Goal: Task Accomplishment & Management: Complete application form

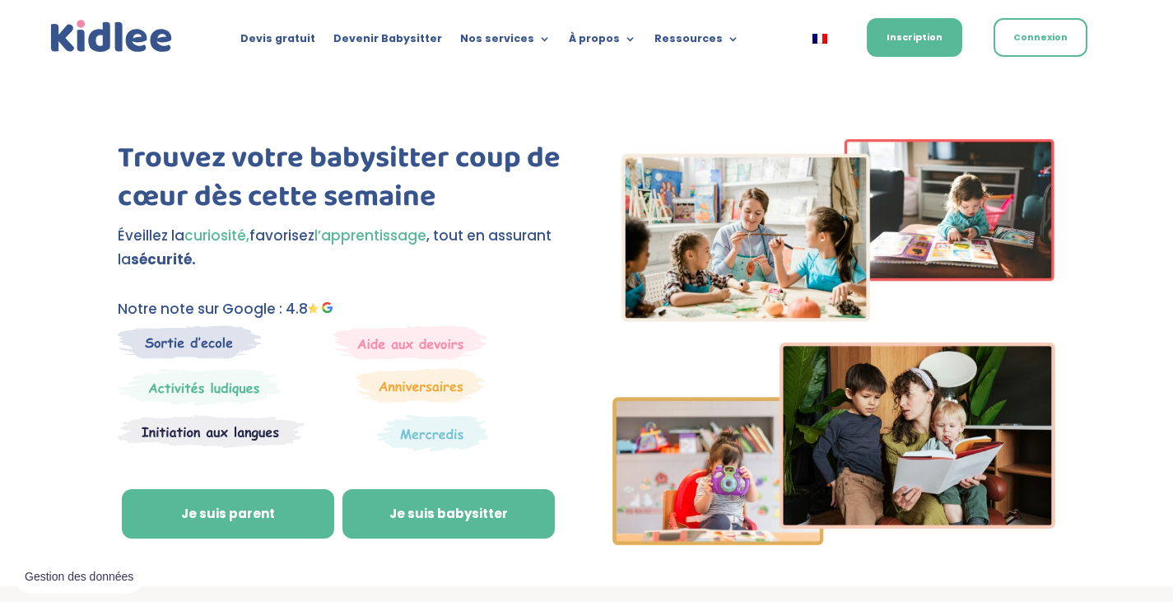
click at [376, 515] on link "Je suis babysitter" at bounding box center [448, 513] width 212 height 49
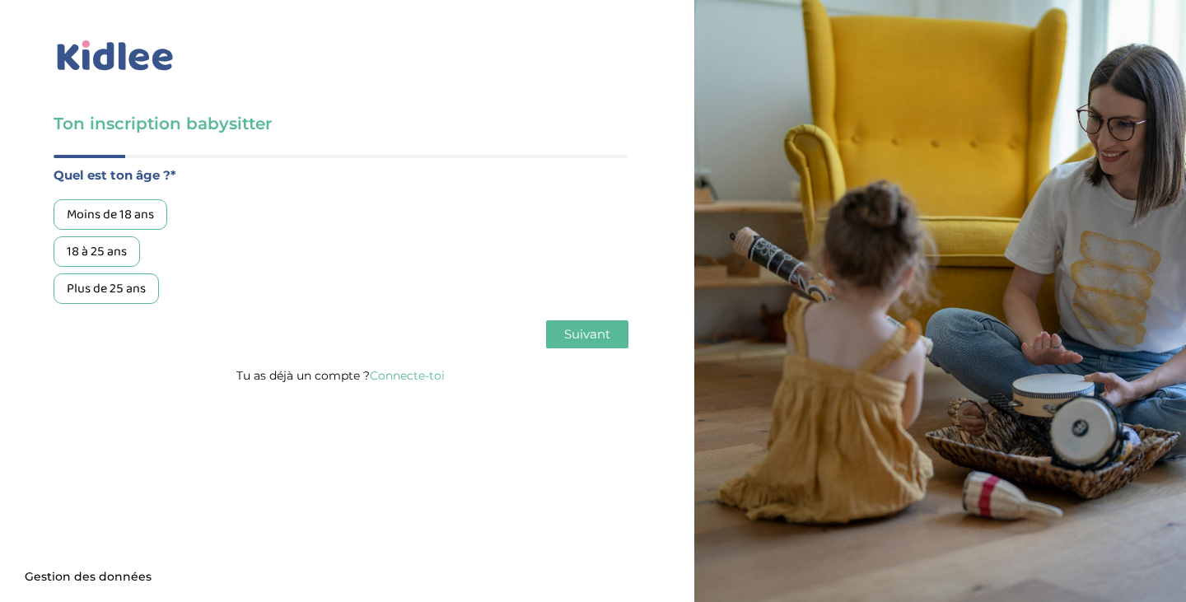
click at [114, 254] on div "18 à 25 ans" at bounding box center [97, 251] width 86 height 30
click at [555, 342] on button "Suivant" at bounding box center [587, 334] width 82 height 28
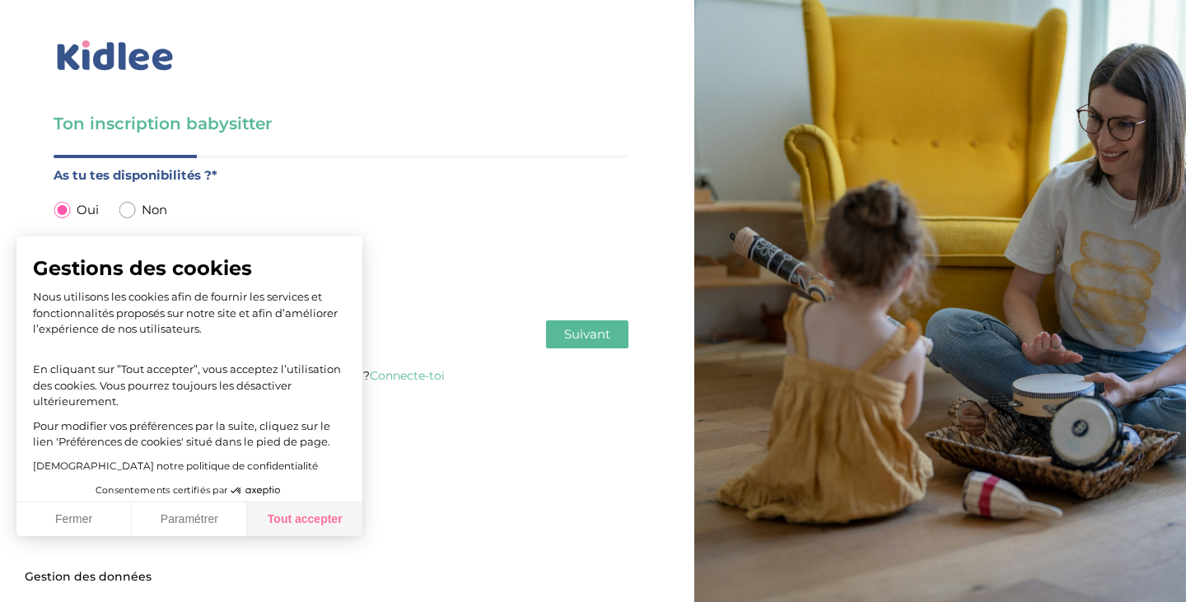
click at [267, 529] on button "Tout accepter" at bounding box center [304, 519] width 115 height 35
checkbox input "true"
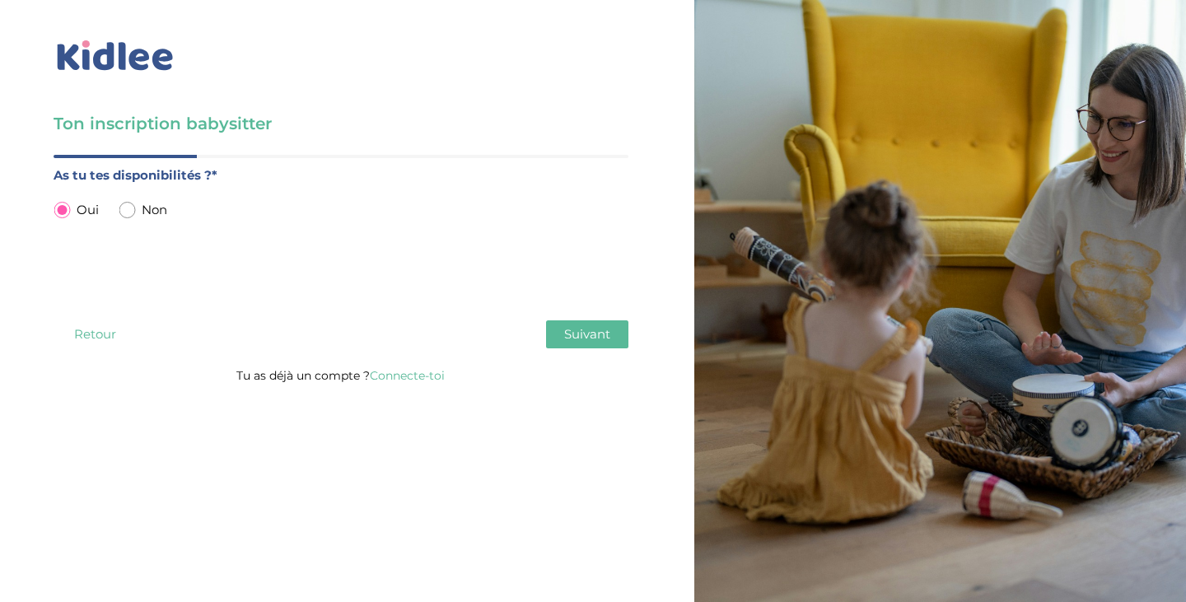
click at [615, 332] on button "Suivant" at bounding box center [587, 334] width 82 height 28
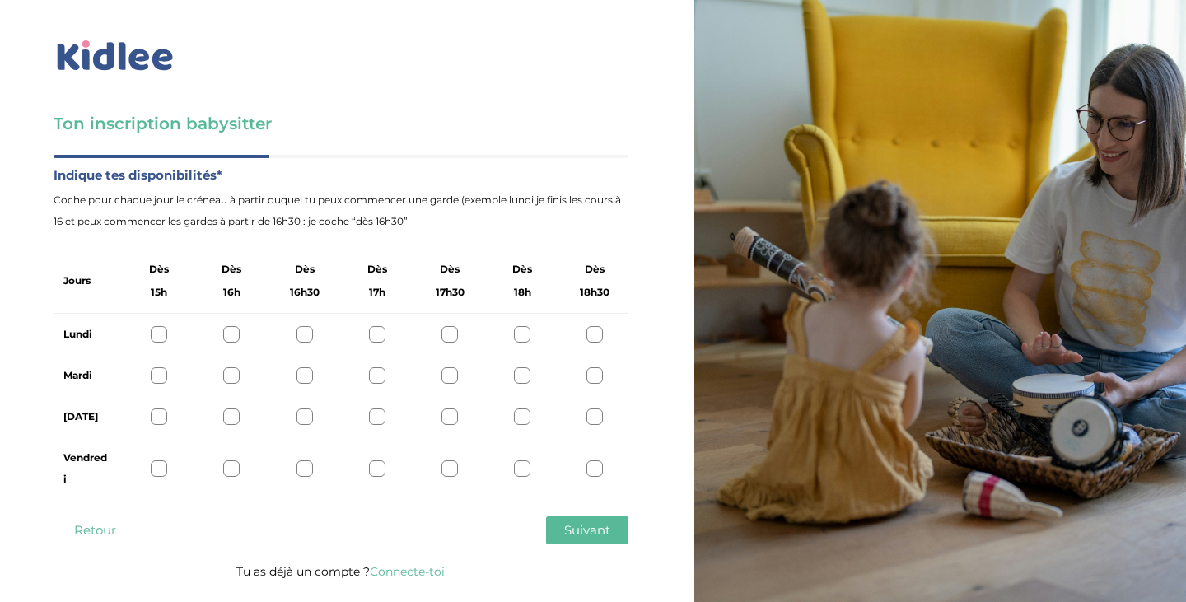
click at [305, 414] on div at bounding box center [304, 416] width 16 height 16
click at [369, 418] on div at bounding box center [377, 416] width 16 height 16
click at [305, 408] on div at bounding box center [304, 416] width 16 height 16
click at [559, 533] on button "Suivant" at bounding box center [587, 530] width 82 height 28
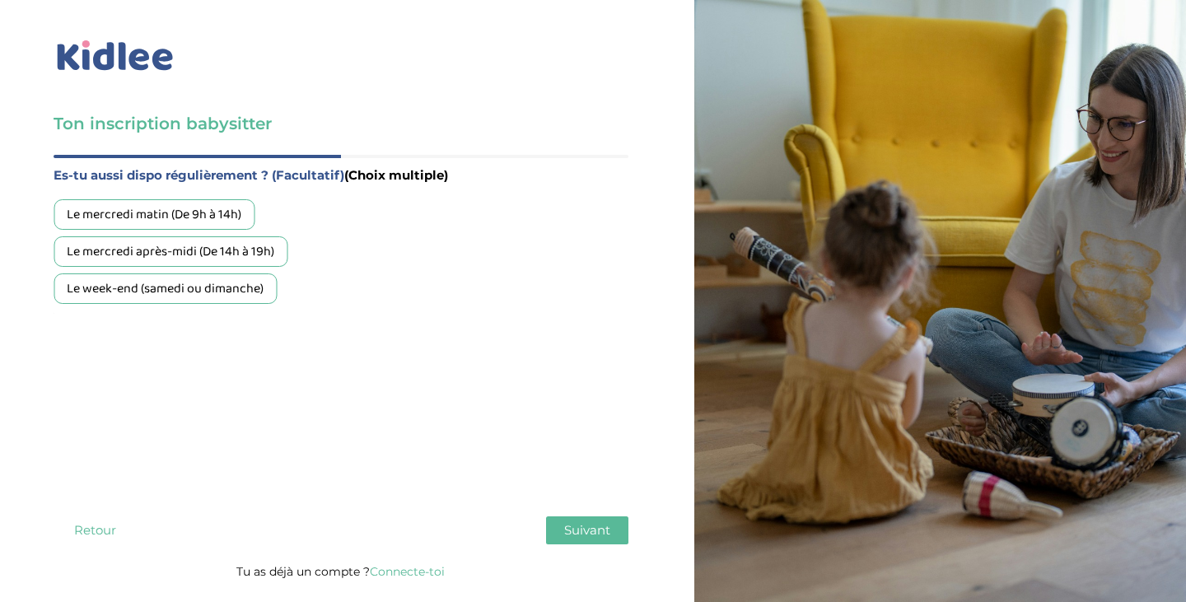
click at [210, 283] on div "Le week-end (samedi ou dimanche)" at bounding box center [165, 288] width 223 height 30
click at [571, 529] on span "Suivant" at bounding box center [587, 530] width 46 height 16
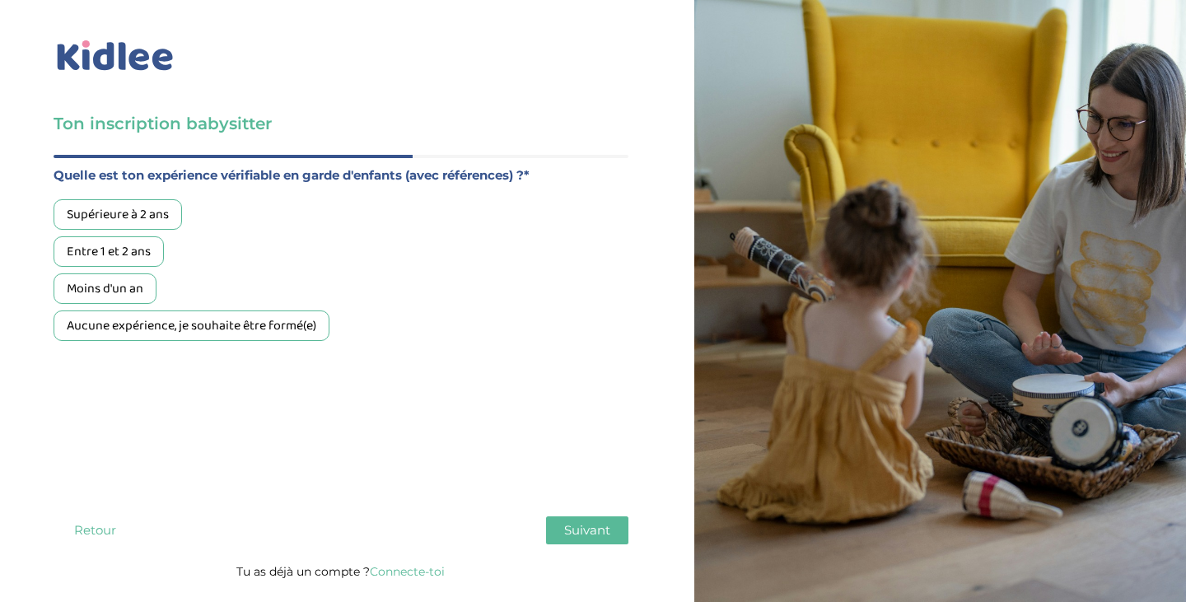
click at [157, 212] on div "Supérieure à 2 ans" at bounding box center [118, 214] width 128 height 30
click at [591, 531] on span "Suivant" at bounding box center [587, 530] width 46 height 16
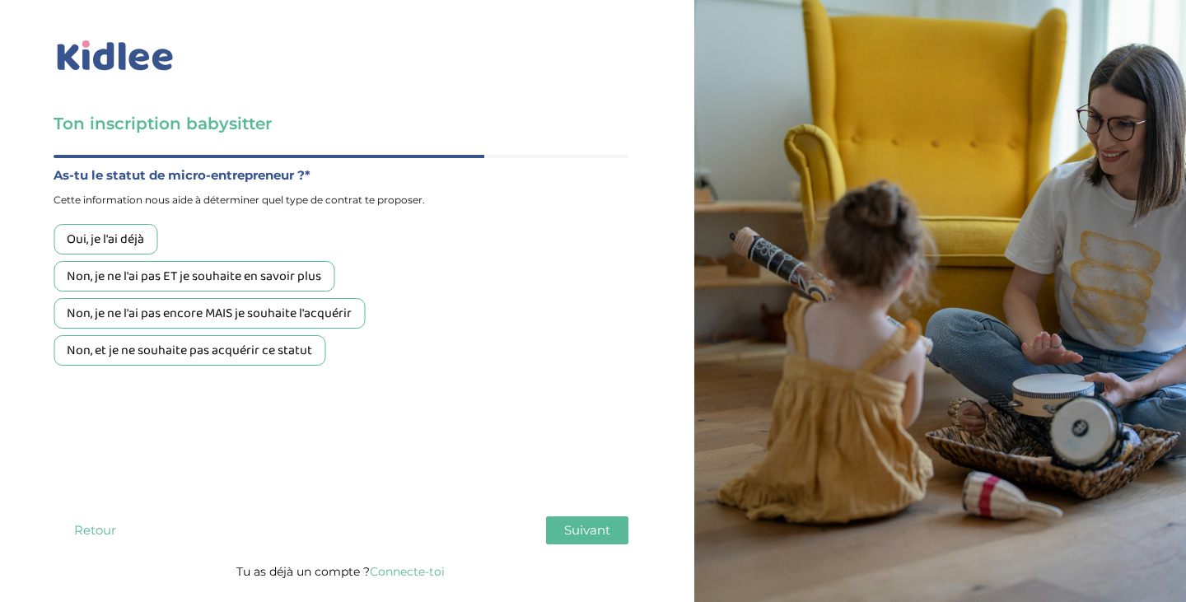
click at [268, 274] on div "Non, je ne l'ai pas ET je souhaite en savoir plus" at bounding box center [194, 276] width 281 height 30
click at [579, 522] on span "Suivant" at bounding box center [587, 530] width 46 height 16
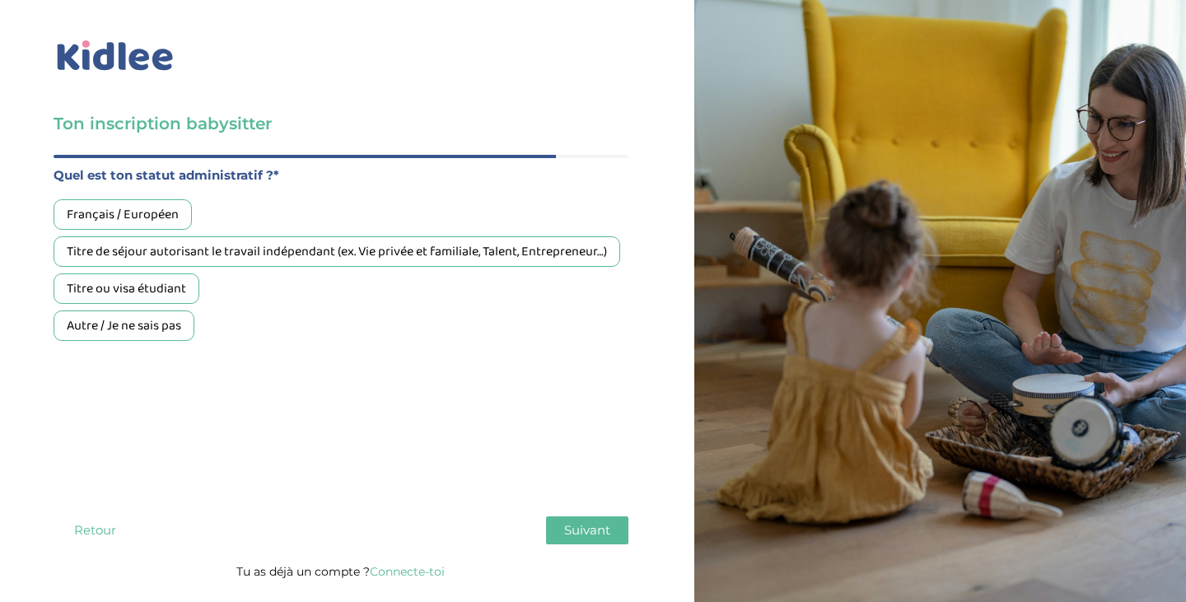
click at [145, 211] on div "Français / Européen" at bounding box center [123, 214] width 138 height 30
click at [564, 525] on span "Suivant" at bounding box center [587, 530] width 46 height 16
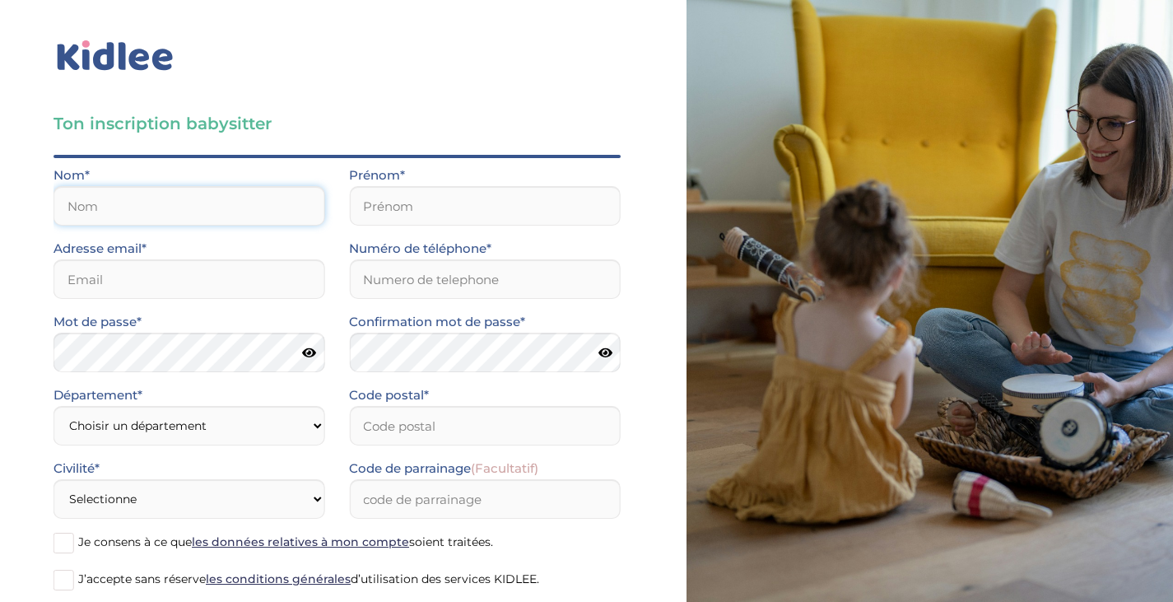
click at [179, 203] on input "text" at bounding box center [189, 206] width 271 height 40
type input "Ibert"
click at [451, 204] on input "text" at bounding box center [484, 206] width 271 height 40
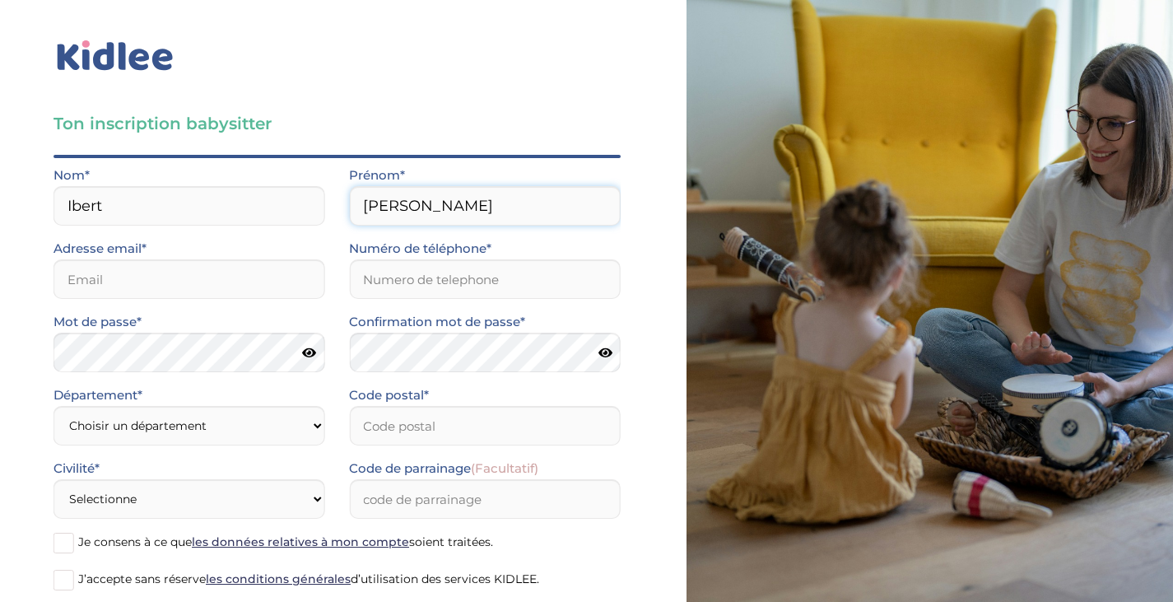
type input "Mathilde"
click at [138, 265] on input "email" at bounding box center [189, 279] width 271 height 40
type input "mathildib2006@gmail.com"
click at [407, 291] on input "Numéro de téléphone*" at bounding box center [484, 279] width 271 height 40
type input "0632610289"
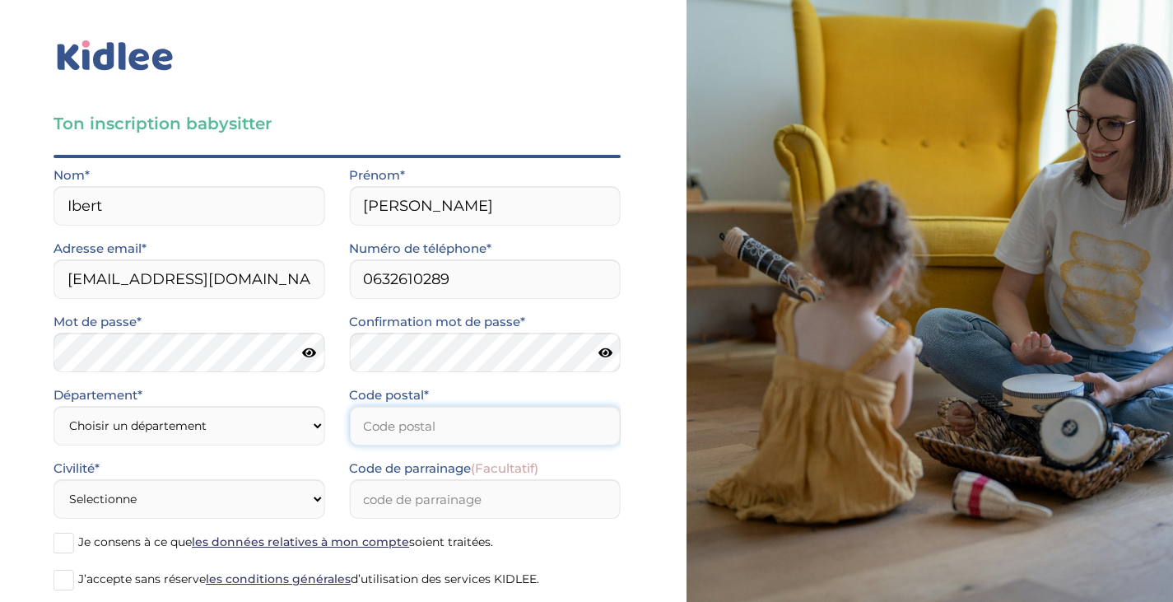
type input "78125"
click at [168, 412] on select "Choisir un département Paris (75) Hauts-de-Seine (92) Yvelines (78) Val-de-Marn…" at bounding box center [189, 426] width 271 height 40
select select "78"
click at [54, 406] on select "Choisir un département Paris (75) Hauts-de-Seine (92) Yvelines (78) Val-de-Marn…" at bounding box center [189, 426] width 271 height 40
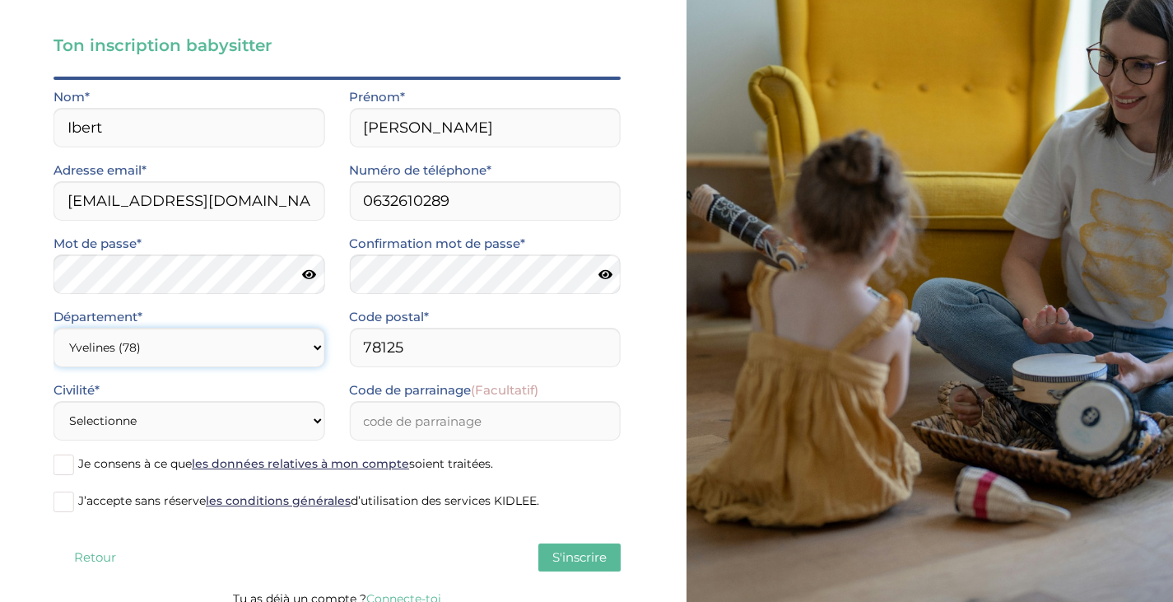
scroll to position [80, 0]
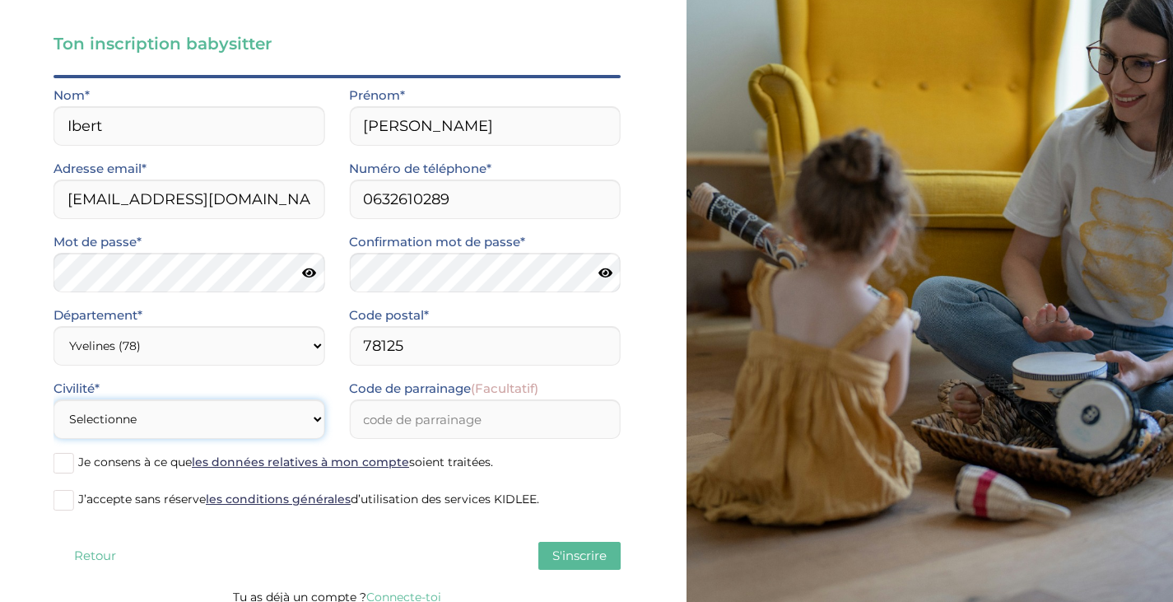
click at [189, 411] on select "Selectionne Mr Mme" at bounding box center [189, 419] width 271 height 40
select select "1"
click at [54, 399] on select "Selectionne Mr Mme" at bounding box center [189, 419] width 271 height 40
click at [84, 468] on span "Je consens à ce que les données relatives à mon compte soient traitées." at bounding box center [285, 461] width 415 height 15
click at [0, 0] on input "Je consens à ce que les données relatives à mon compte soient traitées." at bounding box center [0, 0] width 0 height 0
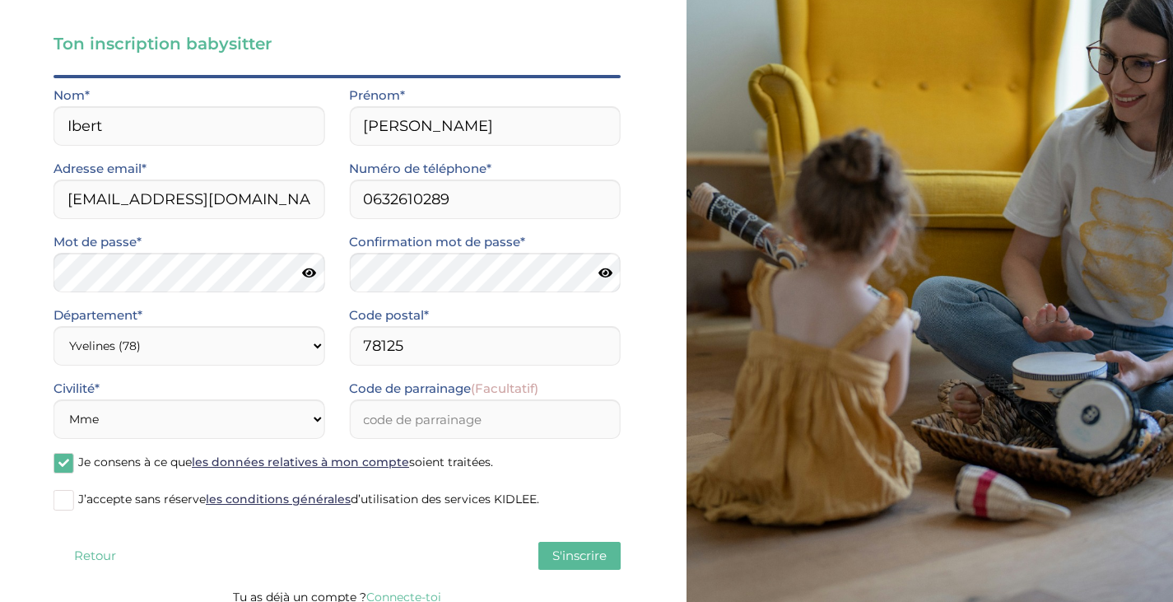
click at [72, 504] on span at bounding box center [64, 500] width 21 height 21
click at [0, 0] on input "J’accepte sans réserve les conditions générales d’utilisation des services KIDL…" at bounding box center [0, 0] width 0 height 0
click at [434, 419] on input "Code de parrainage (Facultatif)" at bounding box center [484, 419] width 271 height 40
click at [181, 293] on div "Mot de passe*" at bounding box center [189, 267] width 296 height 73
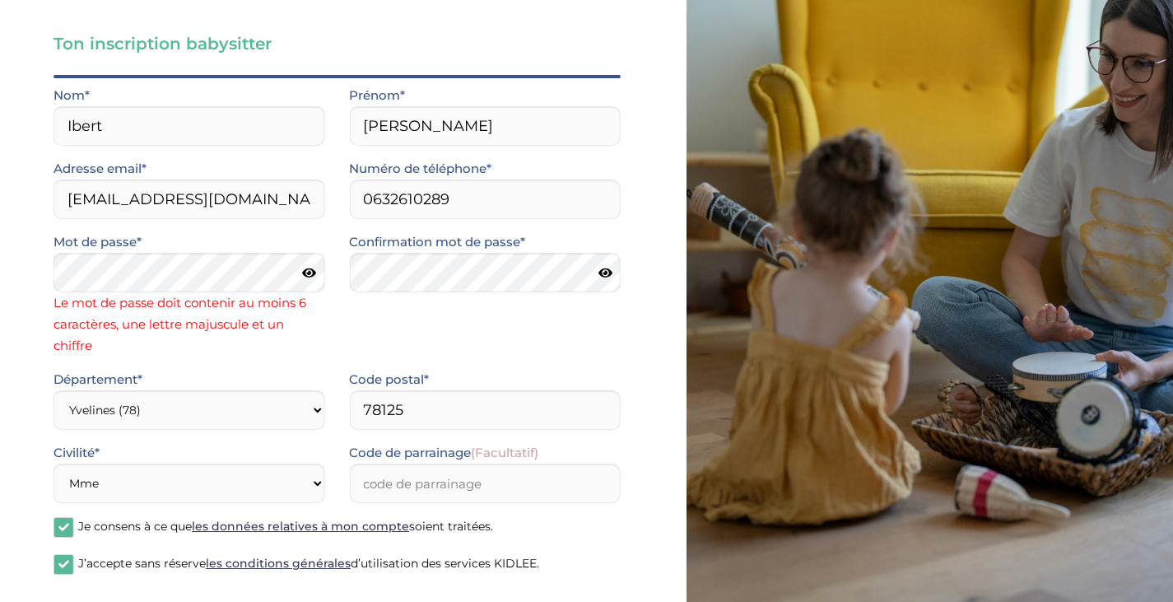
click at [310, 276] on icon at bounding box center [309, 273] width 14 height 12
click at [25, 283] on div "Ton inscription babysitter Merci de vérifier que tous les champs sont remplis a…" at bounding box center [337, 300] width 699 height 760
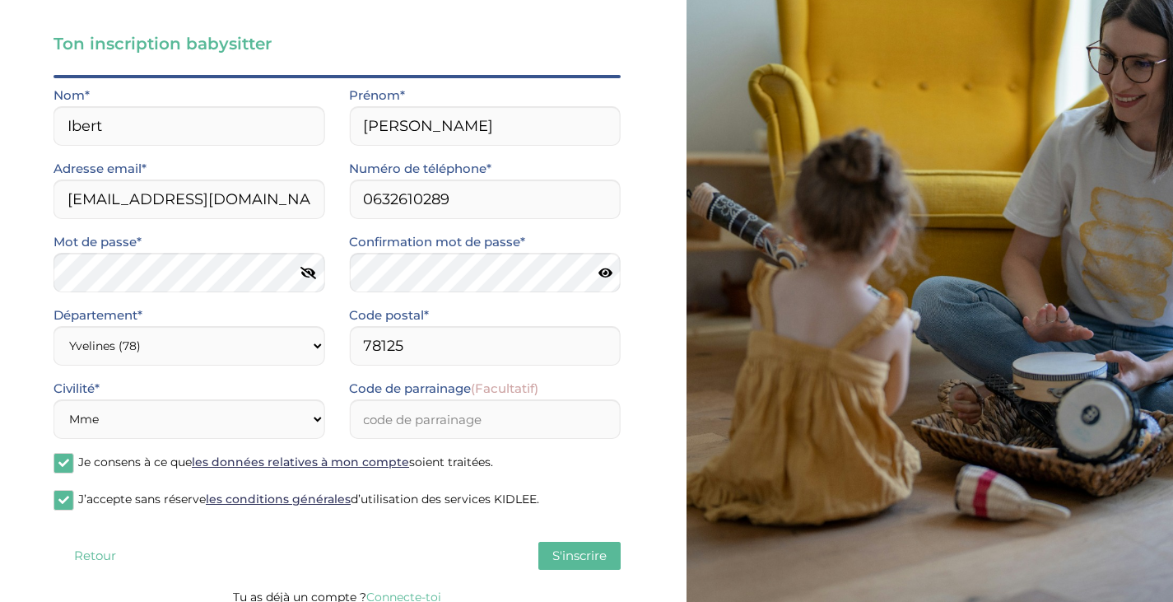
click at [604, 273] on icon at bounding box center [606, 273] width 14 height 12
click at [570, 559] on span "S'inscrire" at bounding box center [579, 555] width 54 height 16
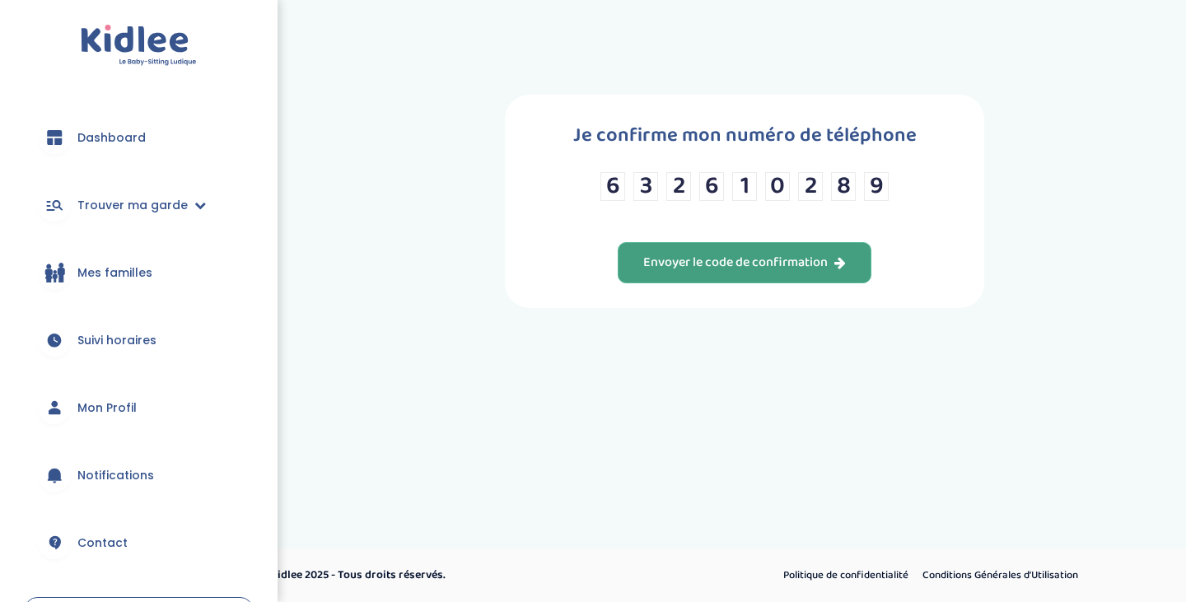
click at [720, 260] on div "Envoyer le code de confirmation" at bounding box center [744, 263] width 203 height 19
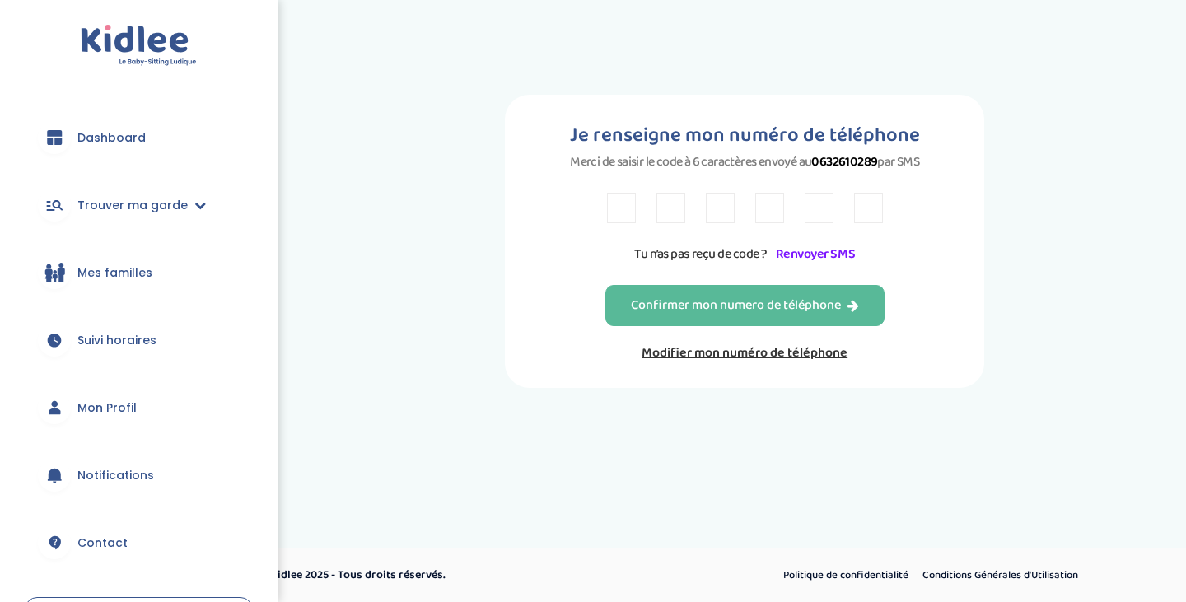
click at [625, 208] on input "text" at bounding box center [621, 208] width 29 height 30
type input "K"
type input "A"
type input "3"
type input "6"
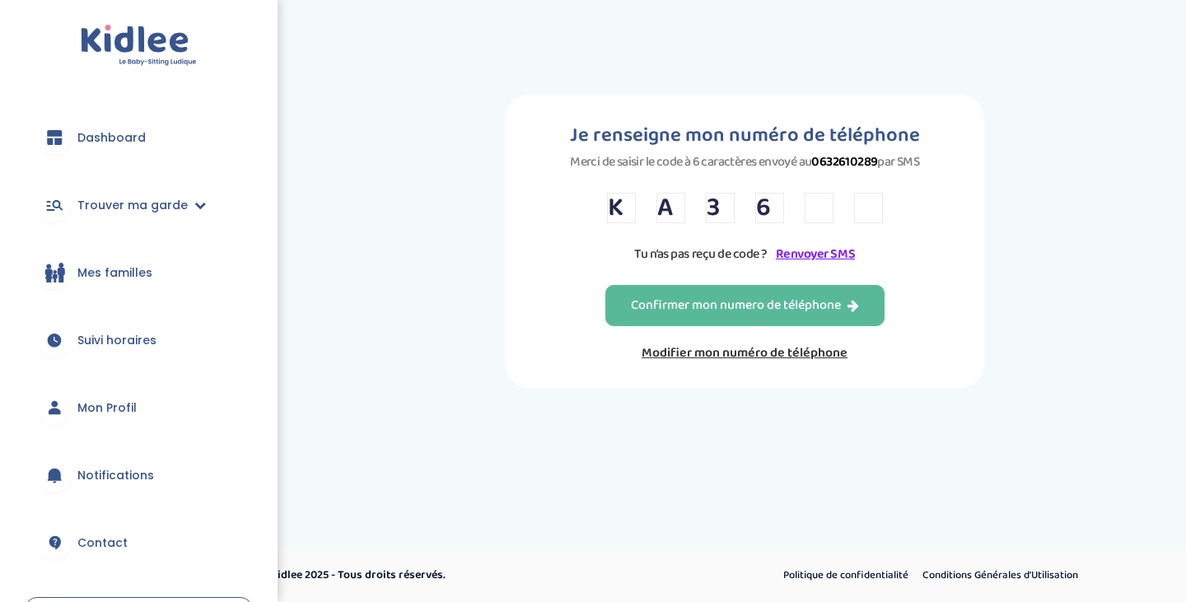
type input "7"
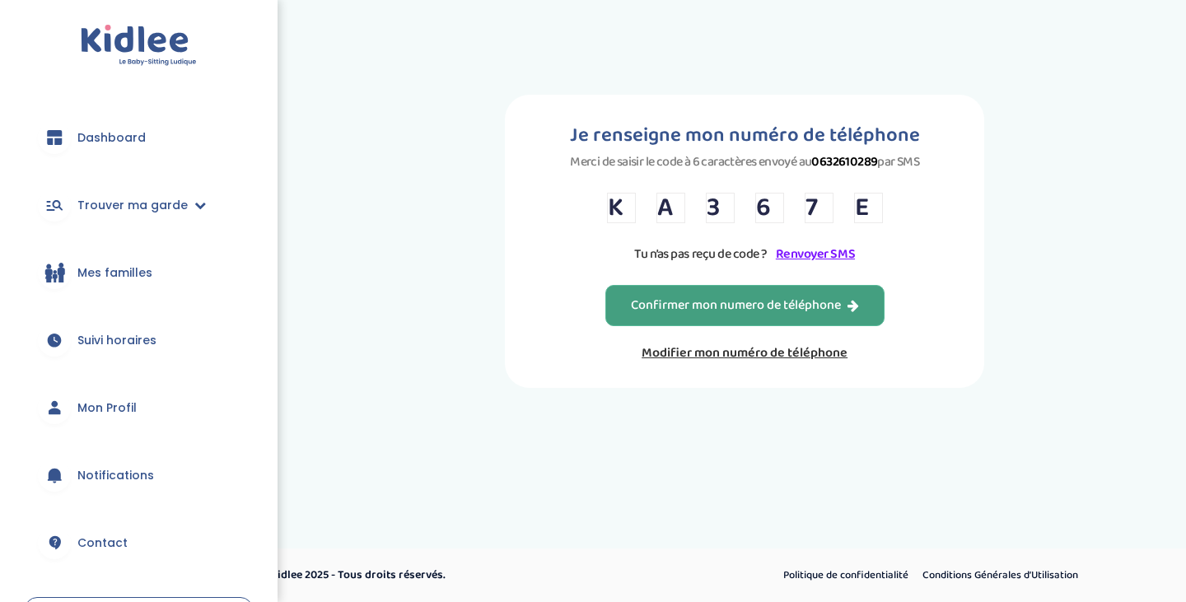
type input "E"
click at [655, 300] on div "Confirmer mon numero de téléphone" at bounding box center [745, 305] width 228 height 19
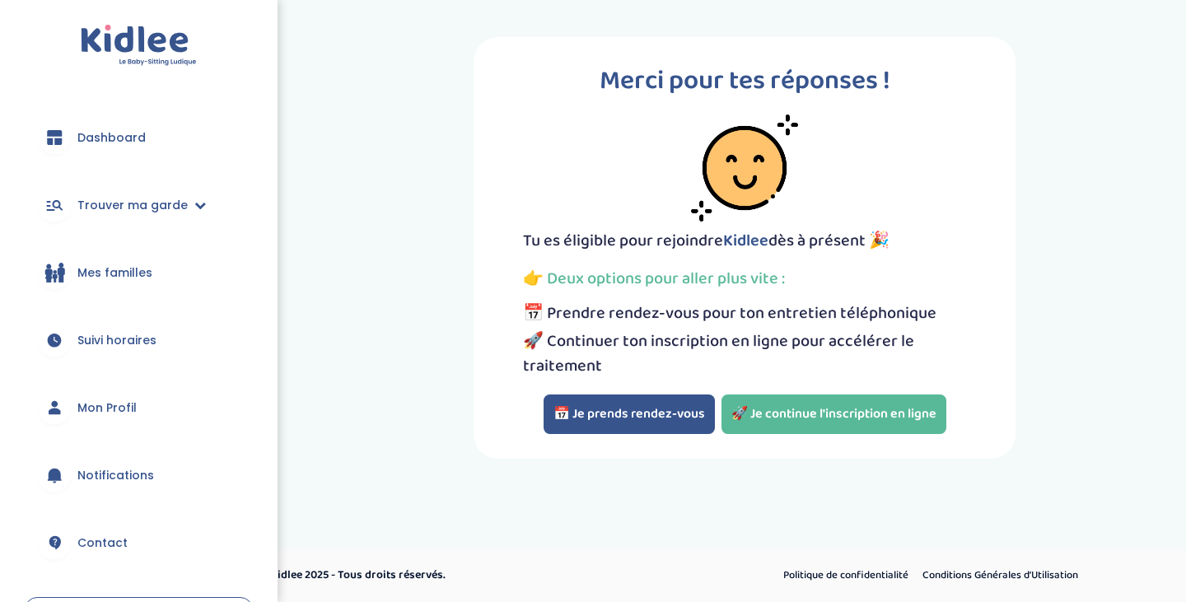
click at [599, 421] on button "📅 Je prends rendez-vous" at bounding box center [628, 414] width 171 height 40
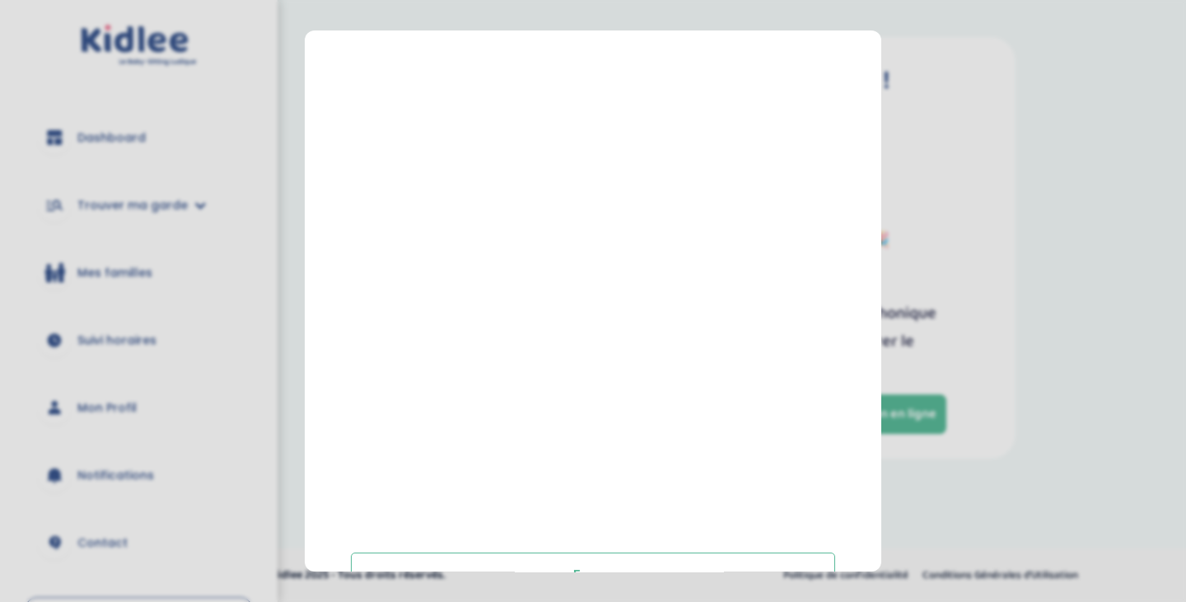
scroll to position [296, 0]
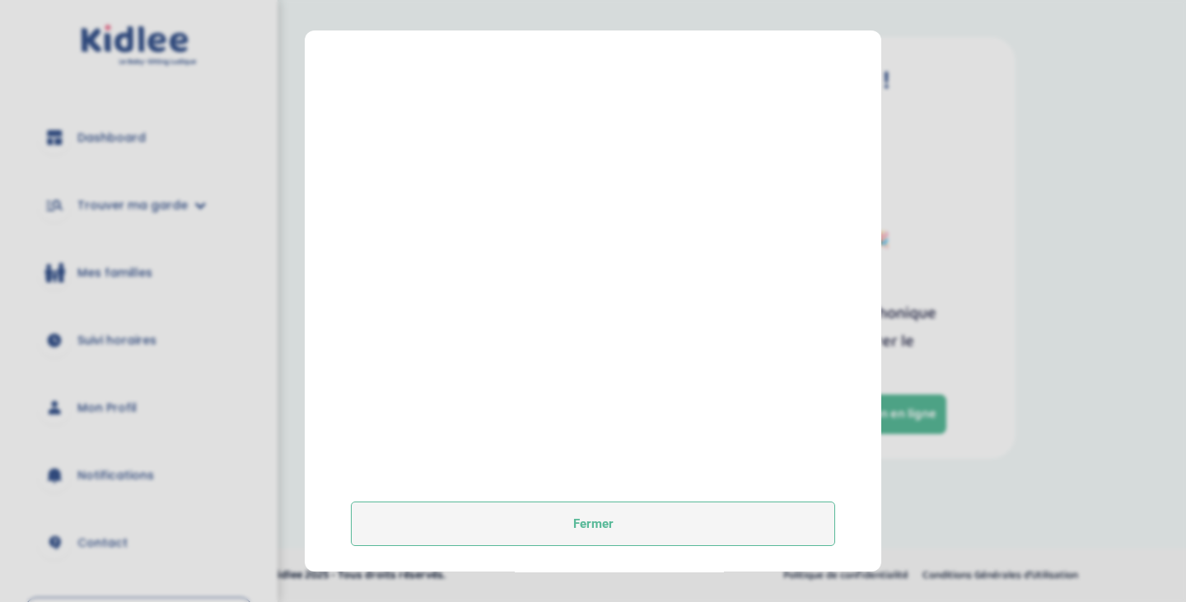
click at [547, 533] on button "Fermer" at bounding box center [593, 523] width 484 height 44
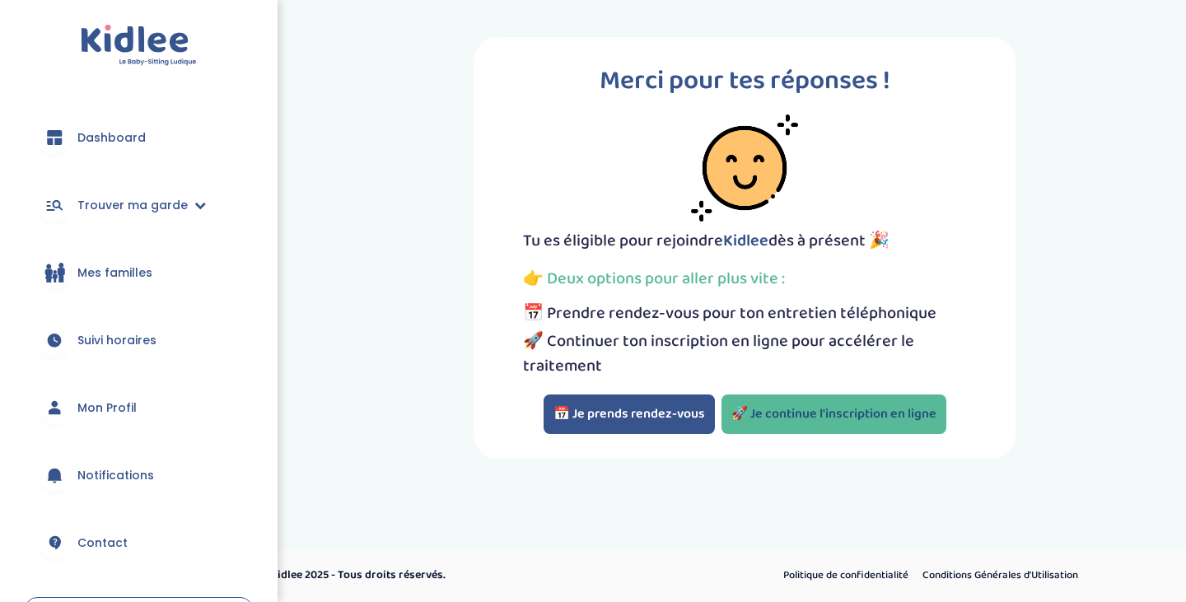
click at [805, 419] on link "🚀 Je continue l'inscription en ligne" at bounding box center [833, 414] width 225 height 40
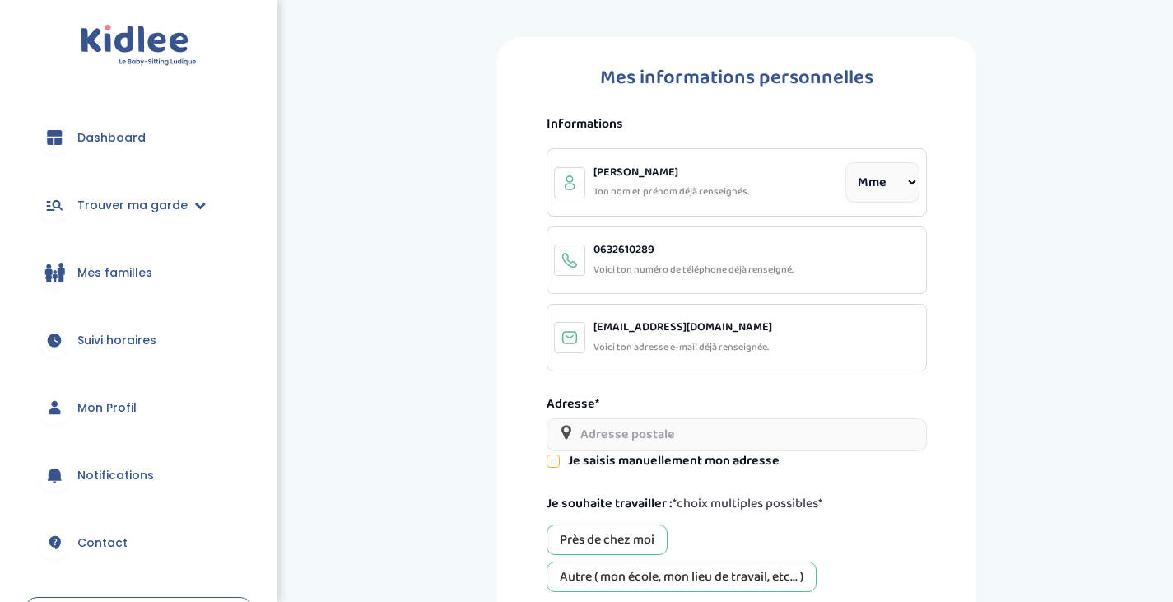
select select "1"
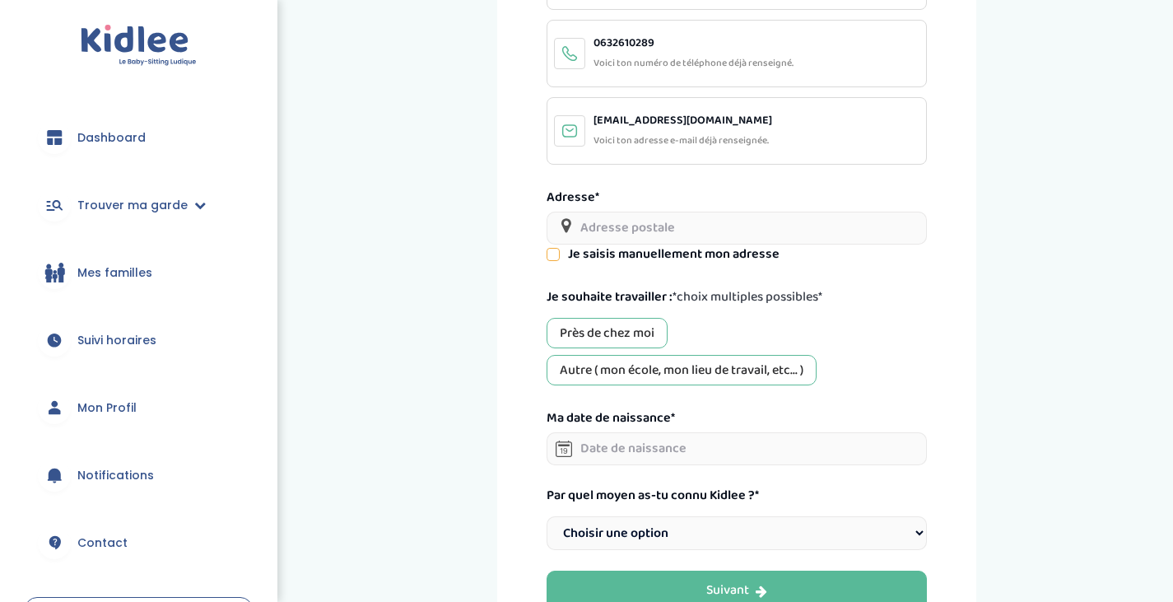
scroll to position [208, 0]
click at [706, 222] on input "text" at bounding box center [737, 226] width 380 height 33
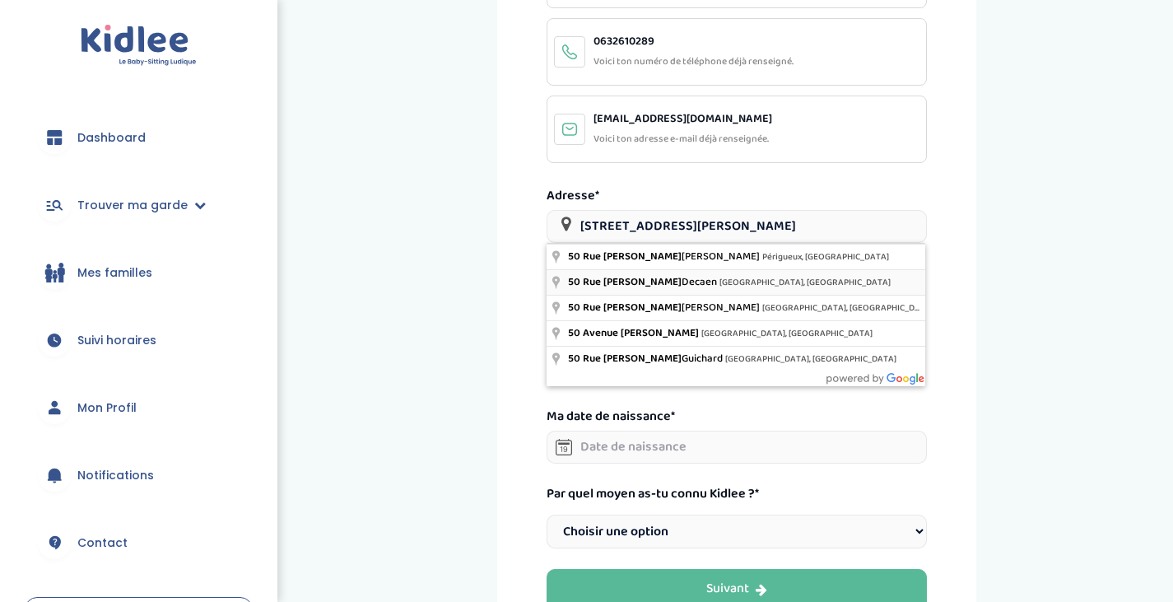
type input "[STREET_ADDRESS][PERSON_NAME]"
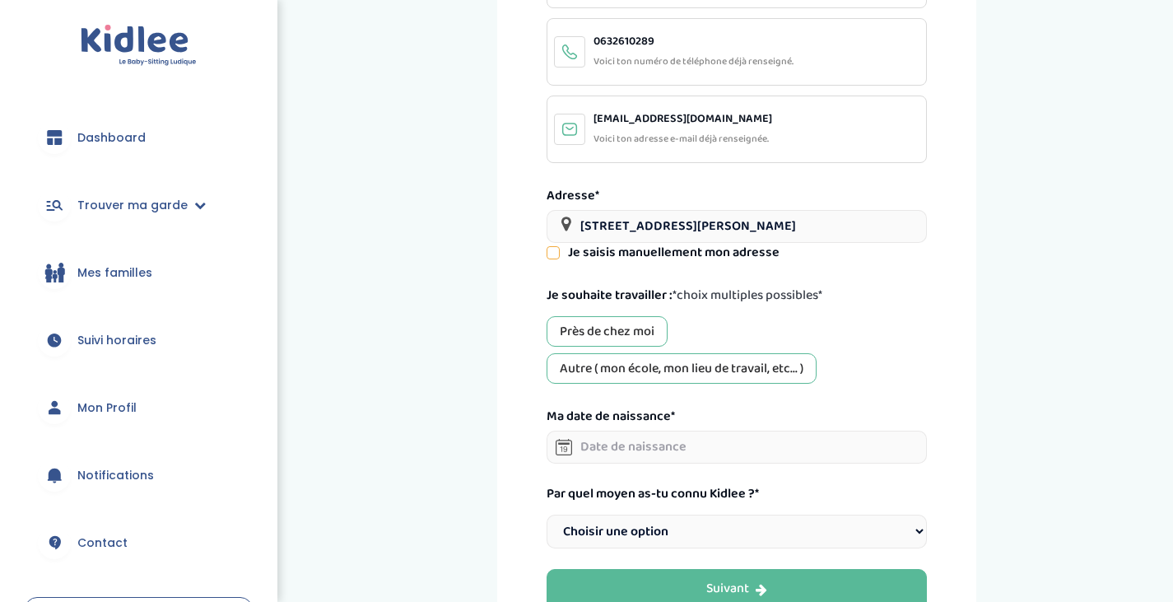
click at [552, 260] on div "Je saisis manuellement mon adresse" at bounding box center [737, 253] width 380 height 20
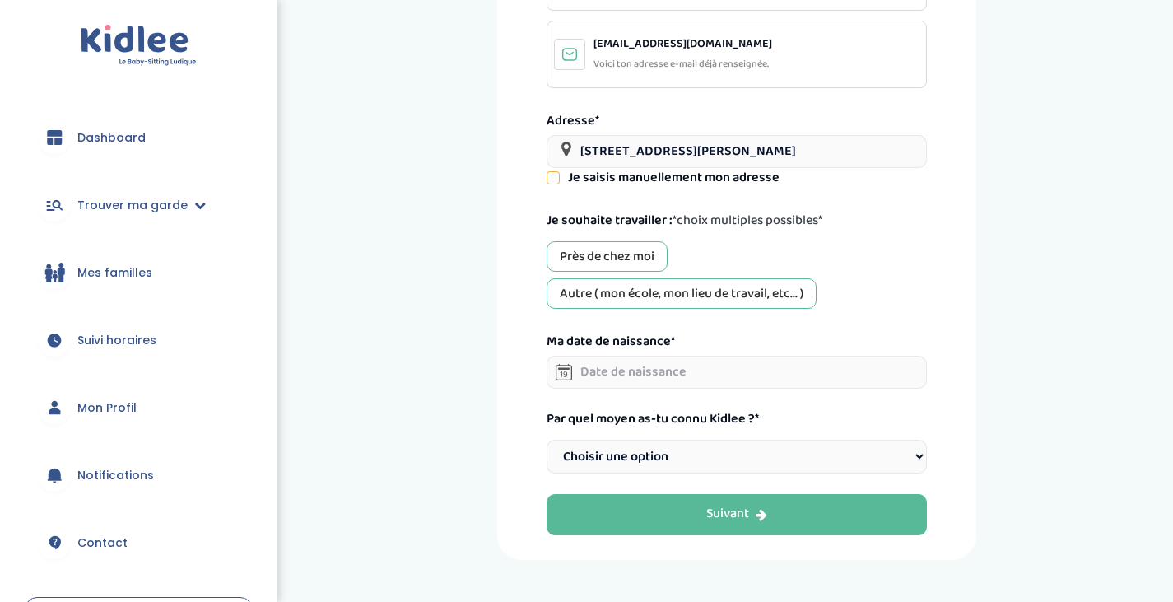
scroll to position [284, 0]
click at [632, 249] on div "Près de chez moi" at bounding box center [607, 255] width 121 height 30
click at [631, 285] on div "Autre ( mon école, mon lieu de travail, etc... )" at bounding box center [682, 292] width 270 height 30
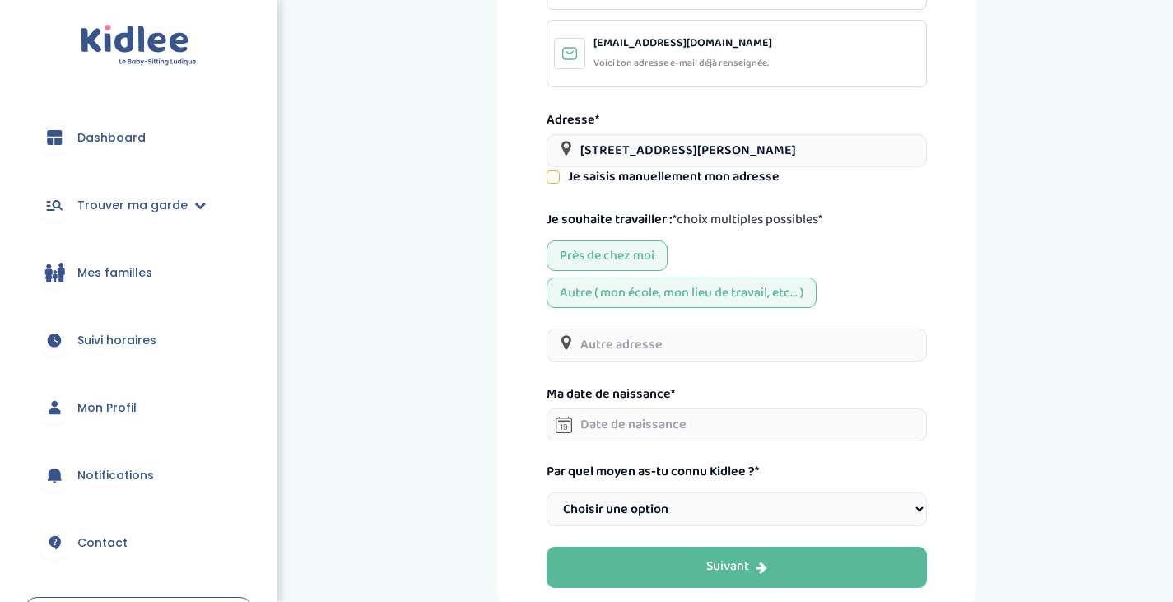
click at [625, 347] on input "text" at bounding box center [737, 344] width 380 height 33
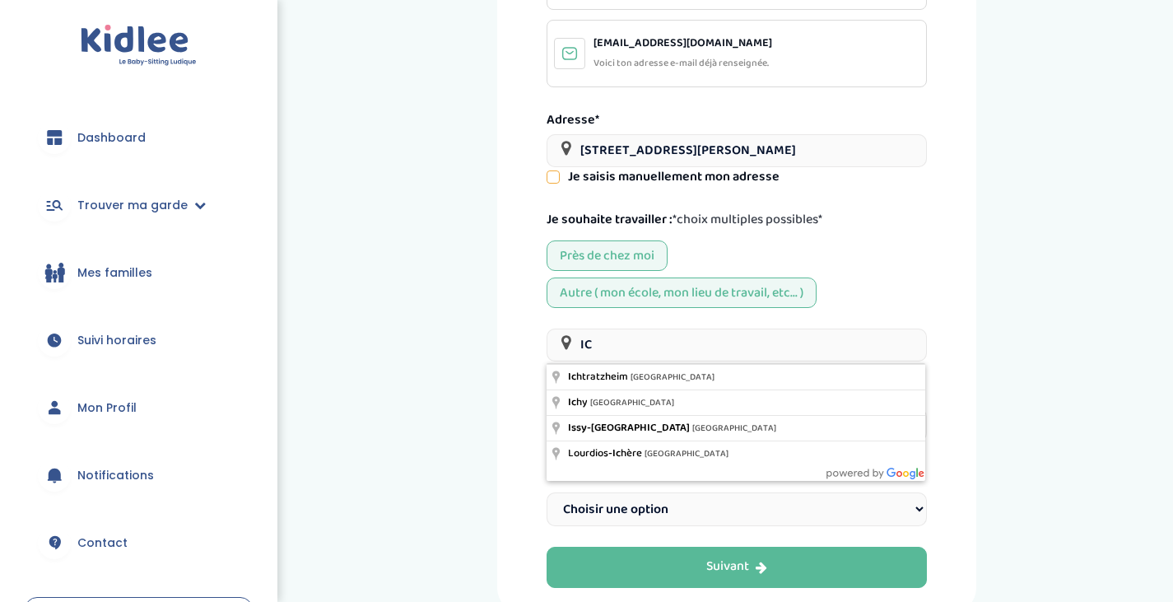
type input "I"
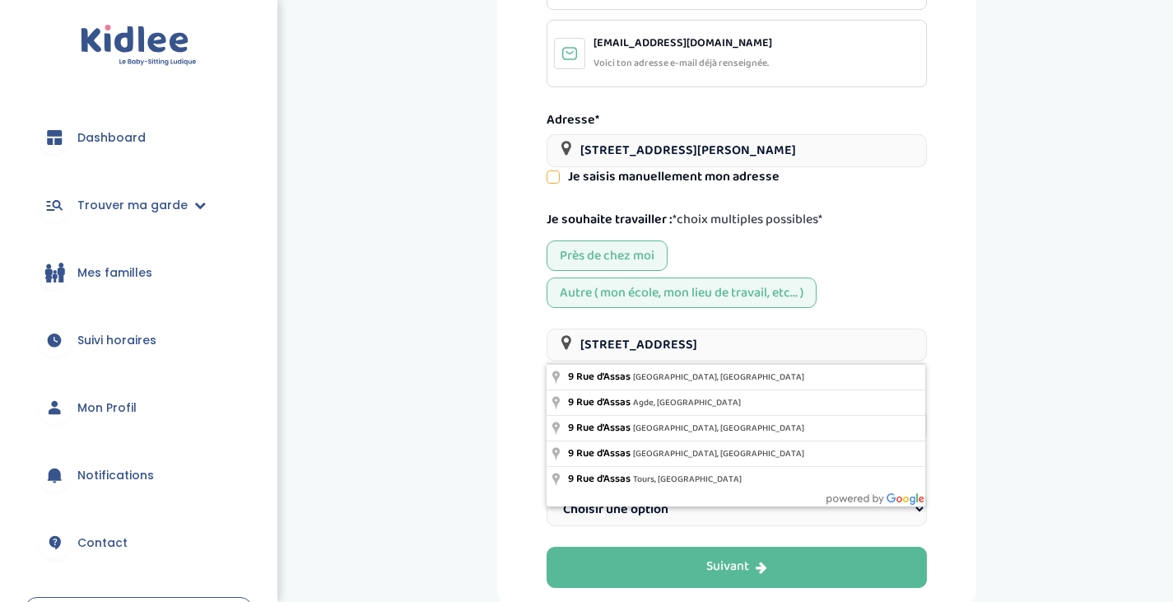
type input "9 Rue d'Assas, Paris, France"
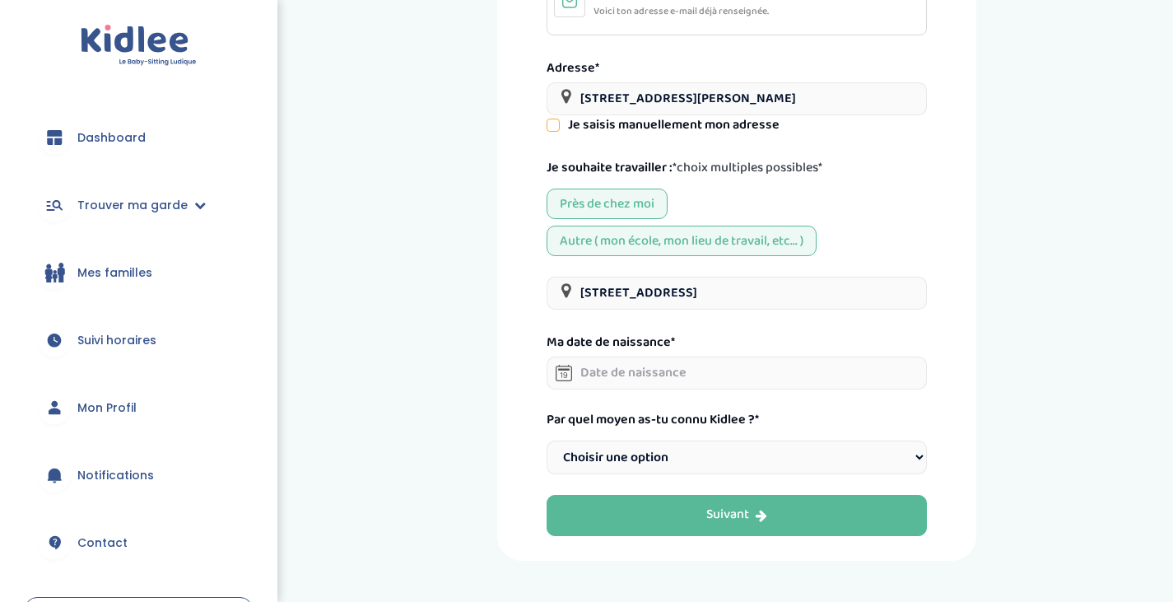
scroll to position [343, 0]
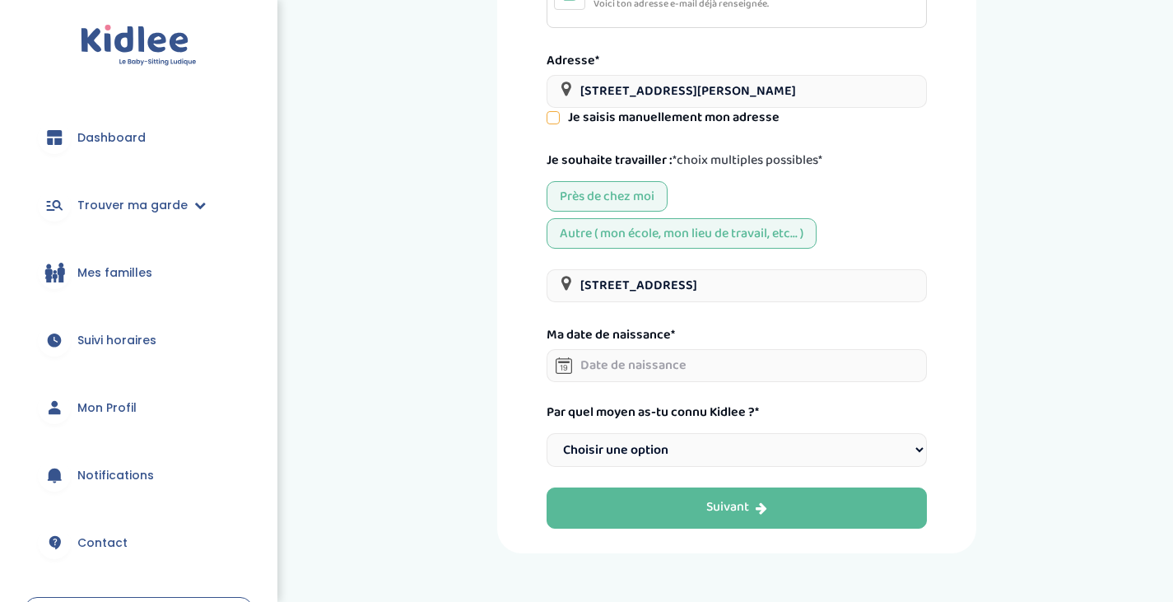
click at [650, 376] on input "text" at bounding box center [737, 365] width 380 height 33
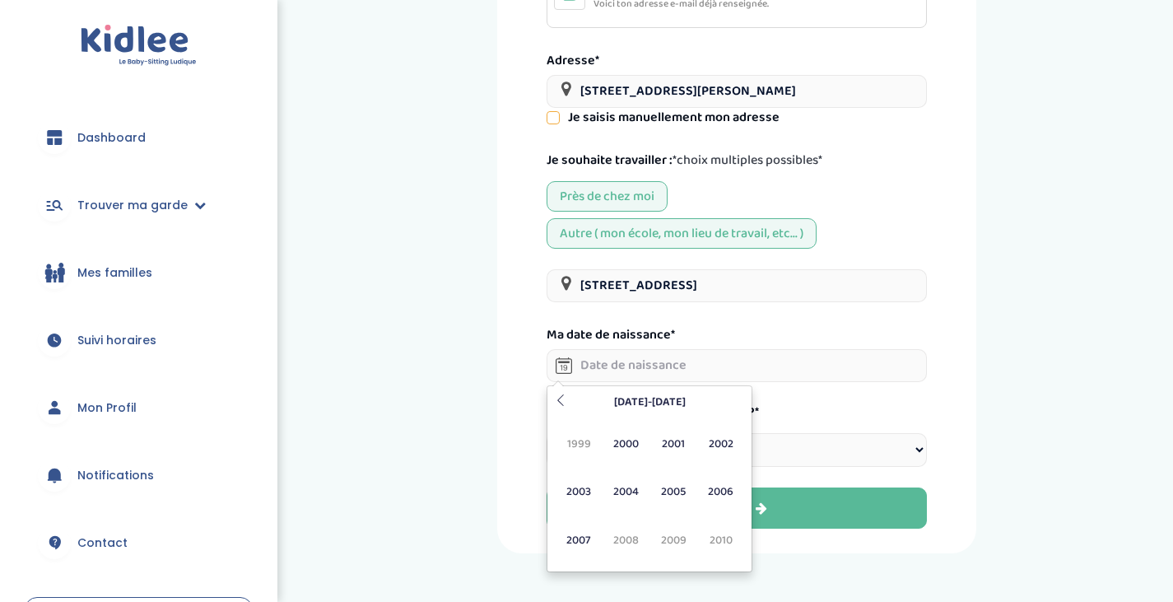
click at [720, 501] on span "2006" at bounding box center [721, 491] width 44 height 44
click at [659, 544] on span "Nov" at bounding box center [674, 540] width 44 height 44
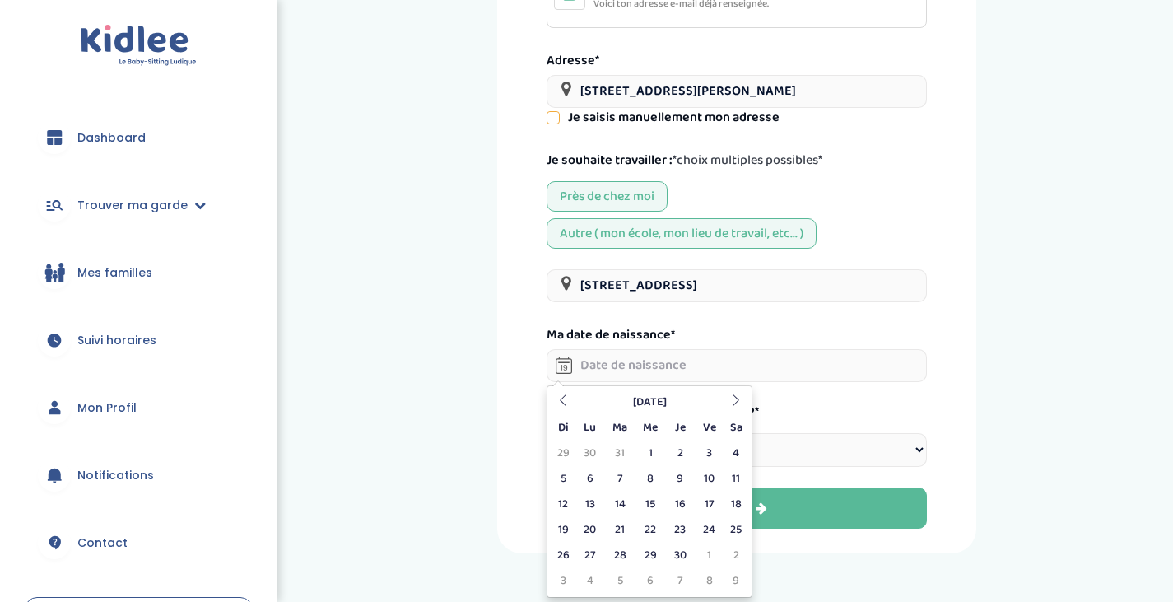
click at [681, 528] on td "23" at bounding box center [680, 530] width 29 height 26
type input "23-11-2006"
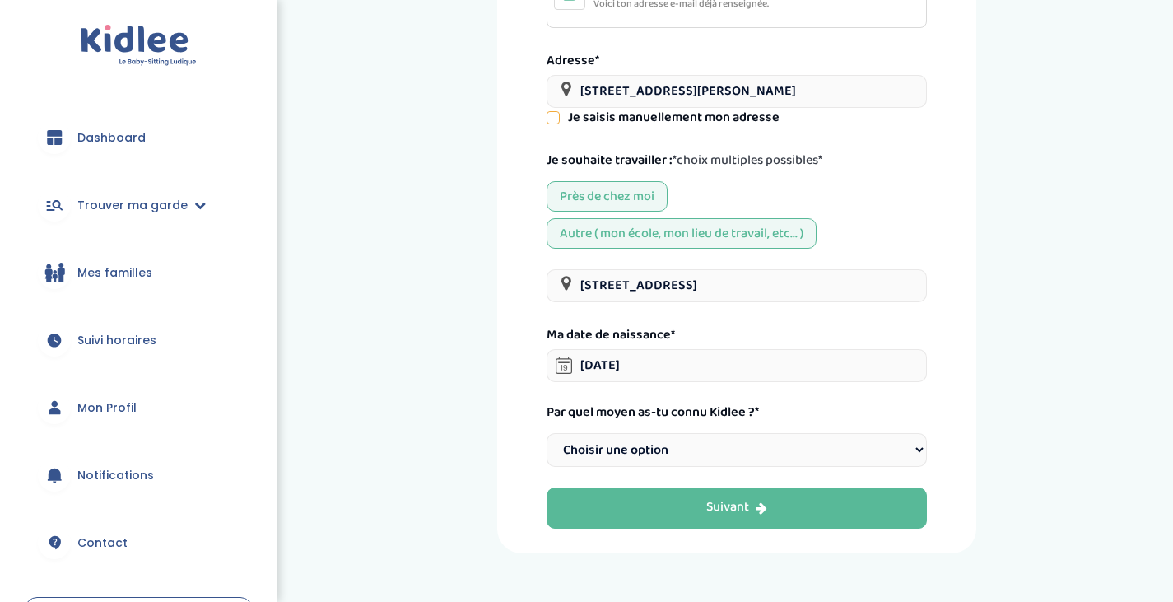
click at [668, 461] on select "Choisir une option Bouche à Oreille Google Plateforme Gens de confiance Faceboo…" at bounding box center [737, 450] width 380 height 34
select select "6"
click at [547, 435] on select "Choisir une option Bouche à Oreille Google Plateforme Gens de confiance Faceboo…" at bounding box center [737, 450] width 380 height 34
click at [632, 511] on button "Suivant" at bounding box center [737, 507] width 380 height 41
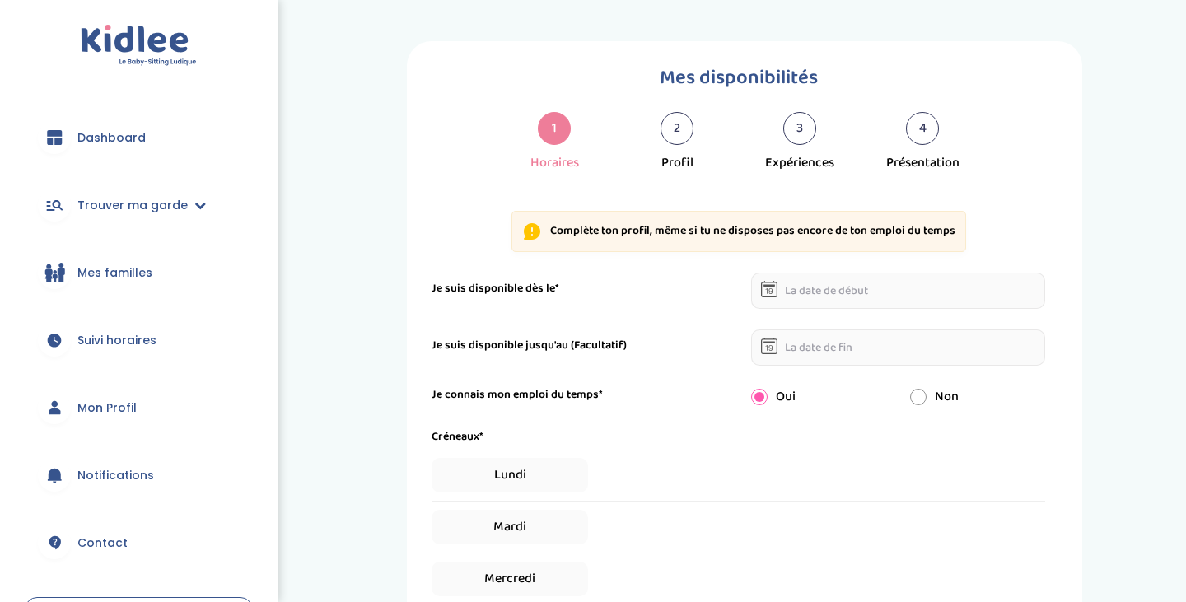
select select "1"
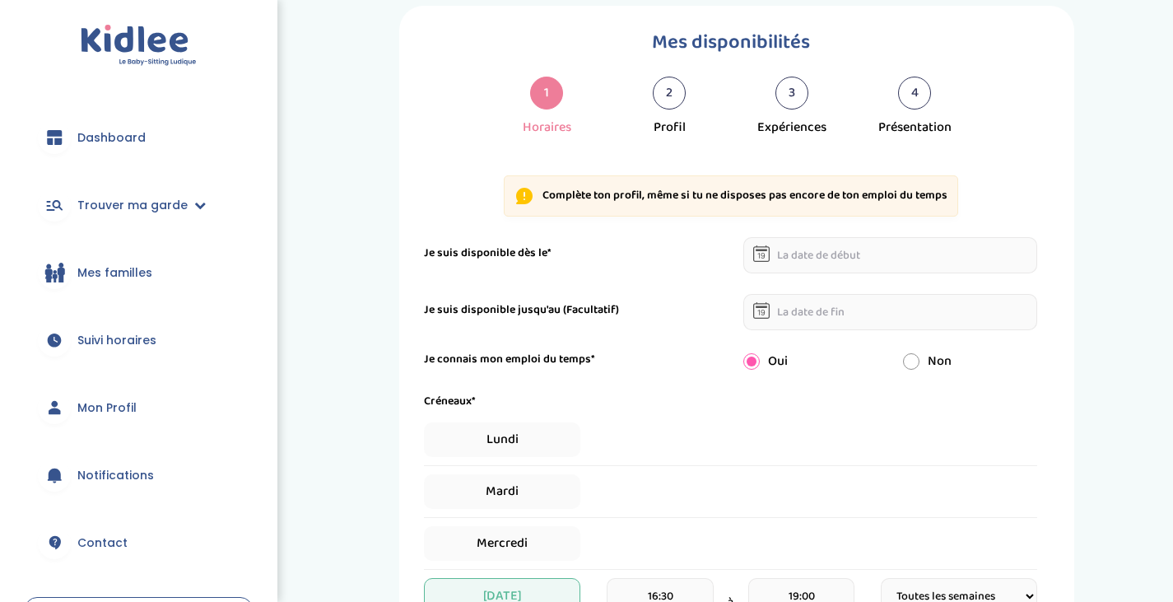
scroll to position [42, 0]
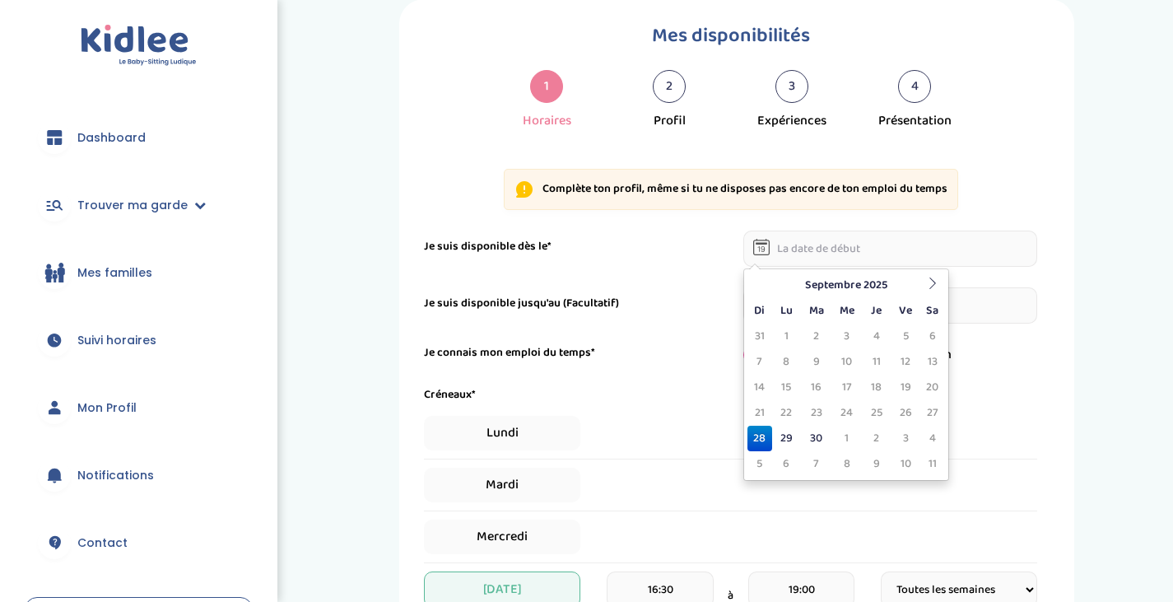
click at [796, 255] on input "text" at bounding box center [890, 249] width 295 height 36
click at [812, 430] on td "30" at bounding box center [816, 439] width 30 height 26
type input "[DATE]"
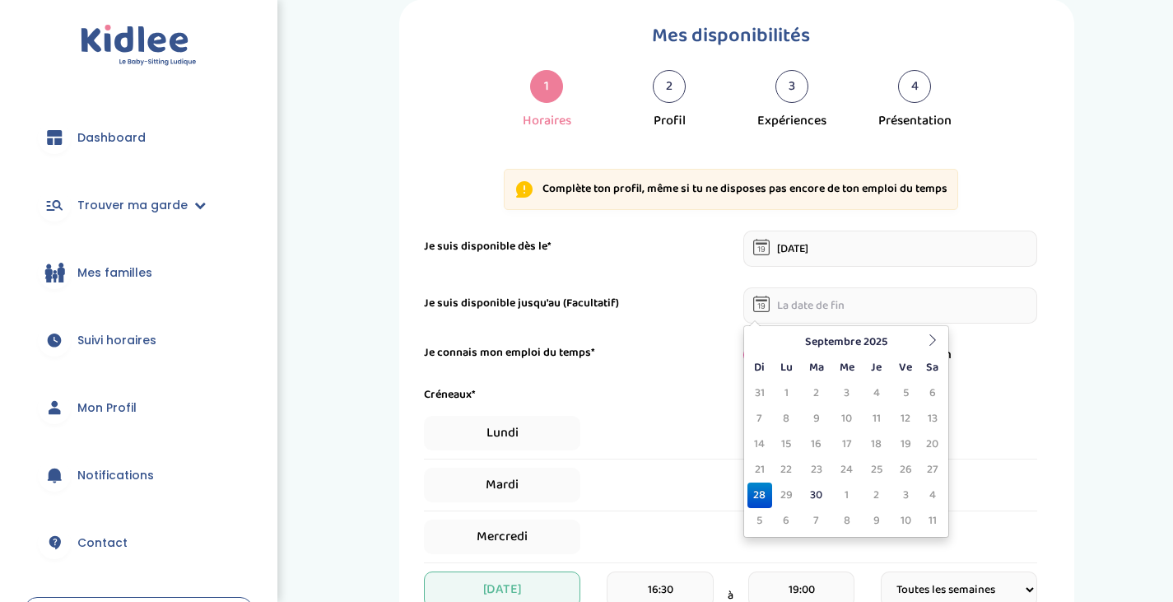
click at [791, 310] on input "text" at bounding box center [890, 305] width 295 height 36
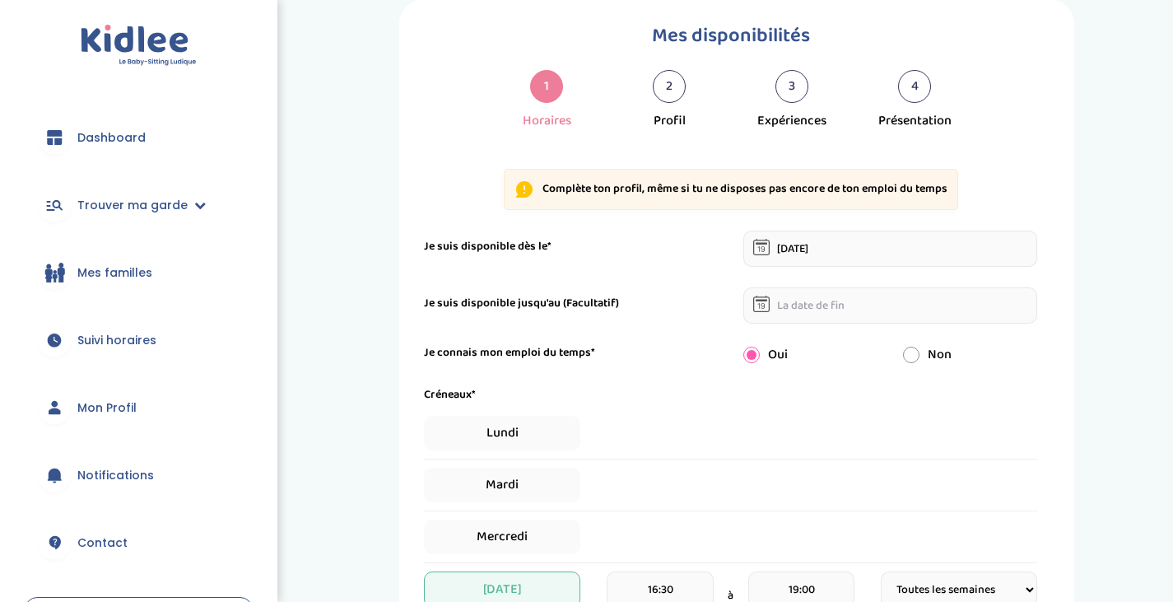
click at [674, 310] on div "Je suis disponible jusqu'au (Facultatif)" at bounding box center [571, 303] width 319 height 17
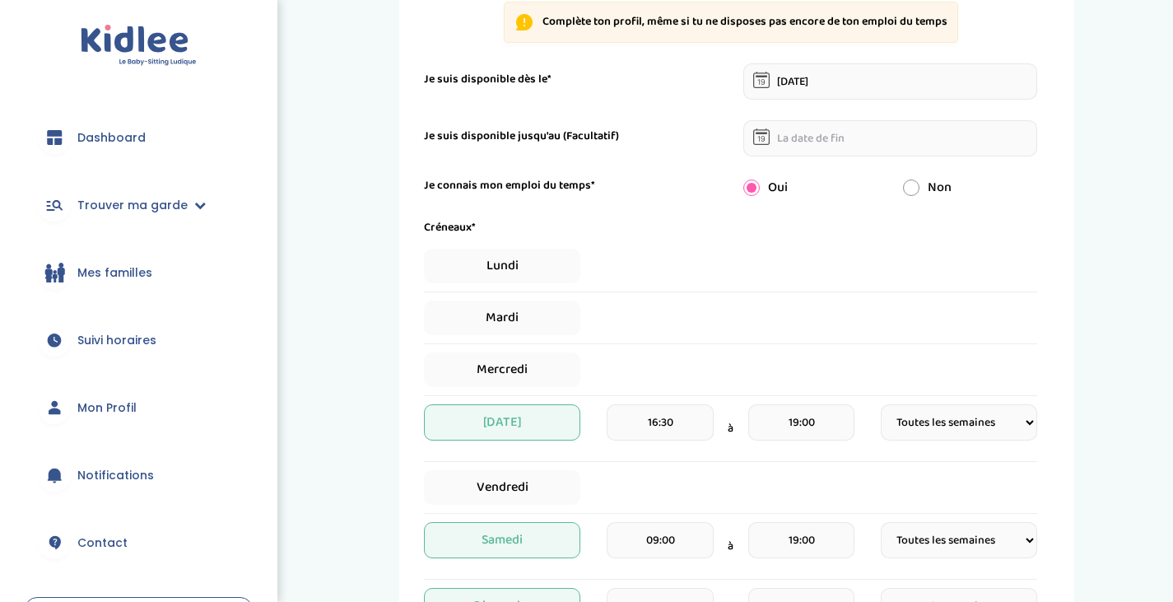
scroll to position [212, 0]
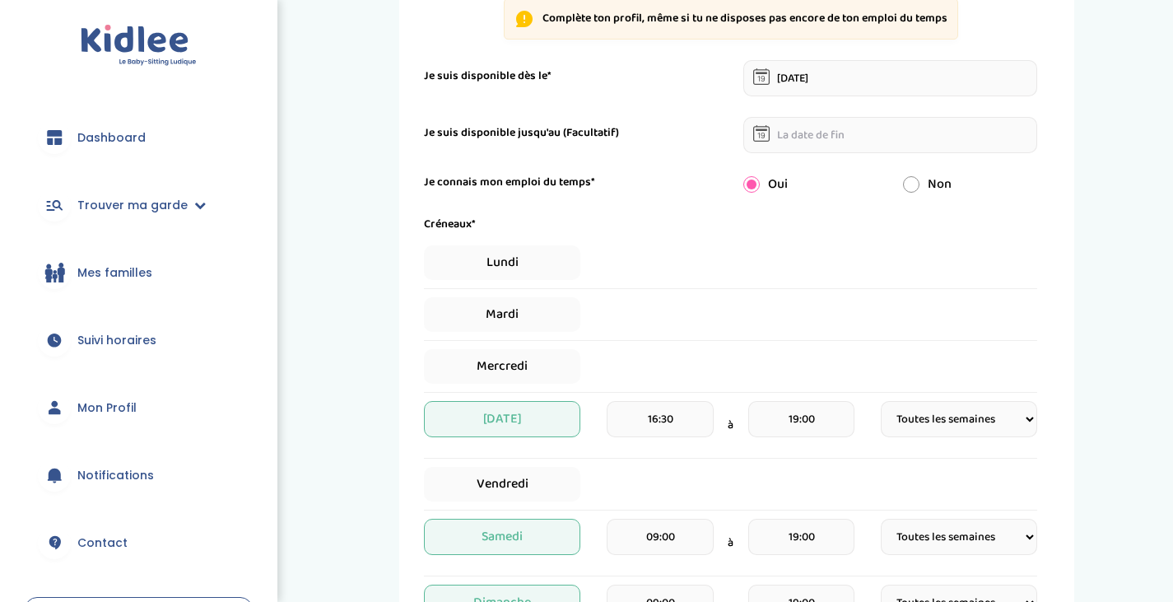
click at [578, 261] on span "Lundi" at bounding box center [502, 262] width 156 height 35
select select "1"
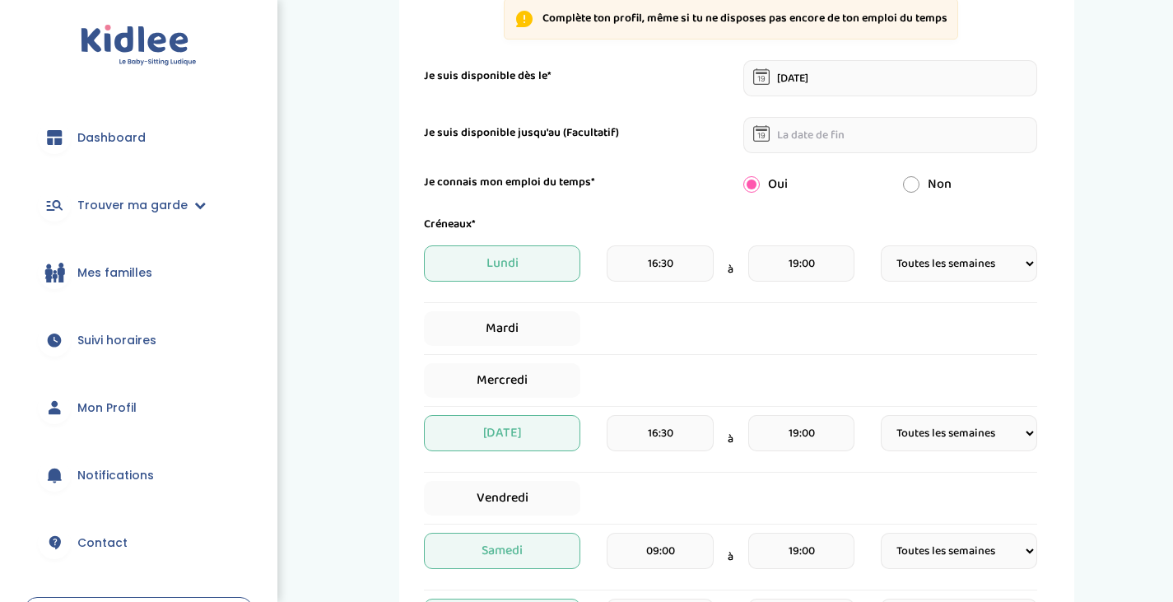
click at [578, 261] on span "Lundi" at bounding box center [502, 263] width 156 height 36
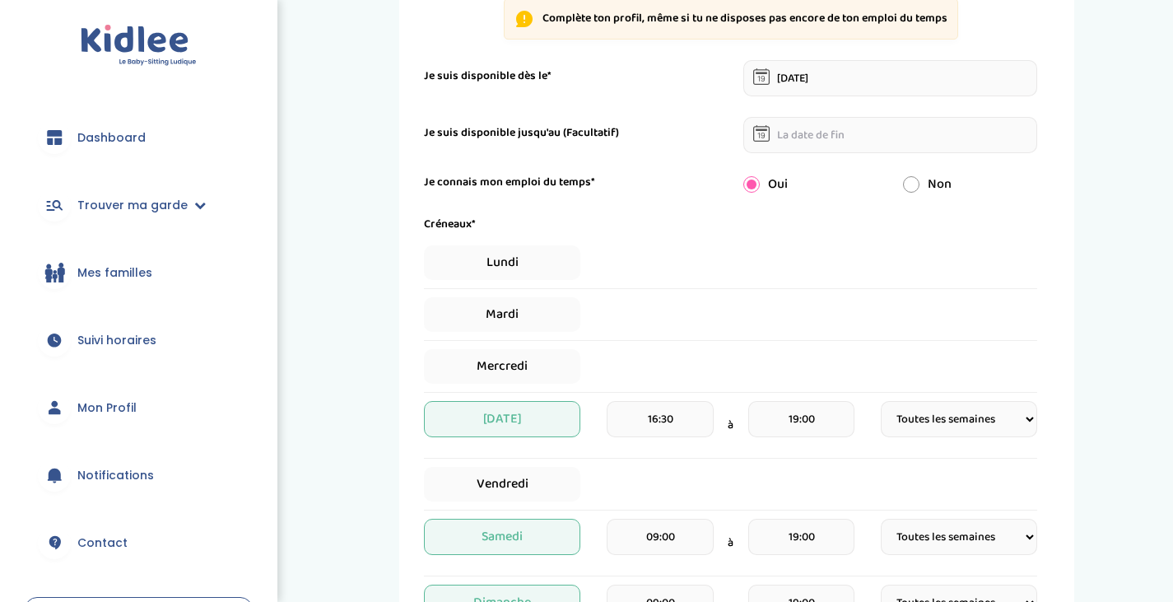
click at [554, 261] on span "Lundi" at bounding box center [502, 262] width 156 height 35
select select "1"
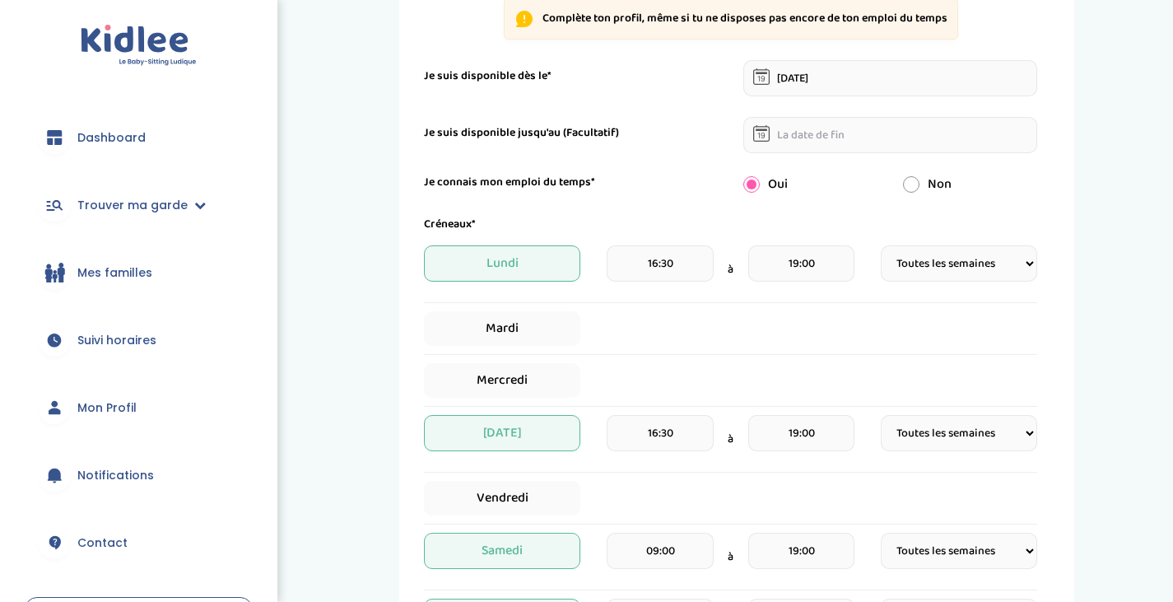
click at [687, 279] on input "16:30" at bounding box center [660, 263] width 106 height 36
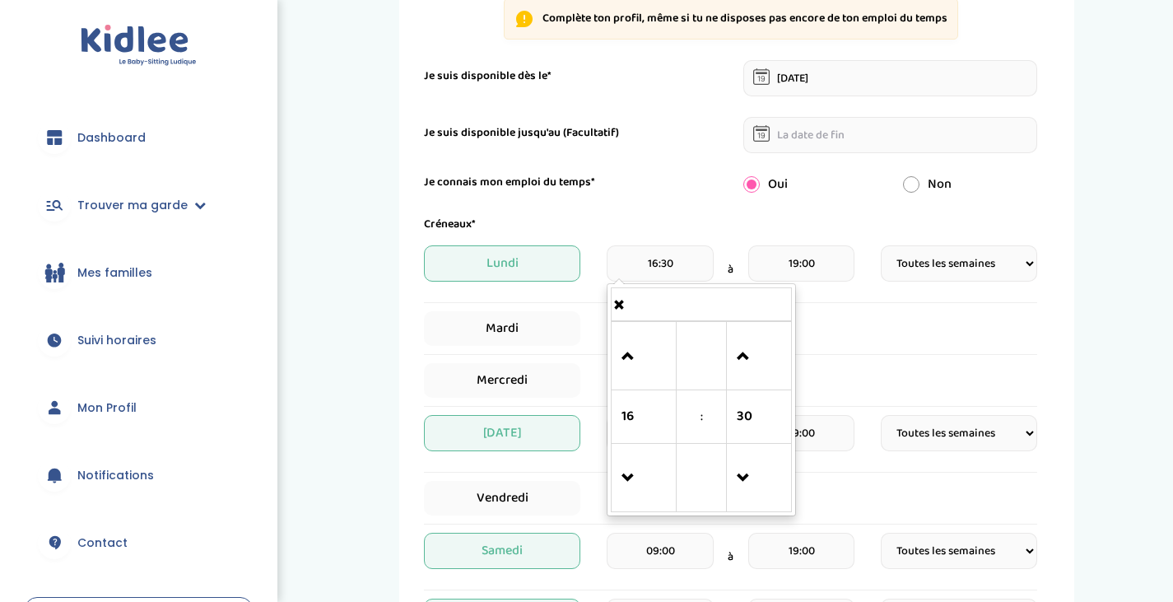
click at [639, 359] on span at bounding box center [644, 356] width 44 height 44
click at [641, 514] on div "18 : 30 00 01 02 03 04 05 06 07 08 09 10 11 12 13 14 15 16 17 18 19 20 21 22 23…" at bounding box center [701, 399] width 189 height 233
click at [645, 494] on span at bounding box center [644, 478] width 44 height 44
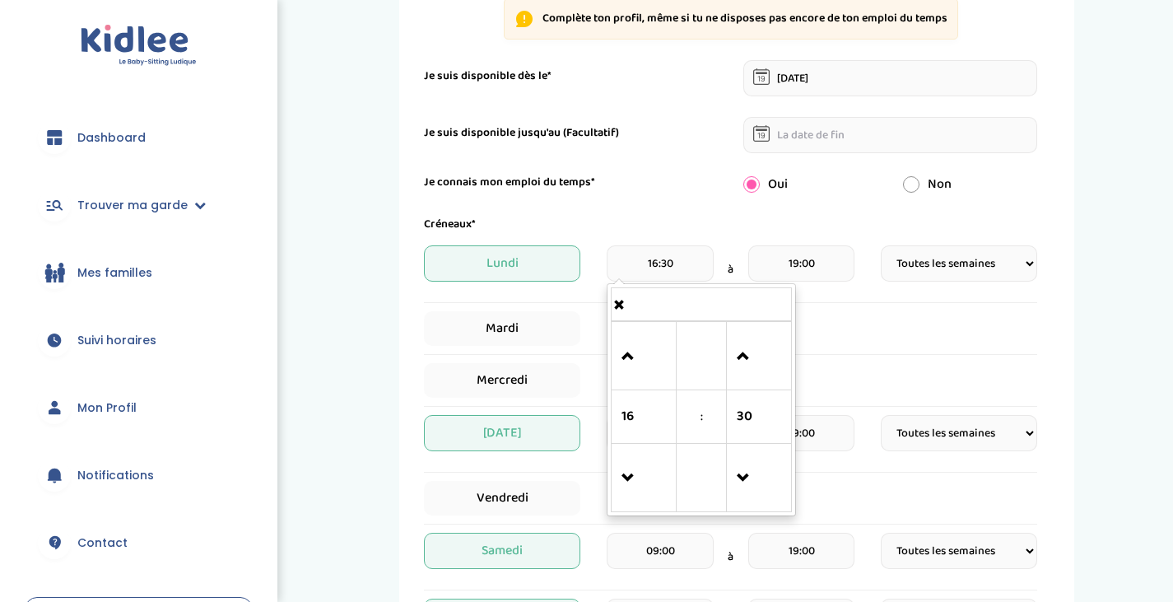
click at [645, 494] on span at bounding box center [644, 478] width 44 height 44
type input "13:30"
click at [850, 331] on div "Mardi" at bounding box center [730, 328] width 613 height 35
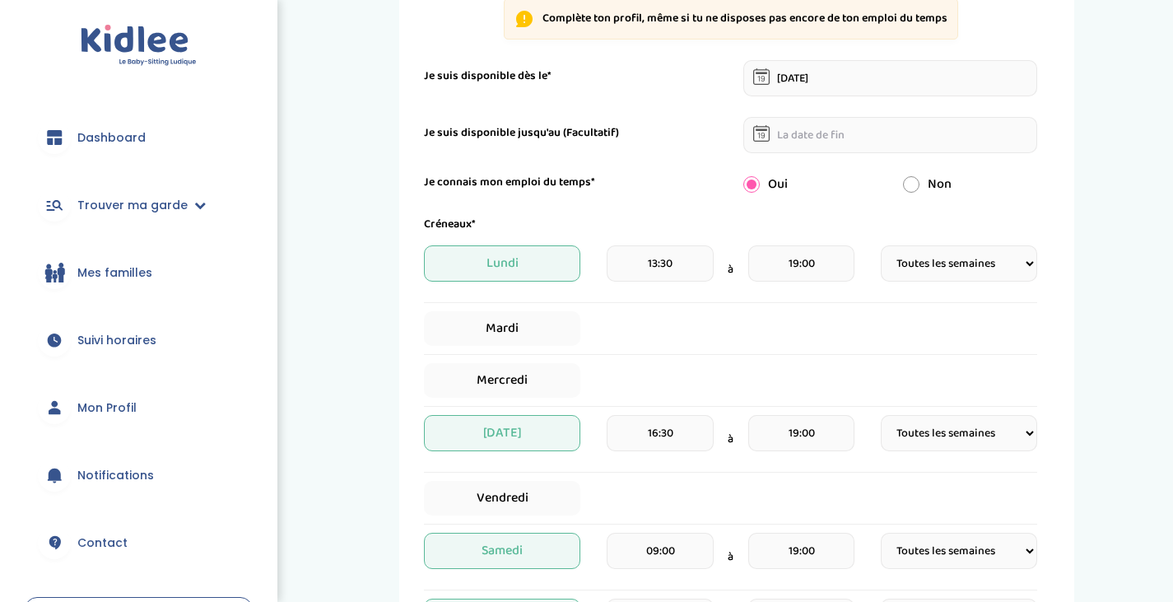
click at [818, 271] on input "19:00" at bounding box center [801, 263] width 106 height 36
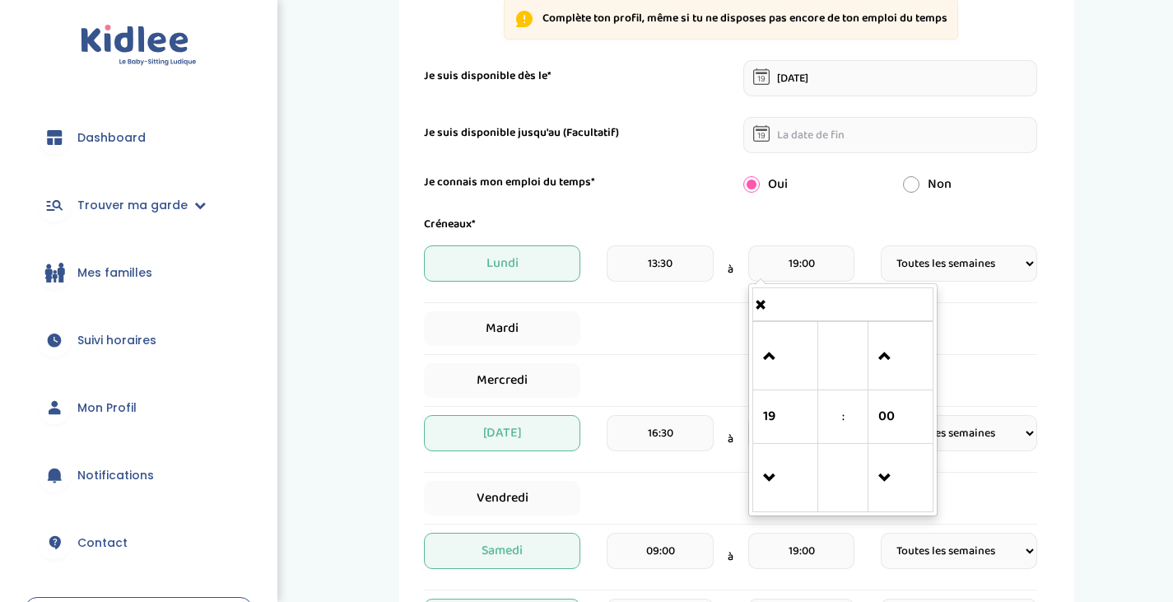
click at [788, 459] on span at bounding box center [785, 478] width 44 height 44
click at [776, 338] on span at bounding box center [785, 356] width 44 height 44
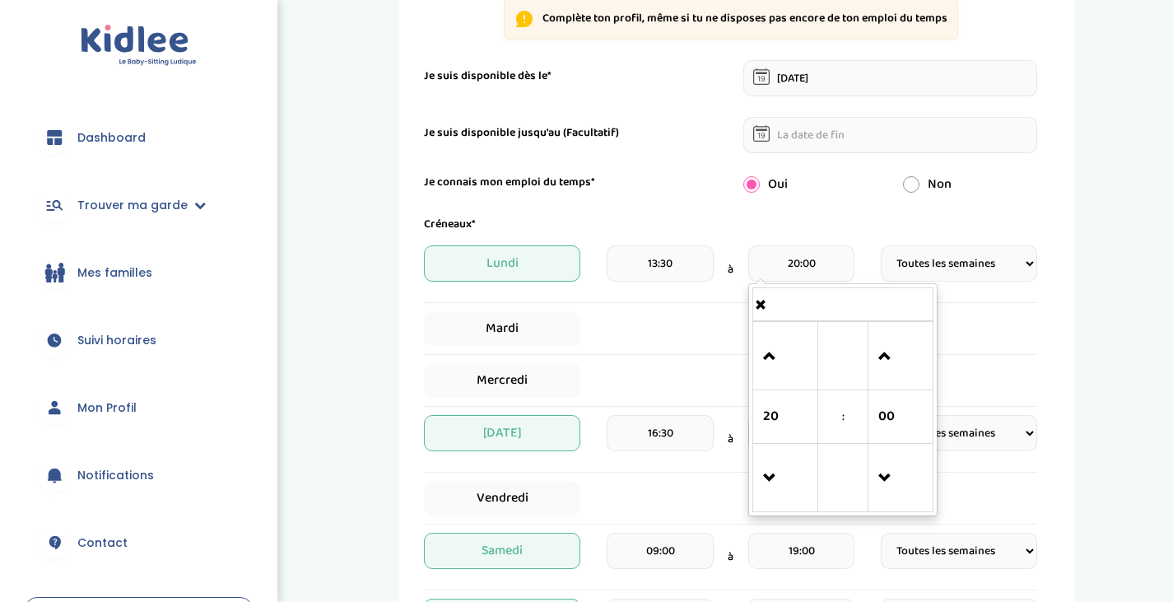
click at [772, 478] on span at bounding box center [785, 478] width 44 height 44
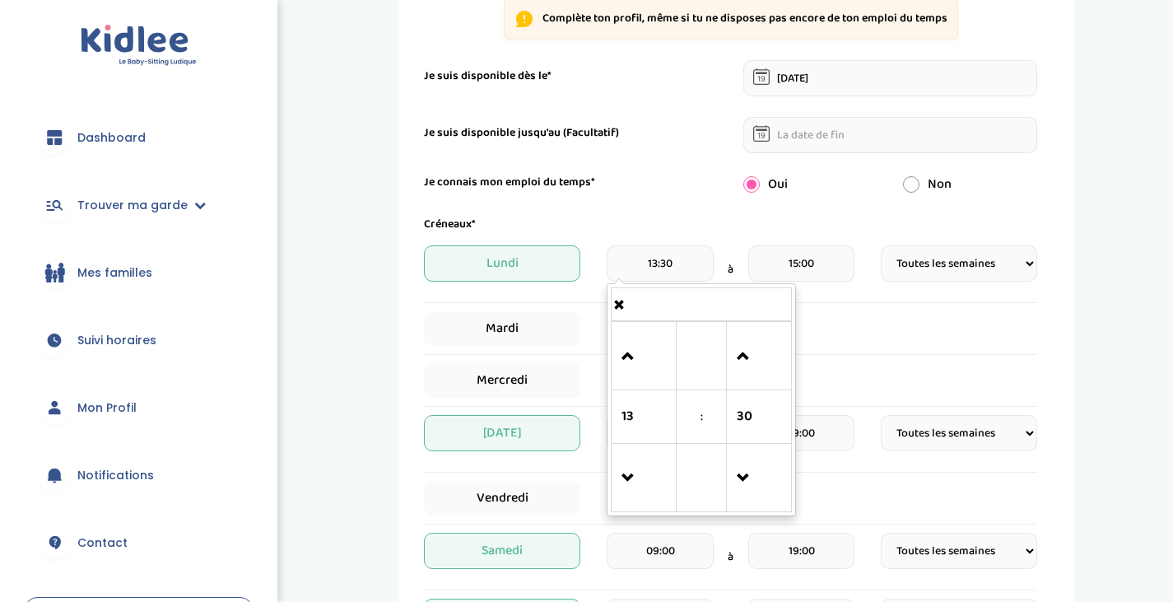
click at [699, 280] on input "13:30" at bounding box center [660, 263] width 106 height 36
click at [860, 363] on div "Mercredi" at bounding box center [730, 380] width 613 height 35
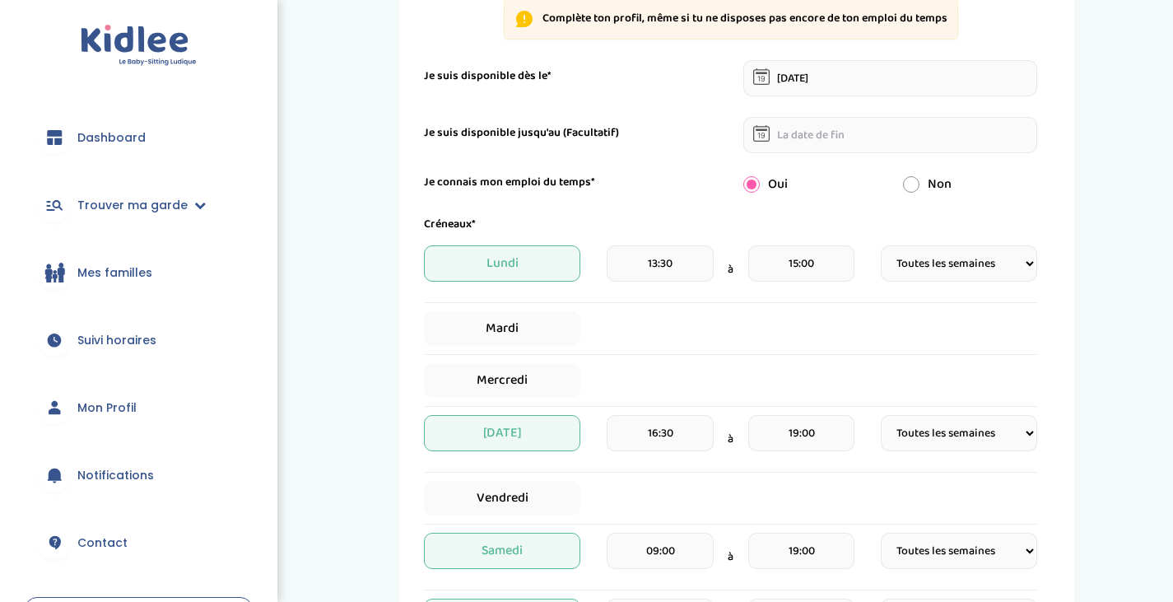
click at [818, 264] on input "15:00" at bounding box center [801, 263] width 106 height 36
click at [780, 459] on span at bounding box center [785, 478] width 44 height 44
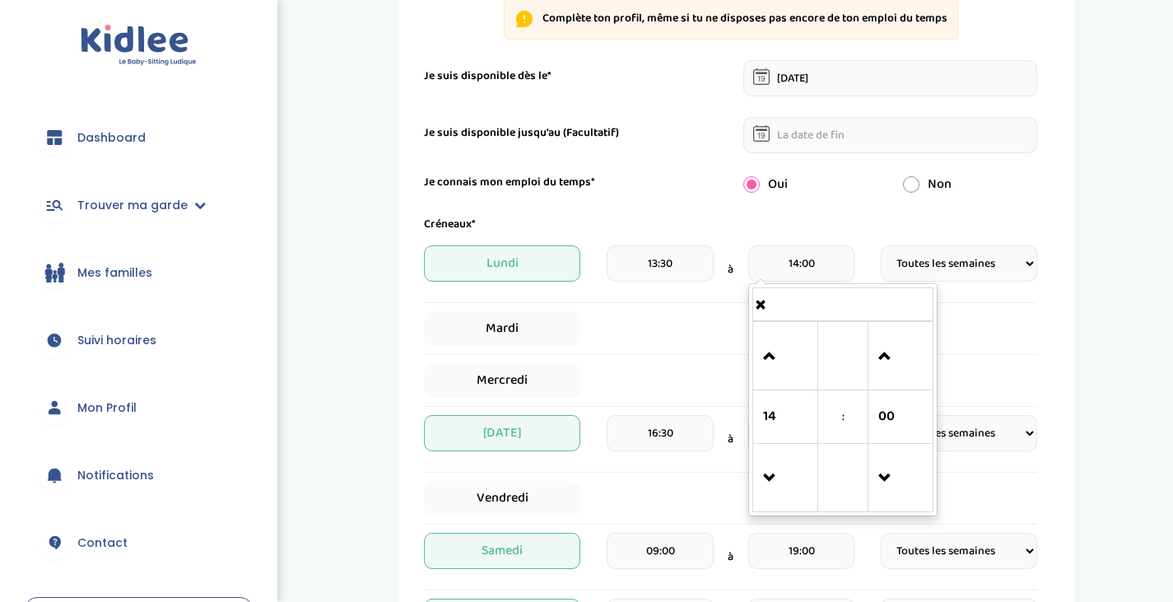
click at [779, 357] on span at bounding box center [785, 356] width 44 height 44
type input "16:00"
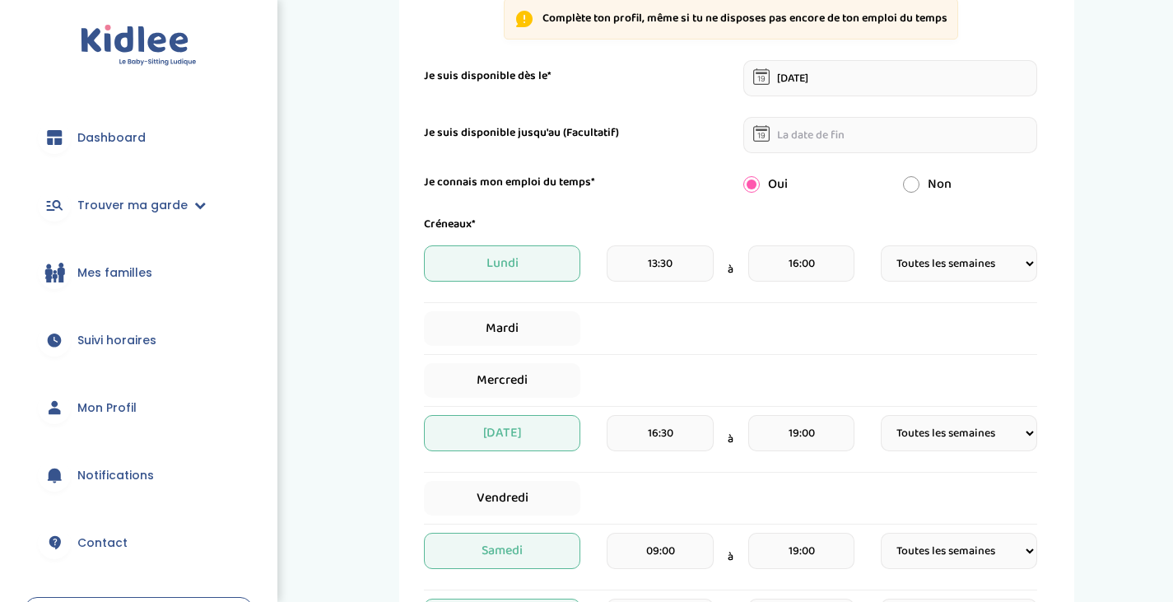
click at [987, 349] on div "Mardi" at bounding box center [730, 333] width 613 height 44
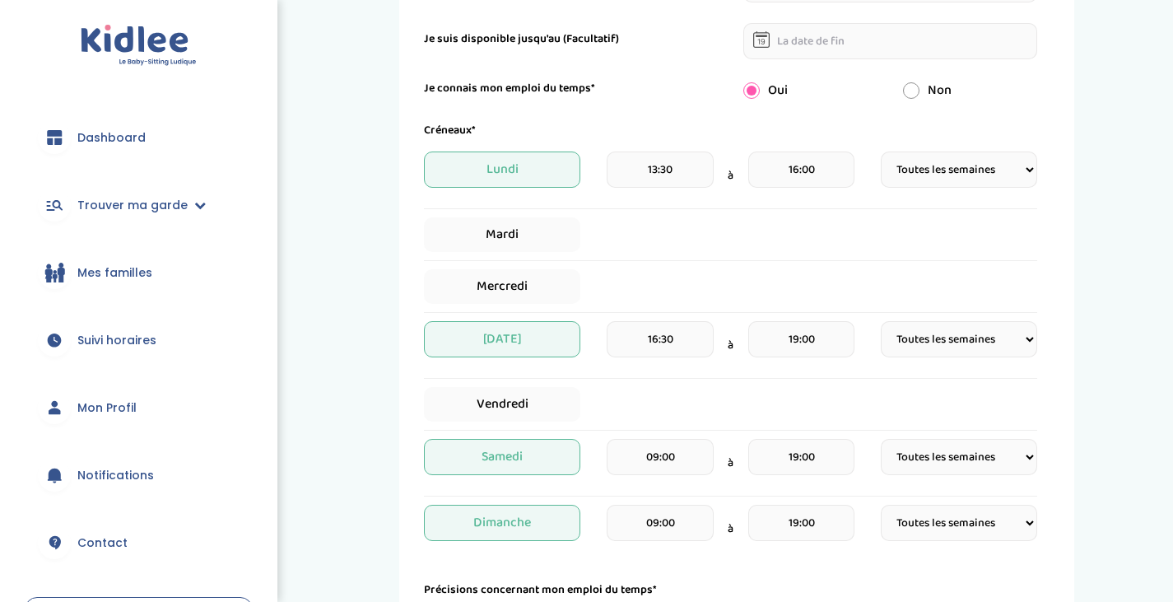
scroll to position [356, 0]
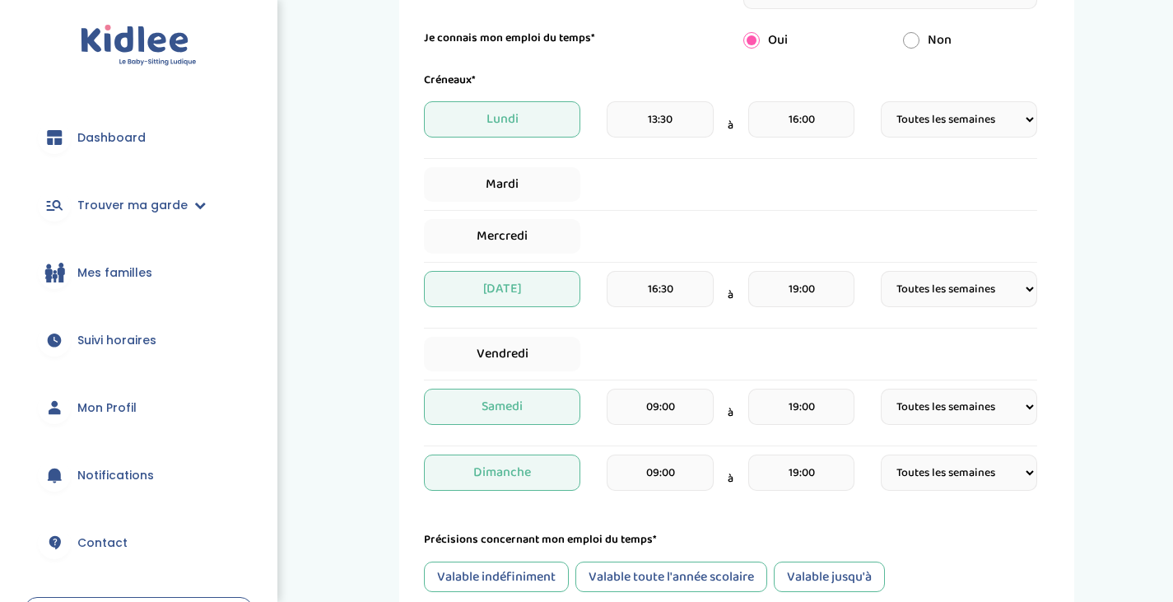
click at [557, 191] on span "Mardi" at bounding box center [502, 184] width 156 height 35
select select "1"
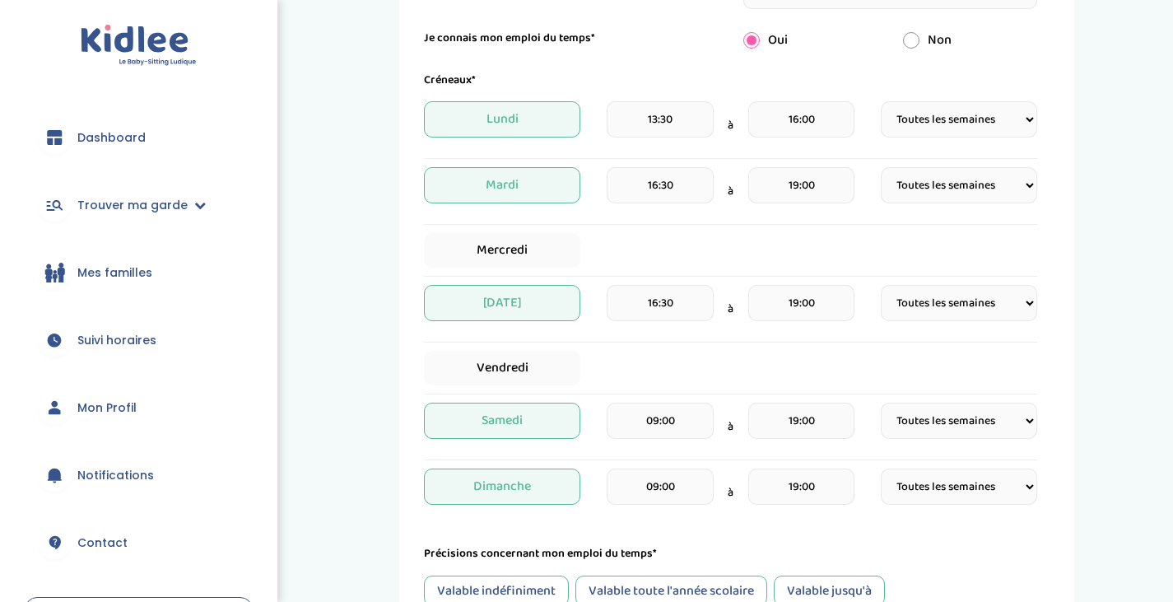
click at [693, 193] on input "16:30" at bounding box center [660, 185] width 106 height 36
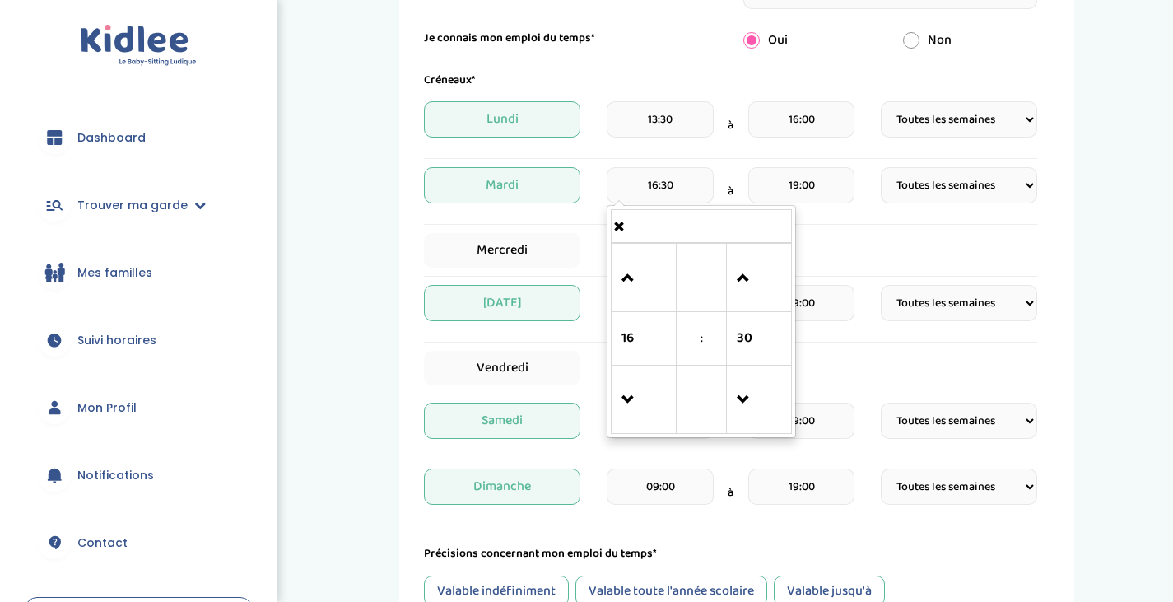
click at [636, 268] on span at bounding box center [644, 278] width 44 height 44
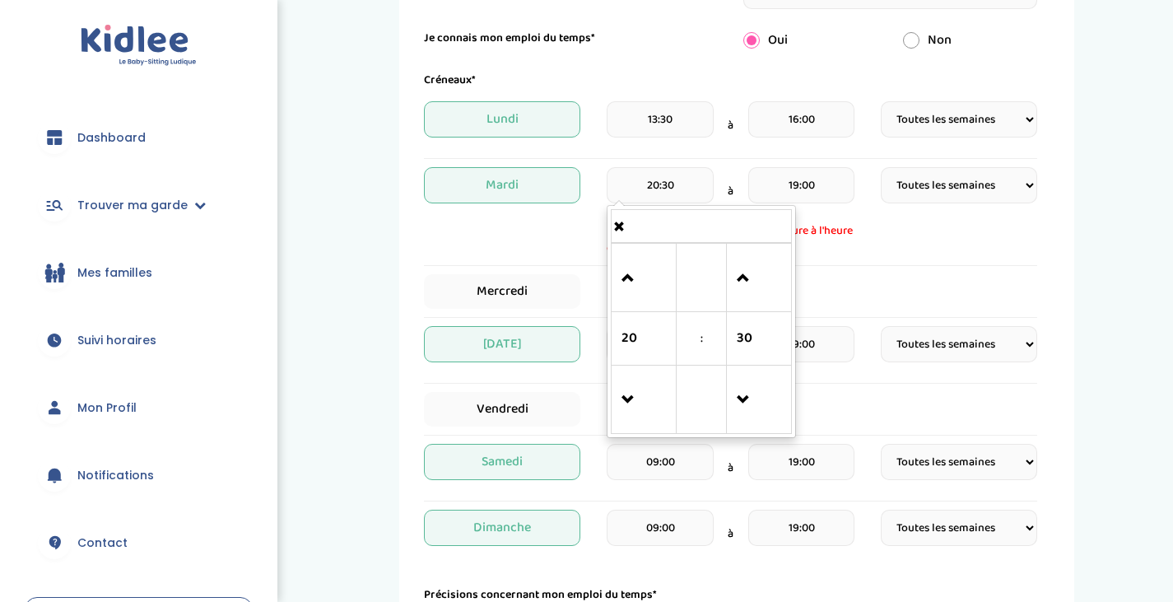
click at [636, 268] on span at bounding box center [644, 278] width 44 height 44
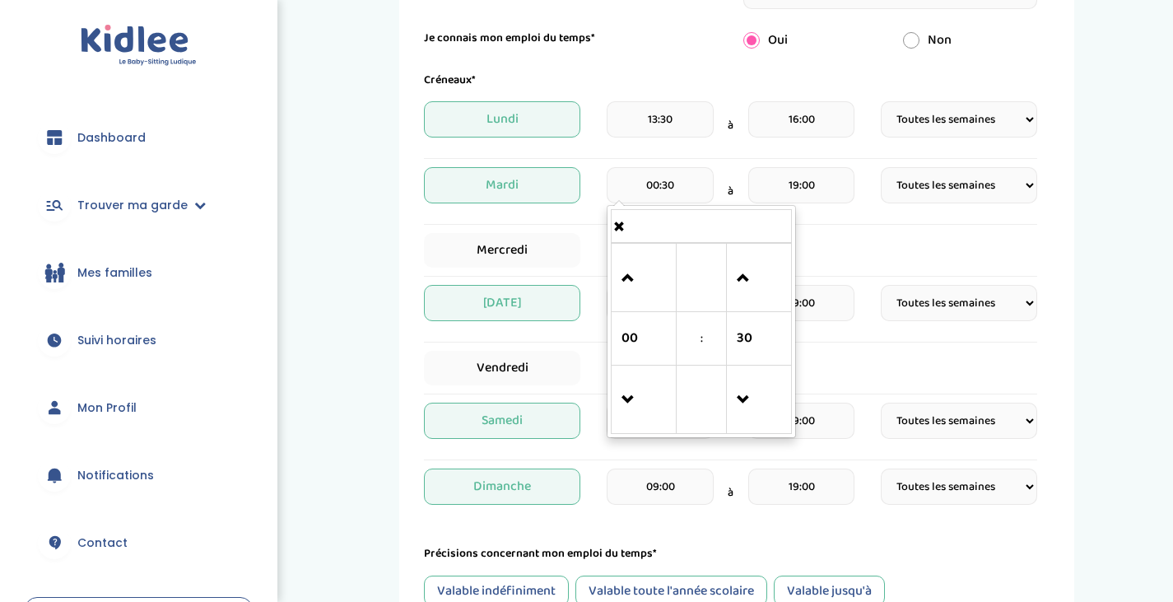
click at [636, 268] on span at bounding box center [644, 278] width 44 height 44
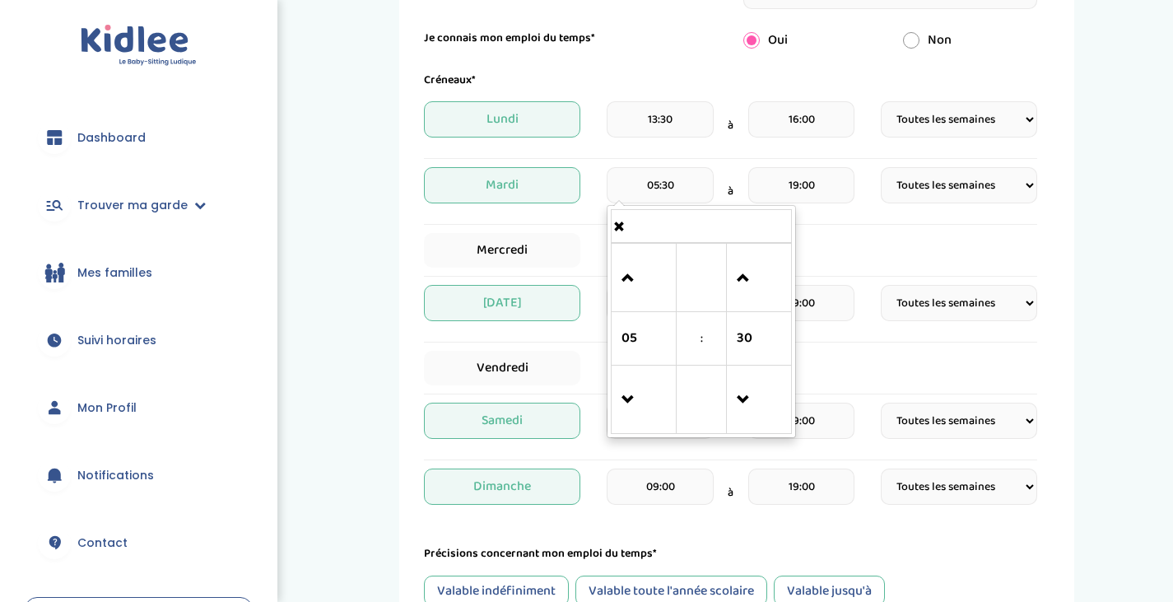
click at [636, 268] on span at bounding box center [644, 278] width 44 height 44
click at [743, 289] on span at bounding box center [759, 278] width 44 height 44
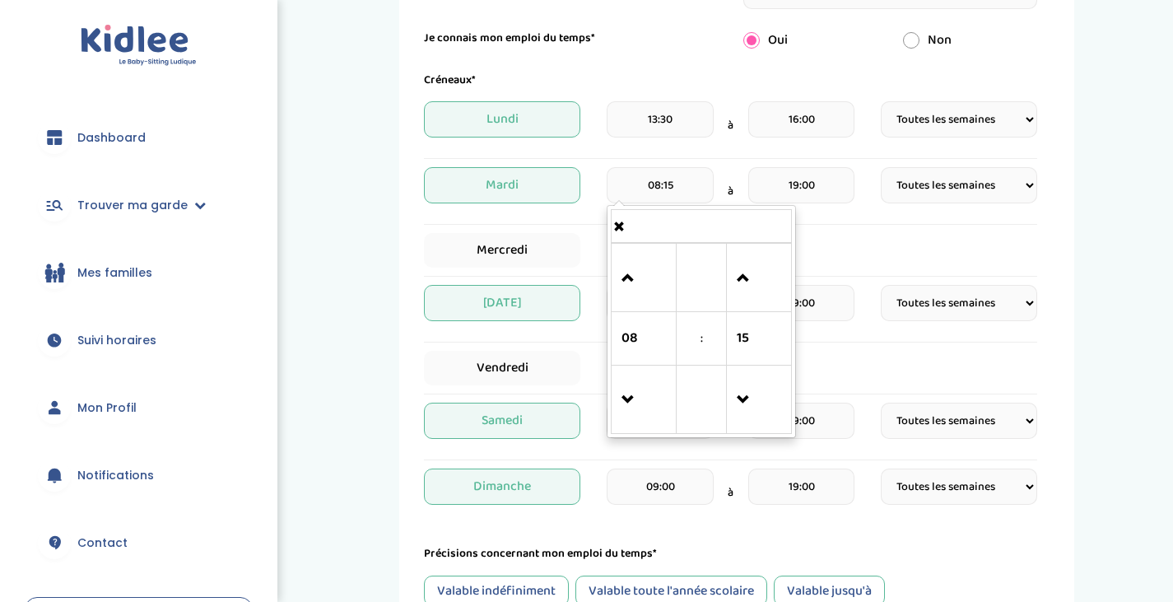
click at [770, 392] on span at bounding box center [759, 400] width 44 height 44
click at [639, 291] on span at bounding box center [644, 278] width 44 height 44
click at [644, 389] on span at bounding box center [644, 400] width 44 height 44
type input "07:00"
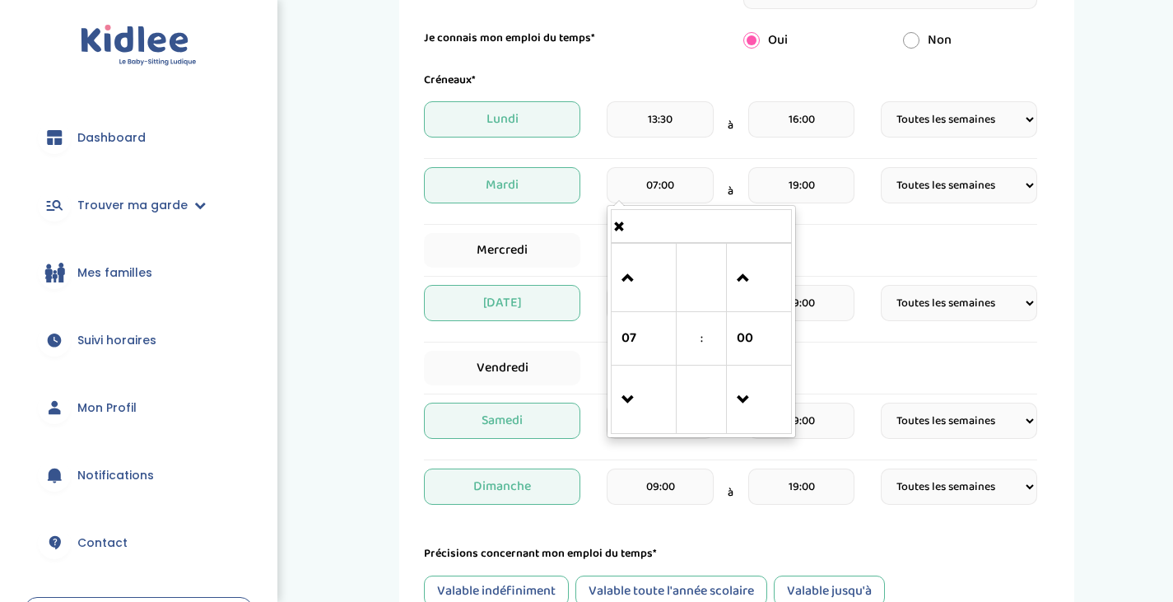
click at [839, 230] on div "Créneaux* [DATE] 13:30 à 16:00 Fréquence Toutes les semaines Toutes les 2 semai…" at bounding box center [730, 294] width 613 height 445
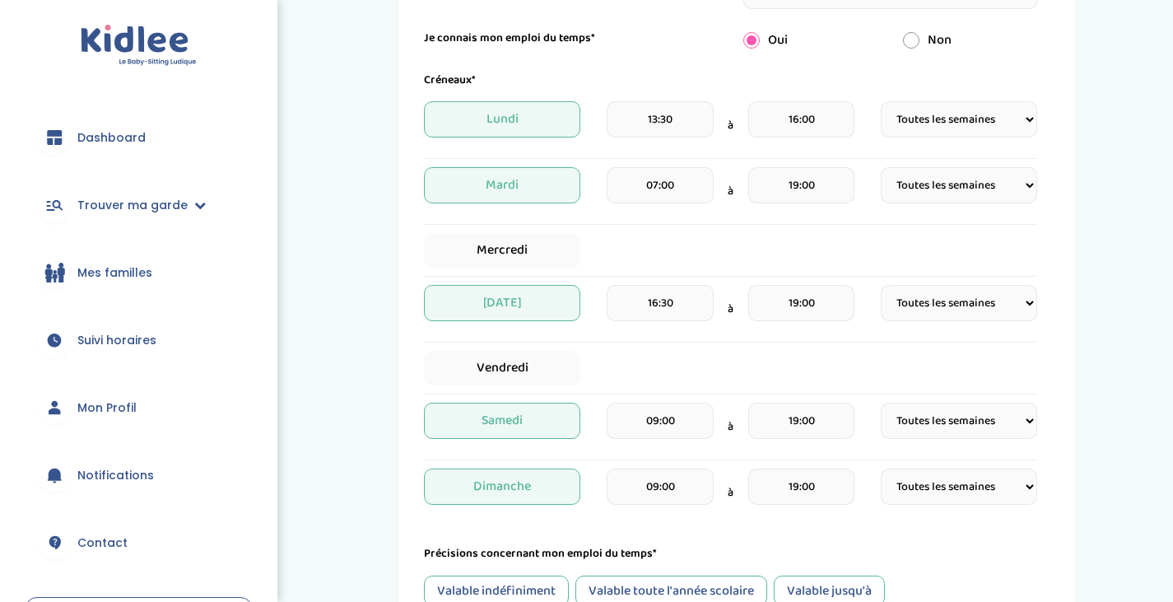
click at [815, 188] on input "19:00" at bounding box center [801, 185] width 106 height 36
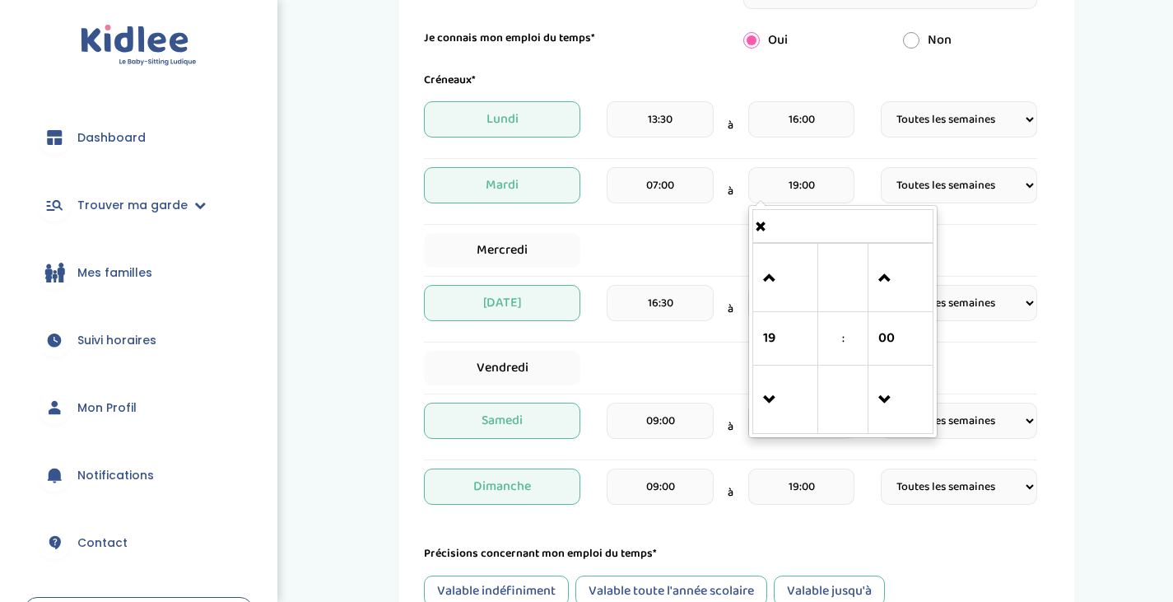
click at [793, 299] on span at bounding box center [785, 278] width 44 height 44
click at [793, 384] on span at bounding box center [785, 400] width 44 height 44
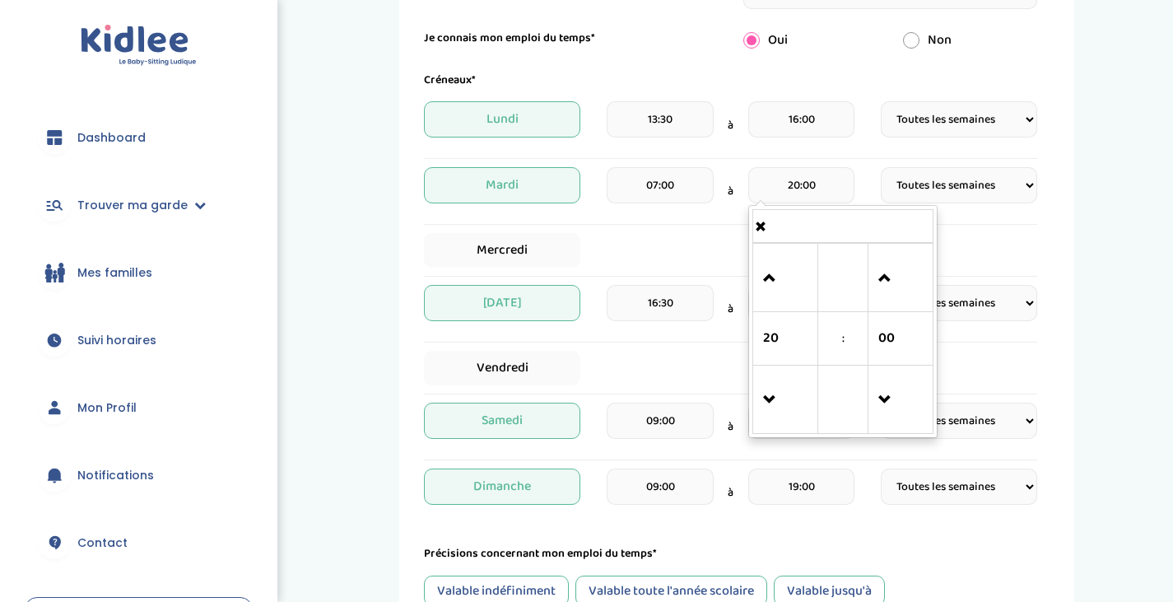
click at [793, 384] on span at bounding box center [785, 400] width 44 height 44
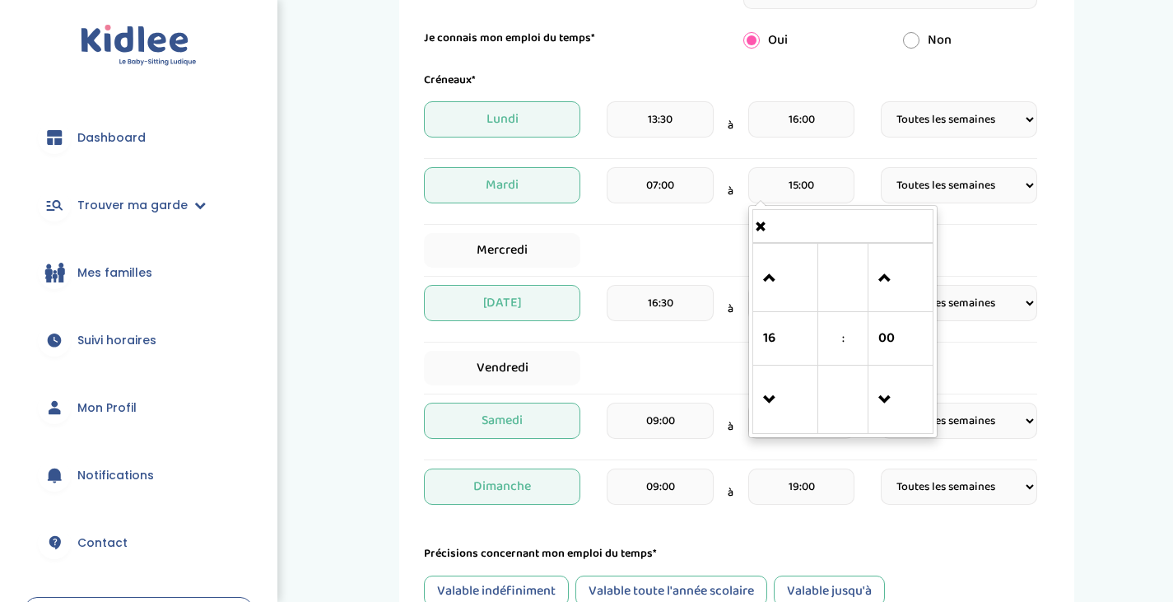
click at [793, 384] on span at bounding box center [785, 400] width 44 height 44
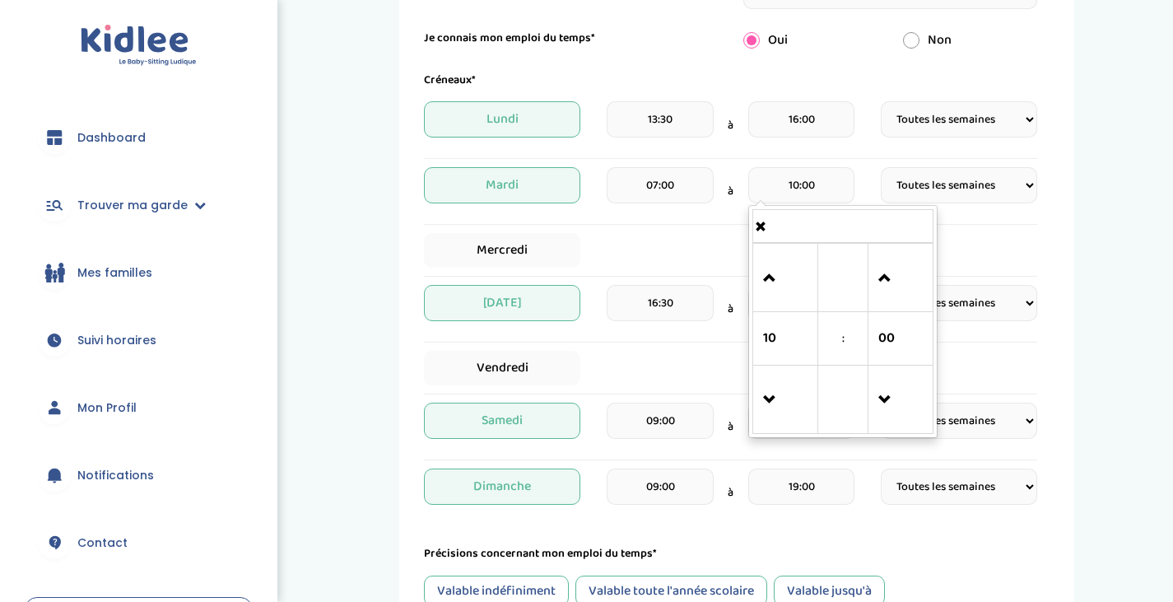
click at [793, 384] on span at bounding box center [785, 400] width 44 height 44
click at [894, 271] on span at bounding box center [900, 278] width 44 height 44
click at [885, 393] on span at bounding box center [900, 400] width 44 height 44
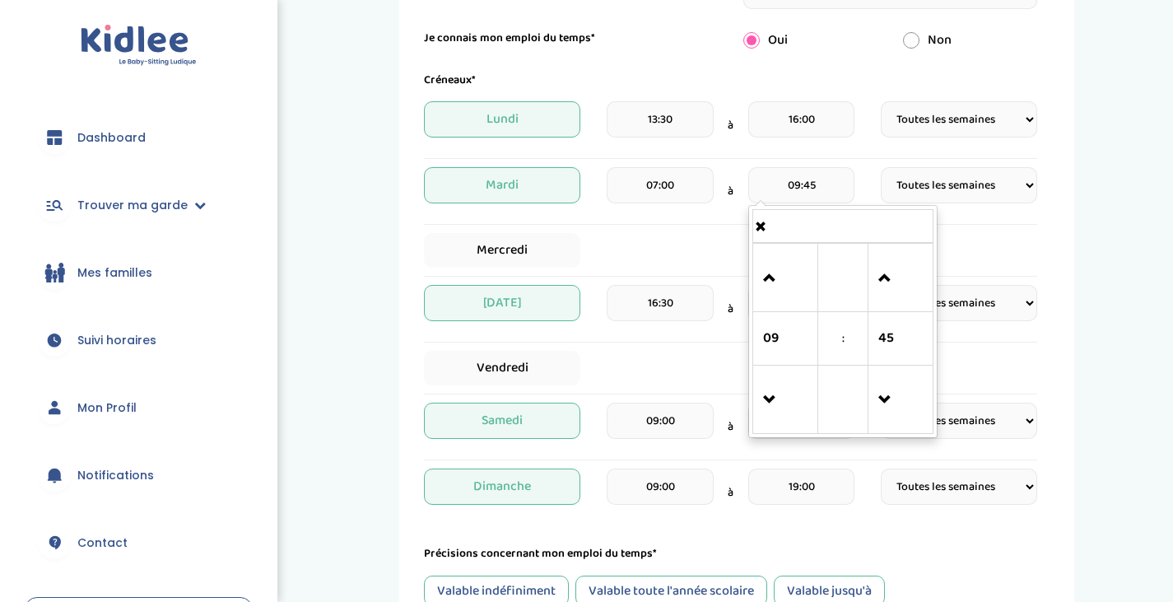
type input "09:30"
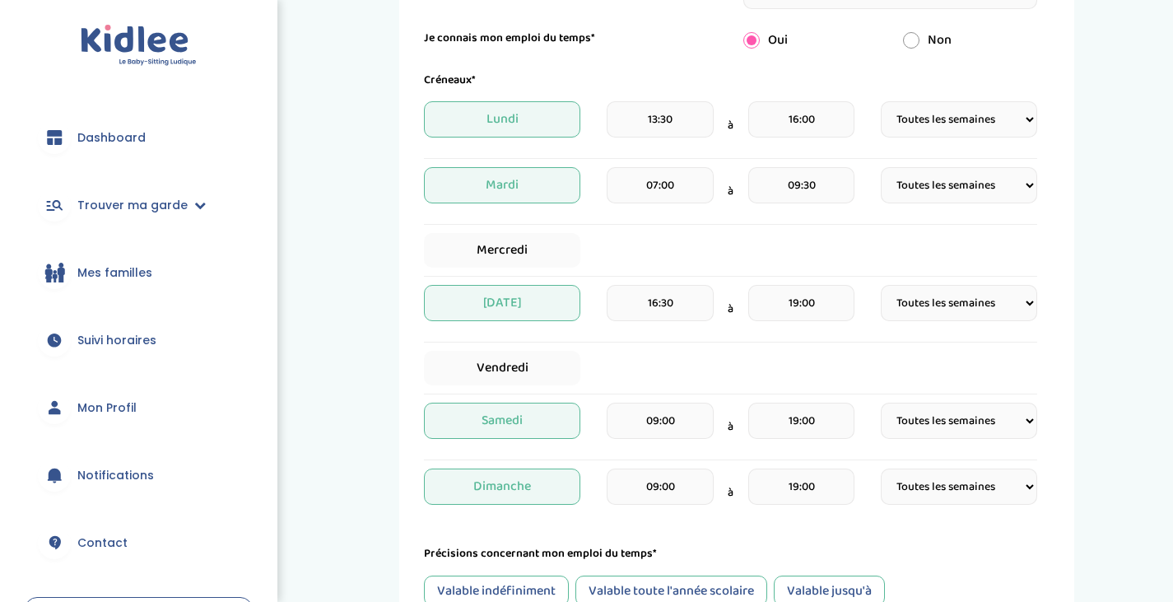
click at [1009, 210] on div "[DATE] 07:00 à 09:30 Fréquence Toutes les semaines Toutes les 2 semaines Tous l…" at bounding box center [730, 191] width 613 height 49
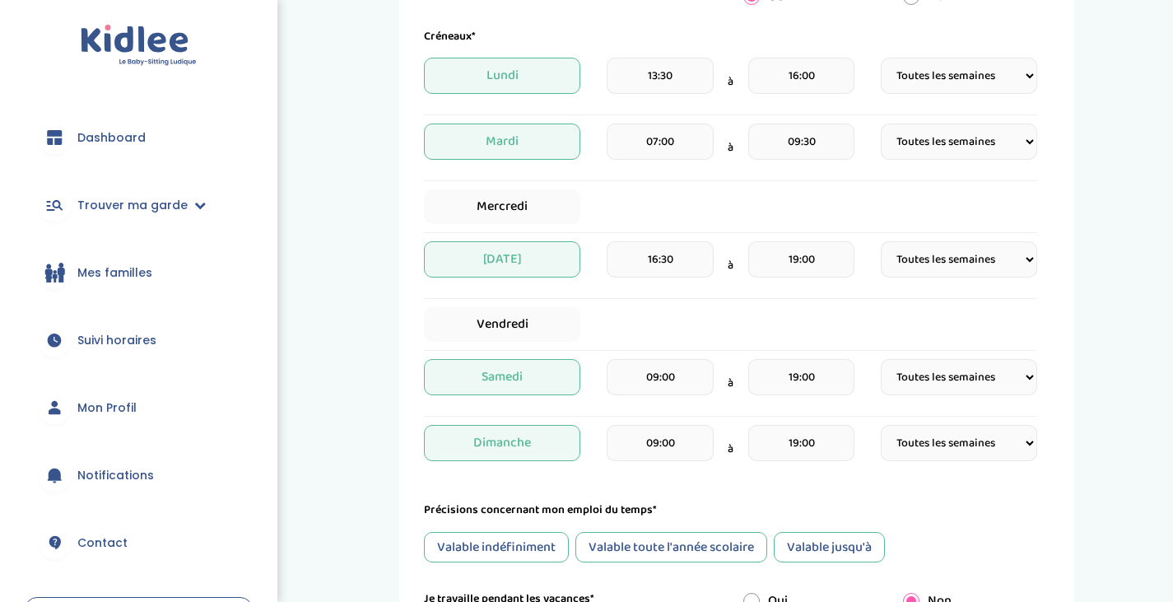
scroll to position [401, 0]
click at [518, 209] on span "Mercredi" at bounding box center [502, 206] width 156 height 35
select select "1"
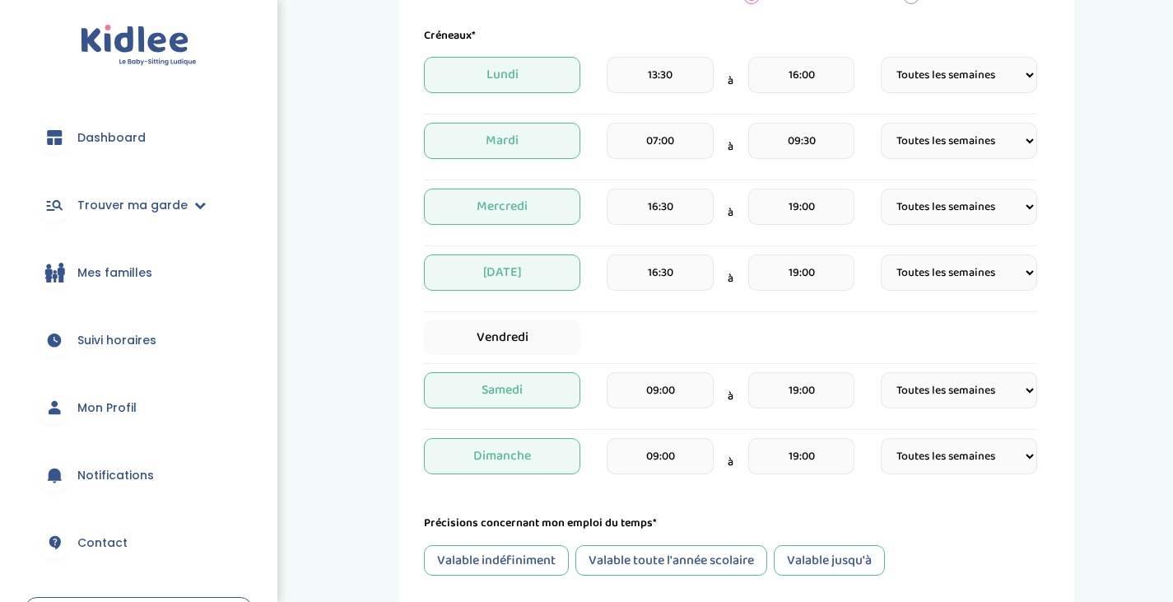
click at [667, 205] on input "16:30" at bounding box center [660, 207] width 106 height 36
click at [687, 203] on input "16:30" at bounding box center [660, 207] width 106 height 36
click at [637, 431] on span at bounding box center [644, 421] width 44 height 44
click at [643, 311] on span at bounding box center [644, 299] width 44 height 44
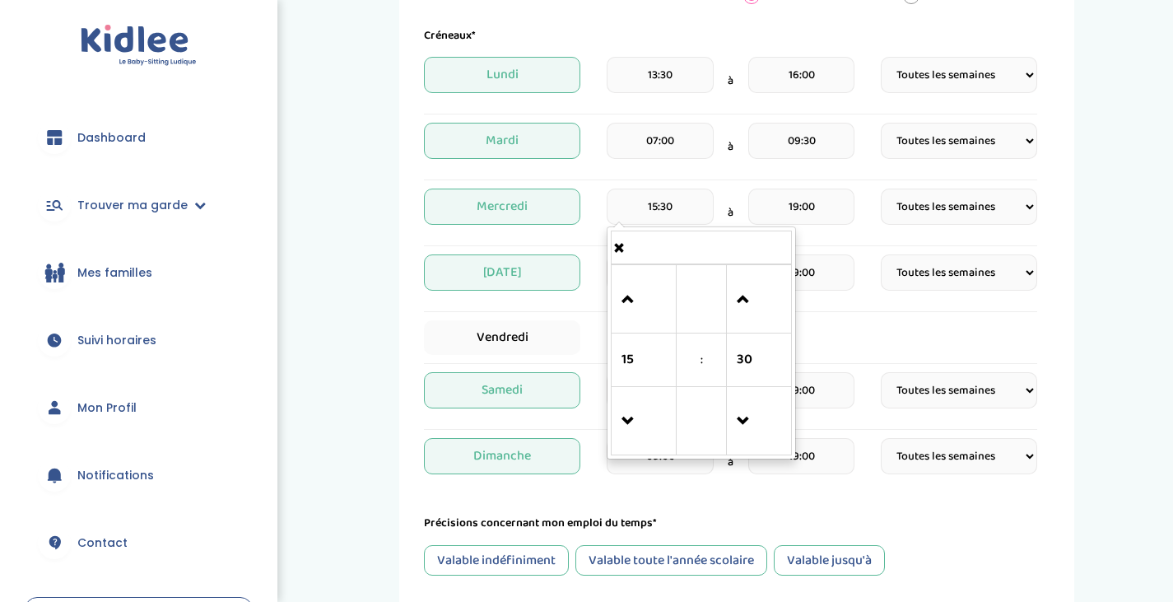
click at [643, 311] on span at bounding box center [644, 299] width 44 height 44
type input "18:30"
click at [837, 306] on div "[DATE] 16:30 à 19:00 Fréquence Toutes les semaines Toutes les 2 semaines Tous l…" at bounding box center [730, 283] width 613 height 58
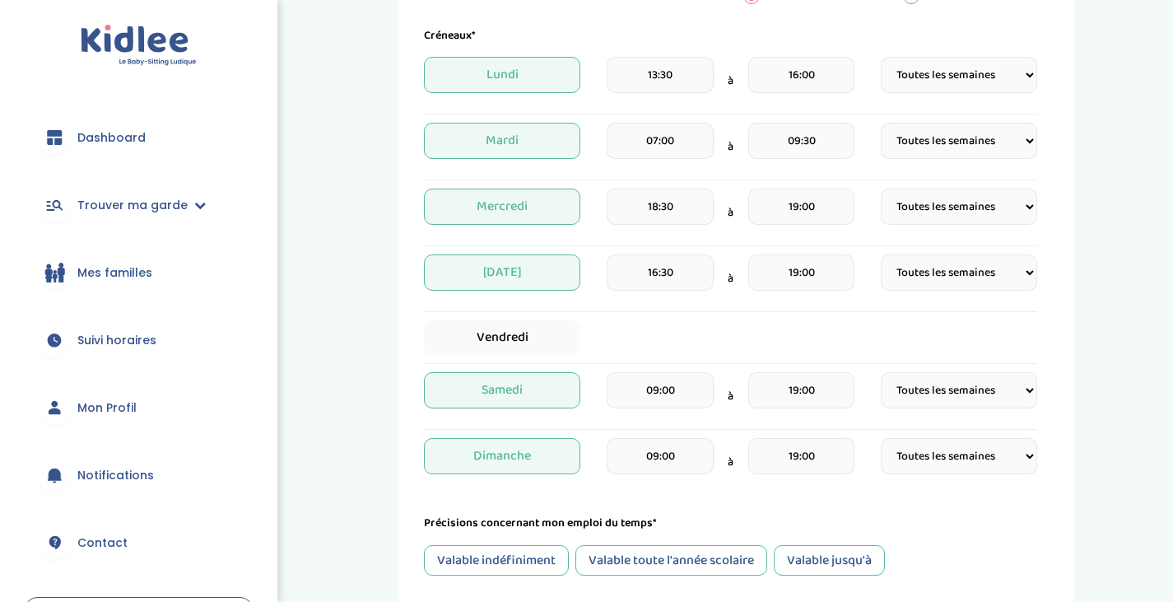
click at [799, 217] on input "19:00" at bounding box center [801, 207] width 106 height 36
click at [807, 412] on span at bounding box center [785, 421] width 44 height 44
click at [785, 412] on span at bounding box center [785, 421] width 44 height 44
click at [773, 302] on span at bounding box center [785, 299] width 44 height 44
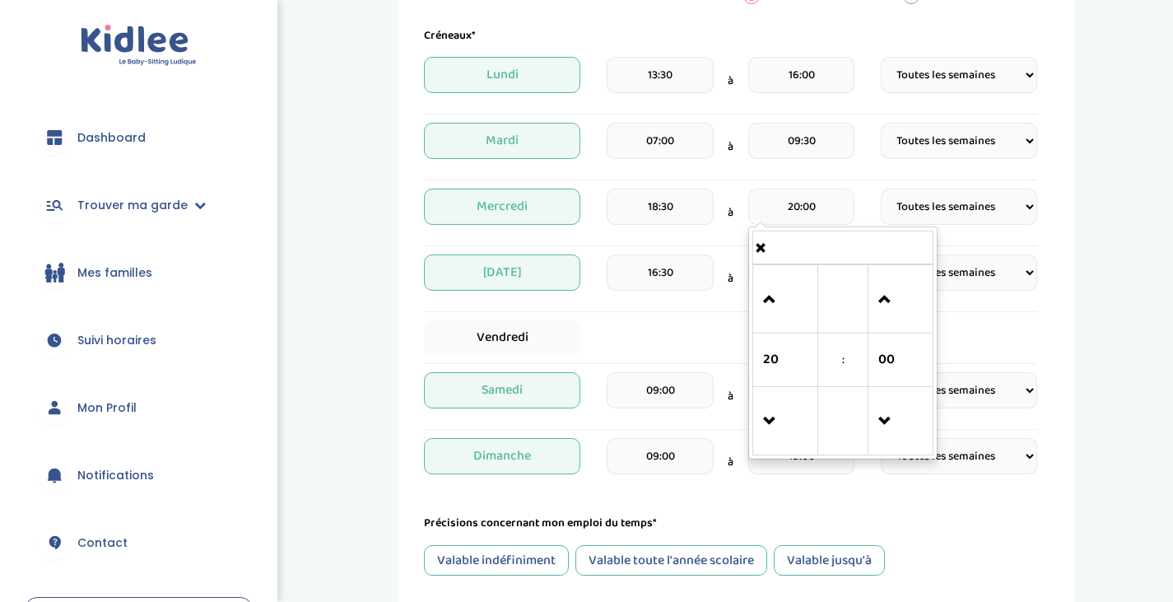
click at [773, 302] on span at bounding box center [785, 299] width 44 height 44
click at [775, 303] on span at bounding box center [785, 299] width 44 height 44
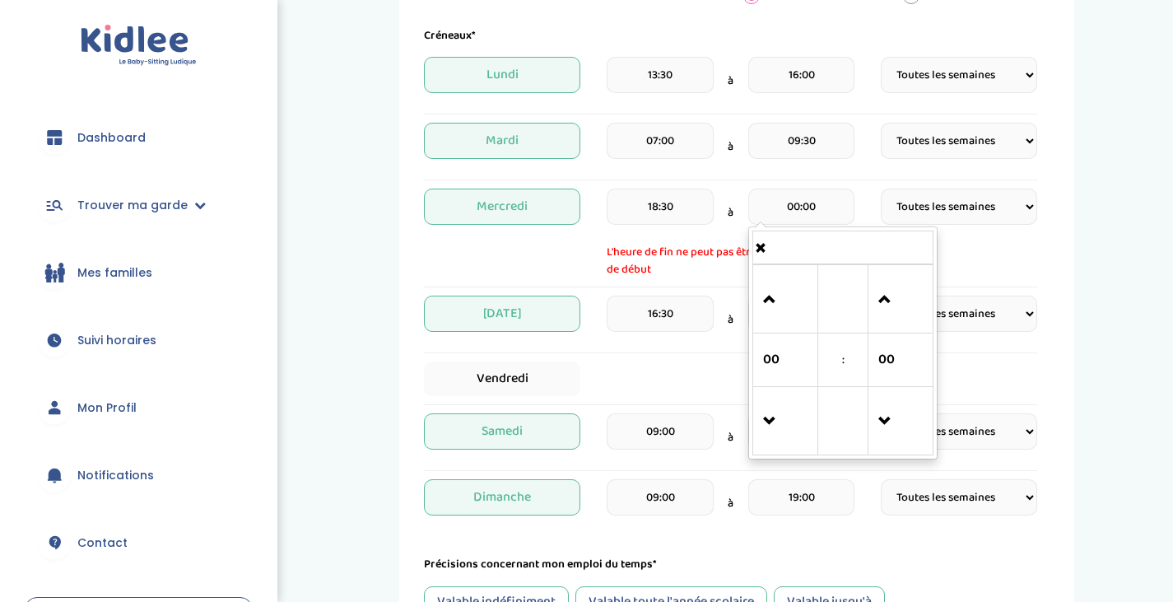
click at [789, 394] on link at bounding box center [786, 420] width 49 height 59
type input "23:00"
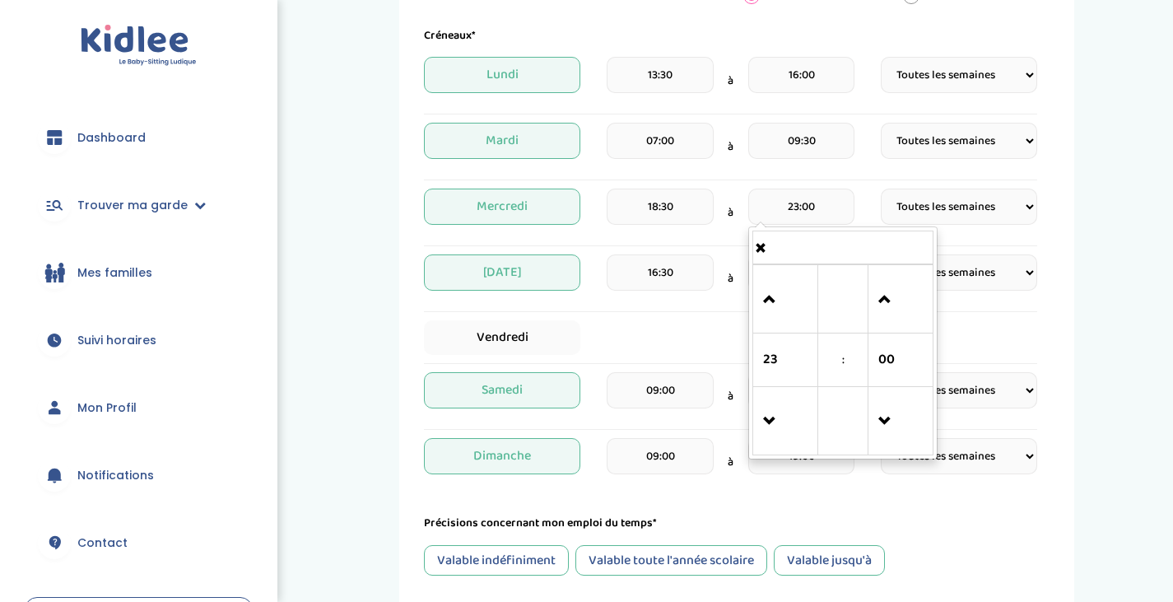
click at [1004, 314] on div "Créneaux* [DATE] 13:30 à 16:00 Fréquence Toutes les semaines Toutes les 2 semai…" at bounding box center [730, 256] width 613 height 459
click at [818, 269] on input "19:00" at bounding box center [801, 272] width 106 height 36
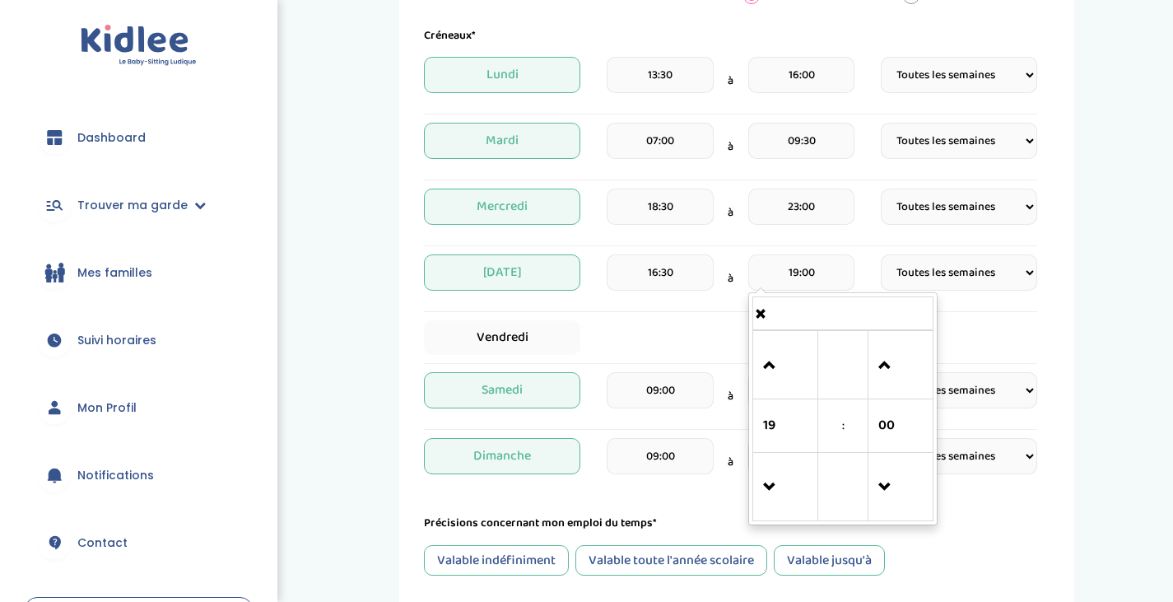
click at [769, 359] on span at bounding box center [785, 365] width 44 height 44
type input "23:00"
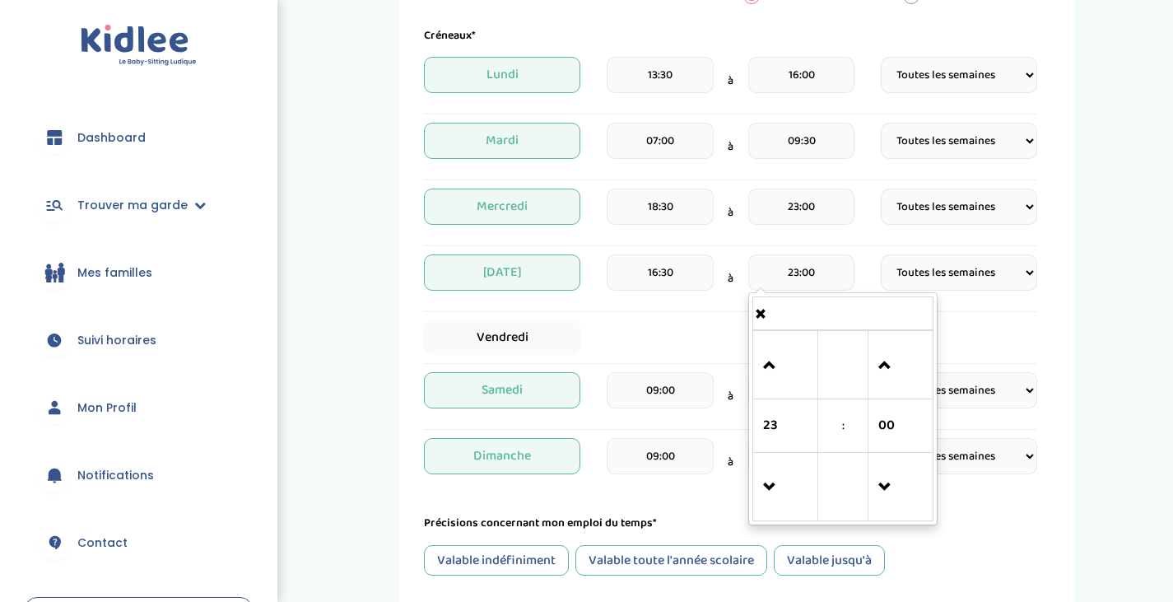
click at [990, 324] on div "Vendredi" at bounding box center [730, 337] width 613 height 35
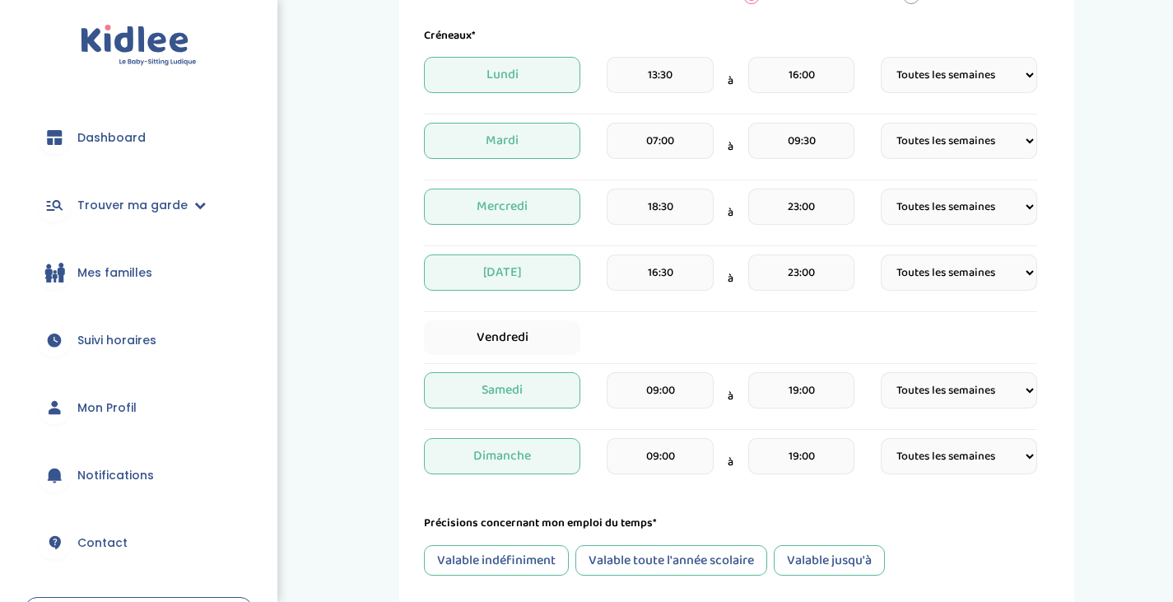
click at [541, 327] on span "Vendredi" at bounding box center [502, 337] width 156 height 35
select select "1"
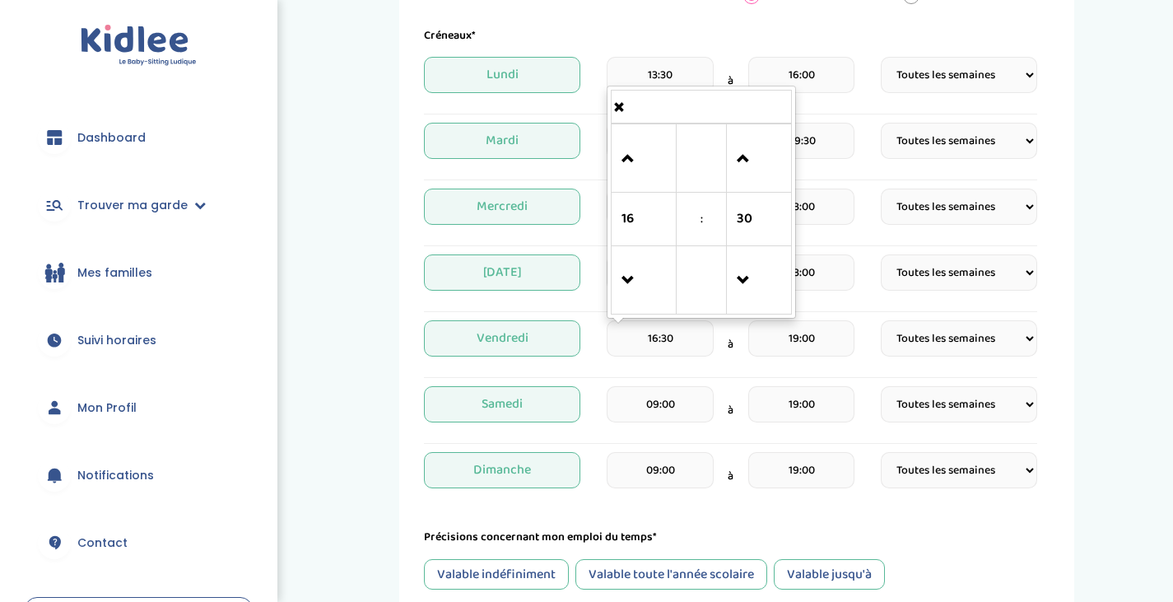
click at [687, 339] on input "16:30" at bounding box center [660, 338] width 106 height 36
click at [622, 240] on td "16" at bounding box center [644, 220] width 65 height 54
click at [632, 228] on span "16" at bounding box center [644, 219] width 44 height 44
click at [766, 178] on td "07" at bounding box center [769, 173] width 45 height 31
click at [752, 170] on span at bounding box center [759, 159] width 44 height 44
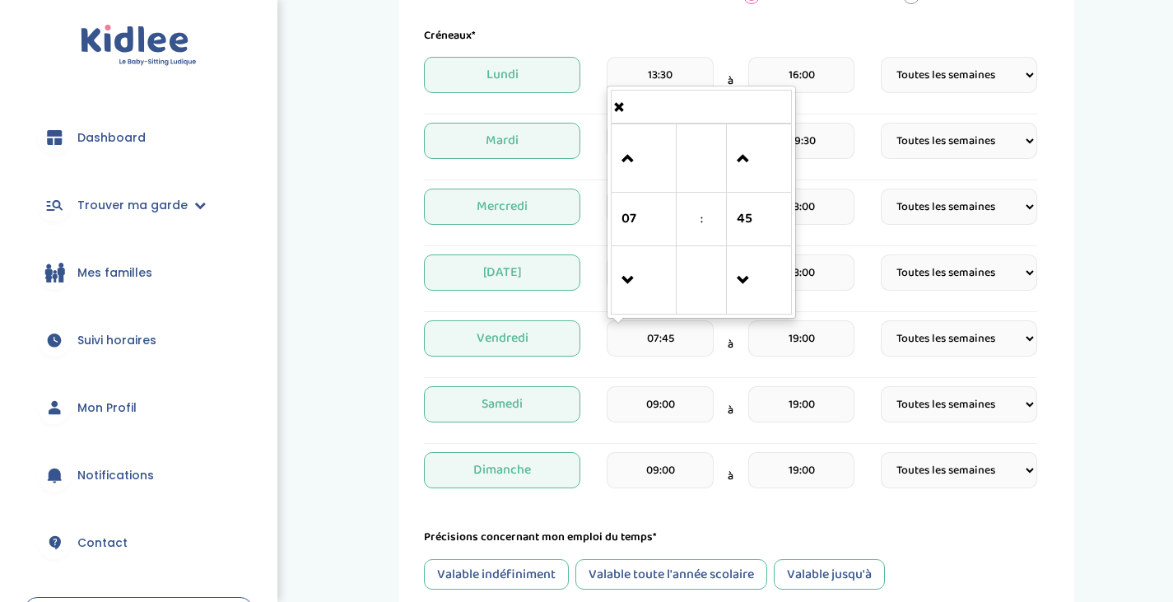
click at [767, 281] on span at bounding box center [759, 281] width 44 height 44
type input "07:00"
click at [731, 356] on div "07:00 07 : 00 00 01 02 03 04 05 06 07 08 09 10 11 12 13 14 15 16 17 18 19 20 21…" at bounding box center [731, 344] width 248 height 49
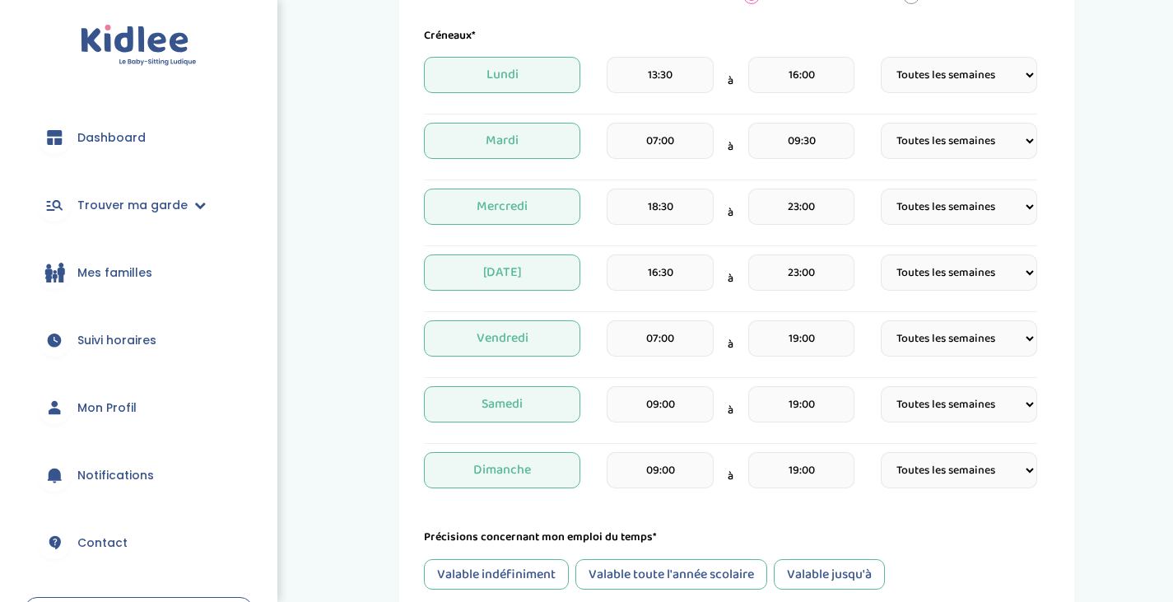
click at [688, 144] on input "07:00" at bounding box center [660, 141] width 106 height 36
click at [1113, 140] on div "Mes disponibilités 1 Horaires 2 Profil 3 Expériences 4 Présentation Indique nou…" at bounding box center [737, 237] width 847 height 1194
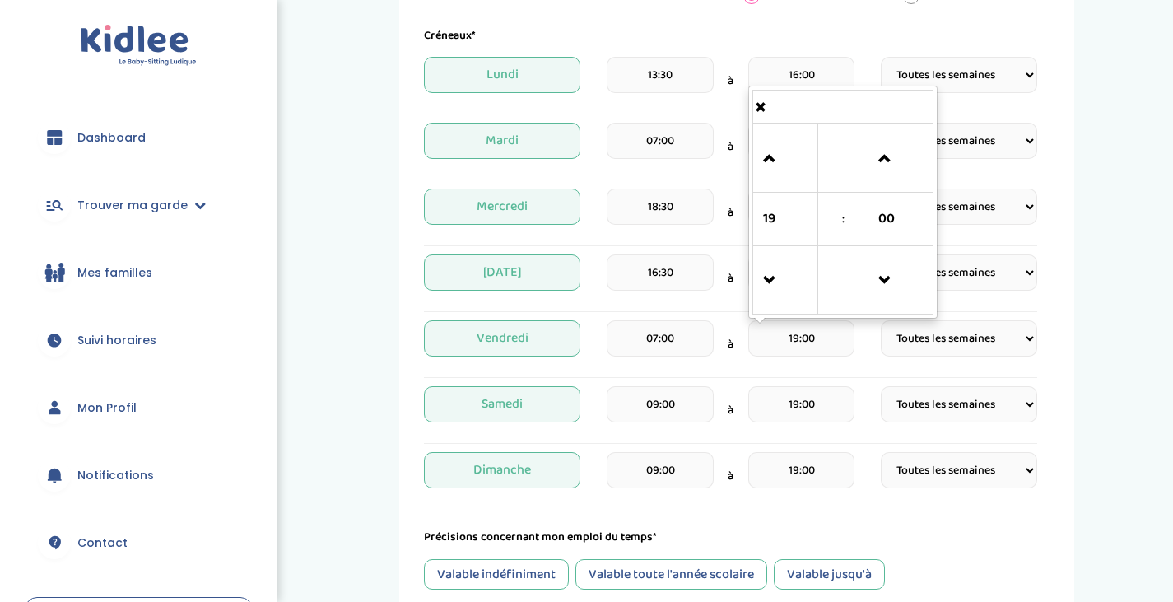
click at [825, 339] on input "19:00" at bounding box center [801, 338] width 106 height 36
click at [782, 176] on span at bounding box center [785, 159] width 44 height 44
click at [781, 285] on span at bounding box center [785, 281] width 44 height 44
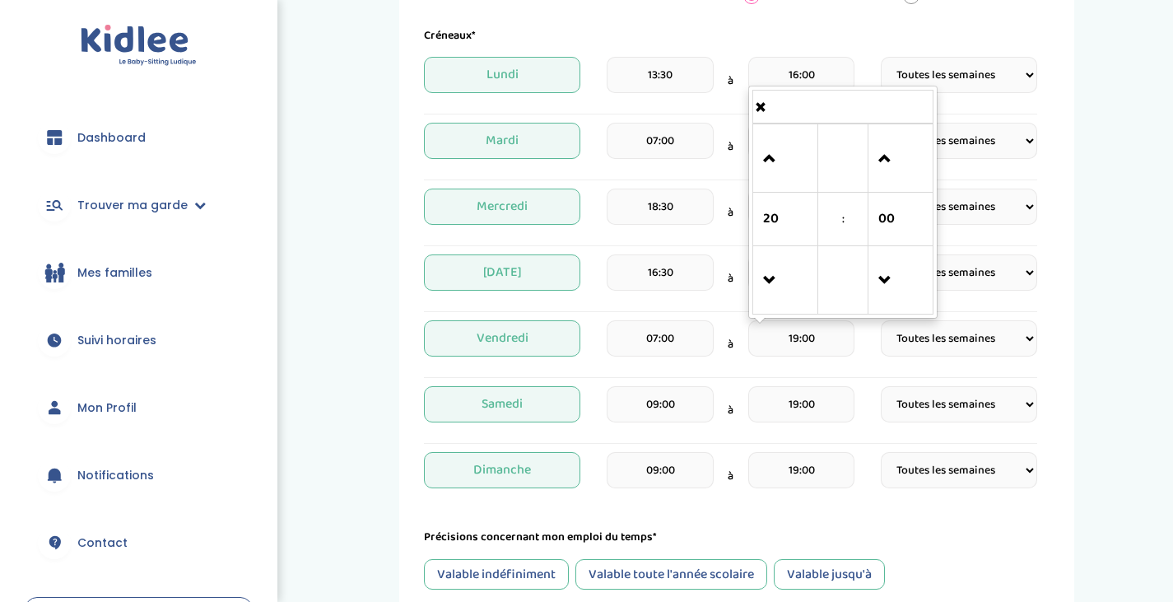
click at [781, 285] on span at bounding box center [785, 281] width 44 height 44
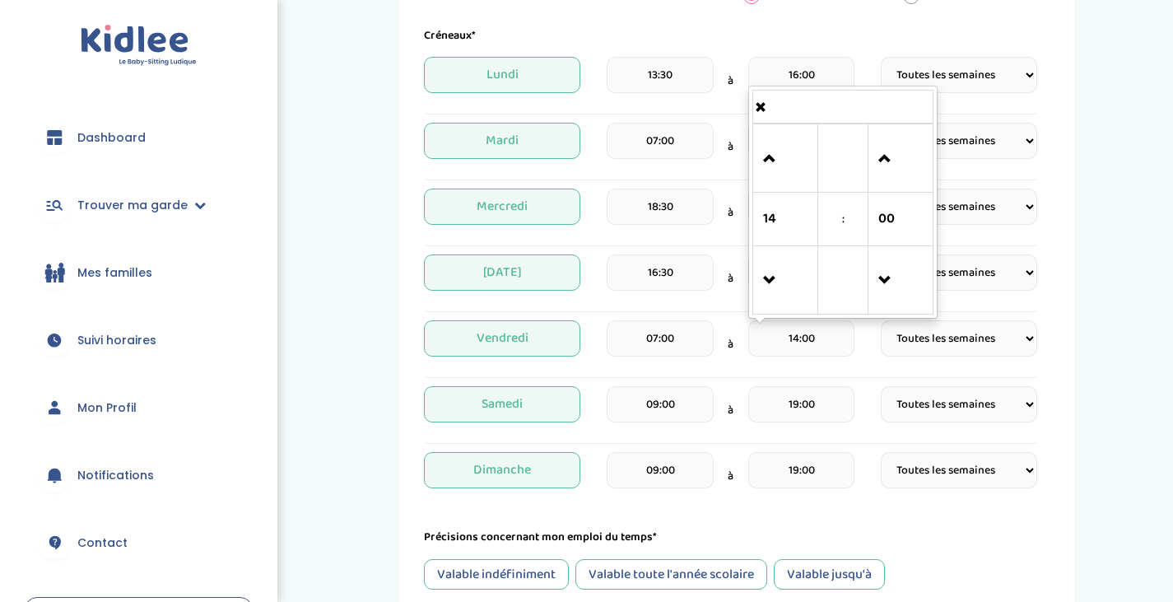
click at [781, 285] on span at bounding box center [785, 281] width 44 height 44
click at [894, 176] on span at bounding box center [900, 159] width 44 height 44
click at [894, 178] on span at bounding box center [900, 159] width 44 height 44
type input "13:30"
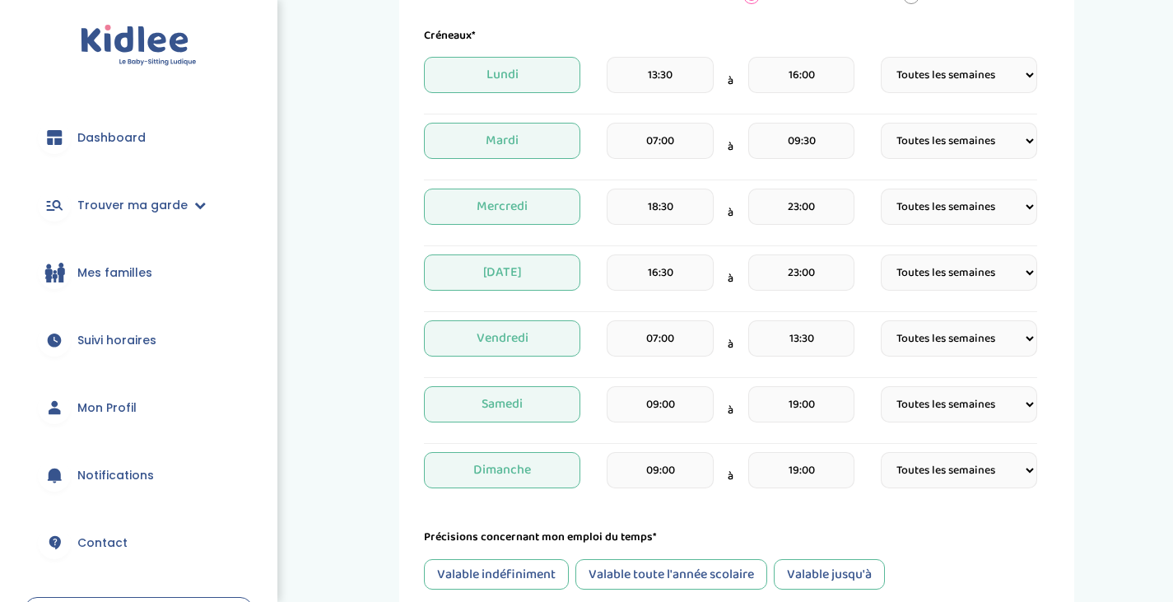
click at [1052, 293] on div "Mes disponibilités 1 Horaires 2 Profil 3 Expériences 4 Présentation Indique nou…" at bounding box center [736, 237] width 675 height 1194
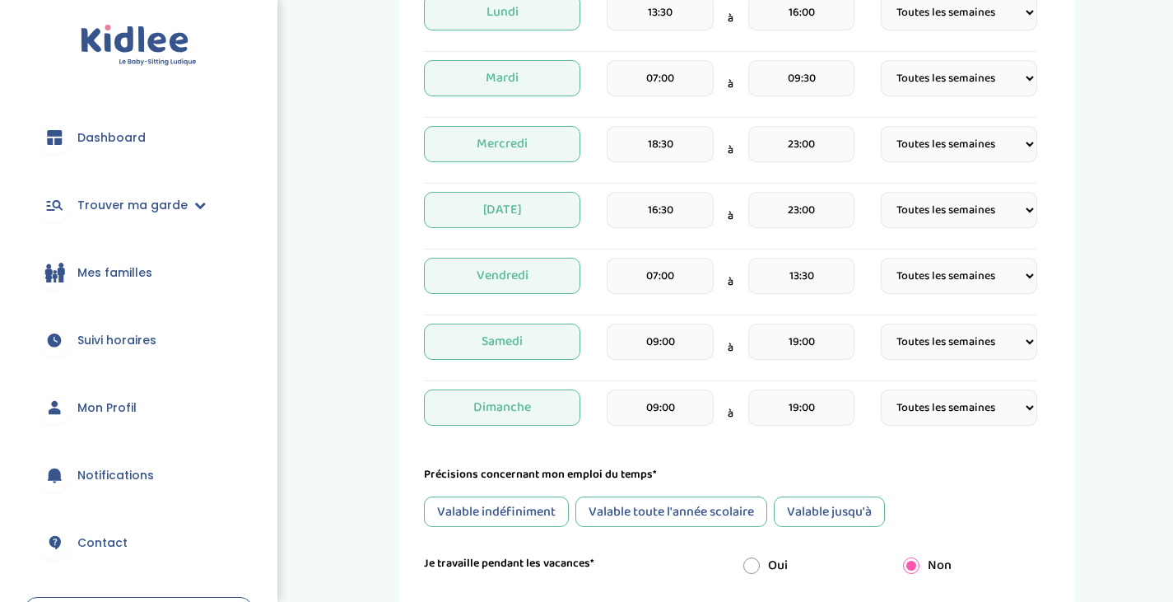
scroll to position [468, 0]
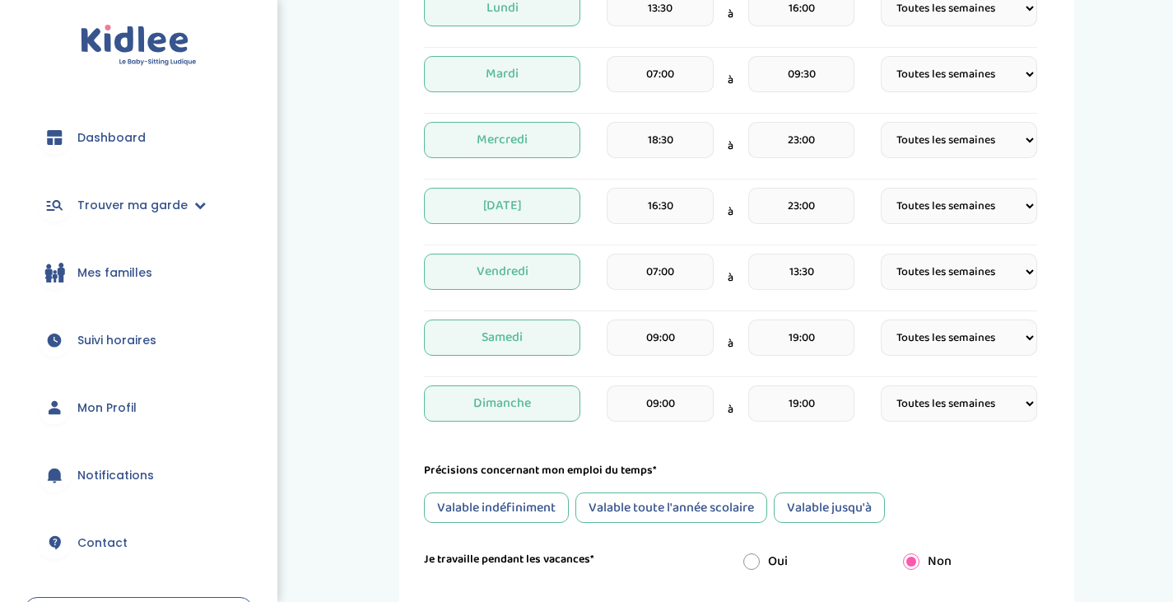
click at [678, 343] on input "09:00" at bounding box center [660, 337] width 106 height 36
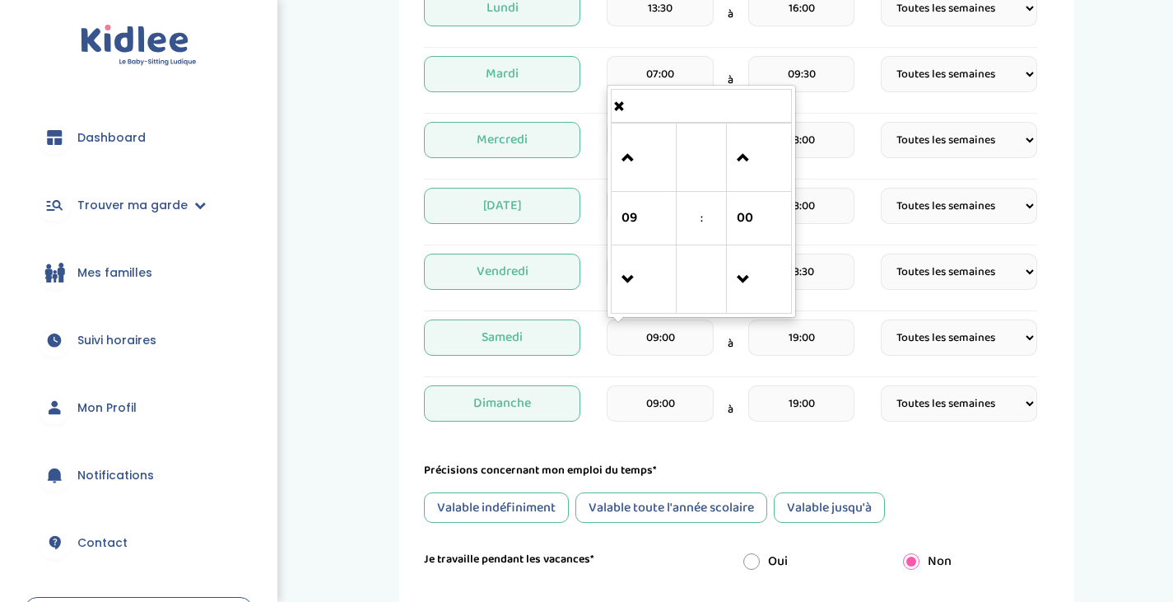
click at [634, 267] on span at bounding box center [644, 280] width 44 height 44
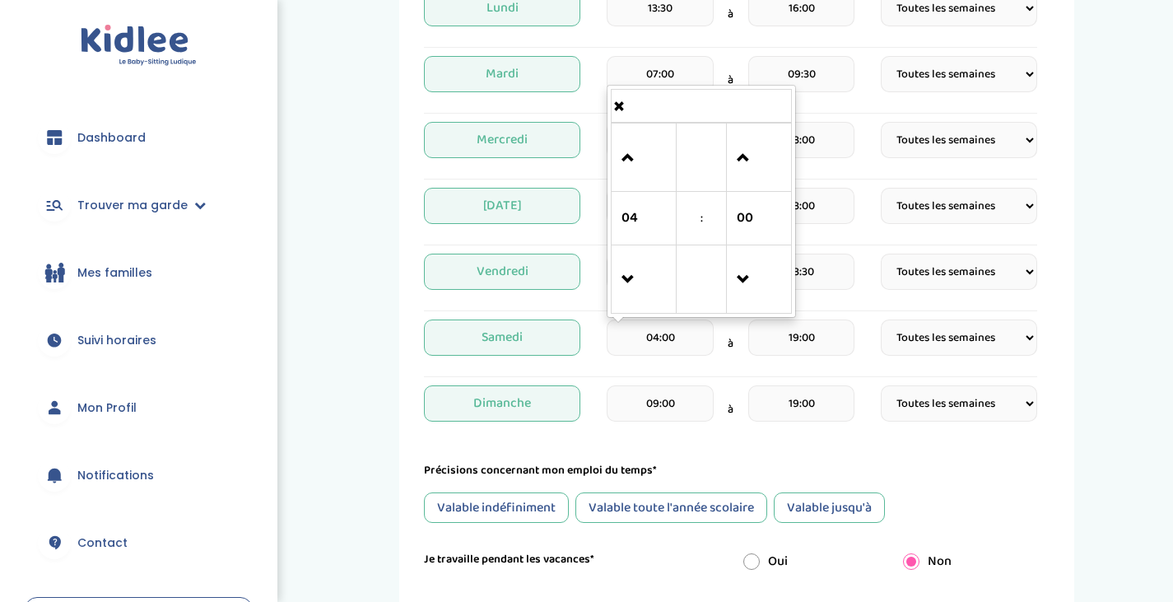
click at [634, 162] on span at bounding box center [644, 158] width 44 height 44
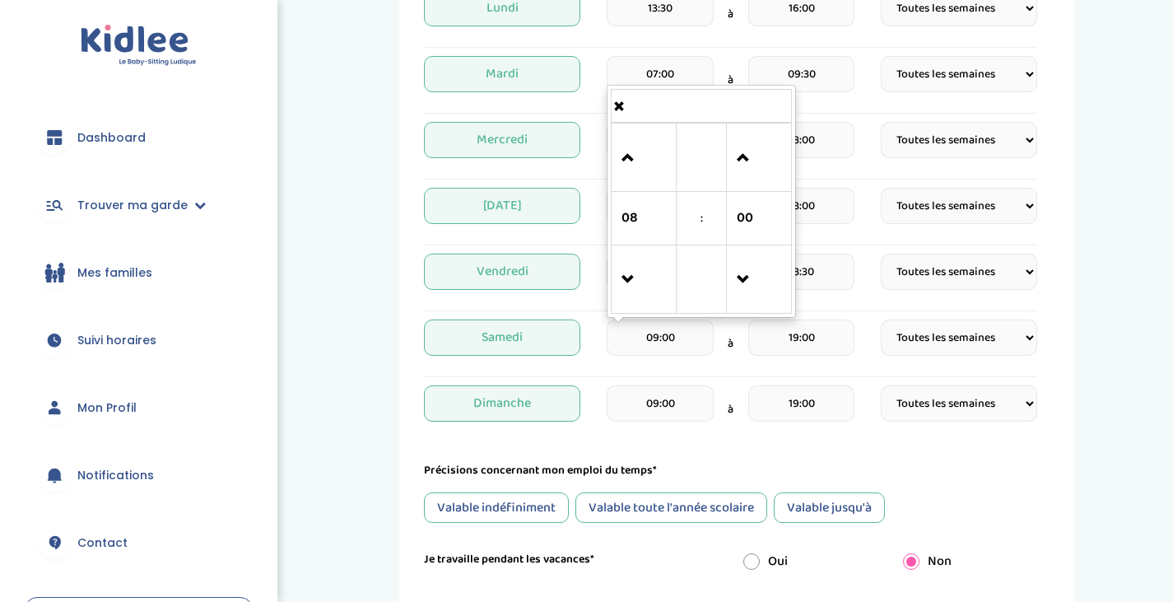
click at [634, 162] on span at bounding box center [644, 158] width 44 height 44
type input "13:00"
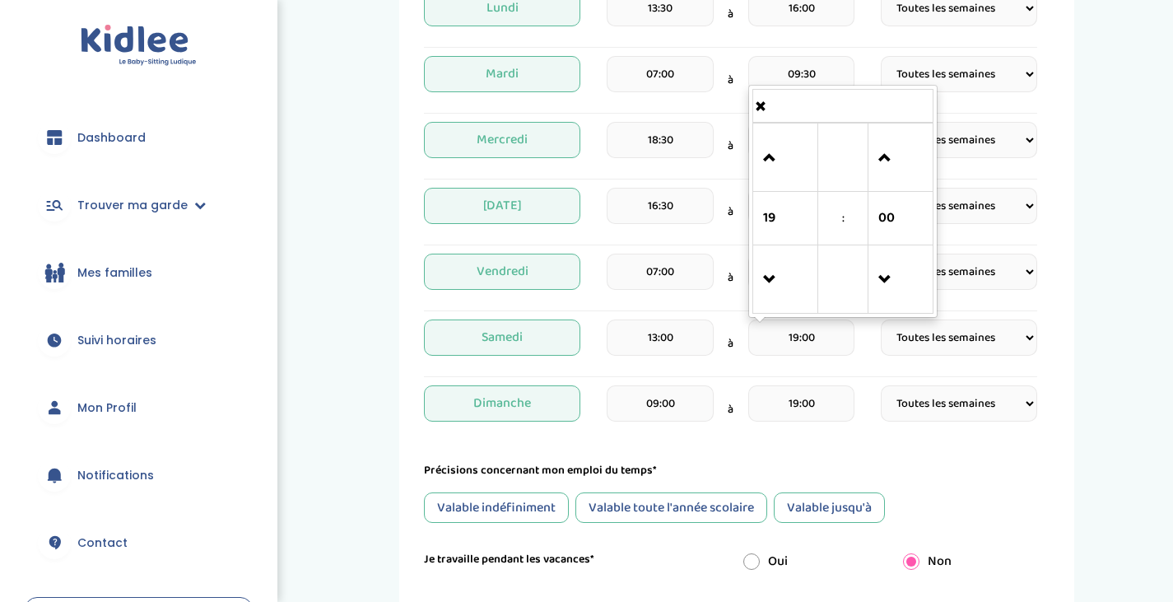
click at [839, 345] on input "19:00" at bounding box center [801, 337] width 106 height 36
click at [777, 151] on span at bounding box center [785, 158] width 44 height 44
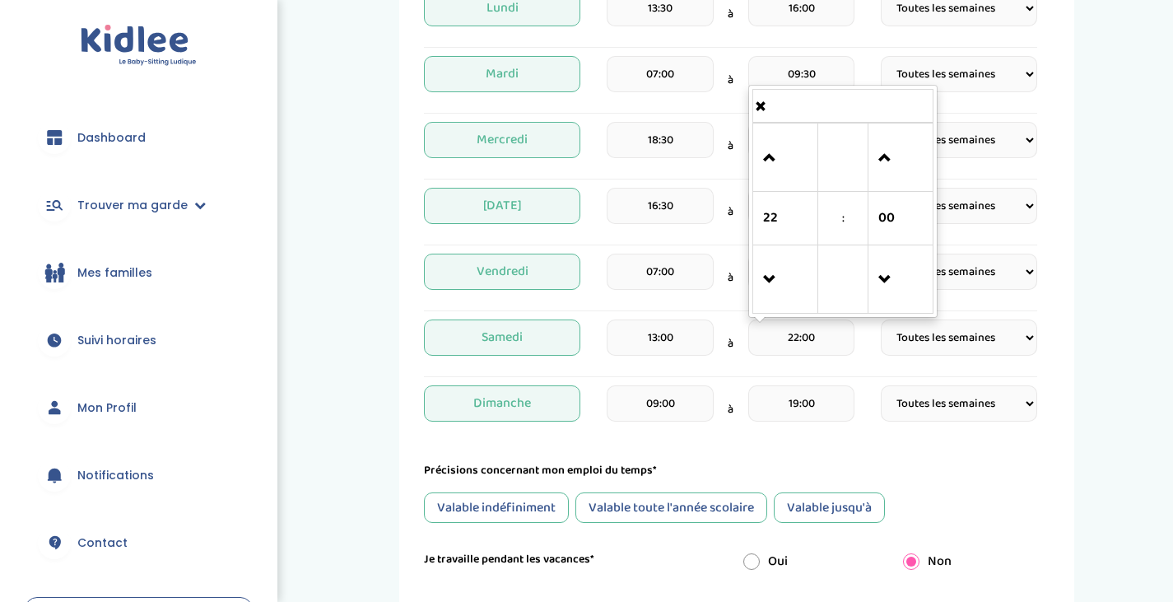
type input "23:00"
click at [684, 406] on input "09:00" at bounding box center [660, 403] width 106 height 36
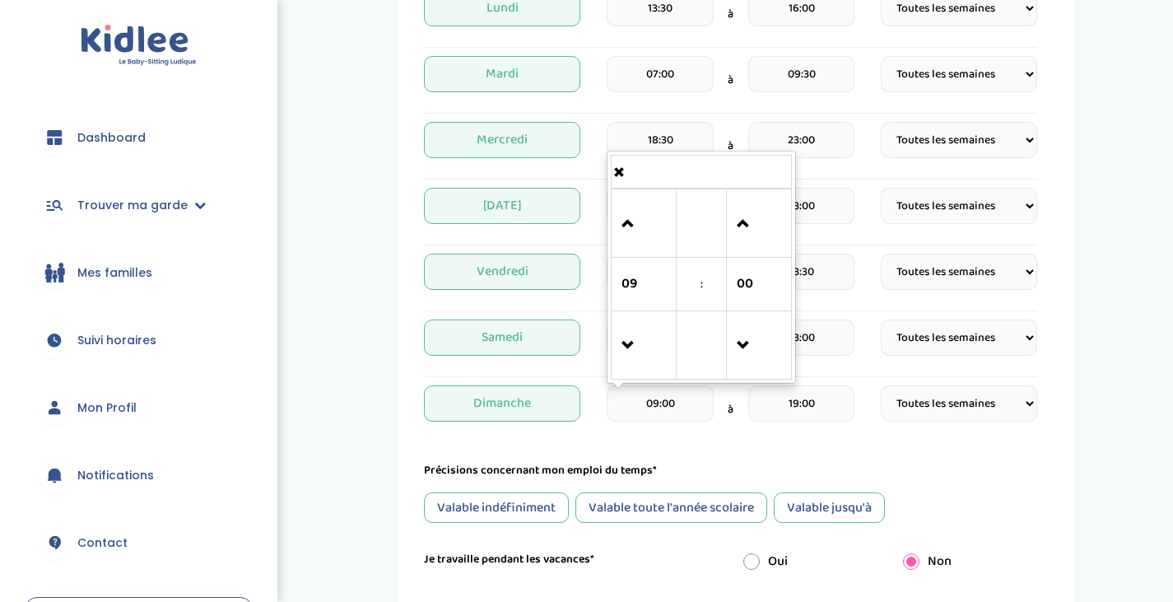
click at [639, 239] on span at bounding box center [644, 224] width 44 height 44
click at [650, 356] on span at bounding box center [644, 346] width 44 height 44
click at [626, 219] on span at bounding box center [644, 224] width 44 height 44
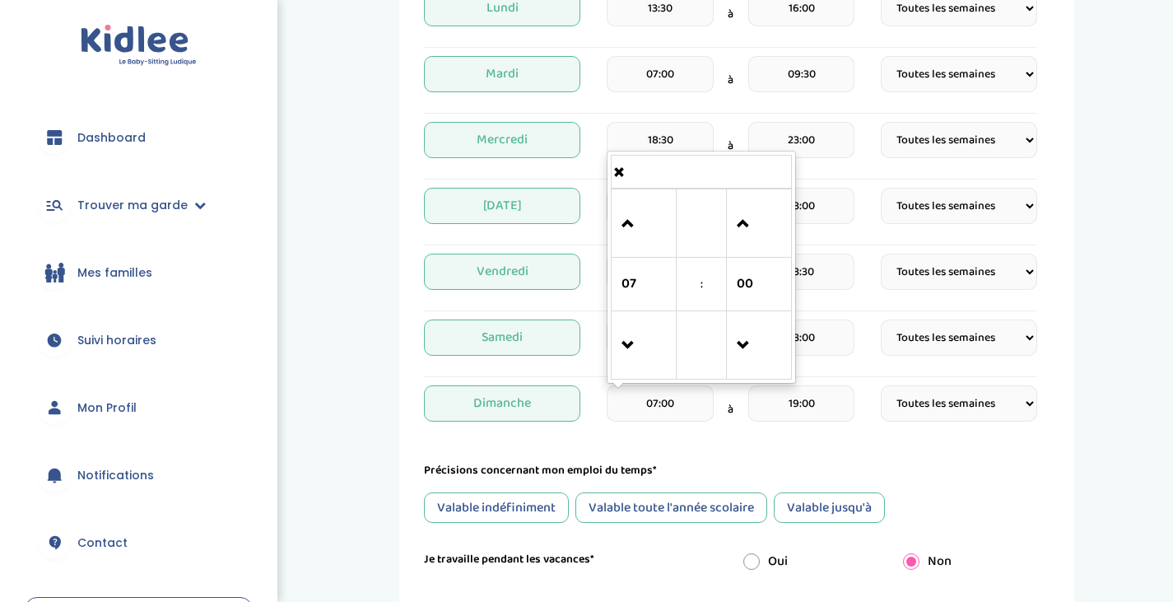
type input "08:00"
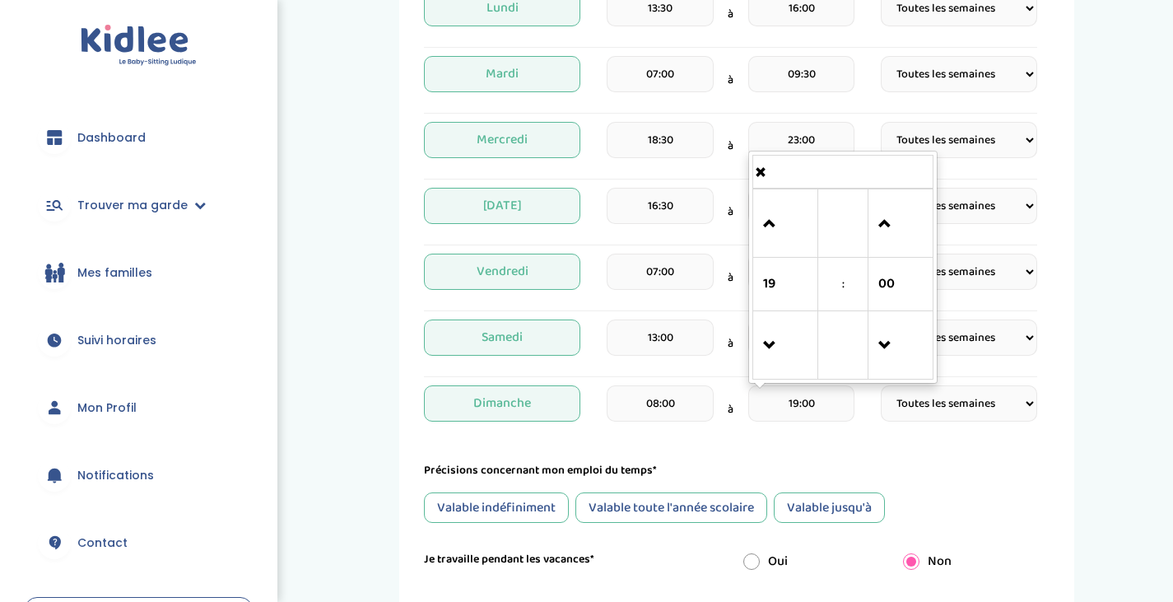
click at [806, 412] on input "19:00" at bounding box center [801, 403] width 106 height 36
click at [773, 218] on span at bounding box center [785, 224] width 44 height 44
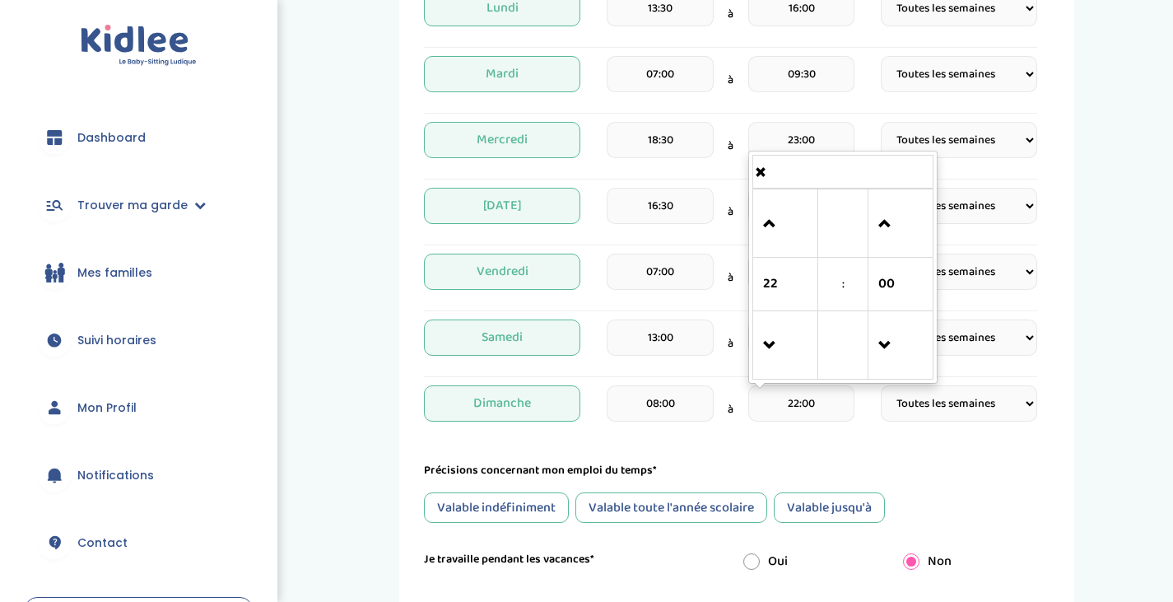
type input "23:00"
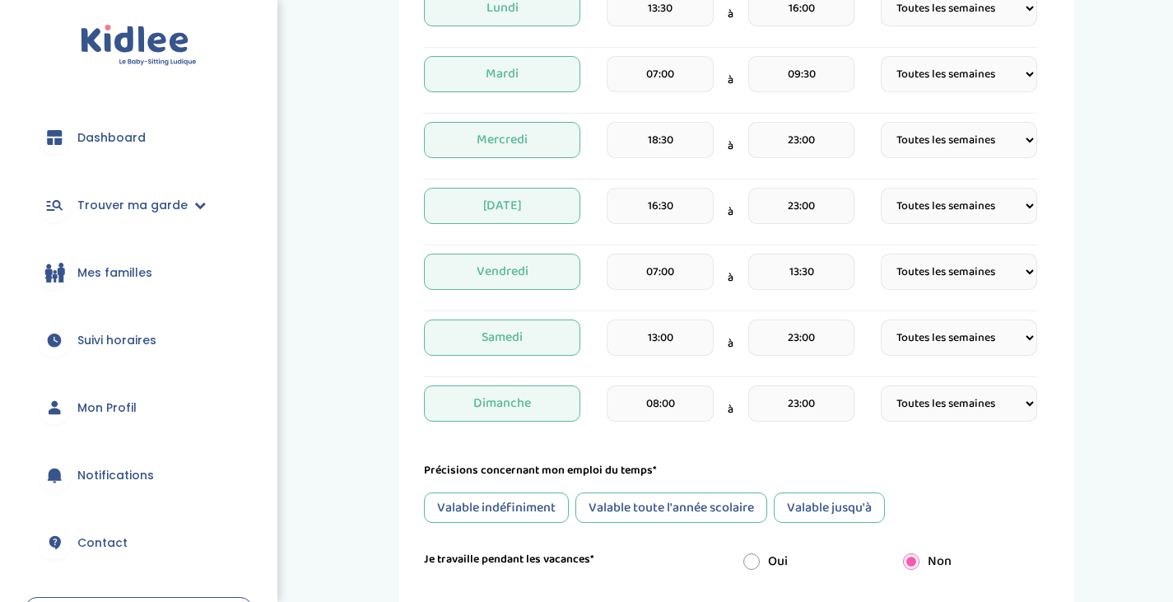
click at [924, 415] on select "Fréquence Toutes les semaines Toutes les 2 semaines Tous les mois" at bounding box center [959, 403] width 156 height 36
click at [881, 385] on select "Fréquence Toutes les semaines Toutes les 2 semaines Tous les mois" at bounding box center [959, 403] width 156 height 36
click at [943, 411] on select "Fréquence Toutes les semaines Toutes les 2 semaines Tous les mois" at bounding box center [959, 403] width 156 height 36
click at [881, 385] on select "Fréquence Toutes les semaines Toutes les 2 semaines Tous les mois" at bounding box center [959, 403] width 156 height 36
click at [1020, 456] on form "Je suis disponible dès le* [DATE] Je suis disponible jusqu'au (Facultatif) Je c…" at bounding box center [730, 241] width 613 height 872
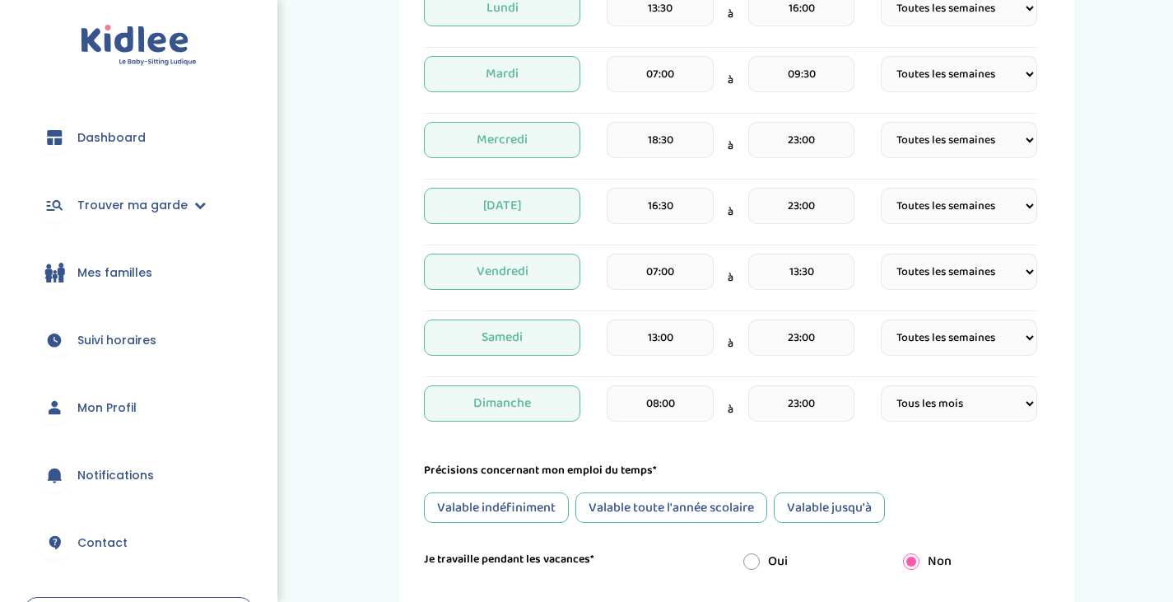
click at [992, 430] on div "[DATE] 08:00 à 23:00 Fréquence Toutes les semaines Toutes les 2 semaines Tous l…" at bounding box center [730, 409] width 613 height 49
click at [992, 411] on select "Fréquence Toutes les semaines Toutes les 2 semaines Tous les mois" at bounding box center [959, 403] width 156 height 36
select select "2"
click at [881, 385] on select "Fréquence Toutes les semaines Toutes les 2 semaines Tous les mois" at bounding box center [959, 403] width 156 height 36
click at [1014, 467] on div "Précisions concernant mon emploi du temps*" at bounding box center [730, 470] width 613 height 17
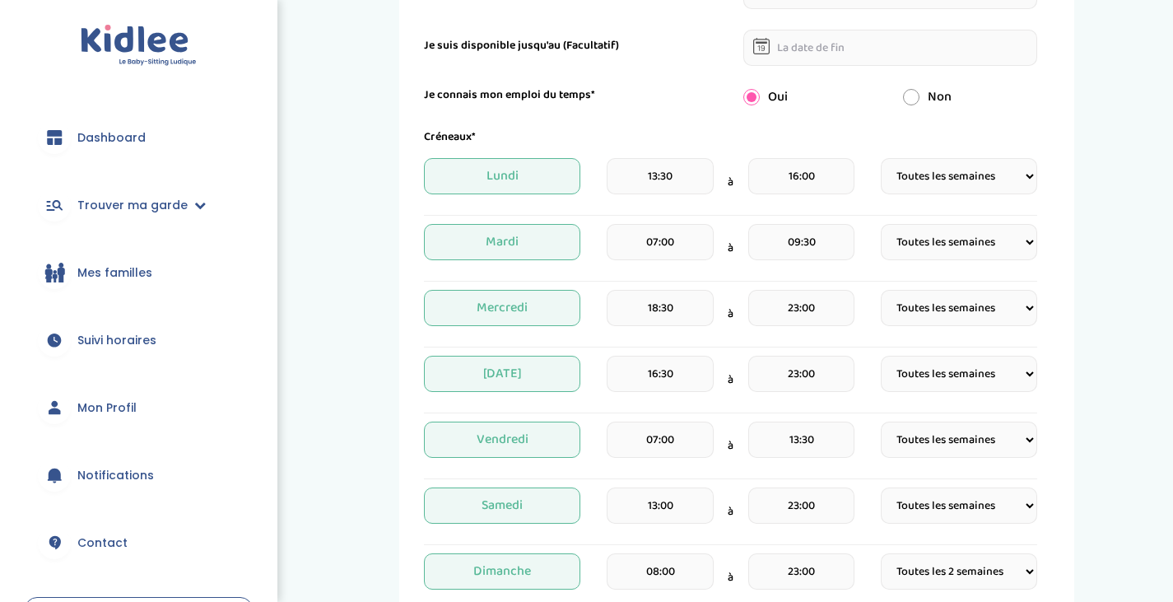
scroll to position [299, 0]
click at [514, 180] on span "Lundi" at bounding box center [502, 177] width 156 height 36
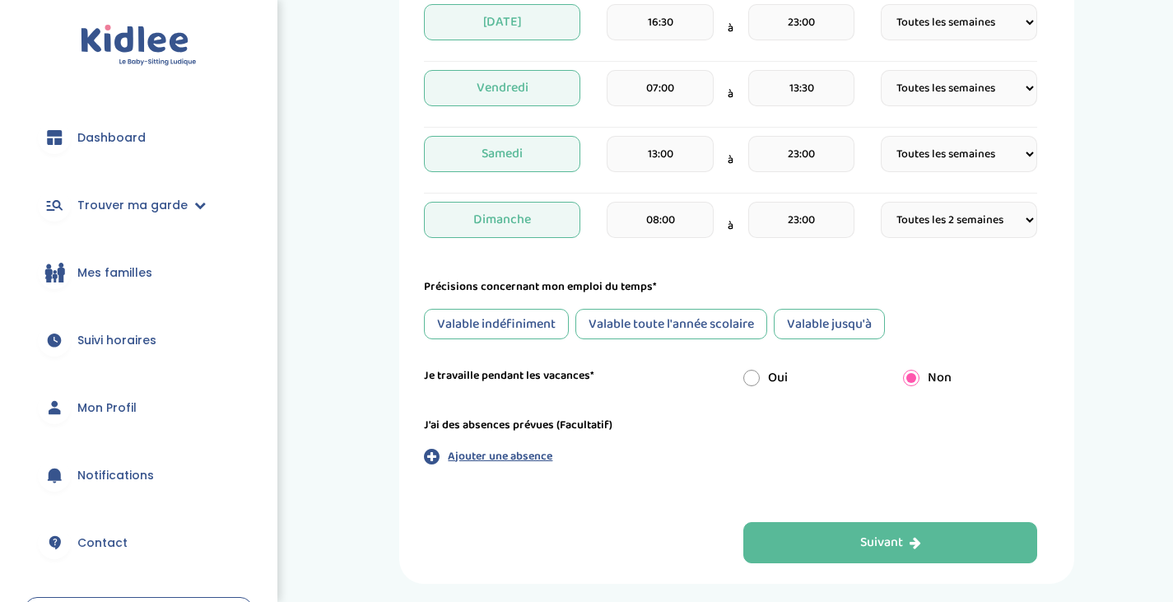
scroll to position [638, 0]
click at [869, 343] on form "Je suis disponible dès le* [DATE] Je suis disponible jusqu'au (Facultatif) Je c…" at bounding box center [730, 63] width 613 height 858
click at [860, 329] on div "Valable jusqu'à" at bounding box center [829, 323] width 111 height 30
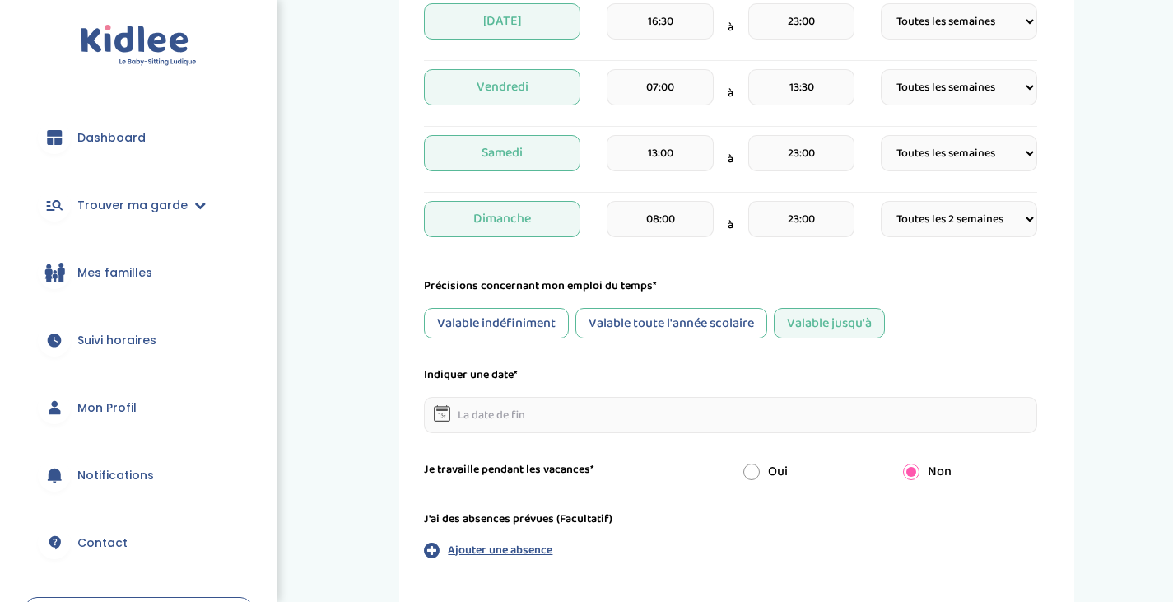
click at [546, 414] on input "text" at bounding box center [730, 415] width 613 height 36
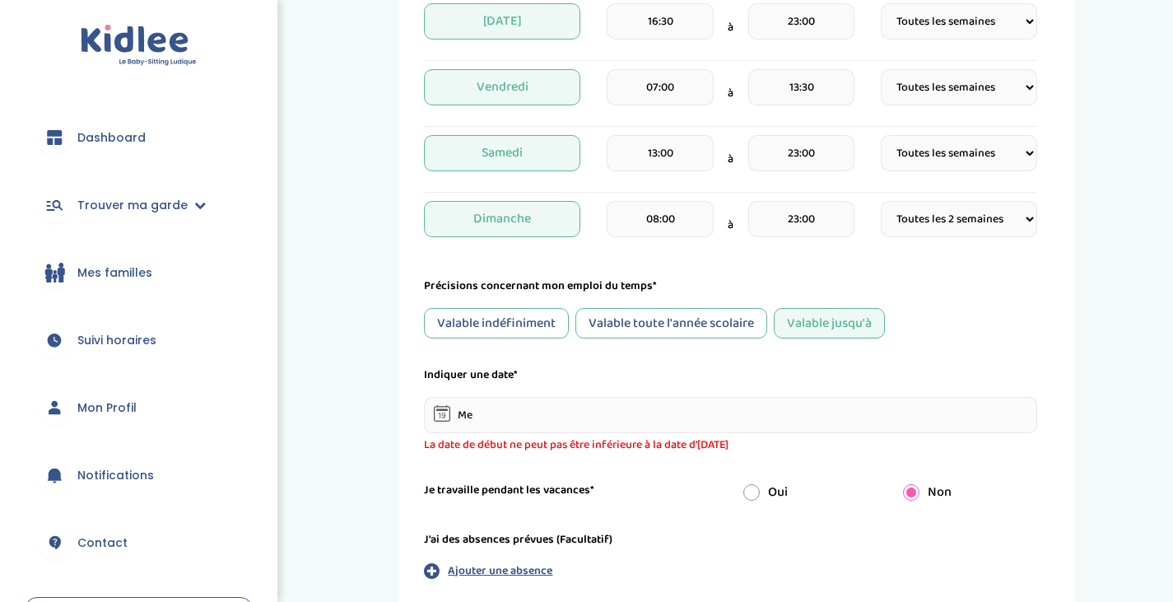
type input "M"
click at [546, 414] on input "text" at bounding box center [730, 415] width 613 height 36
click at [609, 479] on form "Je suis disponible dès le* [DATE] Je suis disponible jusqu'au (Facultatif) Je c…" at bounding box center [730, 120] width 613 height 973
click at [544, 399] on input "text" at bounding box center [730, 415] width 613 height 36
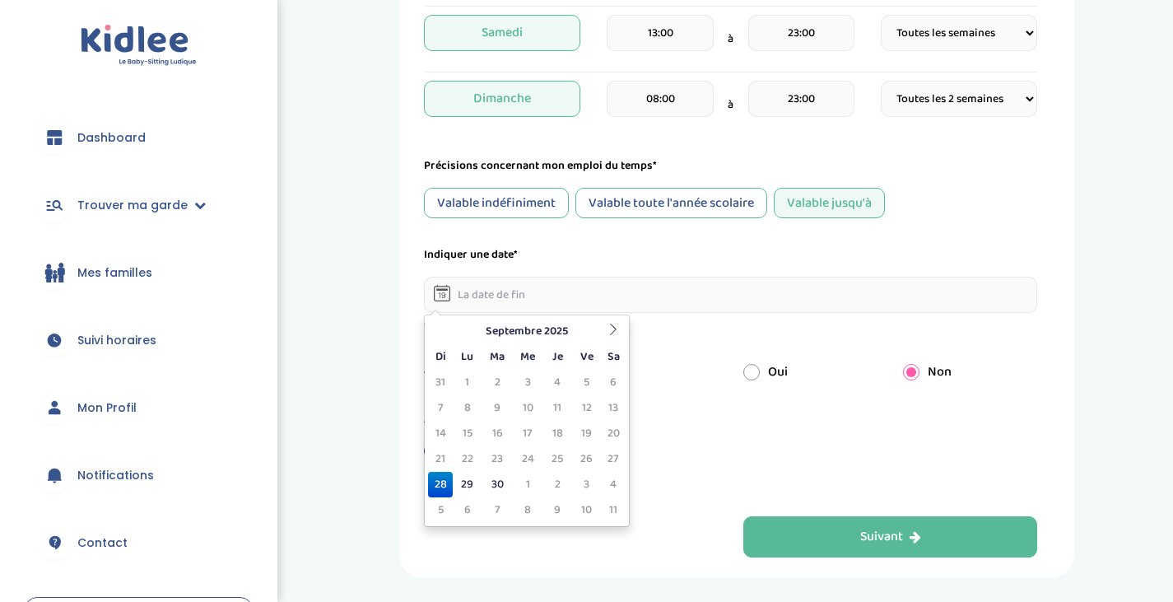
scroll to position [766, 0]
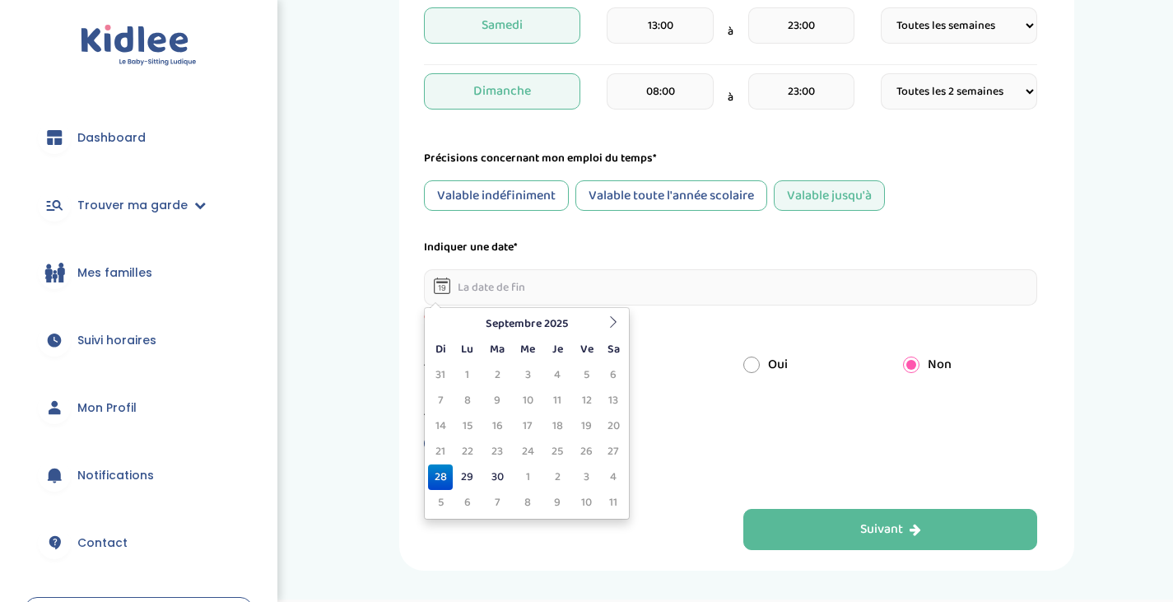
click at [613, 319] on icon at bounding box center [614, 322] width 12 height 12
click at [531, 474] on td "31" at bounding box center [528, 477] width 30 height 26
type input "[DATE]"
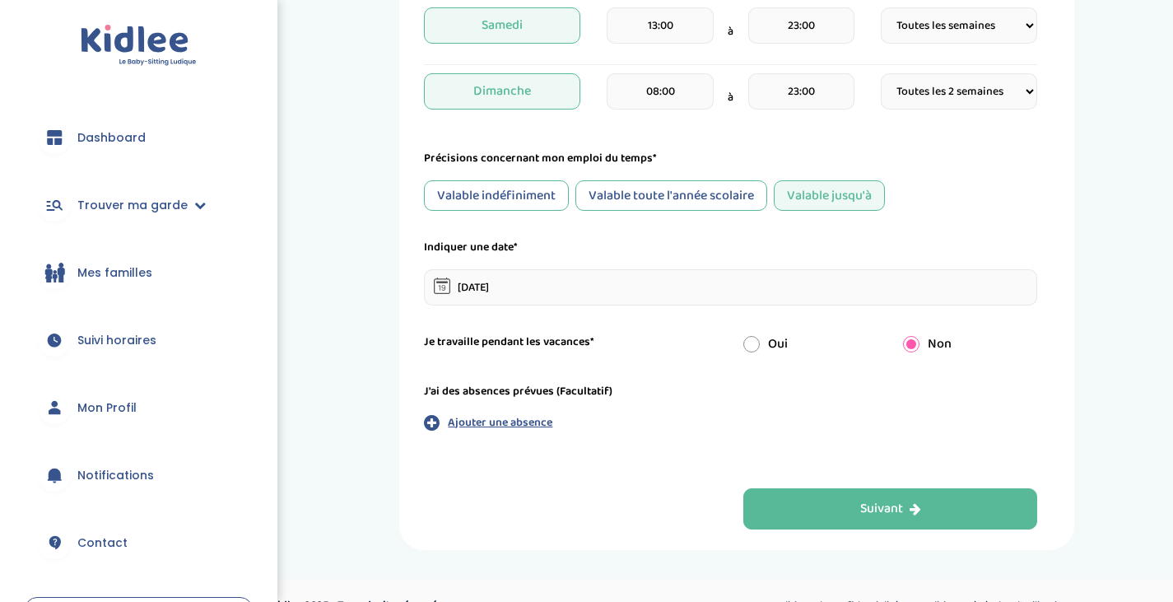
click at [744, 342] on input "radio" at bounding box center [751, 344] width 16 height 16
radio input "true"
radio input "false"
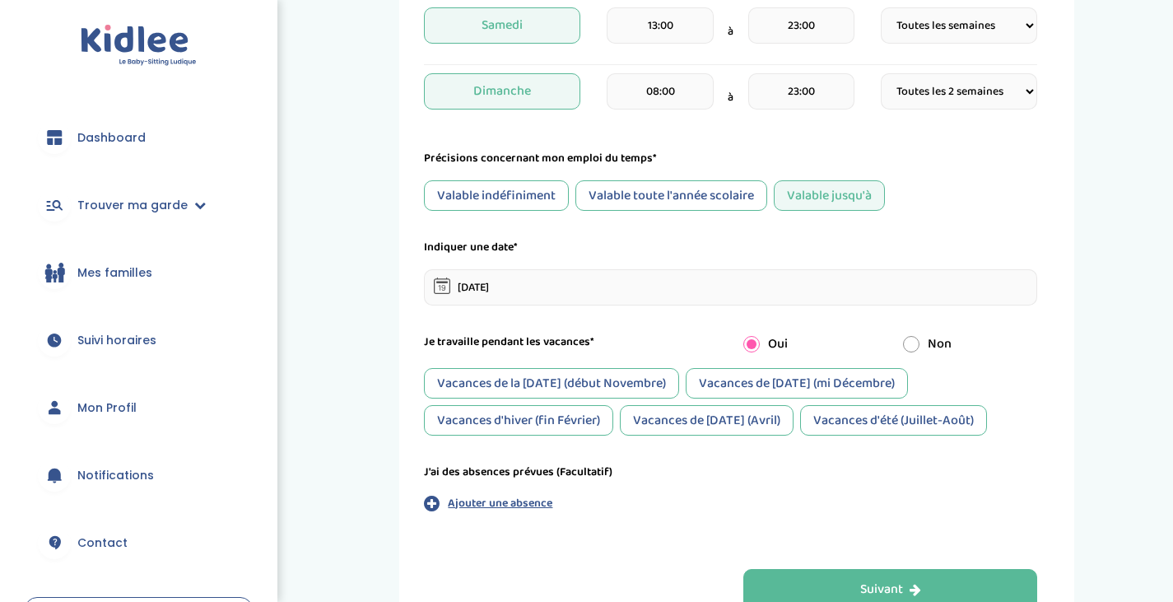
click at [607, 370] on div "Vacances de la [DATE] (début Novembre)" at bounding box center [551, 383] width 255 height 30
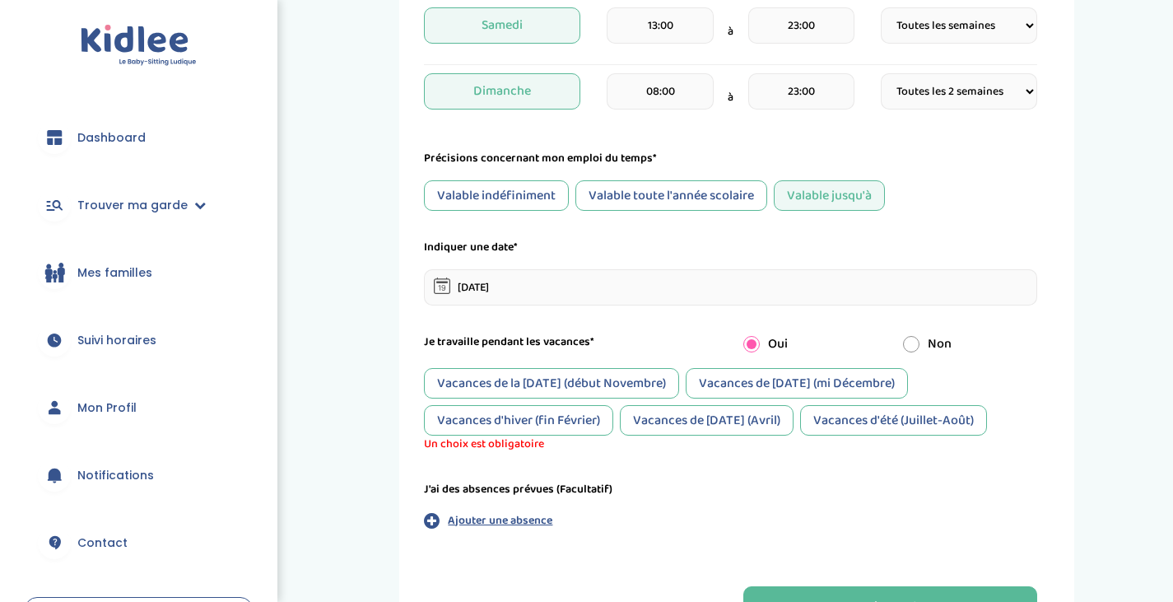
click at [607, 370] on div "Vacances de la [DATE] (début Novembre)" at bounding box center [551, 383] width 255 height 30
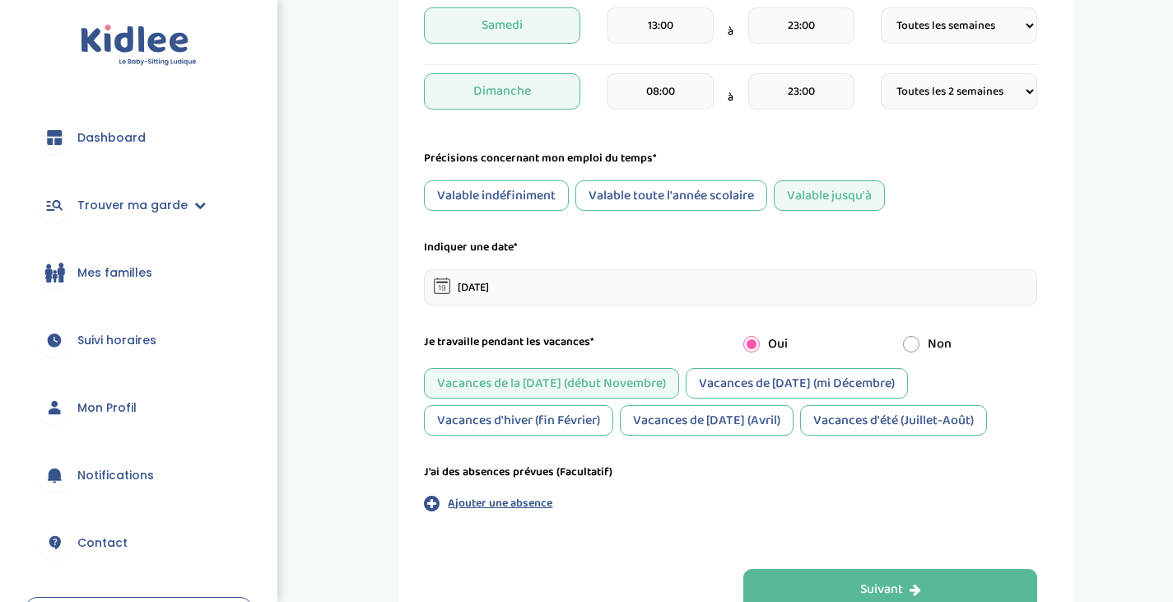
click at [581, 426] on div "Vacances d'hiver (fin Février)" at bounding box center [518, 420] width 189 height 30
click at [723, 422] on div "Vacances de [DATE] (Avril)" at bounding box center [707, 420] width 174 height 30
click at [901, 422] on div "Vacances d'été (Juillet-Août)" at bounding box center [893, 420] width 187 height 30
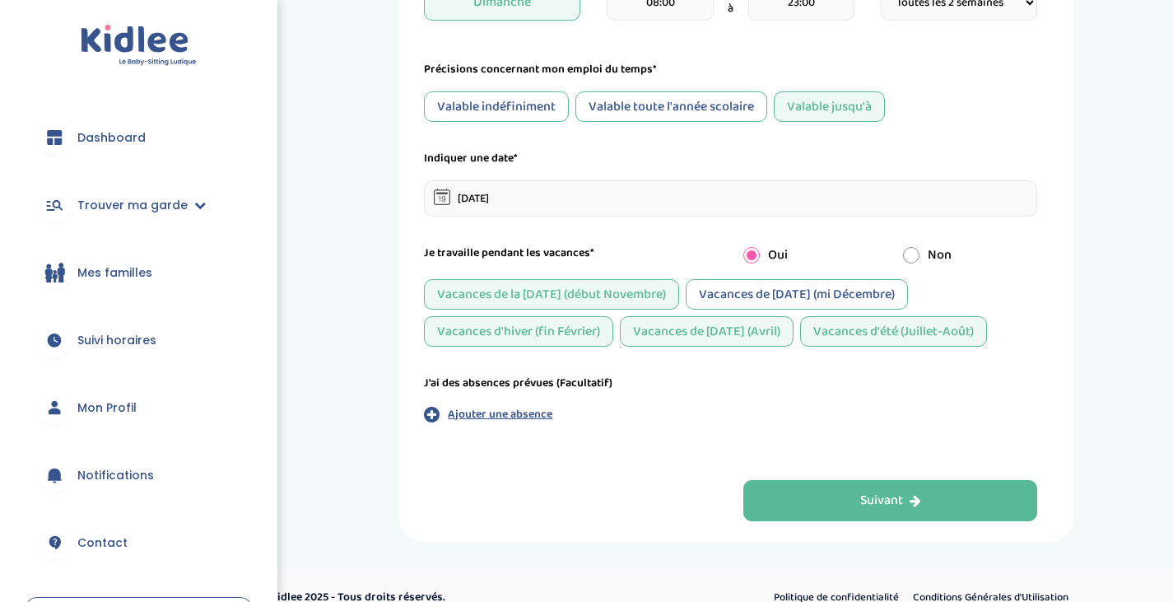
scroll to position [871, 0]
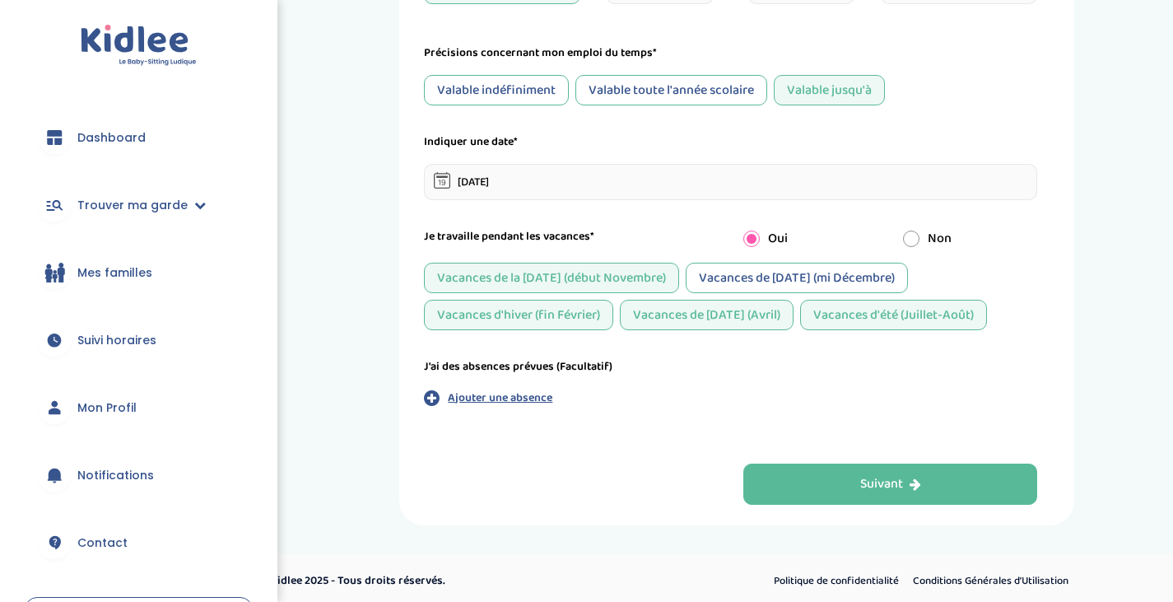
click at [501, 402] on p "Ajouter une absence" at bounding box center [500, 397] width 105 height 17
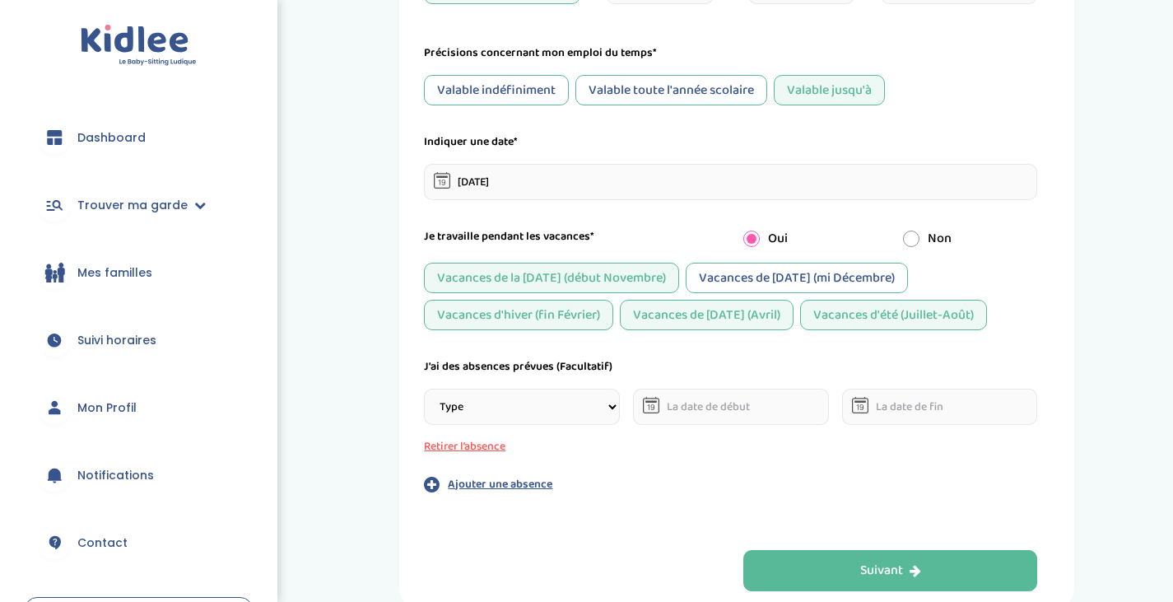
click at [559, 415] on select "Type Stages Alternances Vacances Partiels Autre" at bounding box center [522, 407] width 196 height 36
click at [424, 389] on select "Type Stages Alternances Vacances Partiels Autre" at bounding box center [522, 407] width 196 height 36
click at [527, 407] on select "Type Stages Alternances Vacances Partiels Autre" at bounding box center [522, 407] width 196 height 36
click at [729, 454] on div "Type Stages Alternances Vacances Partiels Autre Retirer l’absence" at bounding box center [730, 422] width 613 height 67
click at [532, 414] on select "Type Stages Alternances Vacances Partiels Autre" at bounding box center [522, 407] width 196 height 36
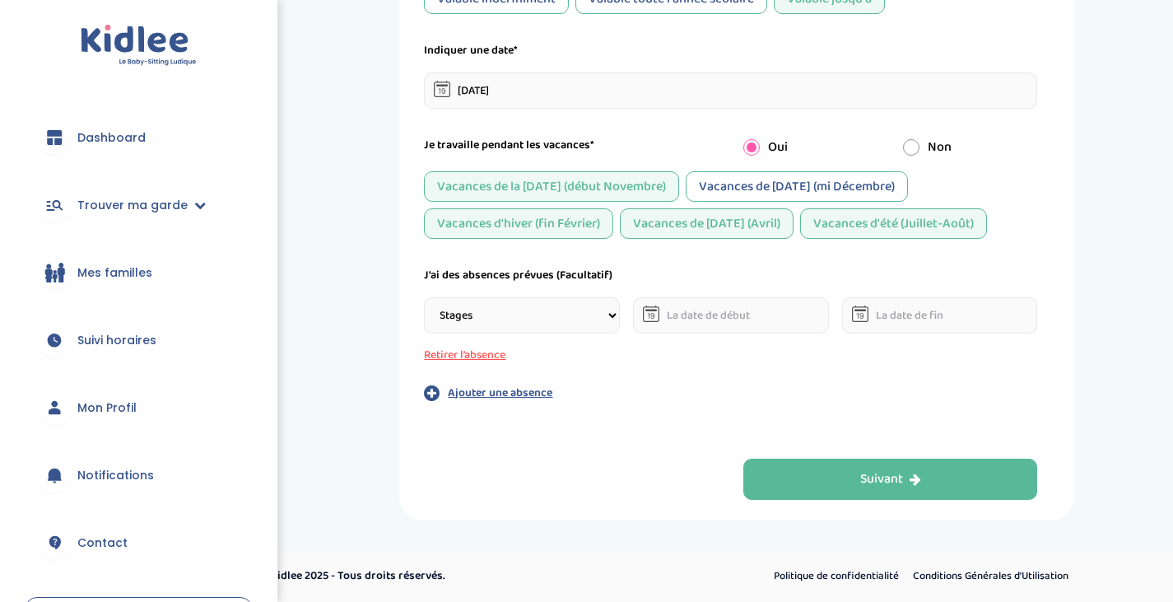
scroll to position [964, 0]
click at [499, 310] on select "Type Stages Alternances Vacances Partiels Autre" at bounding box center [522, 314] width 196 height 36
click at [424, 296] on select "Type Stages Alternances Vacances Partiels Autre" at bounding box center [522, 314] width 196 height 36
click at [524, 319] on select "Type Stages Alternances Vacances Partiels Autre" at bounding box center [522, 314] width 196 height 36
select select "Stages"
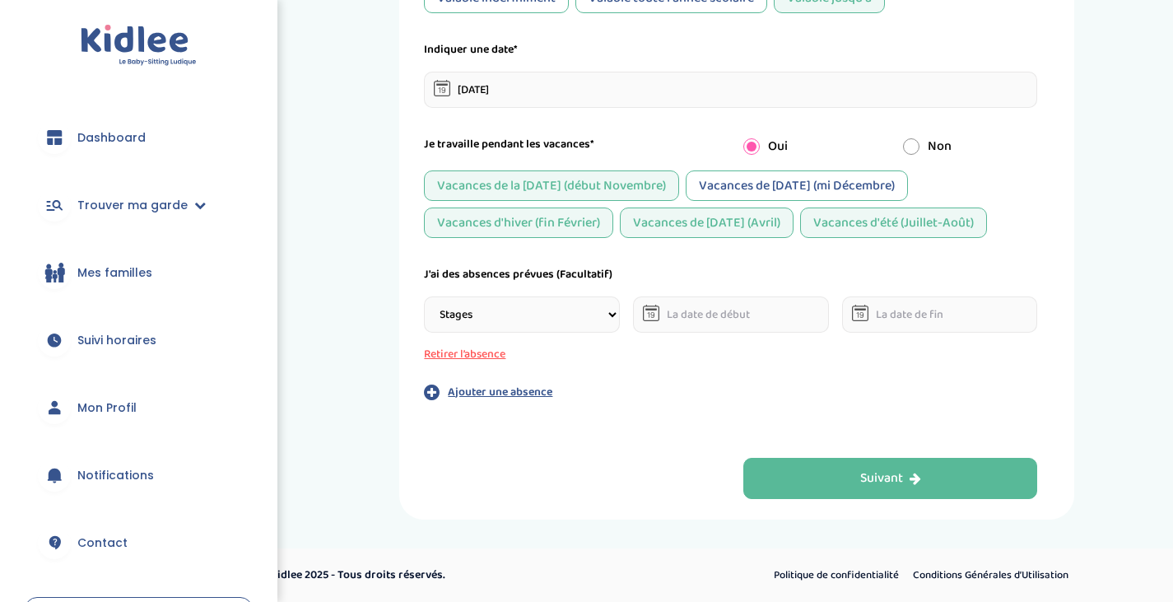
click at [424, 296] on select "Type Stages Alternances Vacances Partiels Autre" at bounding box center [522, 314] width 196 height 36
click at [520, 399] on p "Ajouter une absence" at bounding box center [500, 392] width 105 height 17
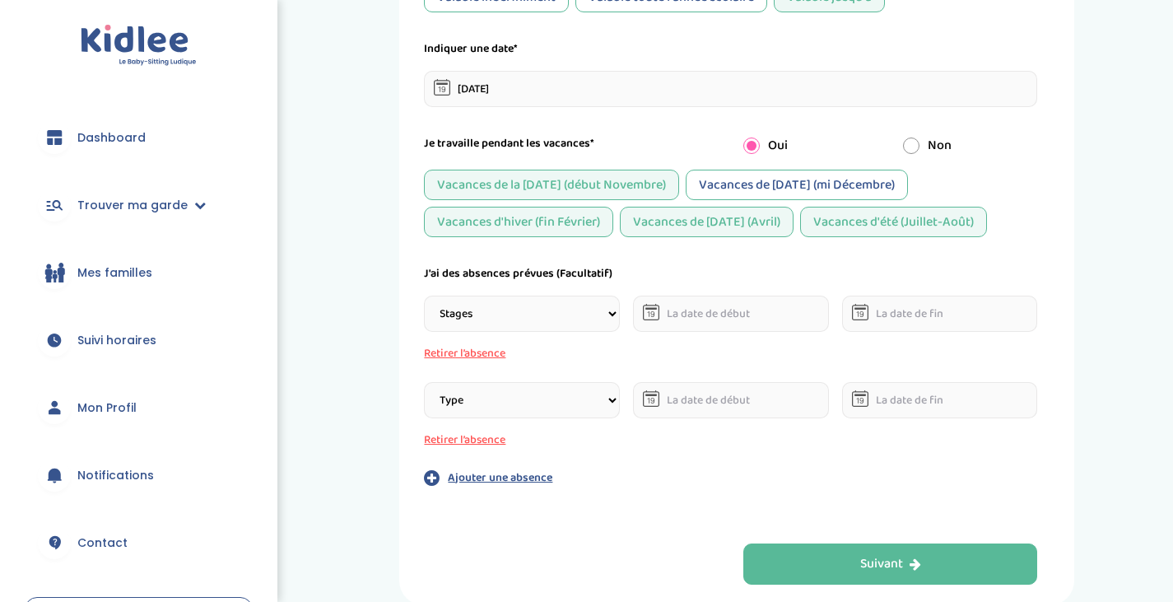
click at [520, 397] on select "Type Stages Alternances Vacances Partiels Autre" at bounding box center [522, 400] width 196 height 36
click at [424, 383] on select "Type Stages Alternances Vacances Partiels Autre" at bounding box center [522, 400] width 196 height 36
click at [499, 392] on select "Type Stages Alternances Vacances Partiels Autre" at bounding box center [522, 400] width 196 height 36
select select "Vacances"
click at [424, 383] on select "Type Stages Alternances Vacances Partiels Autre" at bounding box center [522, 400] width 196 height 36
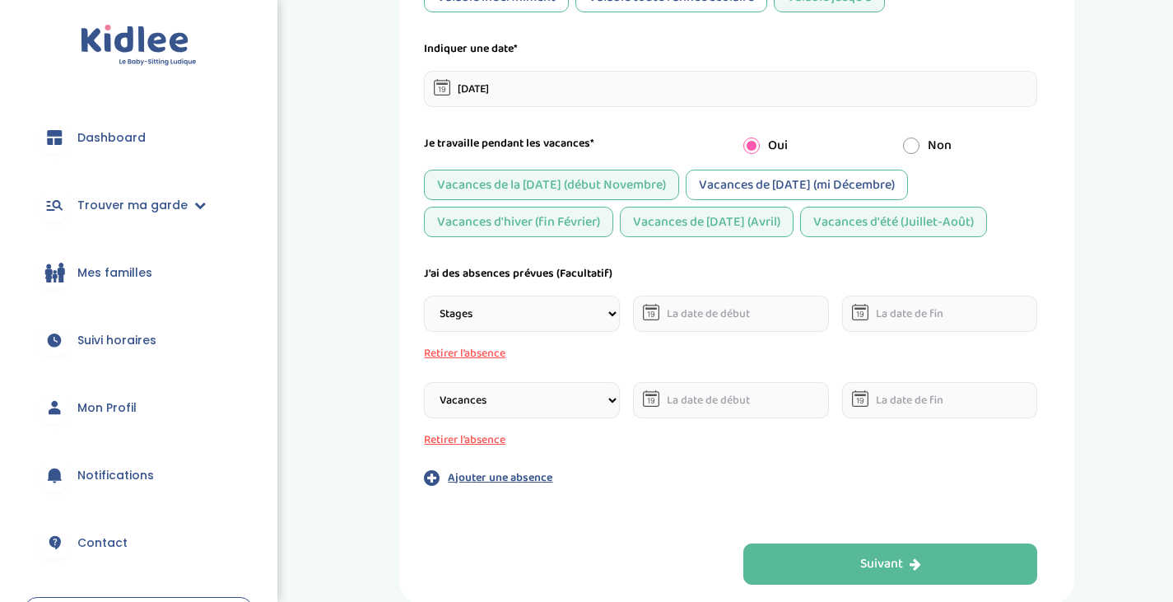
click at [522, 482] on p "Ajouter une absence" at bounding box center [500, 477] width 105 height 17
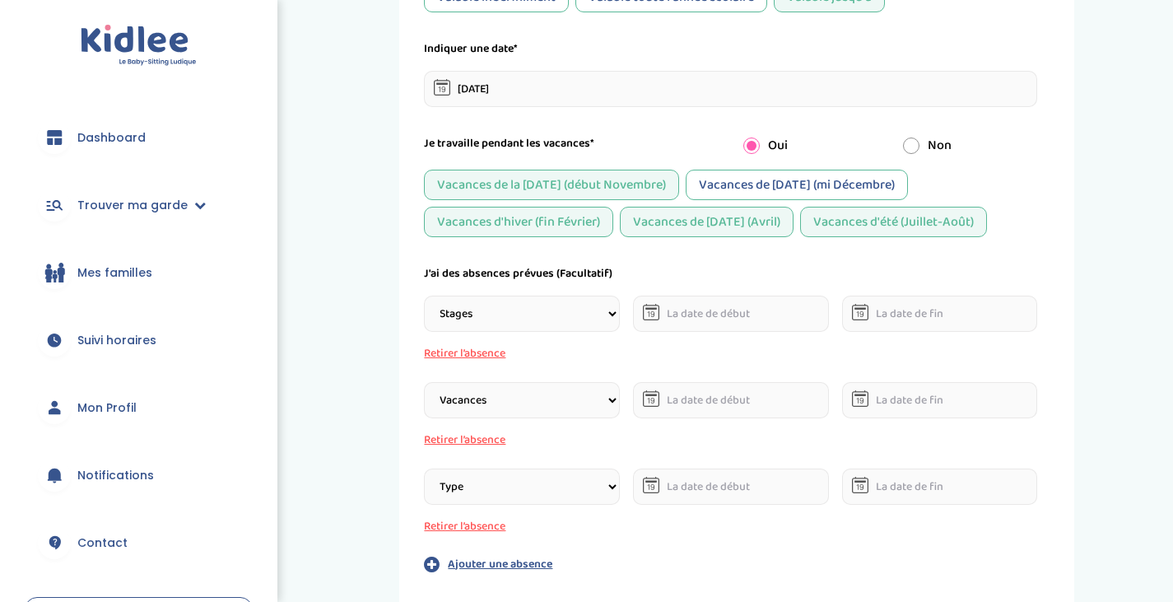
click at [495, 483] on select "Type Stages Alternances Vacances Partiels Autre" at bounding box center [522, 486] width 196 height 36
select select "Partiels"
click at [424, 469] on select "Type Stages Alternances Vacances Partiels Autre" at bounding box center [522, 486] width 196 height 36
click at [633, 534] on div "Type Stages Alternances Vacances Partiels Autre Retirer l’absence" at bounding box center [730, 501] width 613 height 67
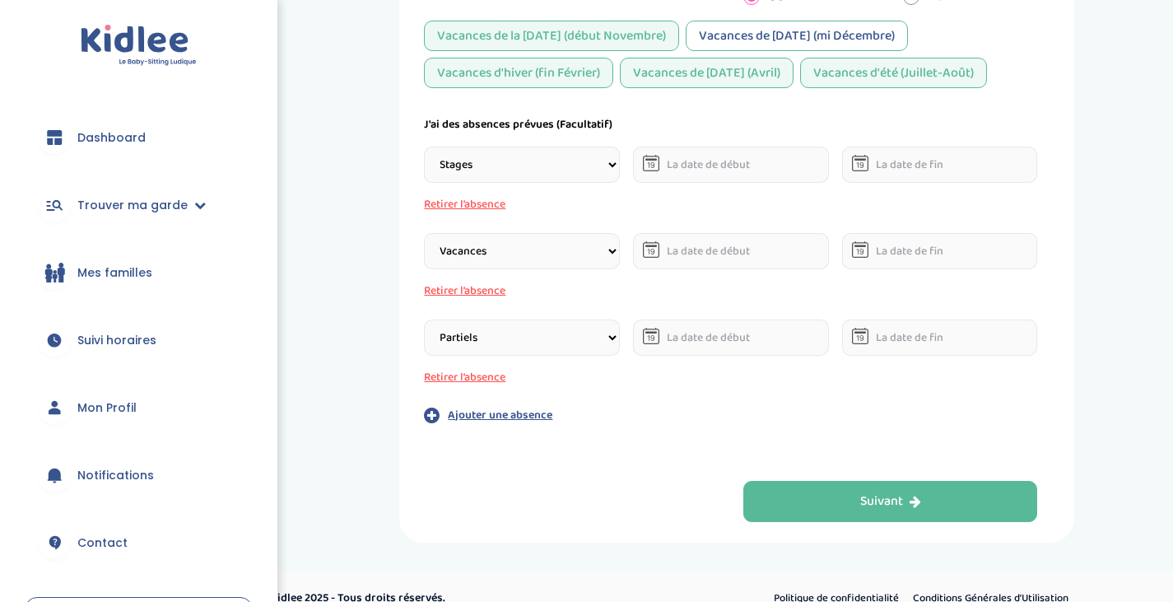
scroll to position [1120, 0]
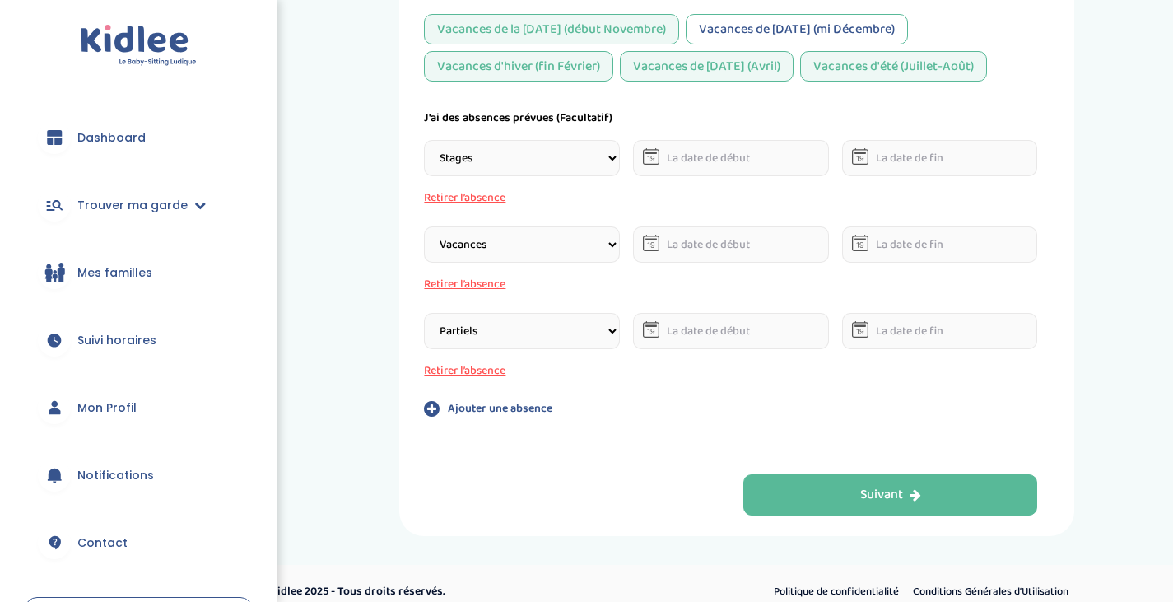
click at [799, 490] on button "Suivant" at bounding box center [890, 494] width 295 height 41
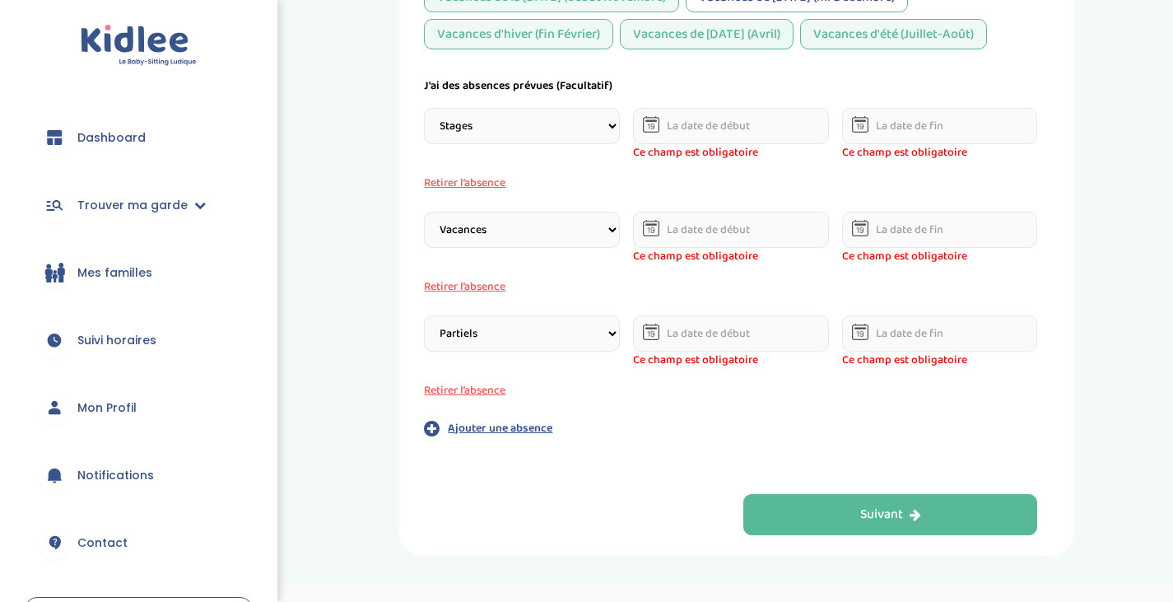
scroll to position [1154, 0]
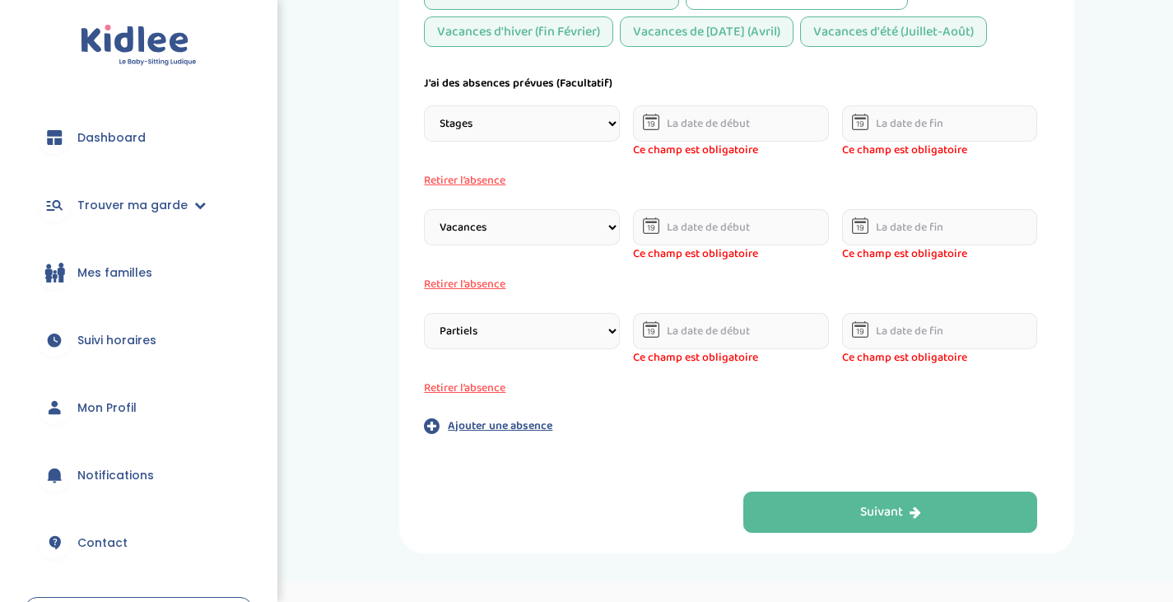
click at [684, 145] on span "Ce champ est obligatoire" at bounding box center [731, 150] width 196 height 17
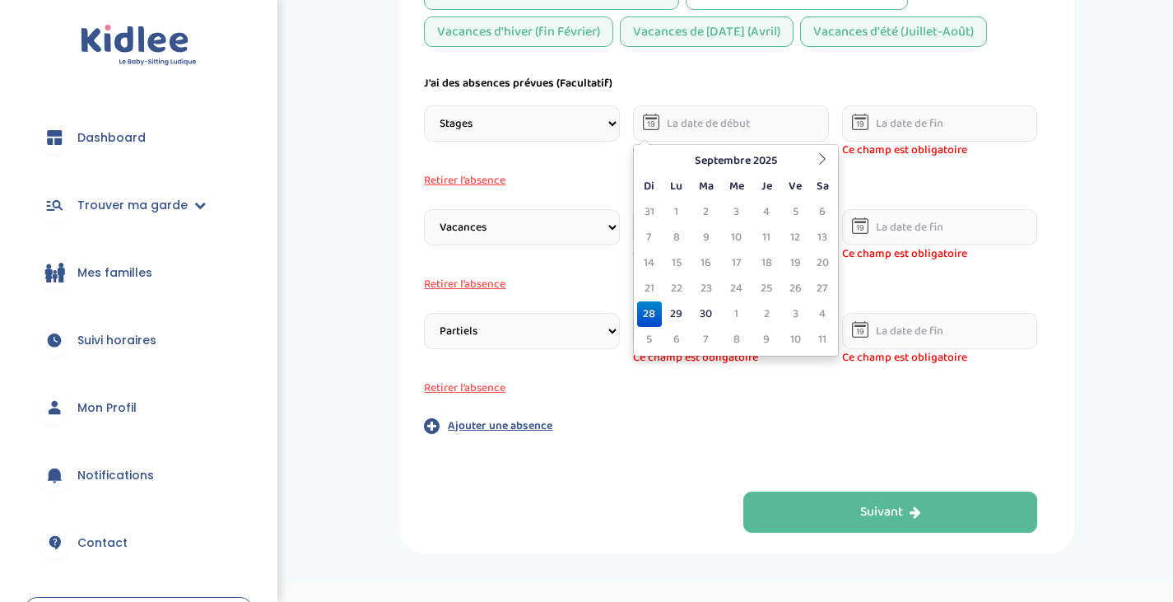
click at [682, 123] on input "text" at bounding box center [731, 123] width 196 height 36
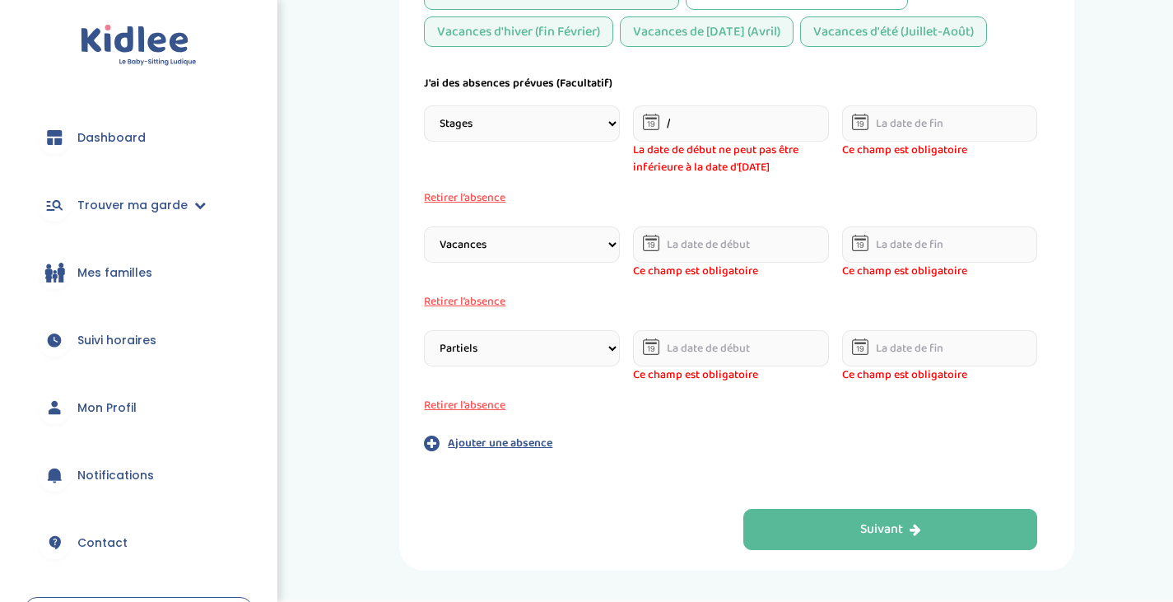
type input "/"
click at [989, 100] on div "J'ai des absences prévues (Facultatif) Type Stages Alternances Vacances Partiel…" at bounding box center [730, 263] width 613 height 377
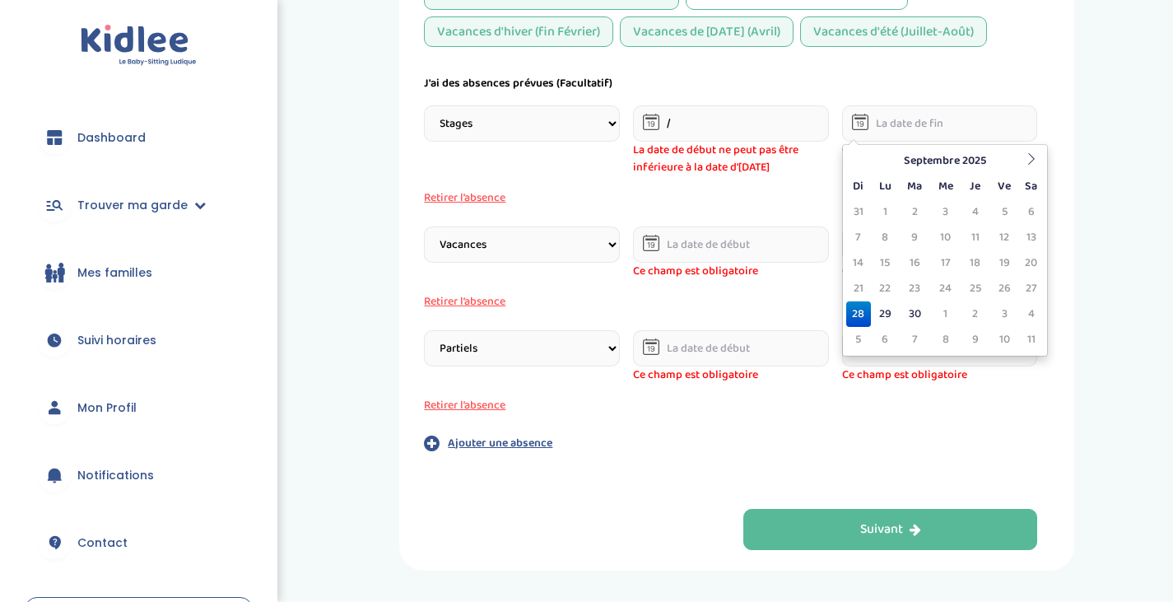
click at [975, 123] on input "text" at bounding box center [940, 123] width 196 height 36
type input "[DATE]"
click at [724, 241] on input "text" at bounding box center [731, 244] width 196 height 36
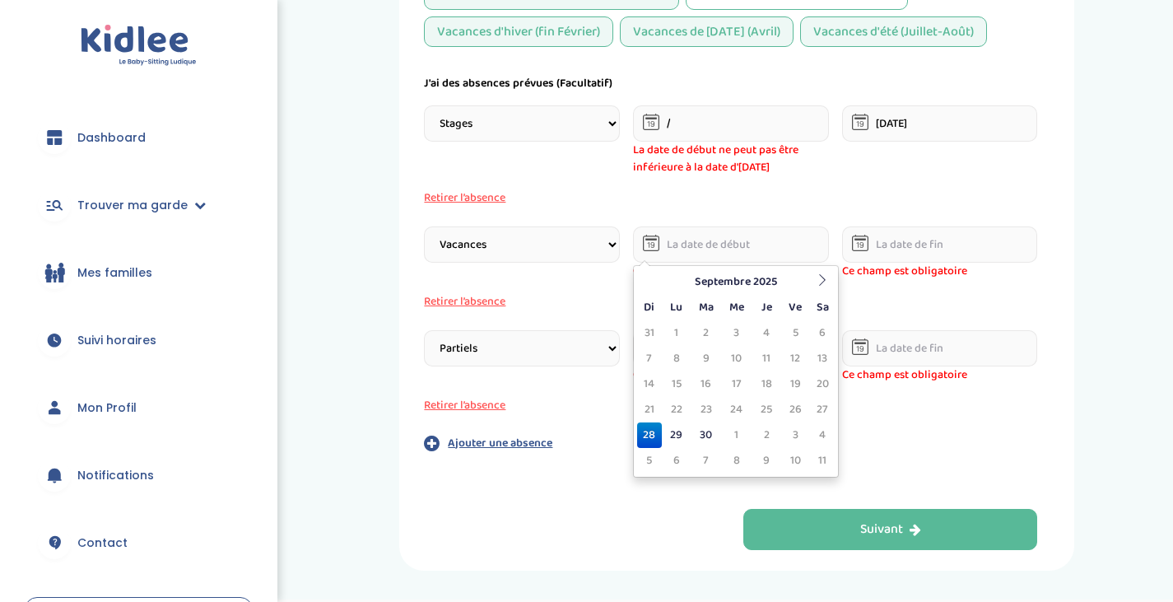
click at [743, 119] on input "/" at bounding box center [731, 123] width 196 height 36
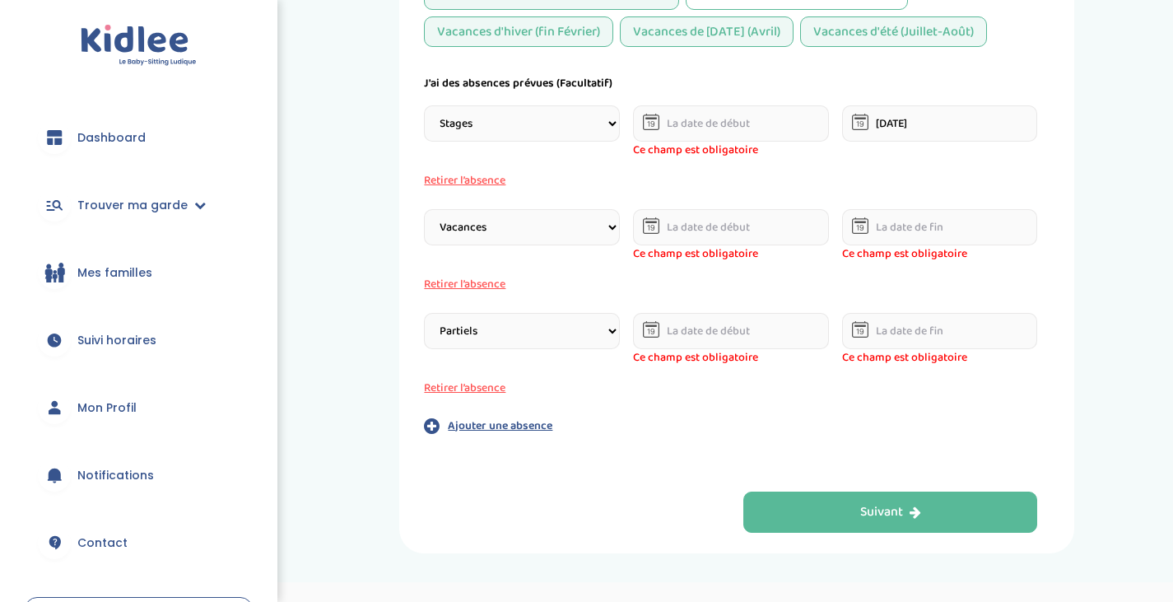
click at [743, 119] on input "text" at bounding box center [731, 123] width 196 height 36
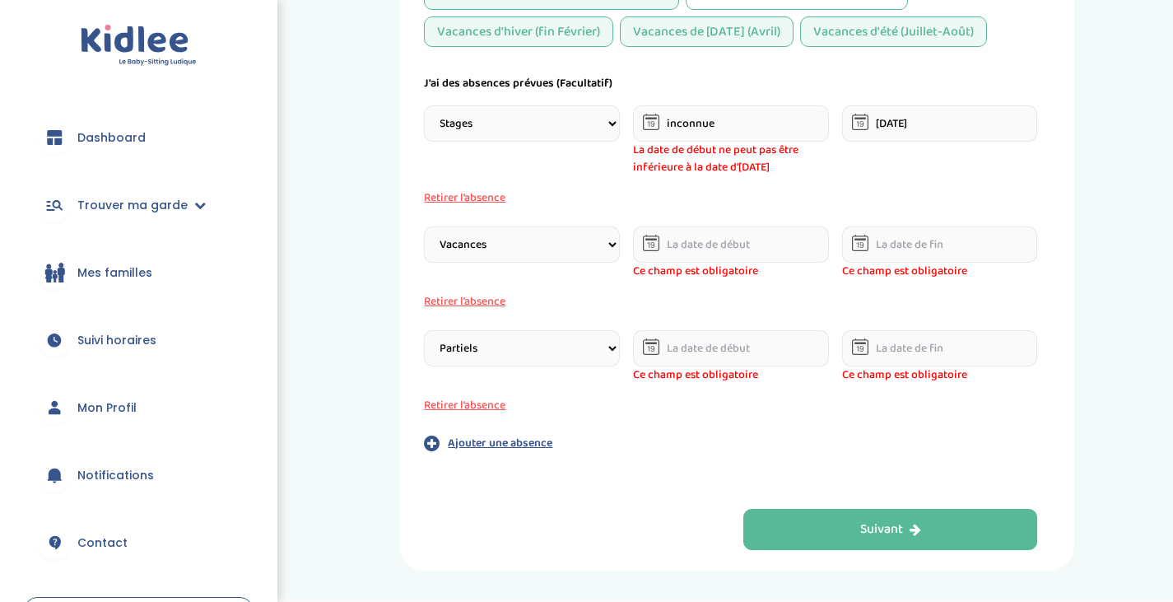
type input "inconnue"
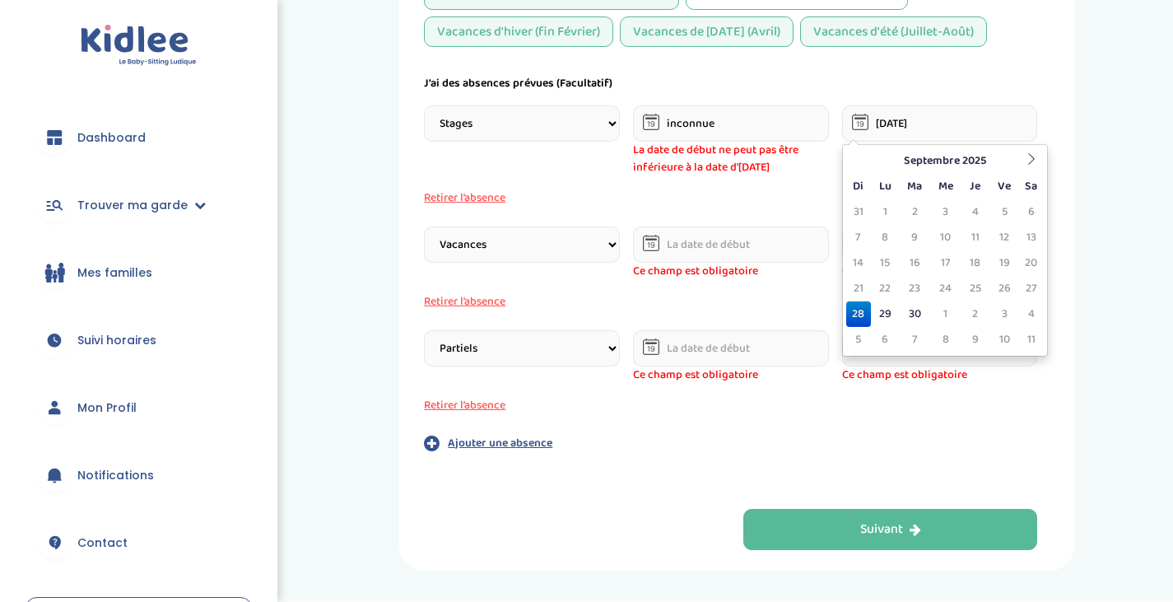
click at [909, 117] on input "[DATE]" at bounding box center [940, 123] width 196 height 36
click at [979, 120] on input "[DATE]" at bounding box center [940, 123] width 196 height 36
type input "28"
click at [760, 125] on input "inconnue" at bounding box center [731, 123] width 196 height 36
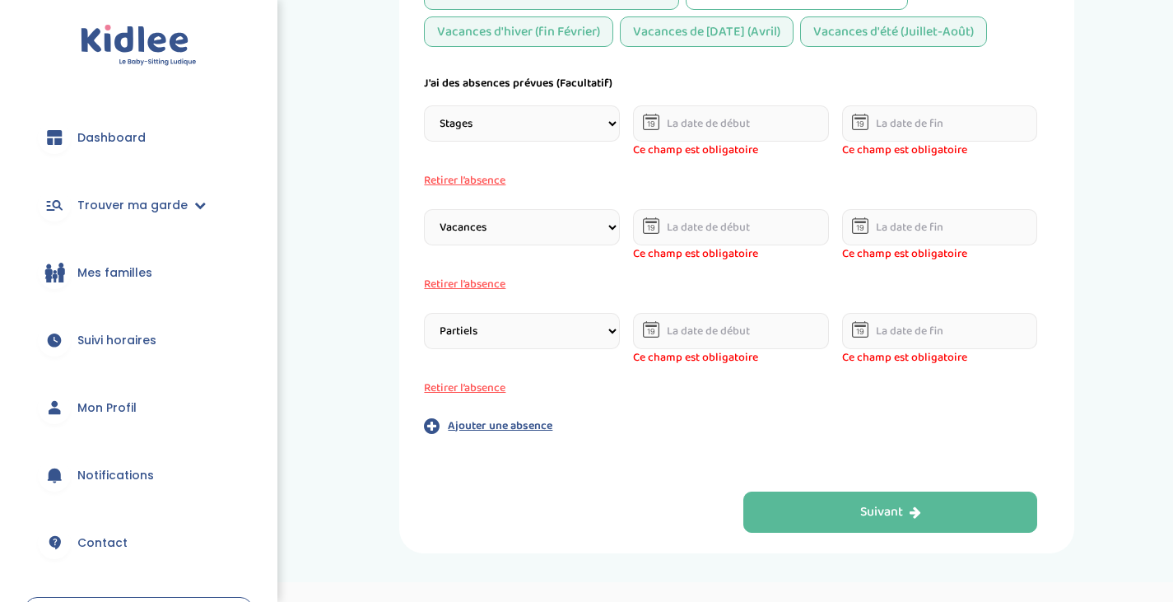
click at [458, 185] on button "Retirer l’absence" at bounding box center [522, 180] width 196 height 17
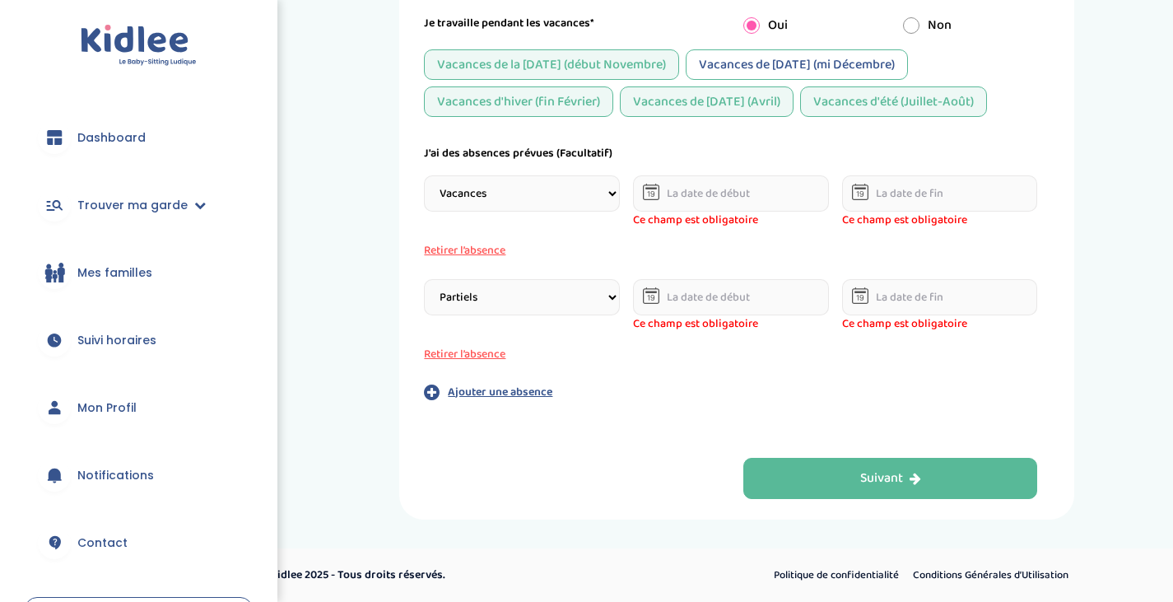
click at [462, 253] on button "Retirer l’absence" at bounding box center [522, 250] width 196 height 17
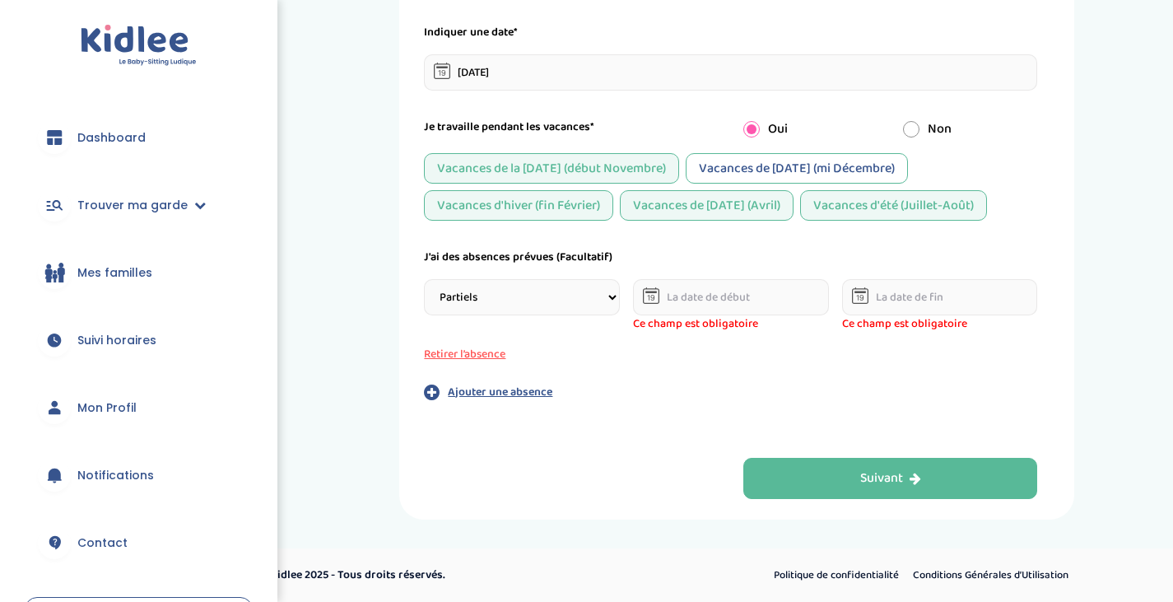
click at [461, 352] on button "Retirer l’absence" at bounding box center [522, 354] width 196 height 17
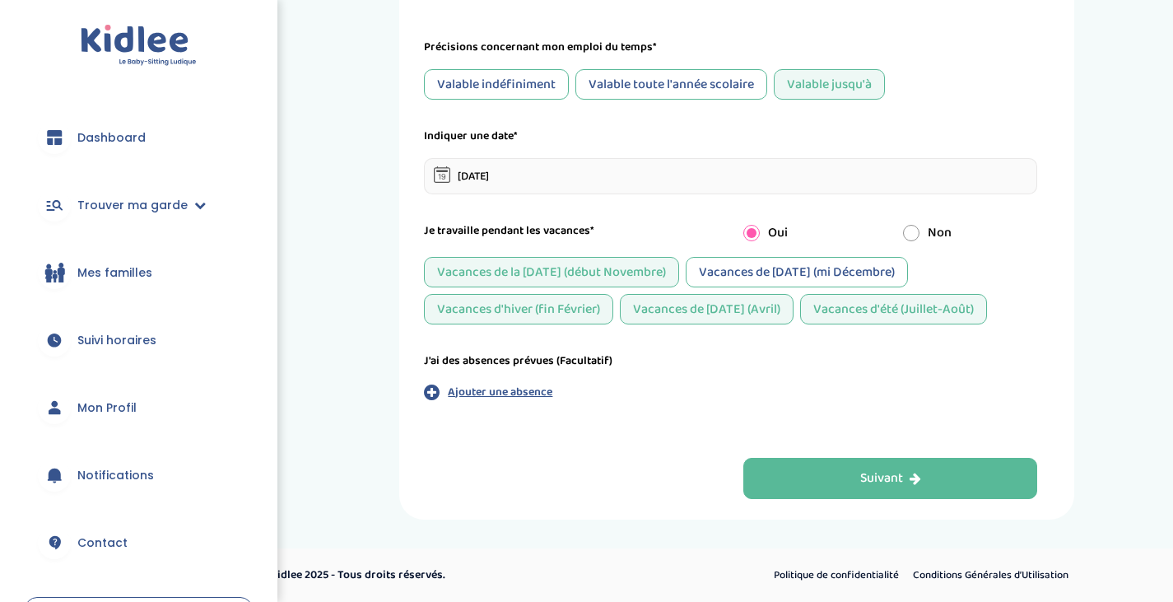
scroll to position [878, 0]
click at [876, 477] on div "Suivant" at bounding box center [890, 478] width 61 height 19
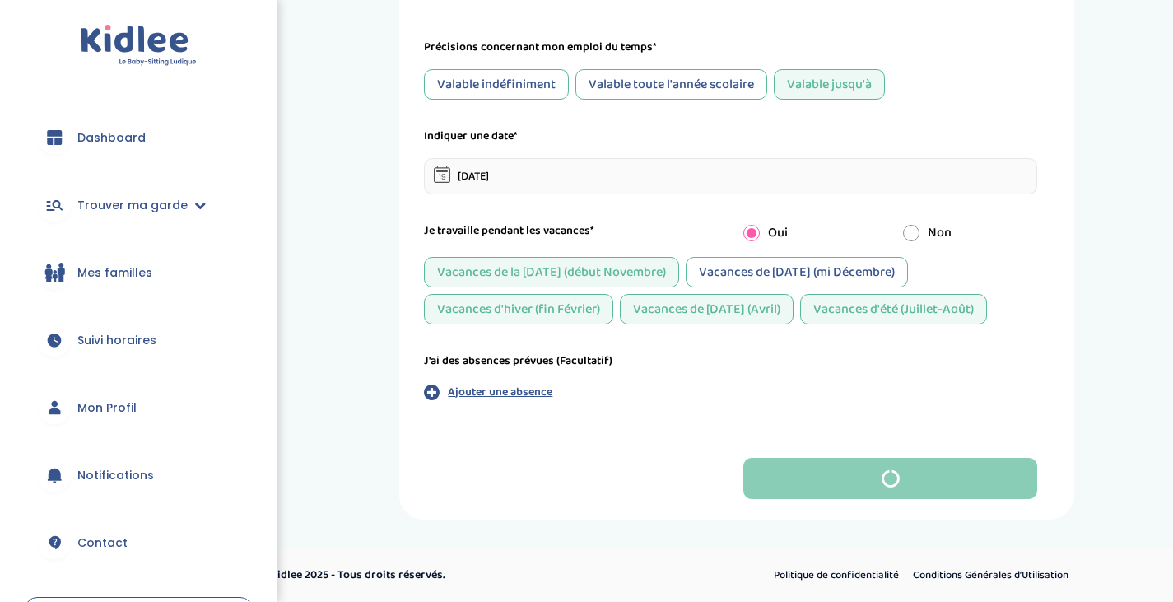
scroll to position [0, 0]
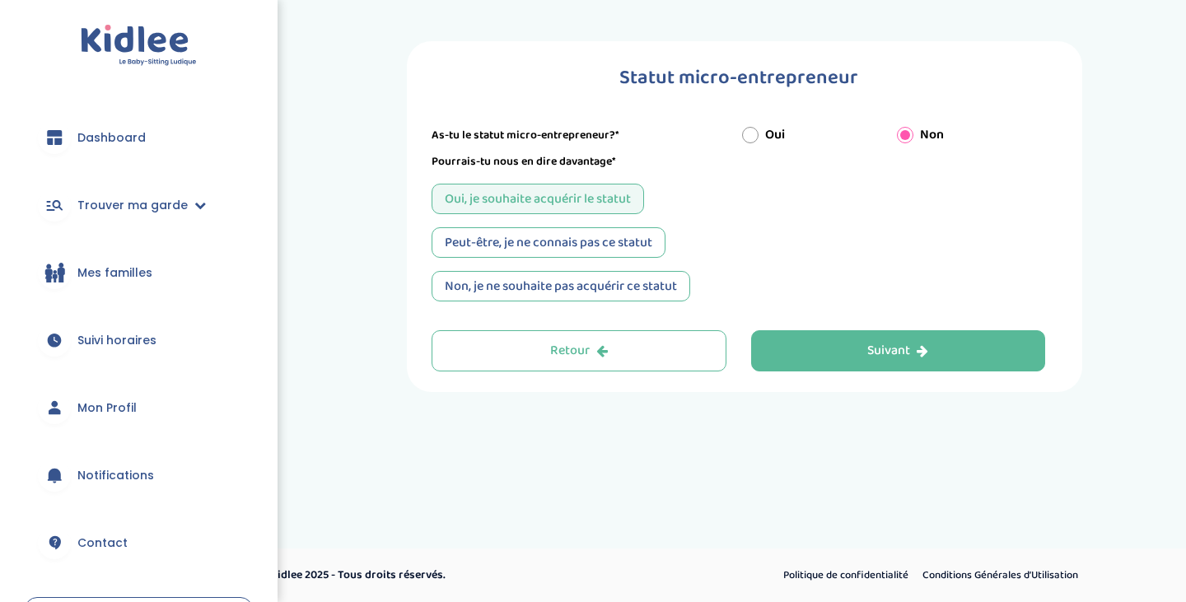
click at [549, 245] on div "Peut-être, je ne connais pas ce statut" at bounding box center [548, 242] width 234 height 30
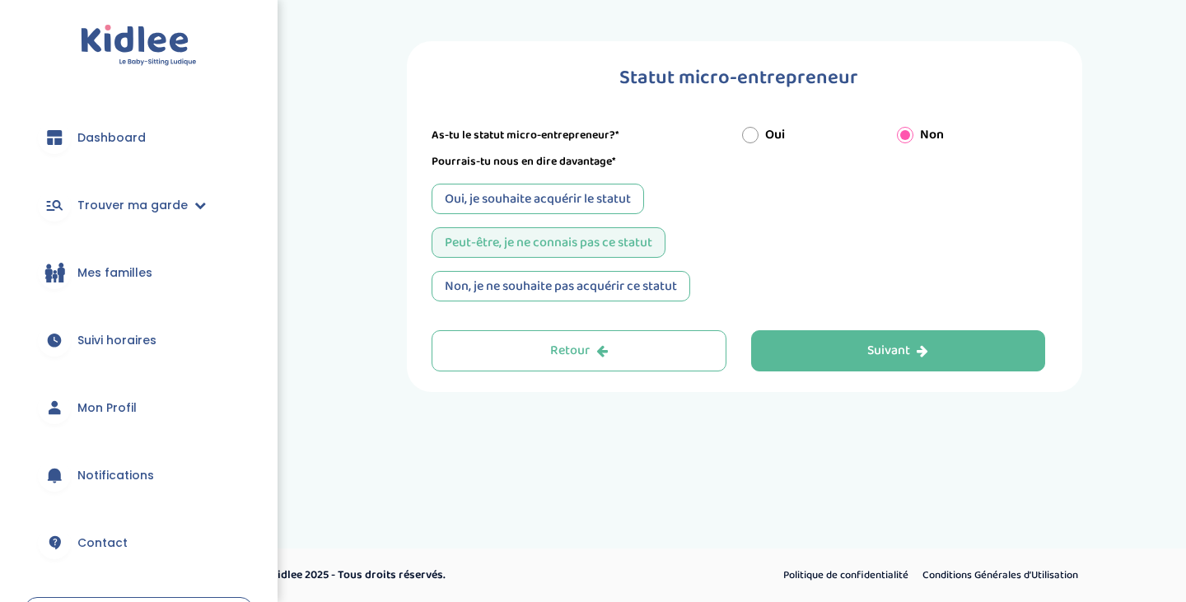
click at [884, 346] on div "Suivant" at bounding box center [897, 351] width 61 height 19
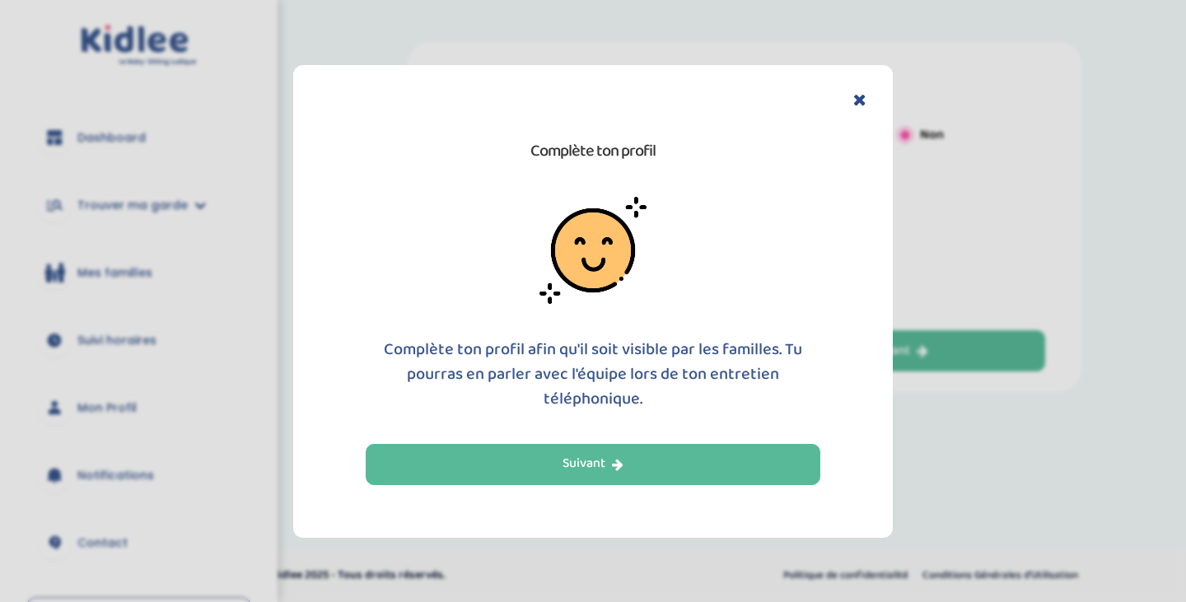
click at [596, 460] on div "Suivant" at bounding box center [592, 463] width 61 height 19
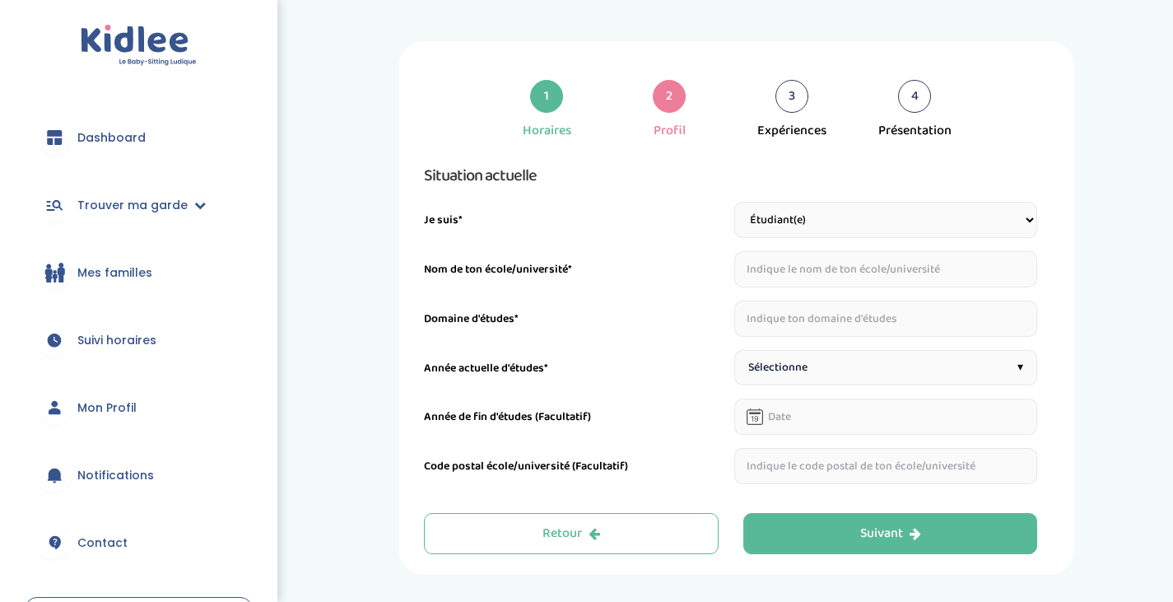
click at [794, 207] on select "Étudiant(e) Salarié Professionnel(le) de la petite enfance Retraité(e) En reche…" at bounding box center [886, 220] width 304 height 36
click at [734, 202] on select "Étudiant(e) Salarié Professionnel(le) de la petite enfance Retraité(e) En reche…" at bounding box center [886, 220] width 304 height 36
click at [775, 261] on input "text" at bounding box center [886, 269] width 304 height 36
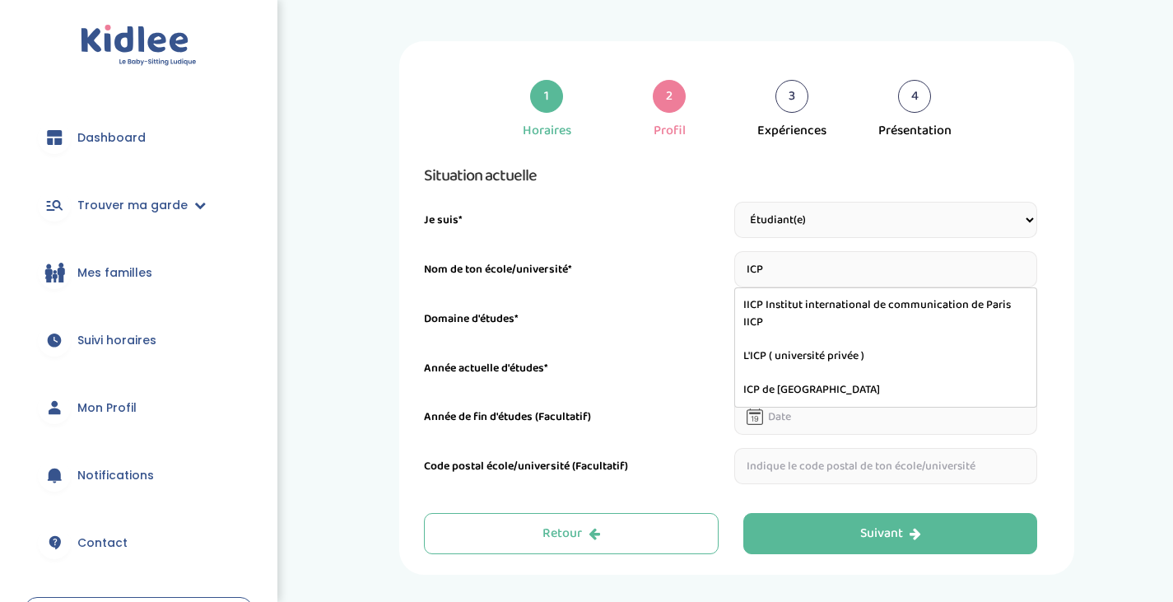
type input "L'ICP ( université privée )"
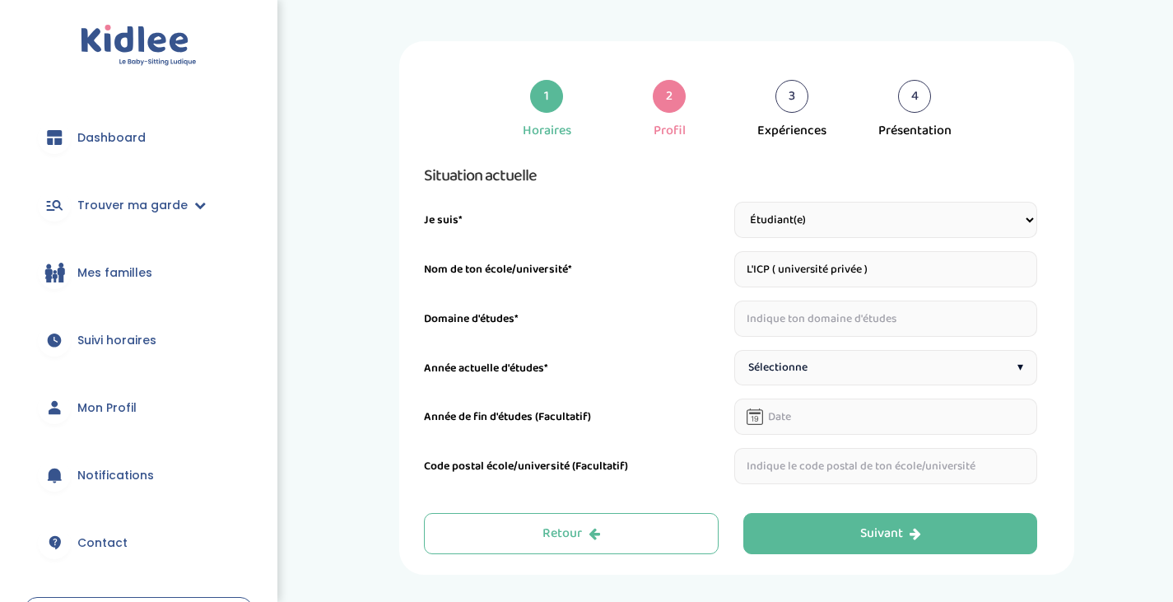
click at [779, 316] on input "text" at bounding box center [886, 319] width 304 height 36
type input "Droit, sciences politiques et philosophie"
click at [816, 370] on div "Sélectionne ▾" at bounding box center [886, 367] width 304 height 35
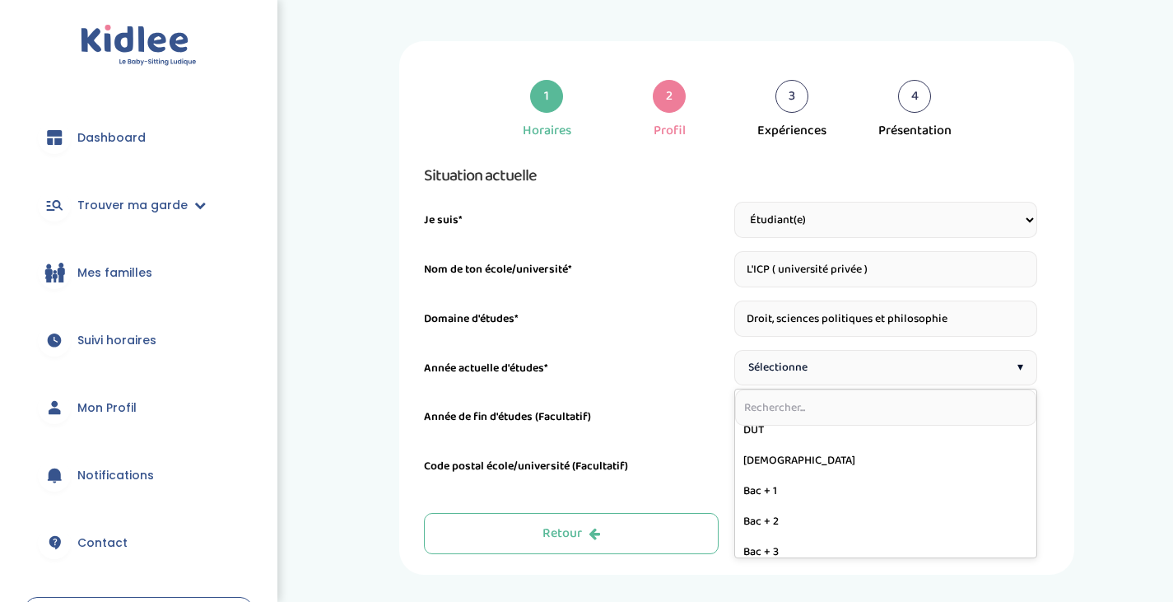
scroll to position [166, 0]
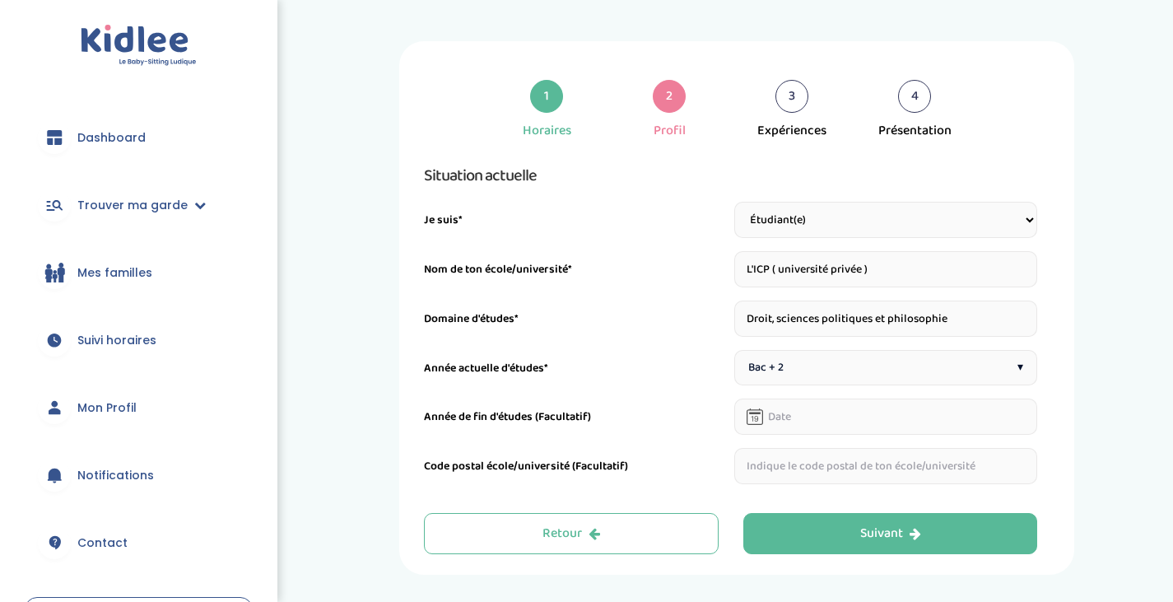
click at [822, 425] on input "text" at bounding box center [886, 416] width 304 height 36
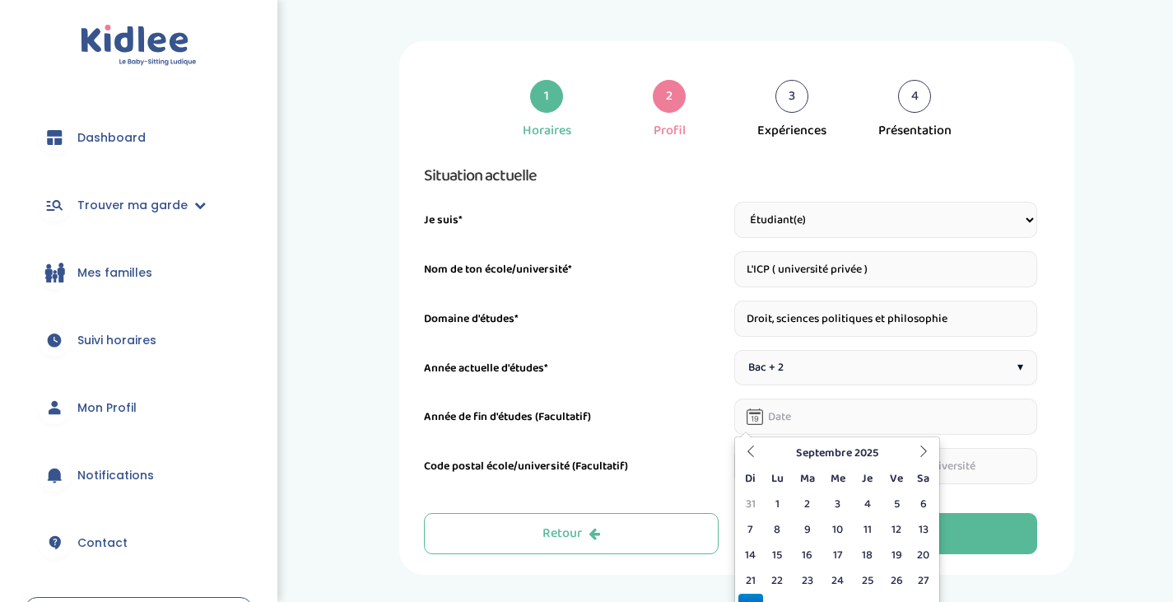
scroll to position [55, 0]
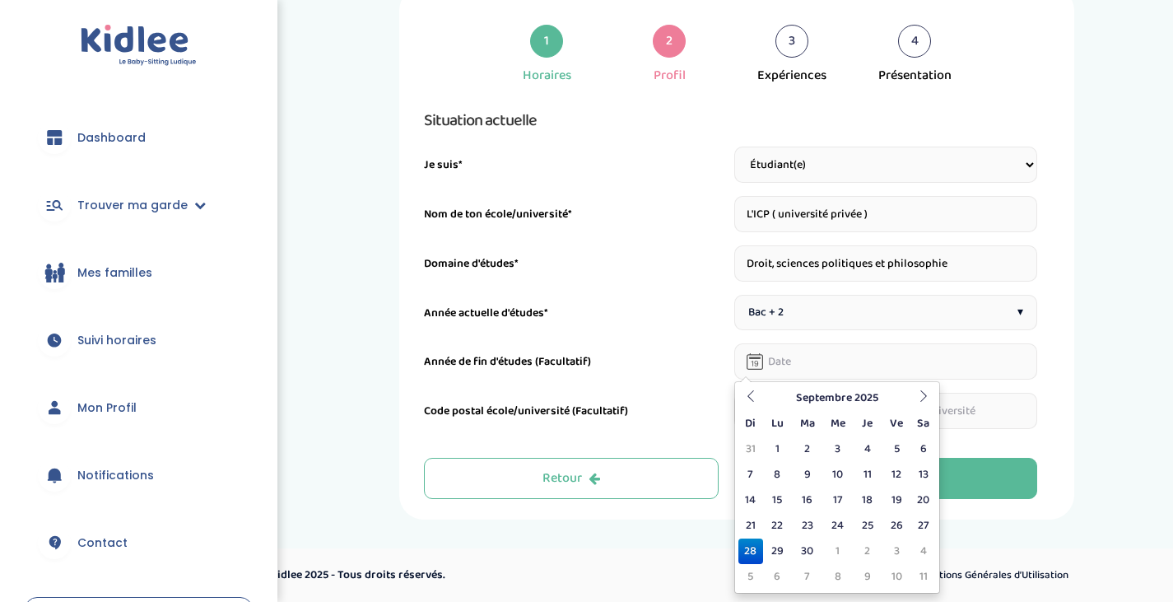
click at [919, 394] on icon at bounding box center [924, 396] width 12 height 12
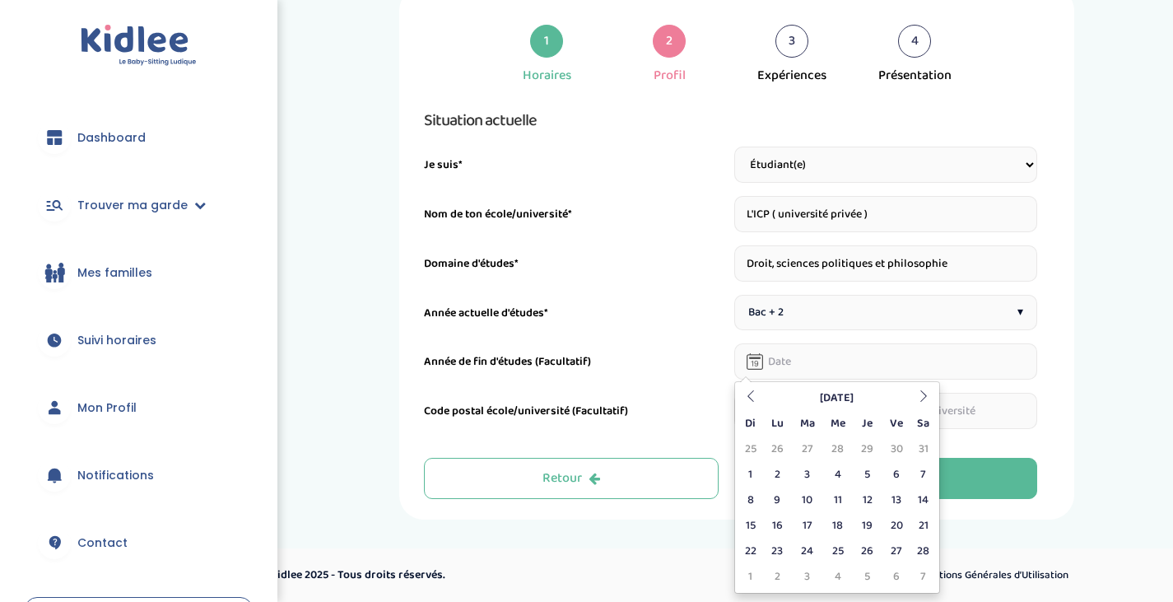
click at [919, 394] on icon at bounding box center [924, 396] width 12 height 12
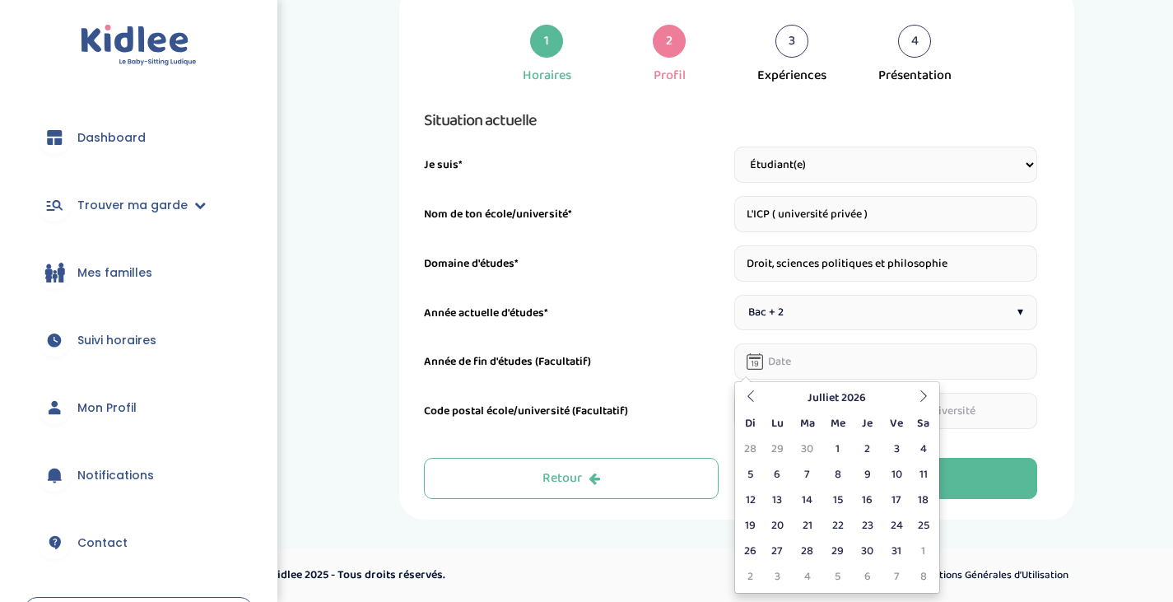
click at [919, 394] on icon at bounding box center [924, 396] width 12 height 12
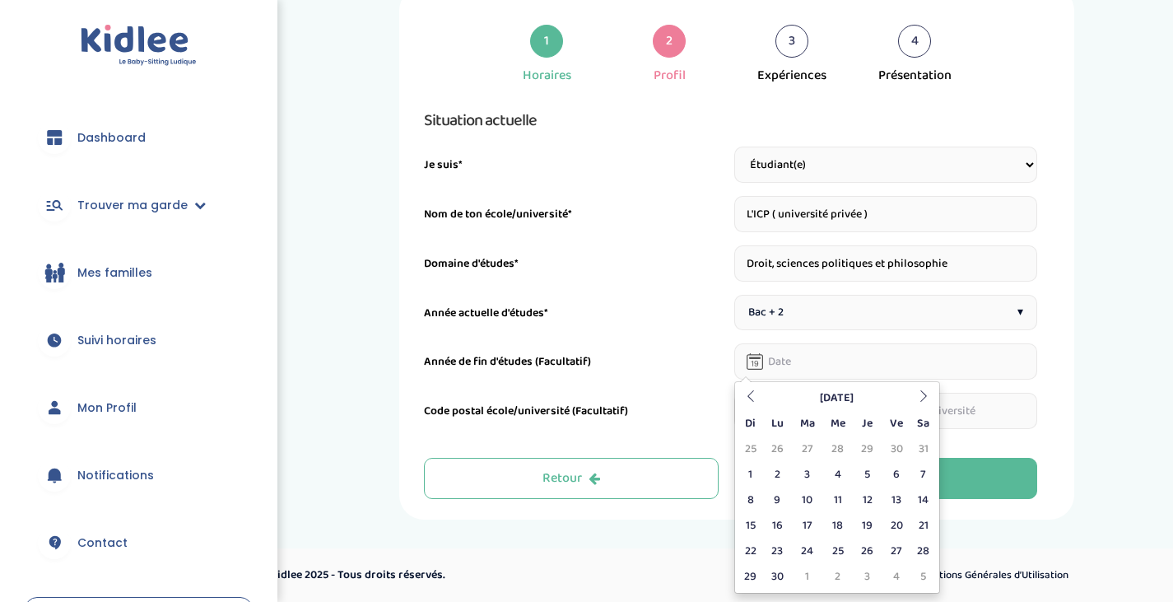
click at [919, 394] on icon at bounding box center [924, 396] width 12 height 12
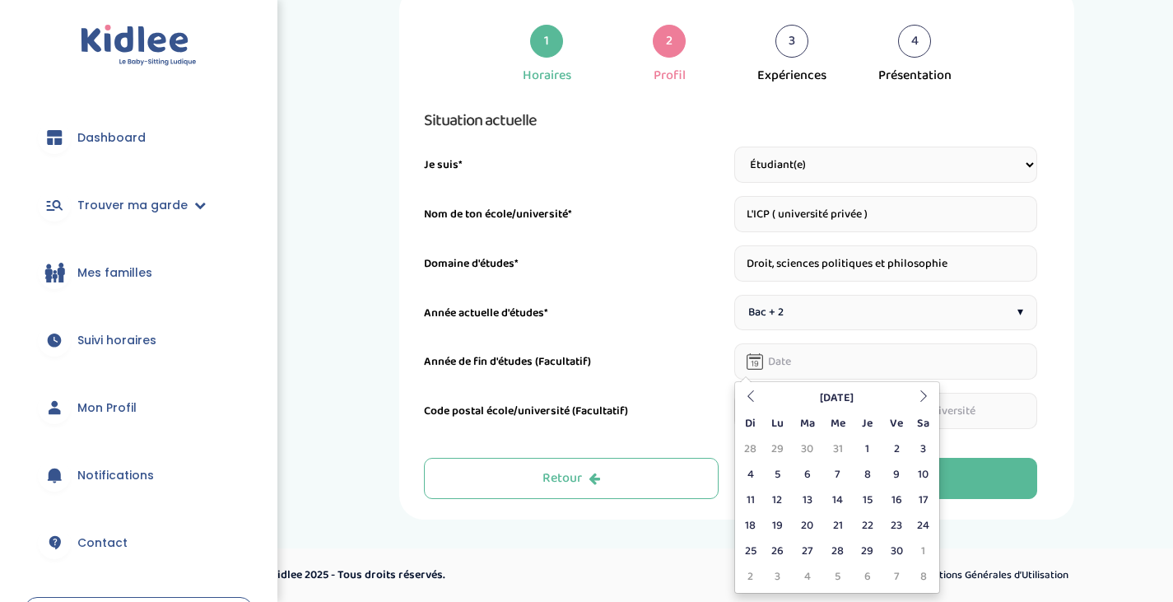
click at [919, 394] on icon at bounding box center [924, 396] width 12 height 12
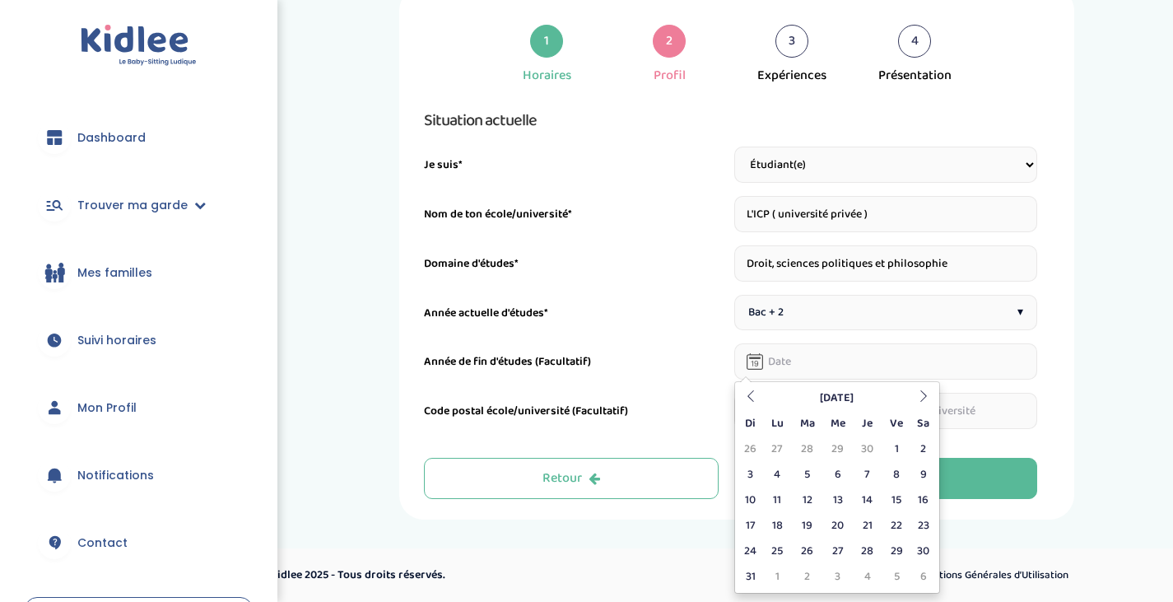
click at [919, 394] on icon at bounding box center [924, 396] width 12 height 12
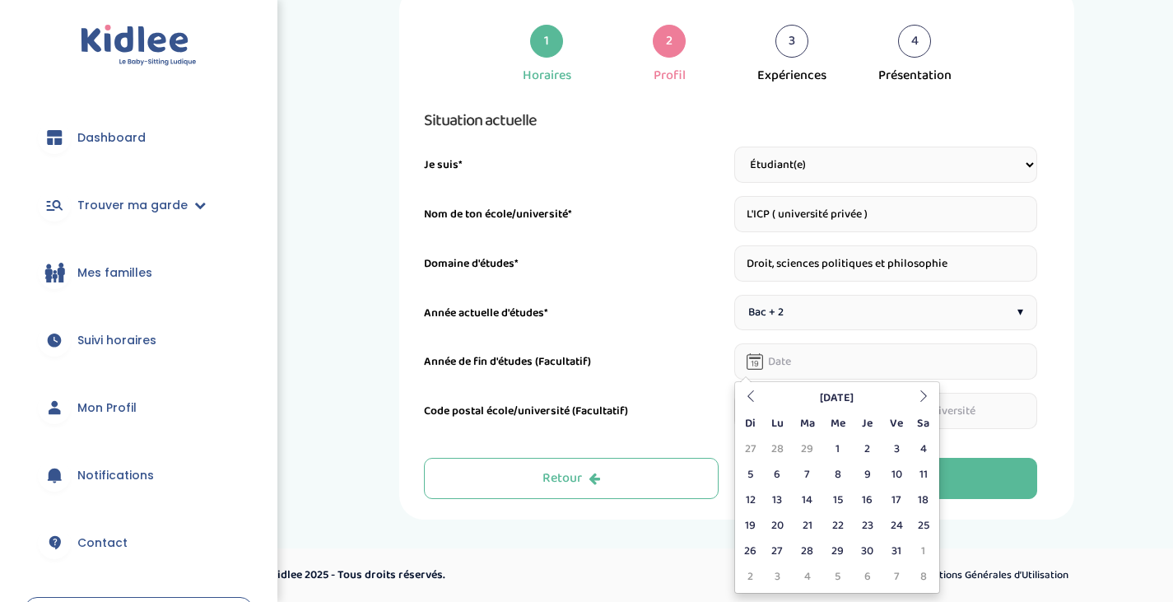
click at [919, 394] on icon at bounding box center [924, 396] width 12 height 12
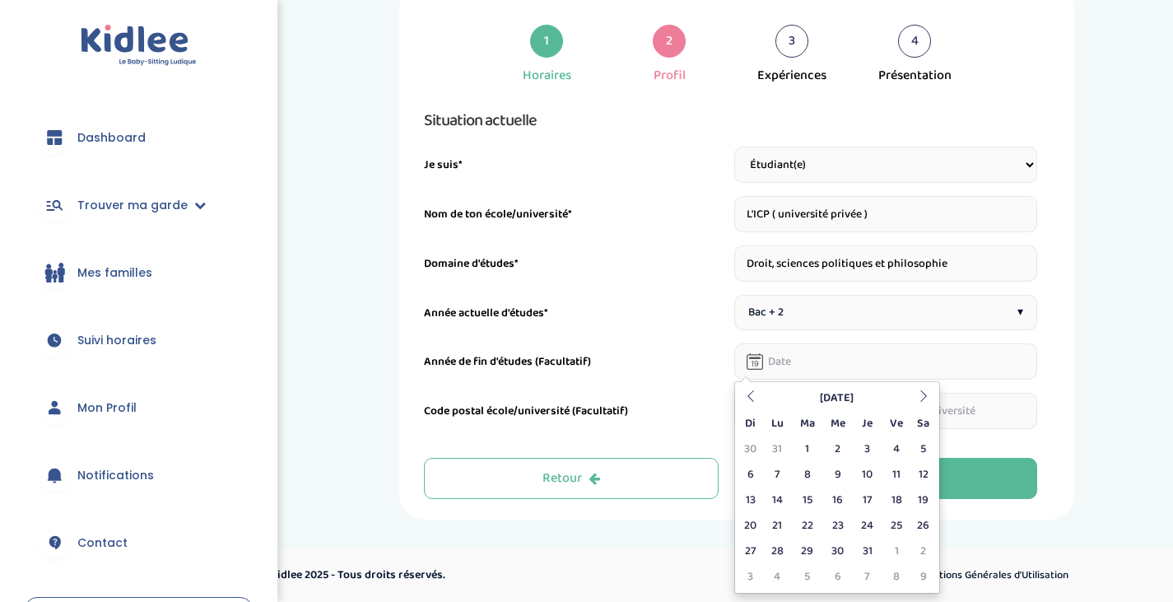
click at [919, 394] on icon at bounding box center [924, 396] width 12 height 12
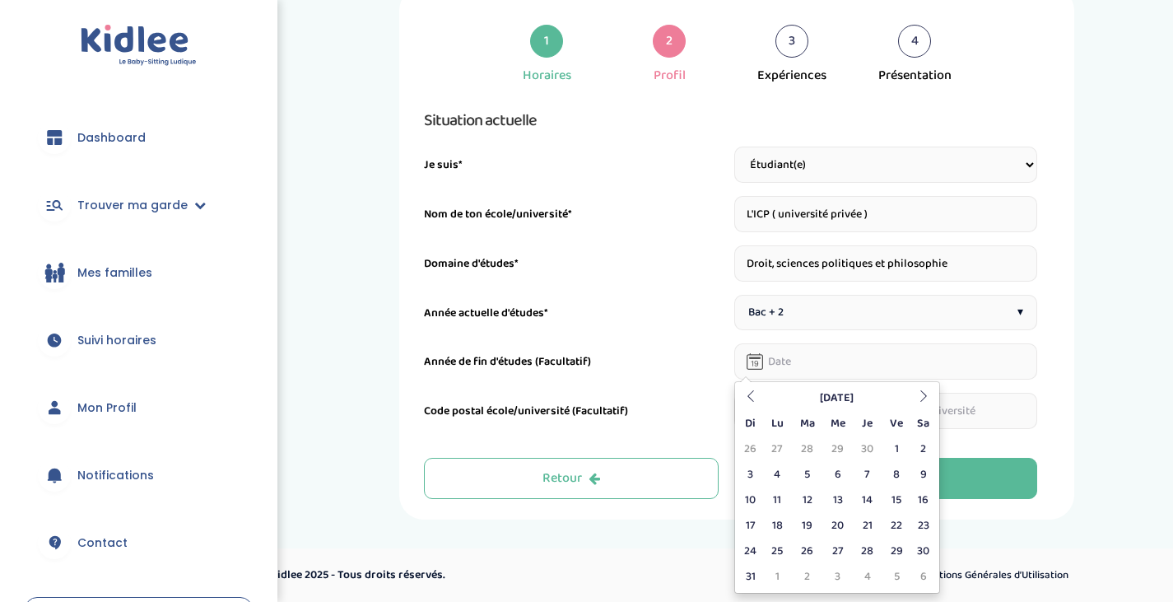
click at [919, 394] on icon at bounding box center [924, 396] width 12 height 12
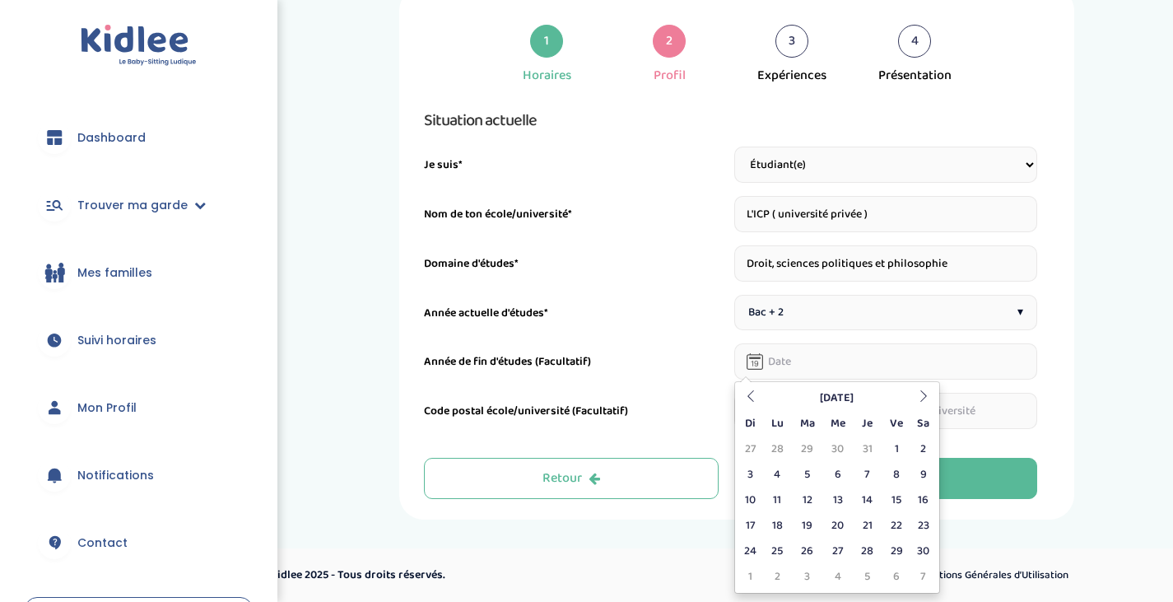
click at [919, 394] on icon at bounding box center [924, 396] width 12 height 12
click at [757, 402] on th at bounding box center [750, 398] width 25 height 26
click at [898, 436] on th "Ve" at bounding box center [897, 424] width 29 height 26
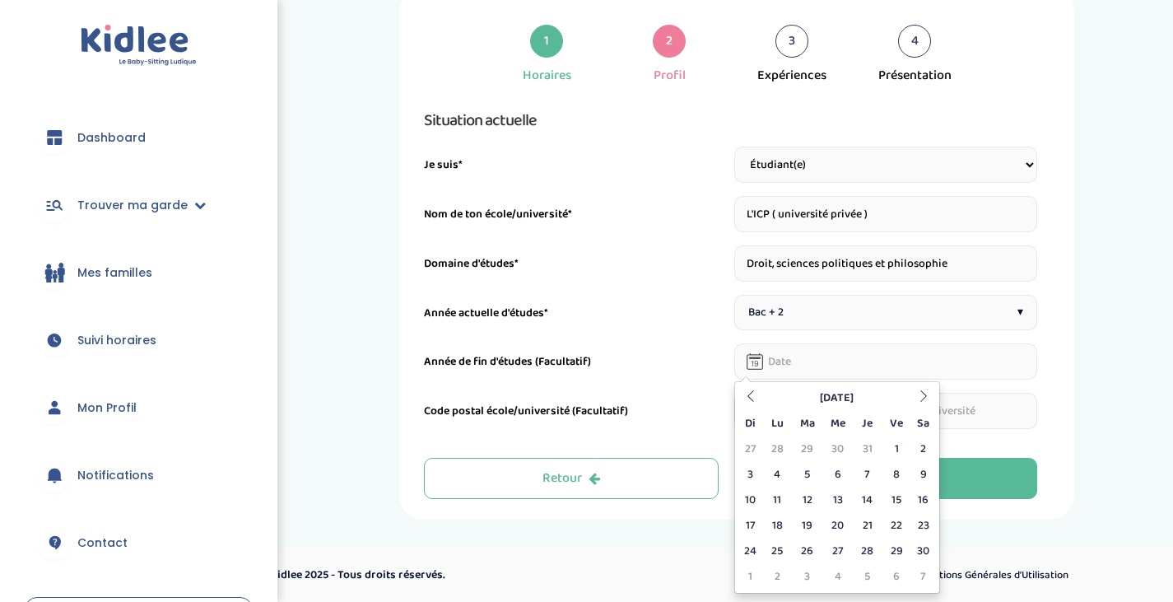
click at [897, 445] on td "1" at bounding box center [897, 449] width 29 height 26
type input "[DATE]"
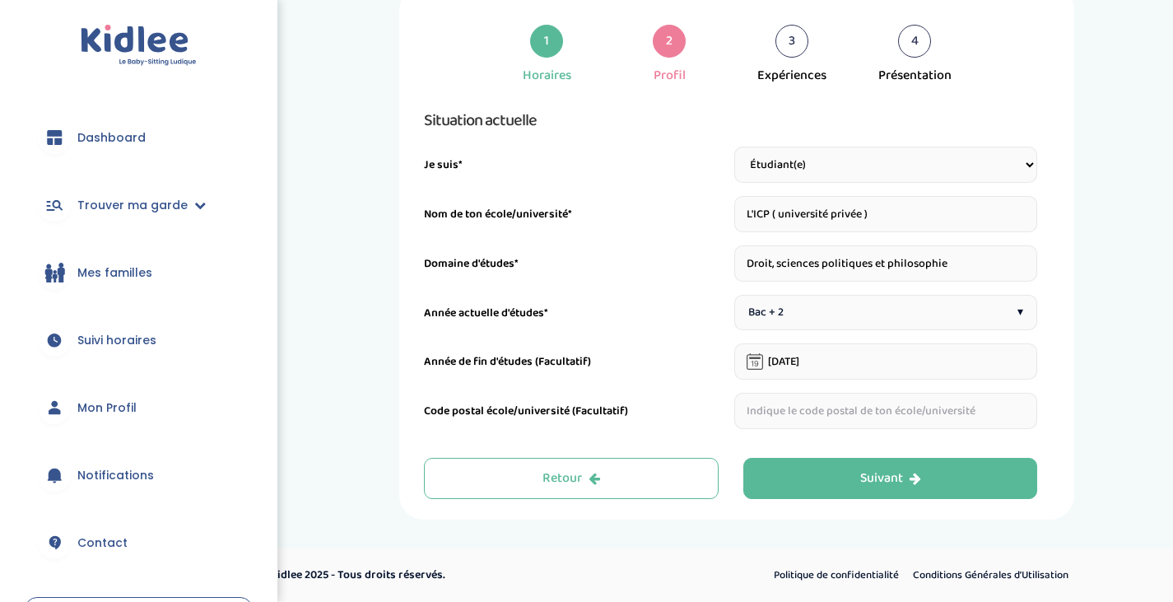
click at [786, 431] on div "1 Horaires 2 Profil 3 Expériences 4 Présentation Indique nous ta situation admi…" at bounding box center [737, 253] width 626 height 492
click at [771, 412] on input "text" at bounding box center [886, 411] width 304 height 36
type input "75006"
click at [606, 372] on div "Année de fin d'études (Facultatif)" at bounding box center [576, 366] width 304 height 26
click at [841, 480] on button "Suivant" at bounding box center [890, 478] width 295 height 41
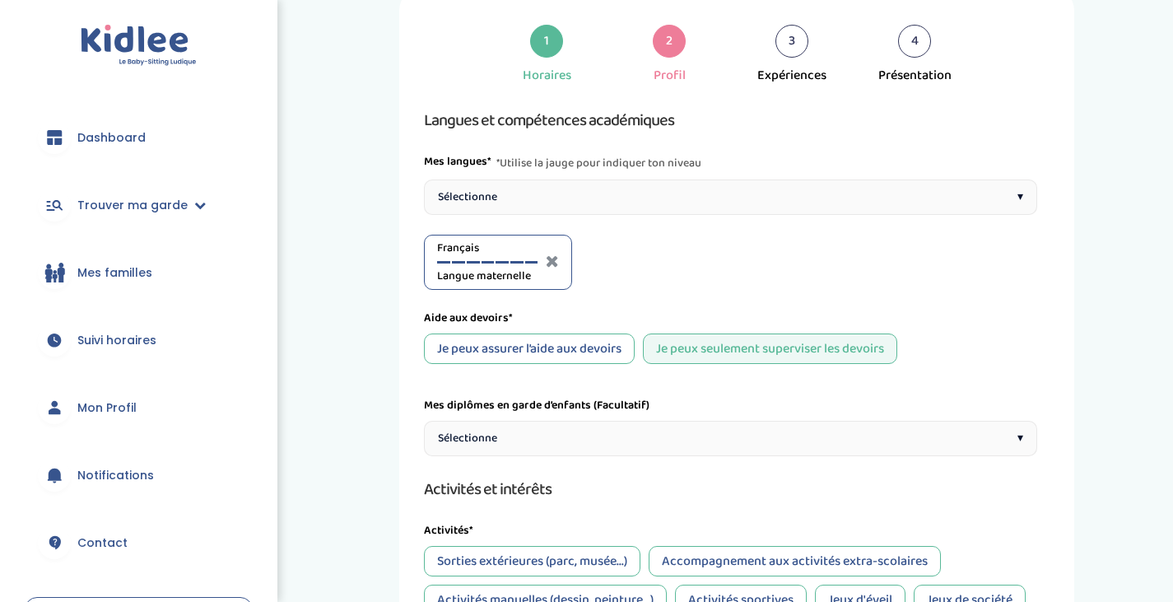
click at [547, 203] on div "Sélectionne ▾" at bounding box center [730, 196] width 613 height 35
click at [687, 265] on div "Anglais A1" at bounding box center [644, 262] width 100 height 45
click at [687, 260] on div "Anglais A1" at bounding box center [644, 262] width 100 height 45
click at [687, 263] on div "Anglais A1" at bounding box center [644, 262] width 100 height 45
click at [687, 260] on div "Anglais A1" at bounding box center [644, 262] width 100 height 45
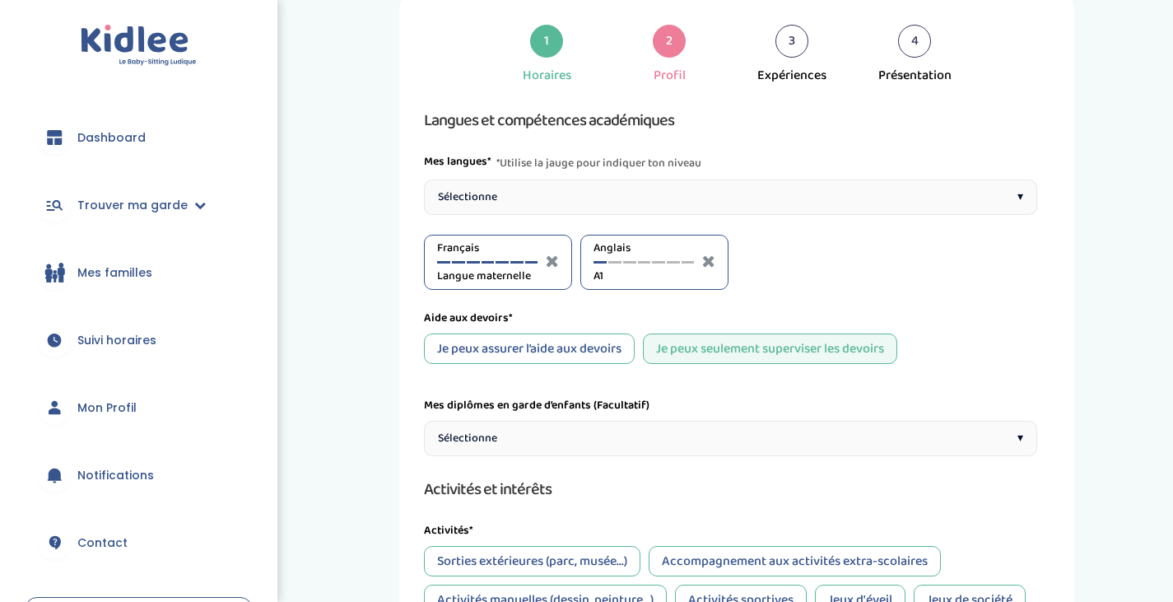
click at [687, 261] on div at bounding box center [688, 262] width 13 height 2
click at [673, 260] on div "Anglais Langue maternelle" at bounding box center [644, 262] width 100 height 45
click at [673, 261] on div at bounding box center [673, 262] width 13 height 2
click at [659, 261] on div at bounding box center [658, 262] width 13 height 2
click at [575, 356] on div "Je peux assurer l’aide aux devoirs" at bounding box center [529, 348] width 211 height 30
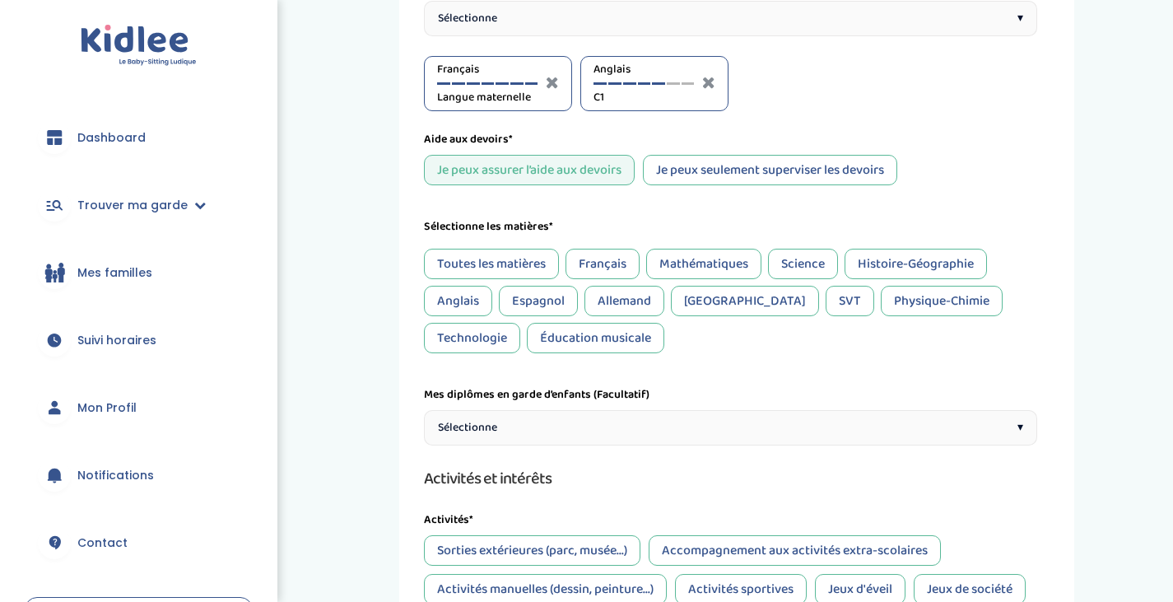
scroll to position [249, 0]
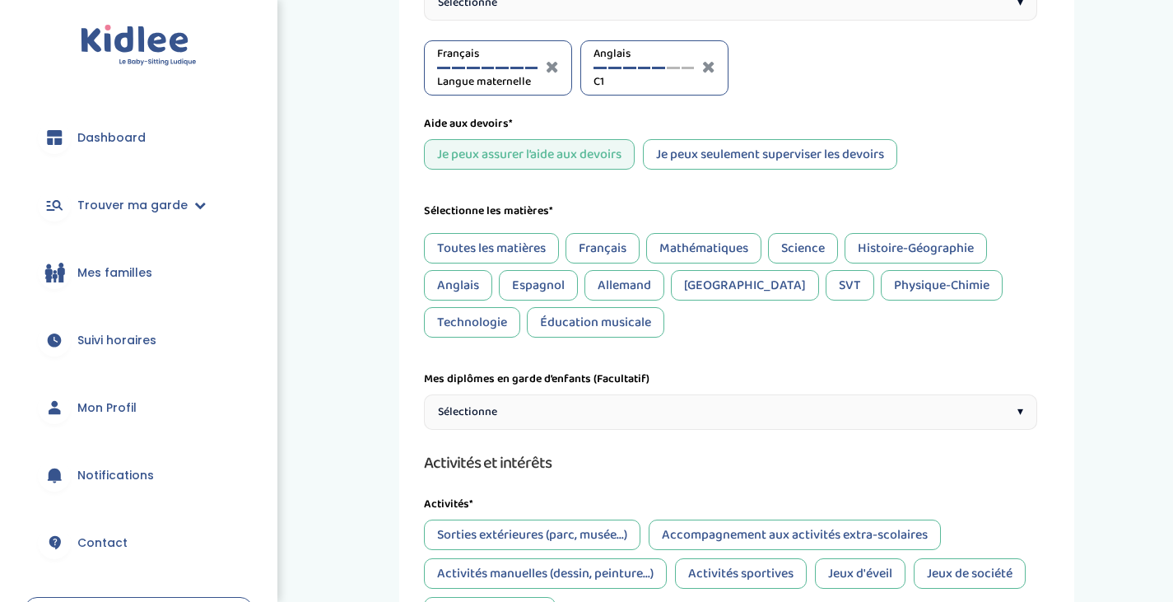
click at [599, 258] on div "Français" at bounding box center [603, 248] width 74 height 30
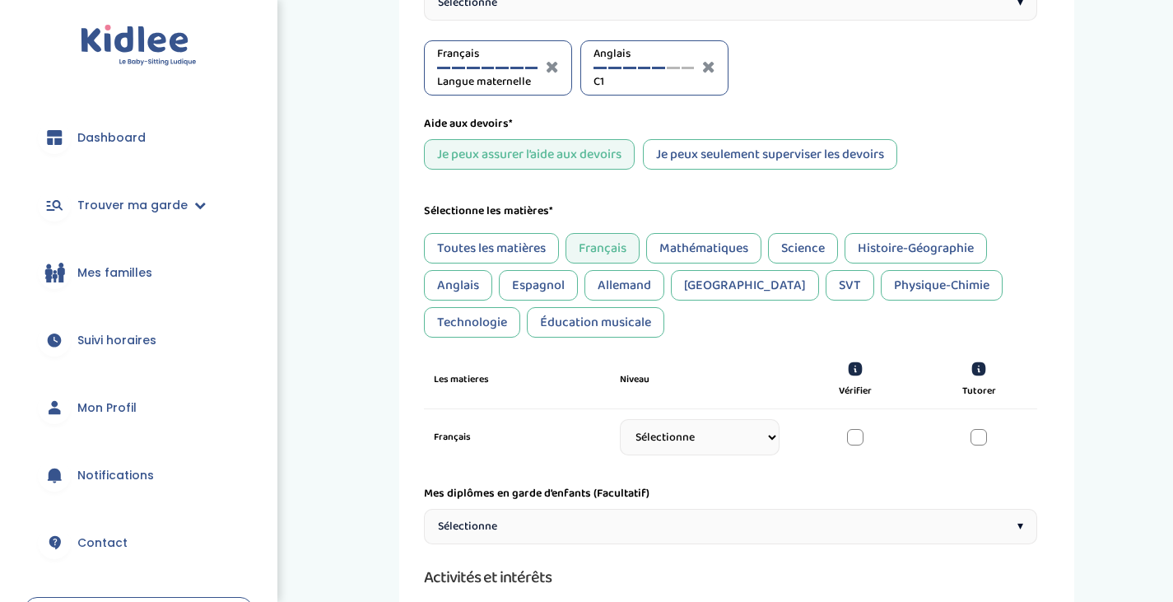
click at [758, 443] on select "Sélectionne CP [DATE] [DATE] CM1 CM2 6eme 5eme 4eme 3eme Seconde [GEOGRAPHIC_DA…" at bounding box center [700, 437] width 160 height 36
select select "Terminale"
click at [620, 429] on select "Sélectionne CP [DATE] [DATE] CM1 CM2 6eme 5eme 4eme 3eme Seconde [GEOGRAPHIC_DA…" at bounding box center [700, 437] width 160 height 36
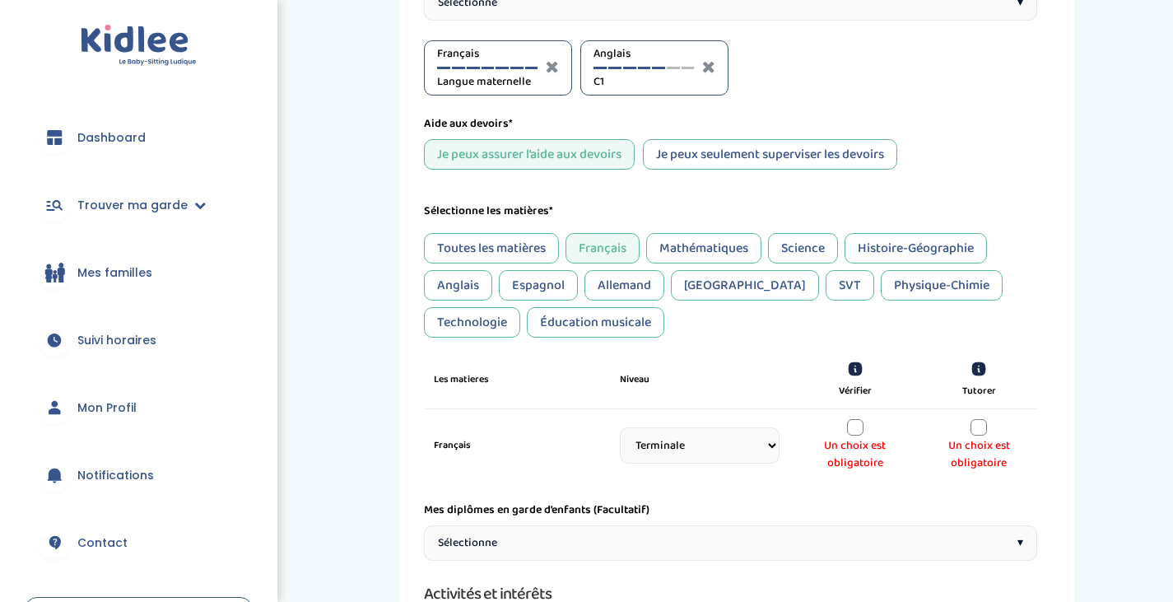
click at [865, 435] on div "Un choix est obligatoire" at bounding box center [855, 445] width 98 height 53
click at [864, 435] on div "Un choix est obligatoire" at bounding box center [855, 445] width 98 height 53
click at [856, 431] on div at bounding box center [855, 427] width 16 height 16
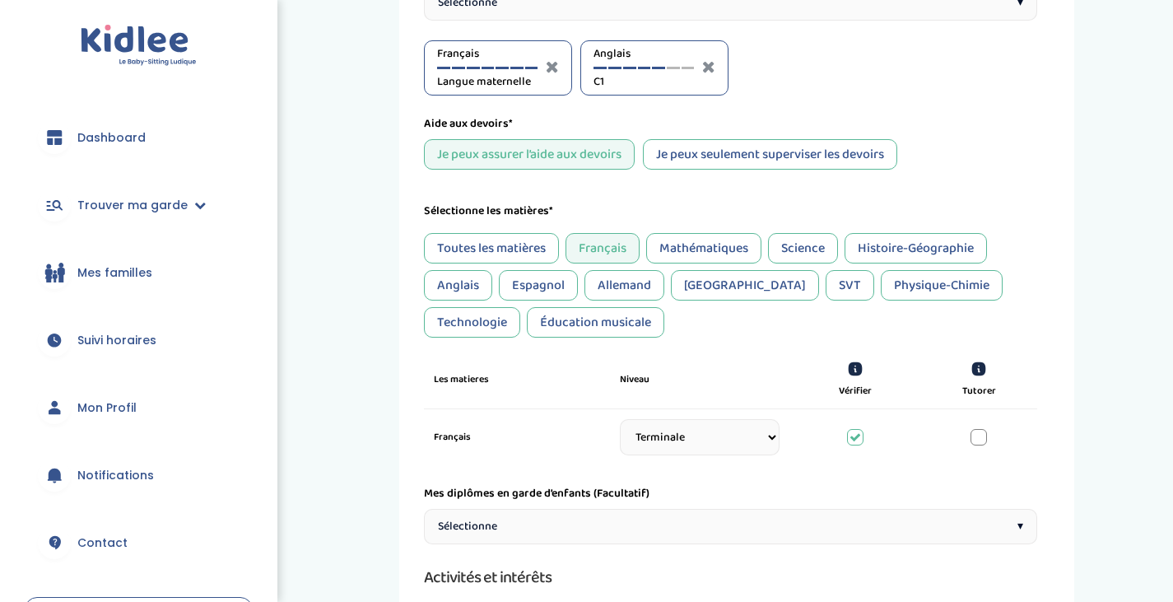
click at [990, 426] on div "Français Sélectionne CP [DATE] [DATE] CM1 CM2 6eme 5eme 4eme 3eme Seconde Prémi…" at bounding box center [730, 437] width 613 height 56
click at [984, 433] on div at bounding box center [979, 437] width 16 height 16
click at [701, 467] on div "Langues et compétences académiques Mes langues* *Utilise la jauge pour indiquer…" at bounding box center [730, 483] width 613 height 1140
click at [696, 454] on select "Sélectionne CP [DATE] [DATE] CM1 CM2 6eme 5eme 4eme 3eme Seconde [GEOGRAPHIC_DA…" at bounding box center [700, 437] width 160 height 36
click at [620, 421] on select "Sélectionne CP [DATE] [DATE] CM1 CM2 6eme 5eme 4eme 3eme Seconde [GEOGRAPHIC_DA…" at bounding box center [700, 437] width 160 height 36
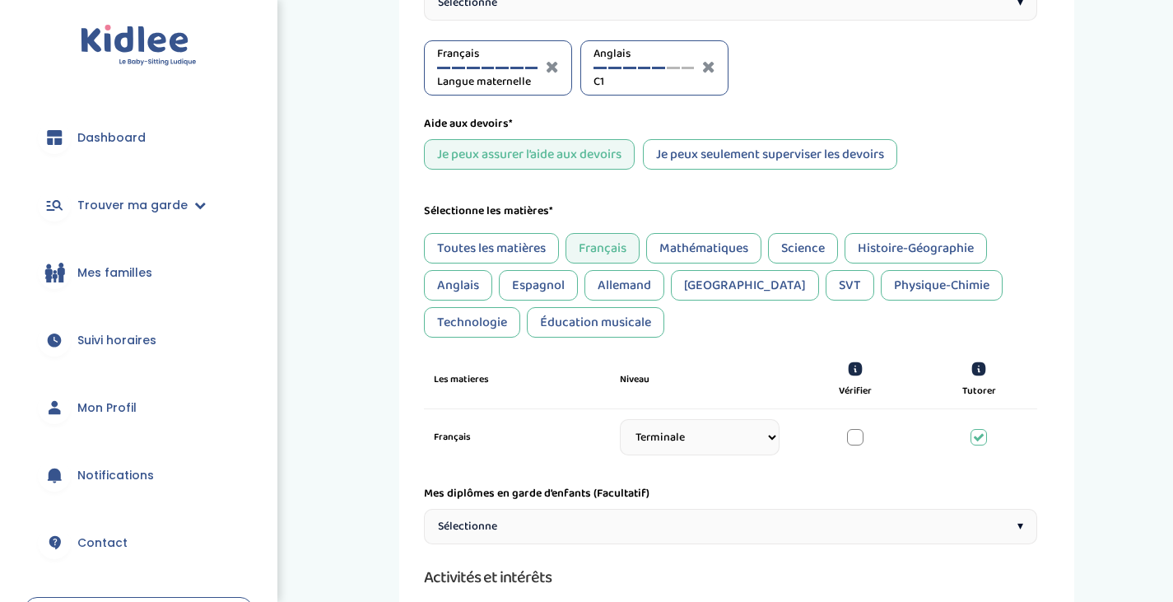
click at [855, 435] on div at bounding box center [855, 437] width 16 height 16
click at [988, 445] on div "Français Sélectionne CP [DATE] [DATE] CM1 CM2 6eme 5eme 4eme 3eme Seconde Prémi…" at bounding box center [730, 437] width 613 height 56
click at [978, 357] on icon at bounding box center [978, 354] width 12 height 7
click at [979, 441] on div at bounding box center [979, 437] width 16 height 16
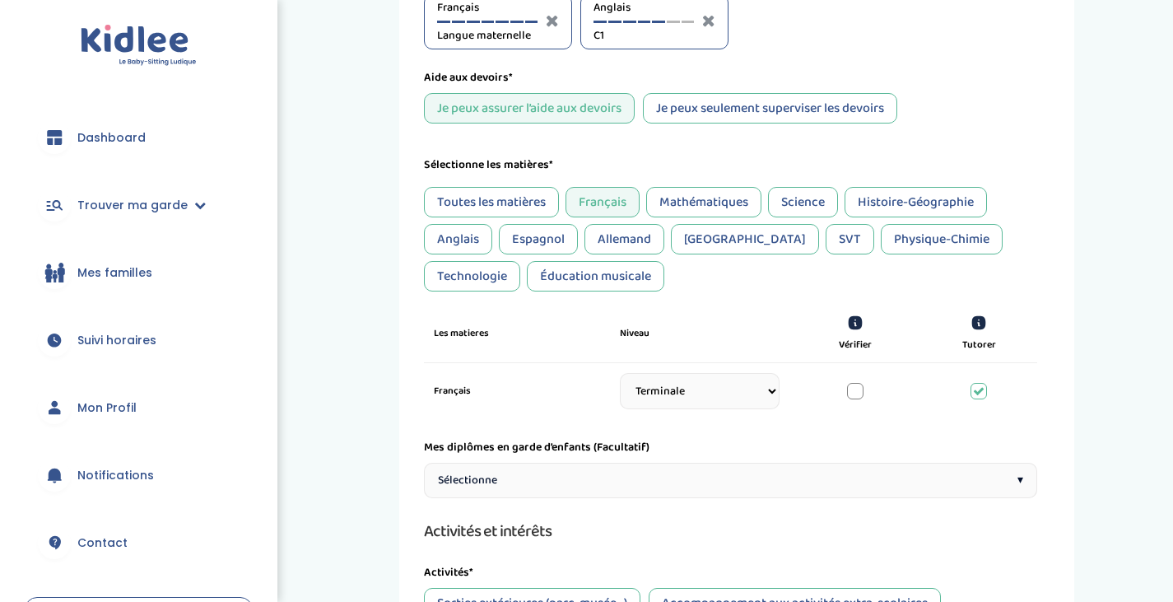
scroll to position [296, 0]
click at [701, 206] on div "Mathématiques" at bounding box center [703, 201] width 115 height 30
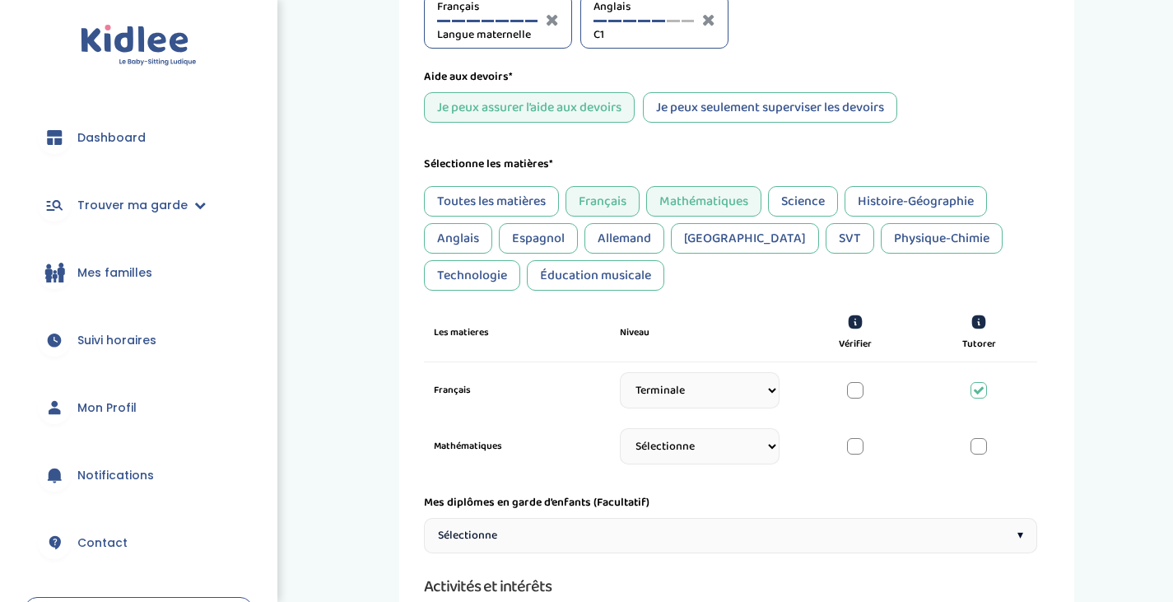
click at [724, 449] on select "Sélectionne CP [DATE] [DATE] CM1 CM2 6eme 5eme 4eme 3eme Seconde [GEOGRAPHIC_DA…" at bounding box center [700, 446] width 160 height 36
click at [850, 450] on div at bounding box center [855, 446] width 16 height 16
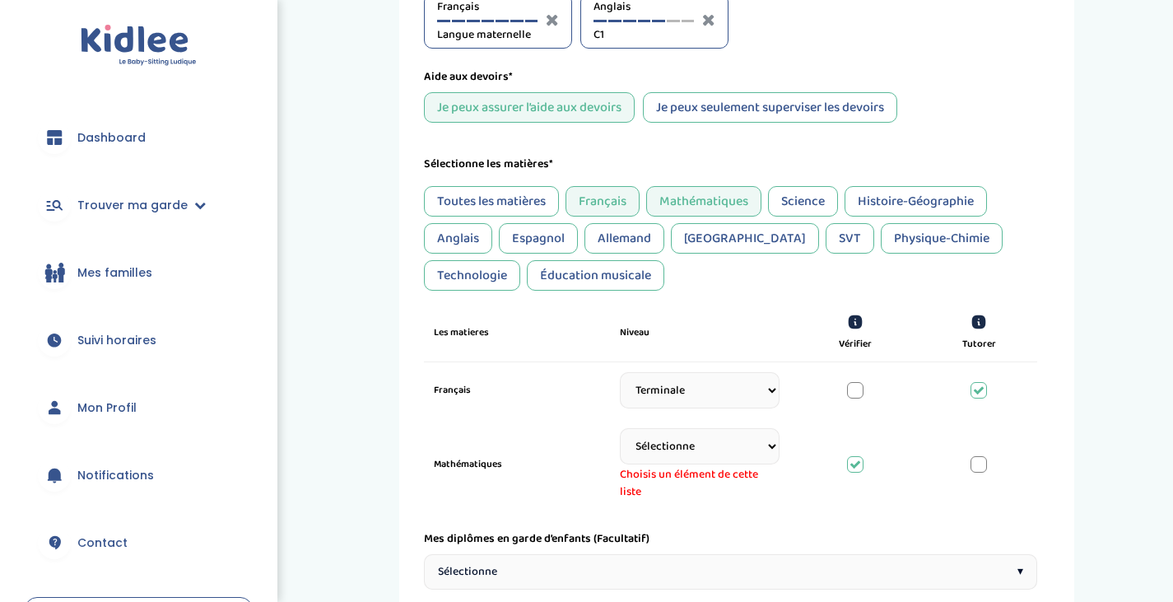
click at [750, 442] on select "Sélectionne CP [DATE] [DATE] CM1 CM2 6eme 5eme 4eme 3eme Seconde [GEOGRAPHIC_DA…" at bounding box center [700, 446] width 160 height 36
select select "3eme"
click at [620, 430] on select "Sélectionne CP [DATE] [DATE] CM1 CM2 6eme 5eme 4eme 3eme Seconde [GEOGRAPHIC_DA…" at bounding box center [700, 446] width 160 height 36
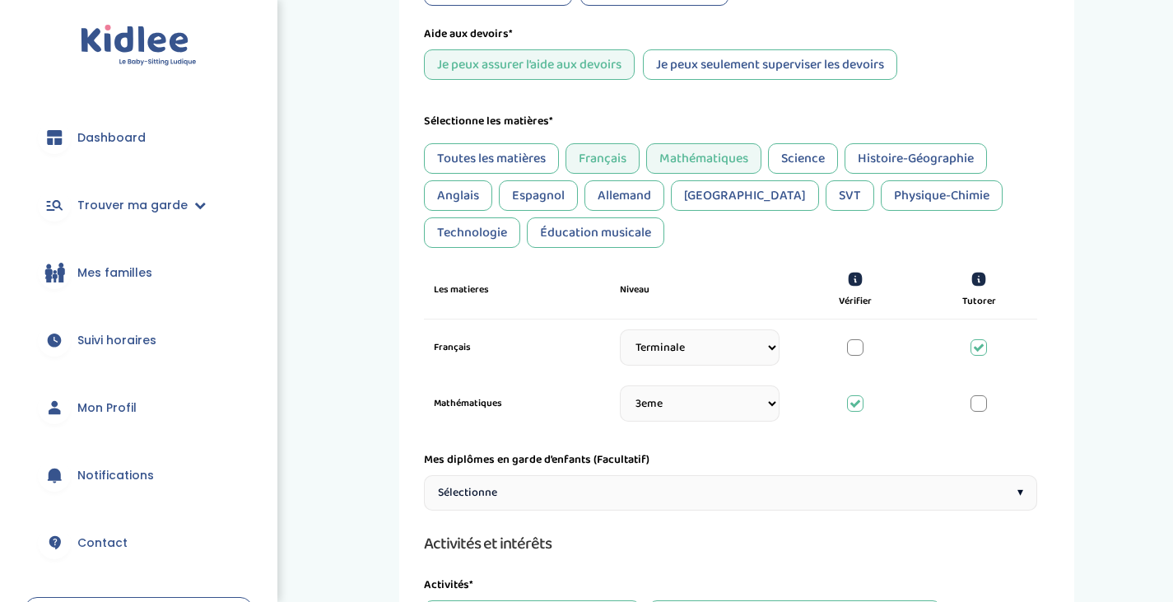
scroll to position [340, 0]
click at [818, 153] on div "Science" at bounding box center [803, 157] width 70 height 30
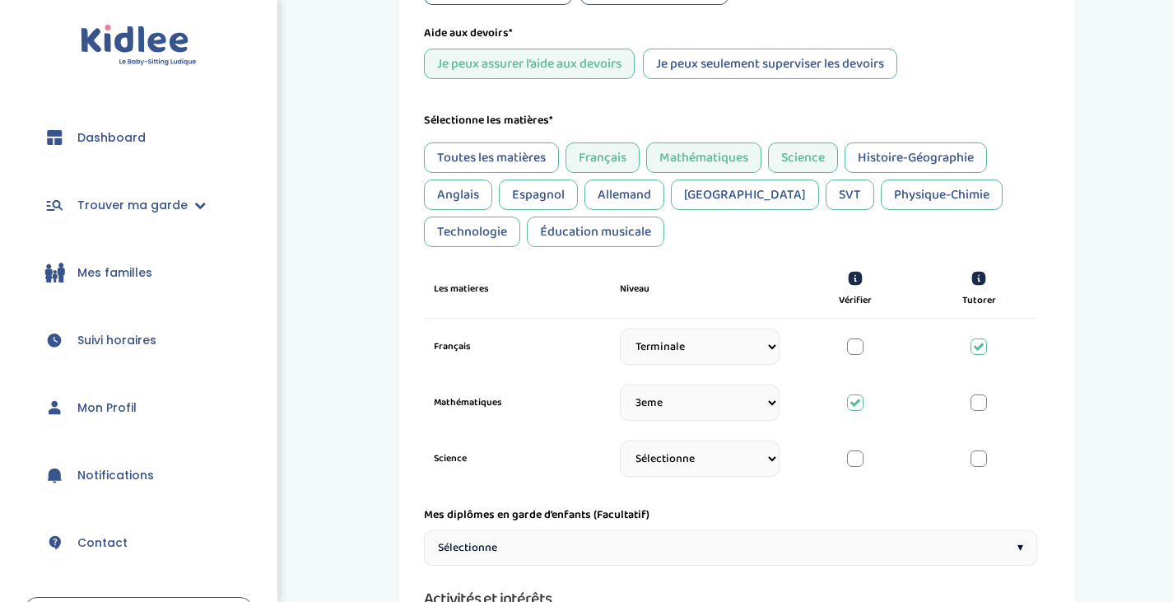
click at [741, 464] on select "Sélectionne CP [DATE] [DATE] CM1 CM2 6eme 5eme 4eme 3eme Seconde [GEOGRAPHIC_DA…" at bounding box center [700, 458] width 160 height 36
select select "3eme"
click at [620, 450] on select "Sélectionne CP [DATE] [DATE] CM1 CM2 6eme 5eme 4eme 3eme Seconde [GEOGRAPHIC_DA…" at bounding box center [700, 458] width 160 height 36
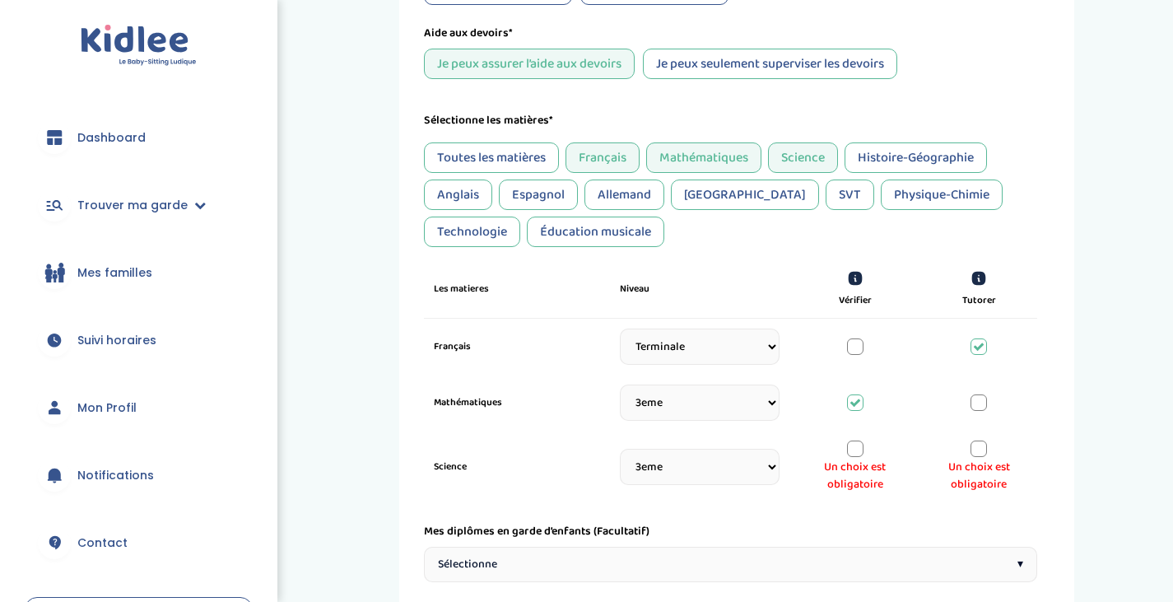
click at [858, 454] on div at bounding box center [855, 448] width 16 height 16
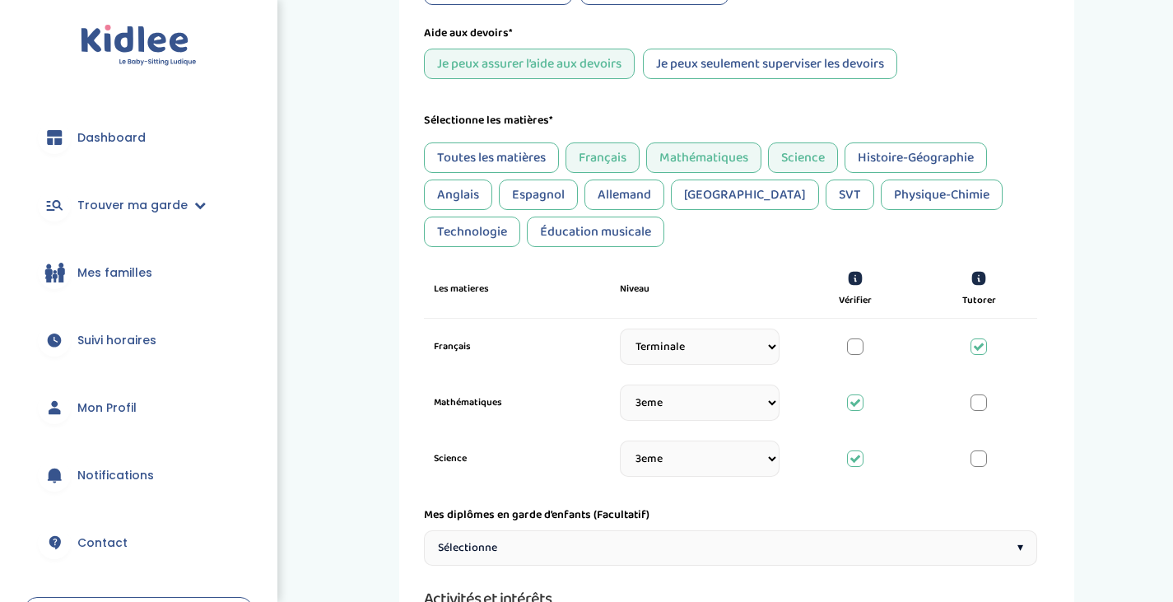
click at [886, 155] on div "Histoire-Géographie" at bounding box center [916, 157] width 142 height 30
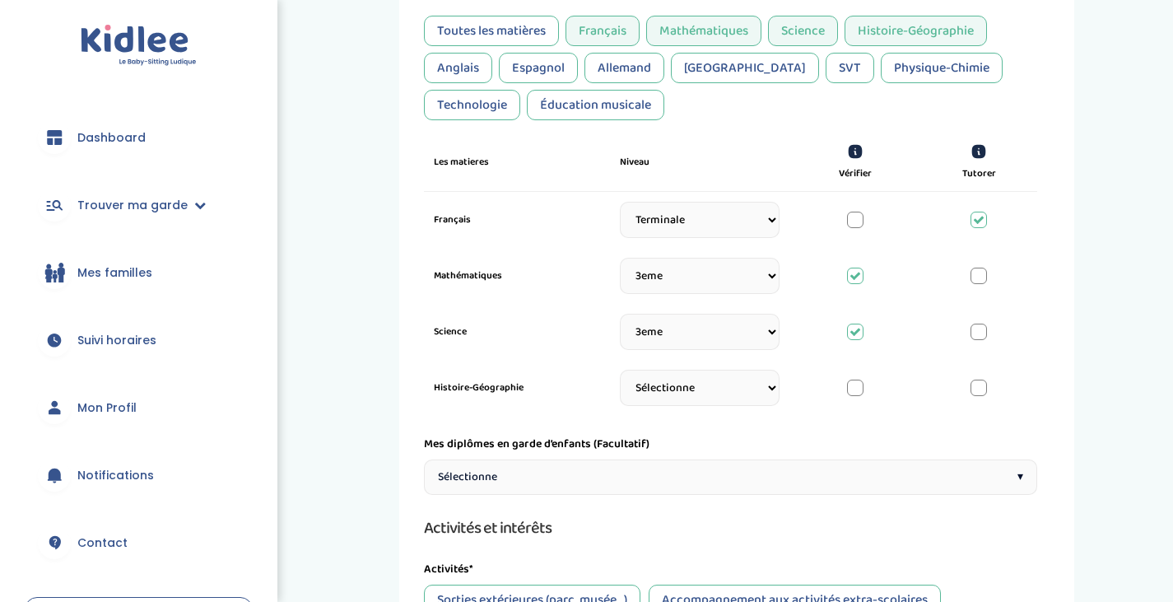
scroll to position [479, 0]
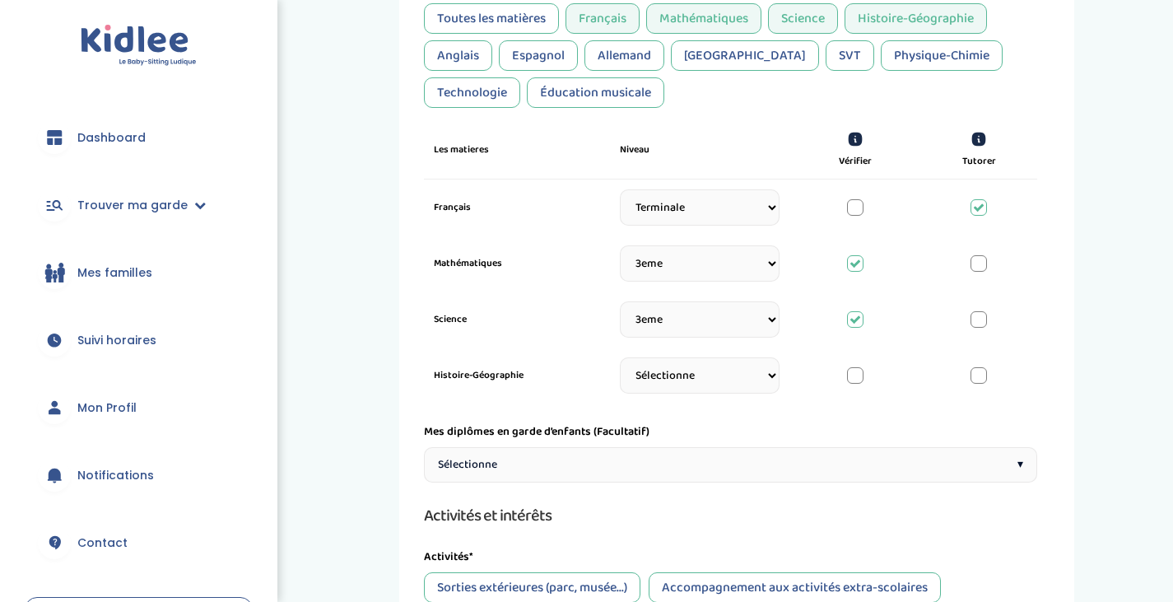
click at [702, 385] on select "Sélectionne CP [DATE] [DATE] CM1 CM2 6eme 5eme 4eme 3eme Seconde [GEOGRAPHIC_DA…" at bounding box center [700, 375] width 160 height 36
select select "Terminale"
click at [620, 367] on select "Sélectionne CP [DATE] [DATE] CM1 CM2 6eme 5eme 4eme 3eme Seconde [GEOGRAPHIC_DA…" at bounding box center [700, 375] width 160 height 36
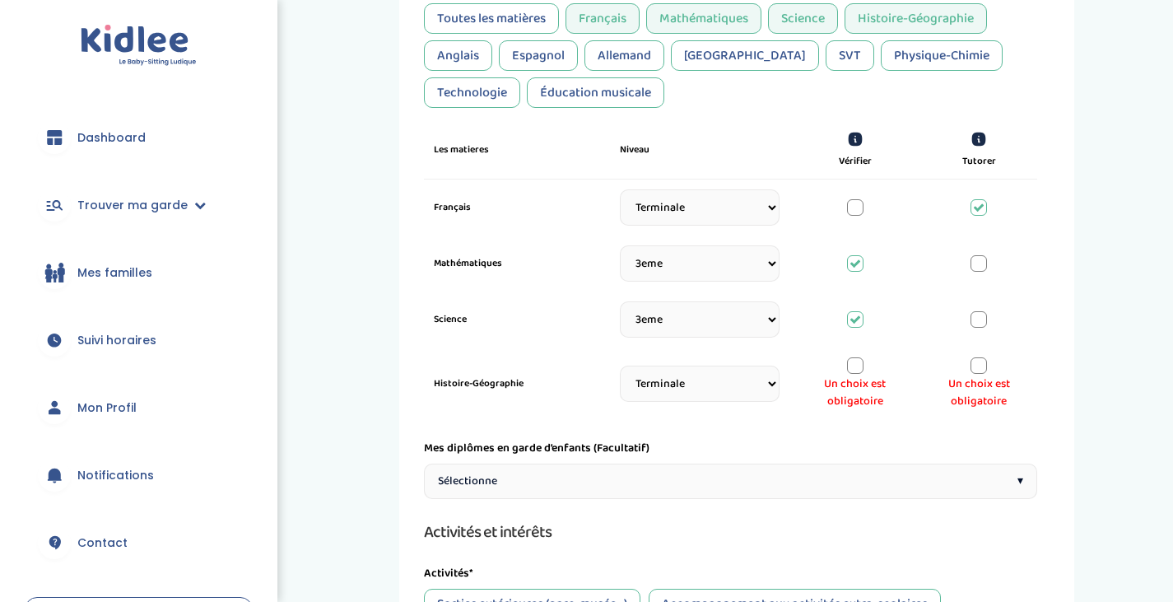
click at [849, 375] on div "Un choix est obligatoire" at bounding box center [855, 383] width 98 height 53
click at [852, 370] on div at bounding box center [855, 365] width 16 height 16
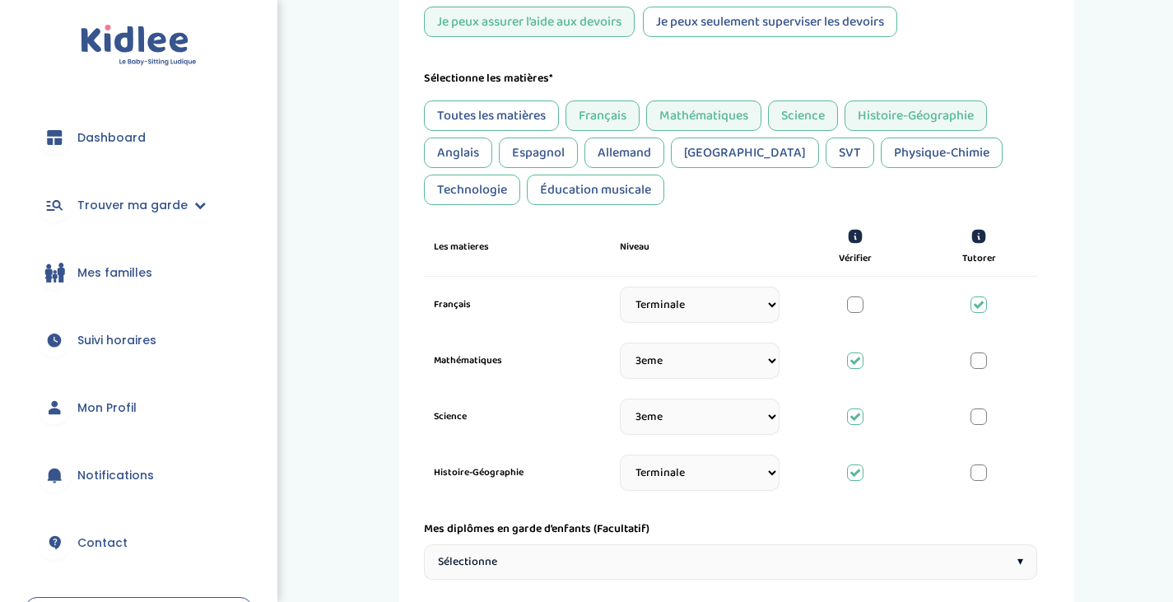
scroll to position [400, 0]
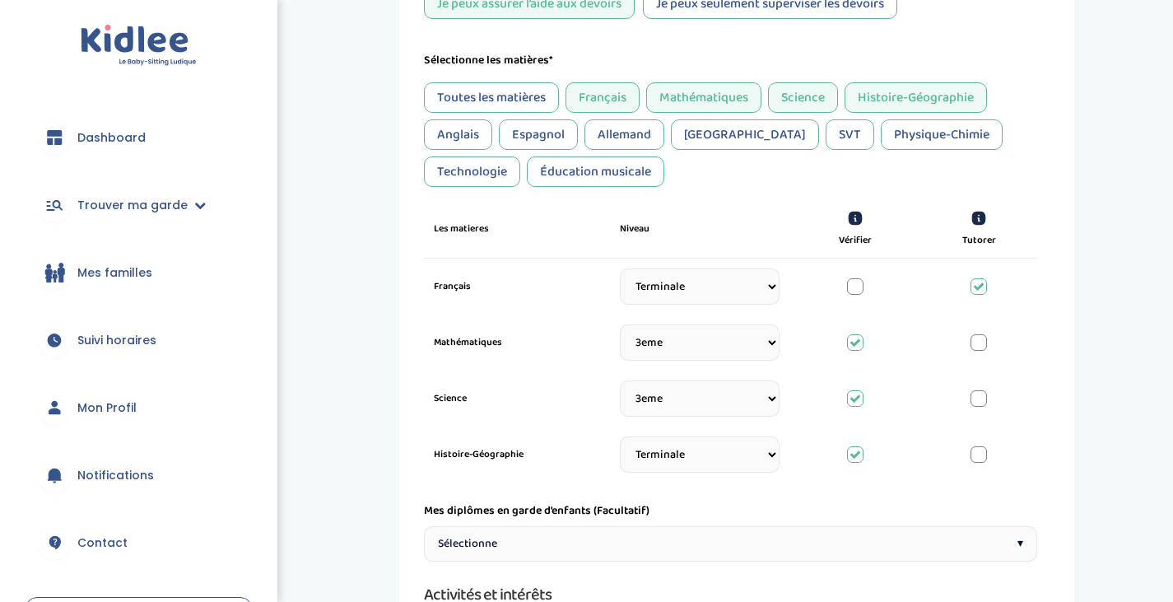
click at [462, 133] on div "Anglais" at bounding box center [458, 134] width 68 height 30
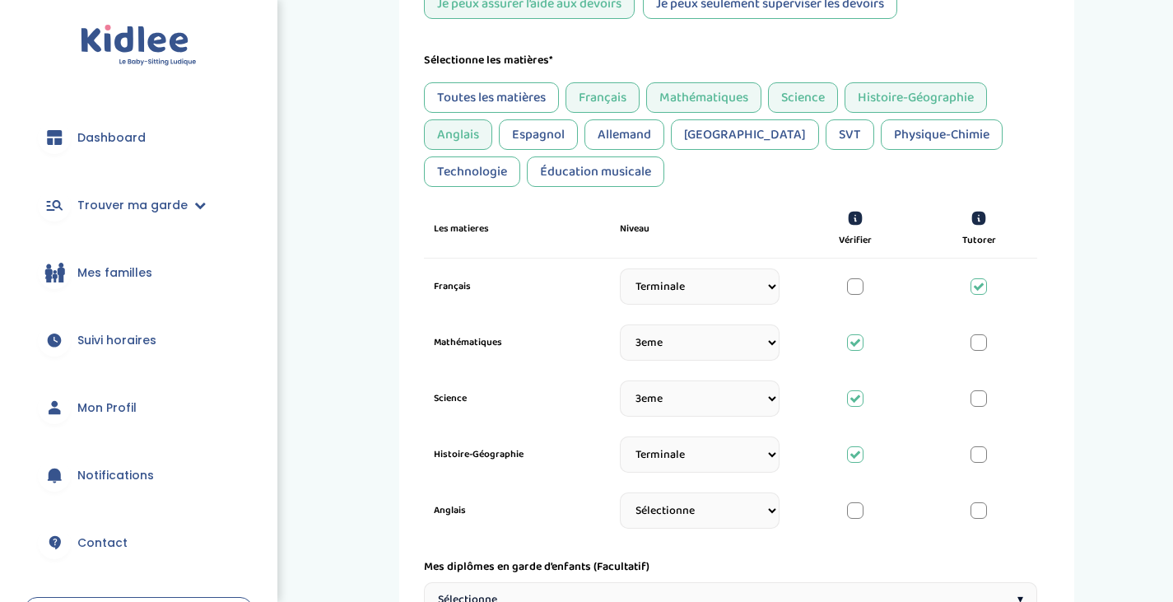
click at [981, 515] on div at bounding box center [979, 510] width 16 height 16
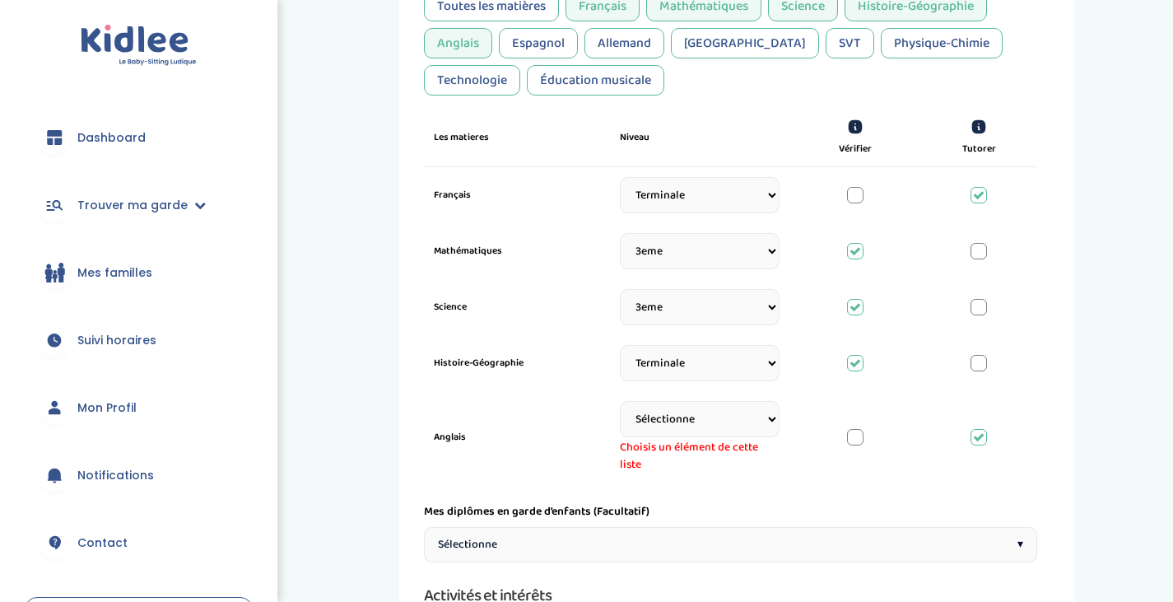
scroll to position [520, 0]
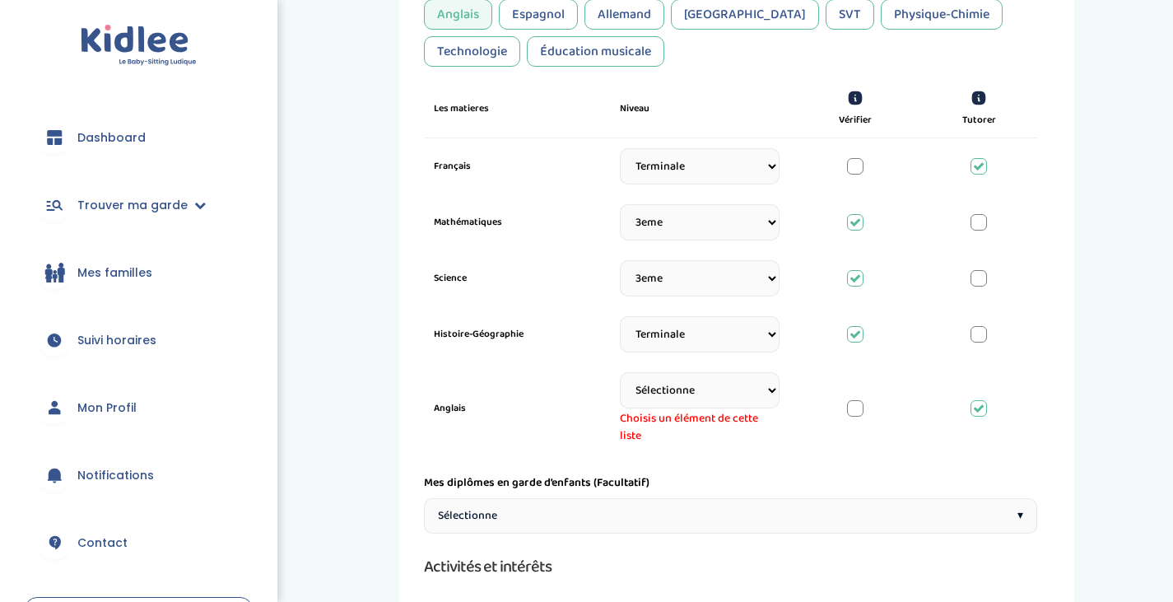
click at [763, 389] on select "Sélectionne CP [DATE] [DATE] CM1 CM2 6eme 5eme 4eme 3eme Seconde [GEOGRAPHIC_DA…" at bounding box center [700, 390] width 160 height 36
select select "Terminale"
click at [620, 374] on select "Sélectionne CP [DATE] [DATE] CM1 CM2 6eme 5eme 4eme 3eme Seconde [GEOGRAPHIC_DA…" at bounding box center [700, 390] width 160 height 36
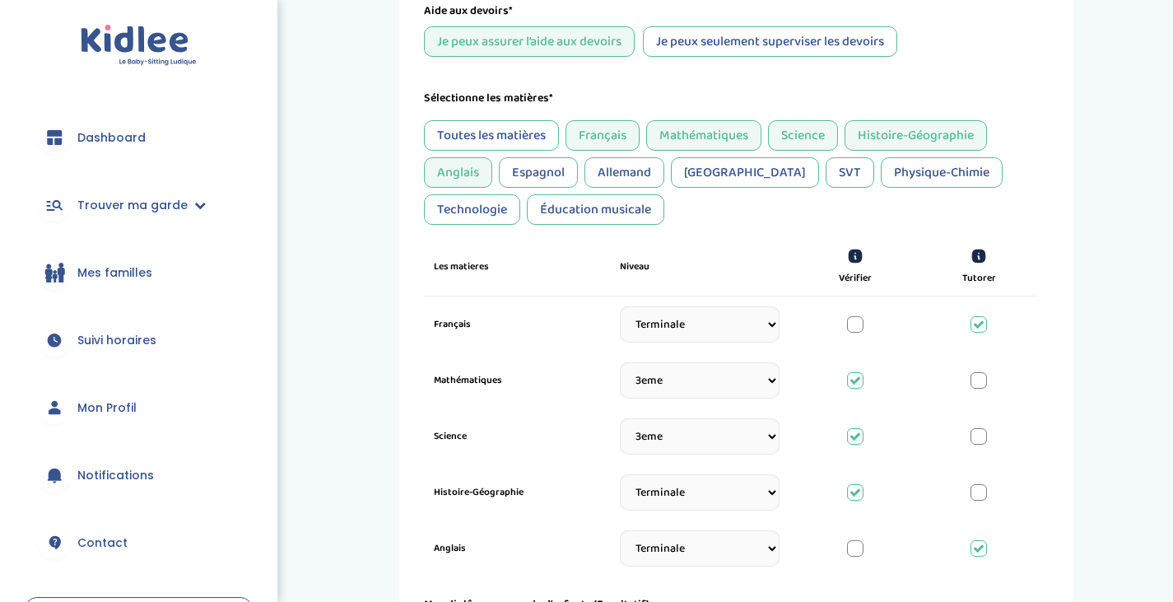
scroll to position [361, 0]
click at [512, 188] on div "Espagnol" at bounding box center [538, 174] width 79 height 30
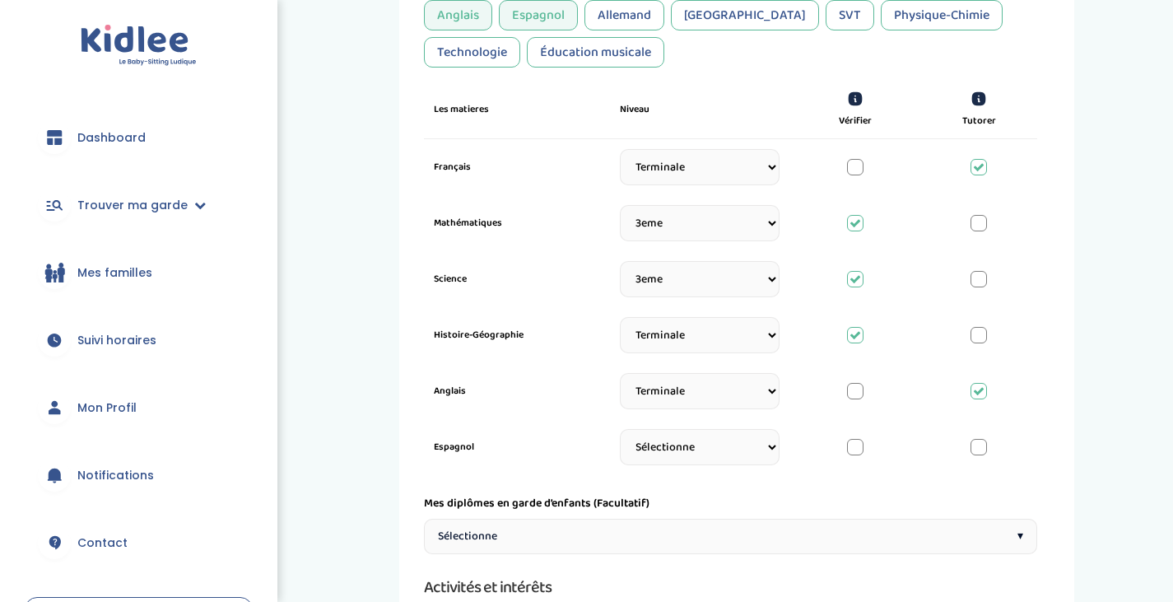
click at [703, 460] on select "Sélectionne CP [DATE] [DATE] CM1 CM2 6eme 5eme 4eme 3eme Seconde [GEOGRAPHIC_DA…" at bounding box center [700, 447] width 160 height 36
select select "Terminale"
click at [620, 439] on select "Sélectionne CP [DATE] [DATE] CM1 CM2 6eme 5eme 4eme 3eme Seconde [GEOGRAPHIC_DA…" at bounding box center [700, 447] width 160 height 36
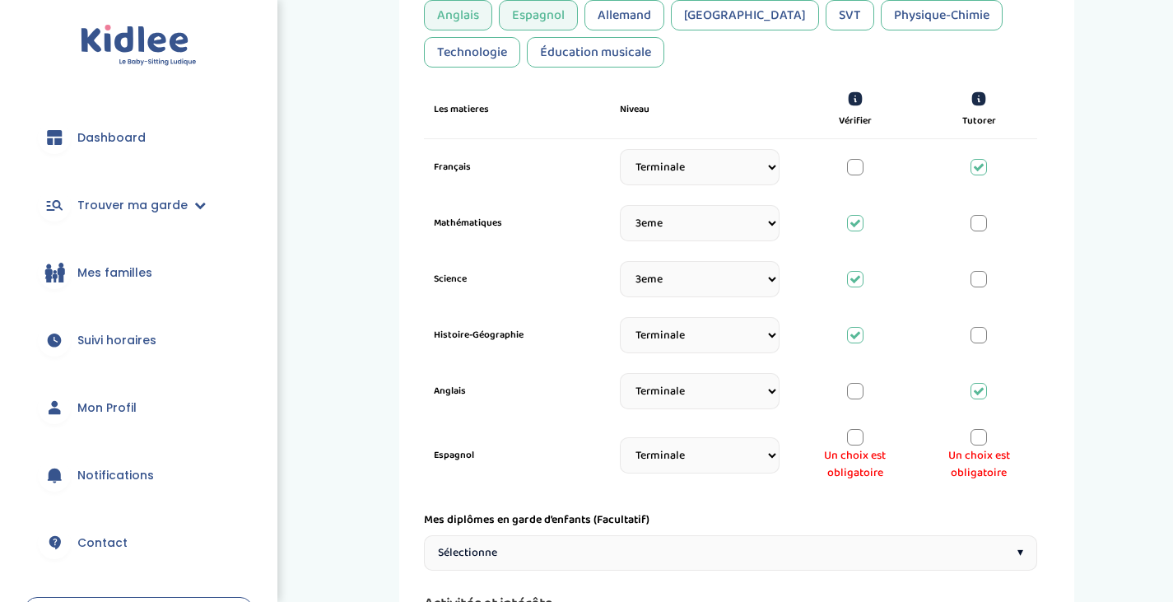
click at [850, 441] on div at bounding box center [855, 437] width 16 height 16
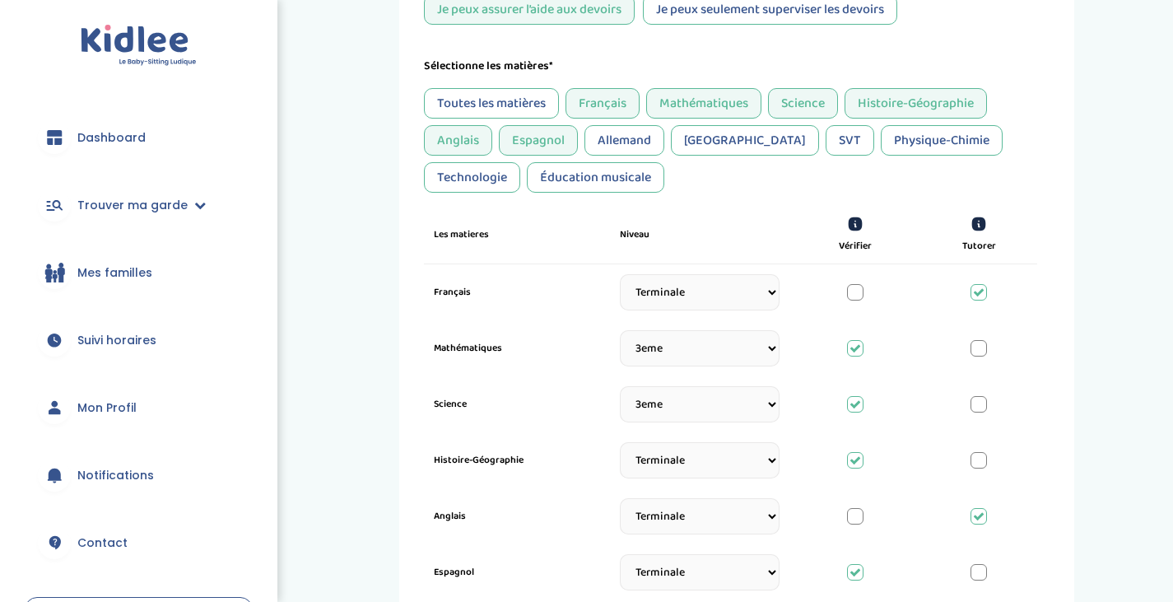
scroll to position [394, 0]
click at [636, 140] on div "Allemand" at bounding box center [625, 141] width 80 height 30
click at [636, 141] on div "Allemand" at bounding box center [625, 141] width 80 height 30
click at [826, 142] on div "SVT" at bounding box center [850, 141] width 49 height 30
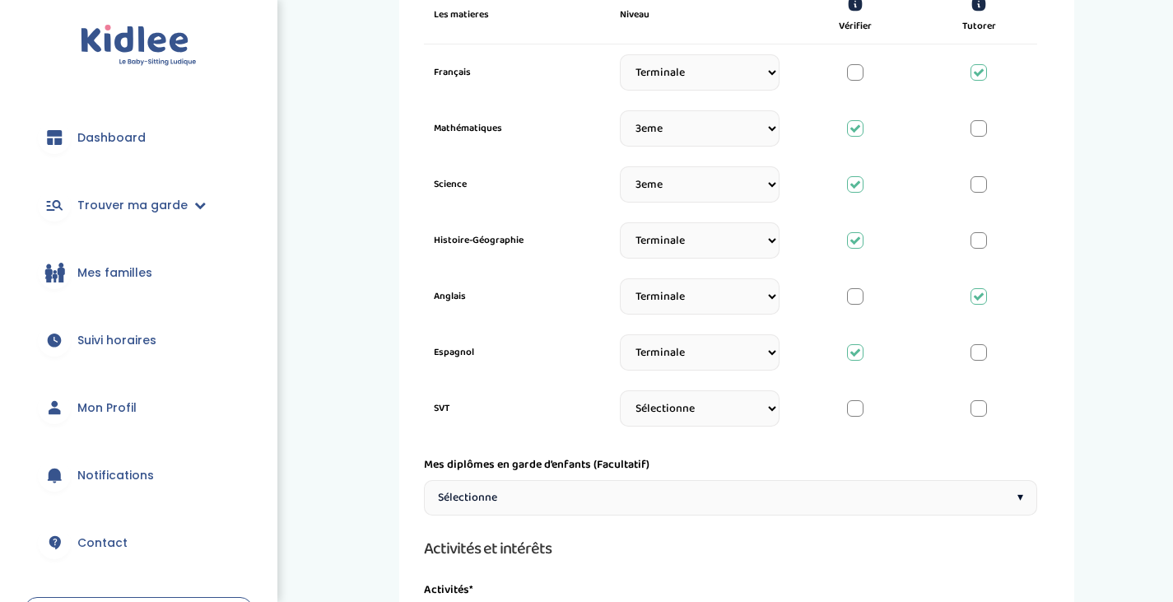
scroll to position [622, 0]
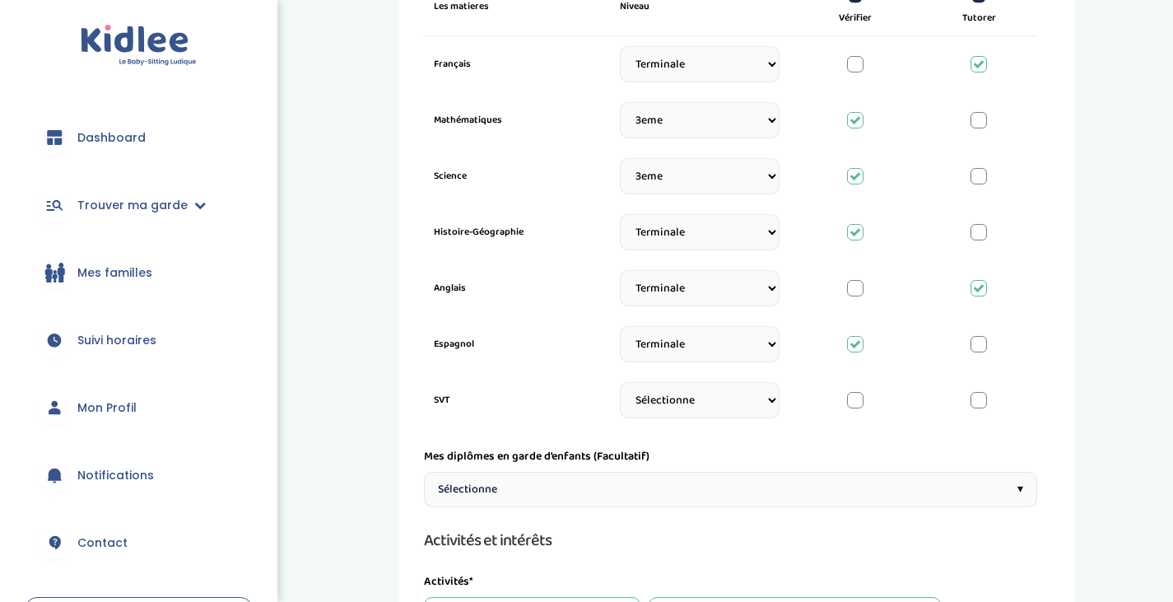
click at [675, 408] on select "Sélectionne CP [DATE] [DATE] CM1 CM2 6eme 5eme 4eme 3eme Seconde [GEOGRAPHIC_DA…" at bounding box center [700, 400] width 160 height 36
select select "Terminale"
click at [620, 392] on select "Sélectionne CP [DATE] [DATE] CM1 CM2 6eme 5eme 4eme 3eme Seconde [GEOGRAPHIC_DA…" at bounding box center [700, 400] width 160 height 36
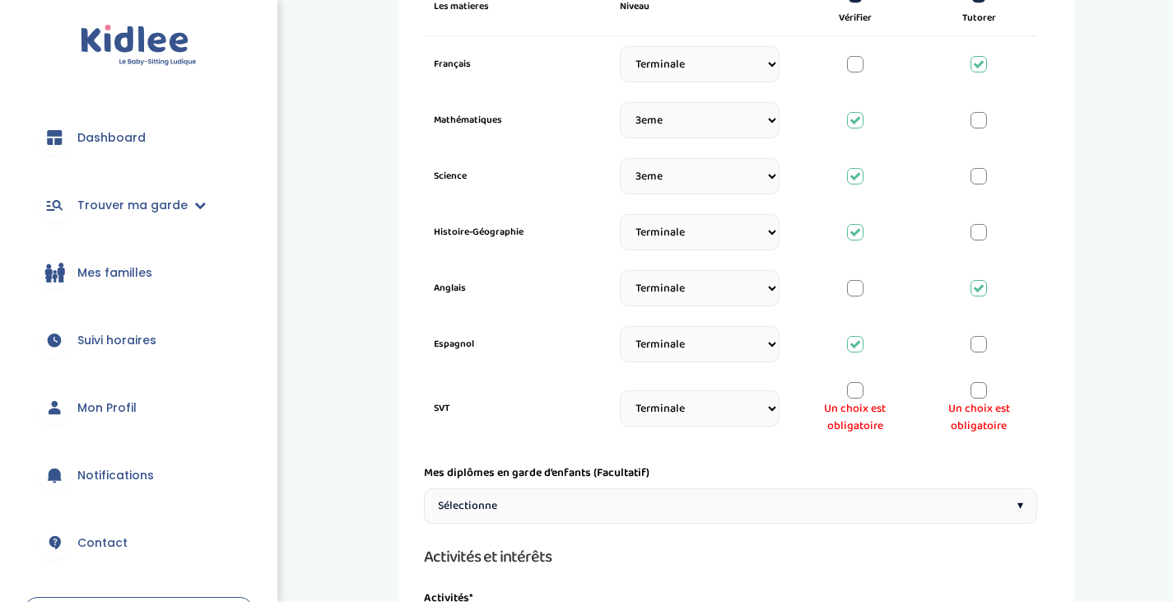
click at [863, 388] on div at bounding box center [855, 390] width 16 height 16
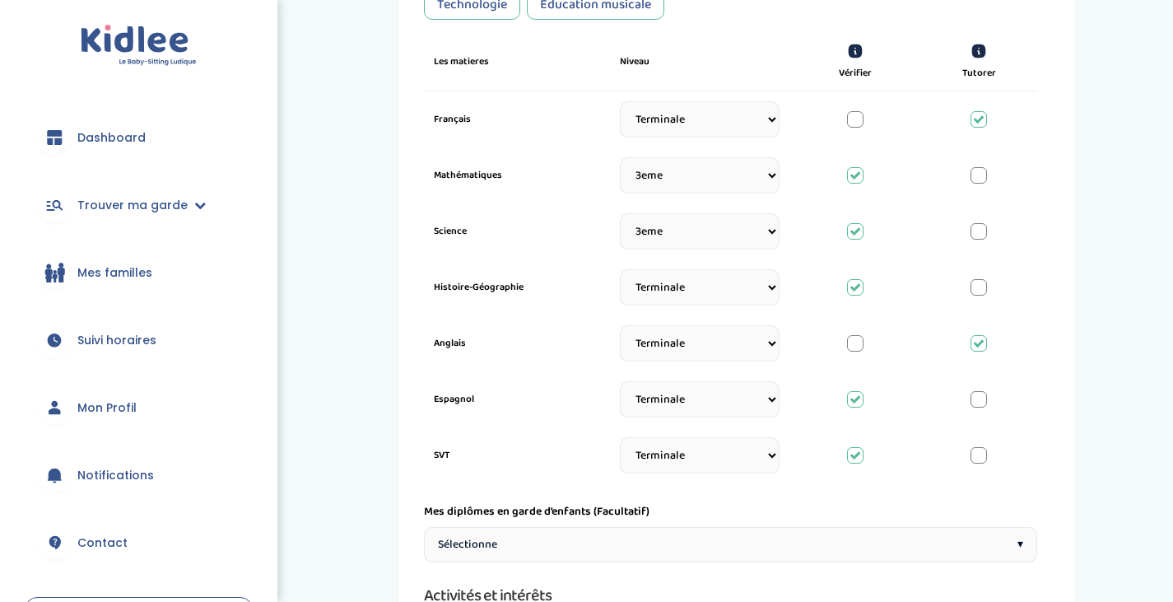
scroll to position [541, 0]
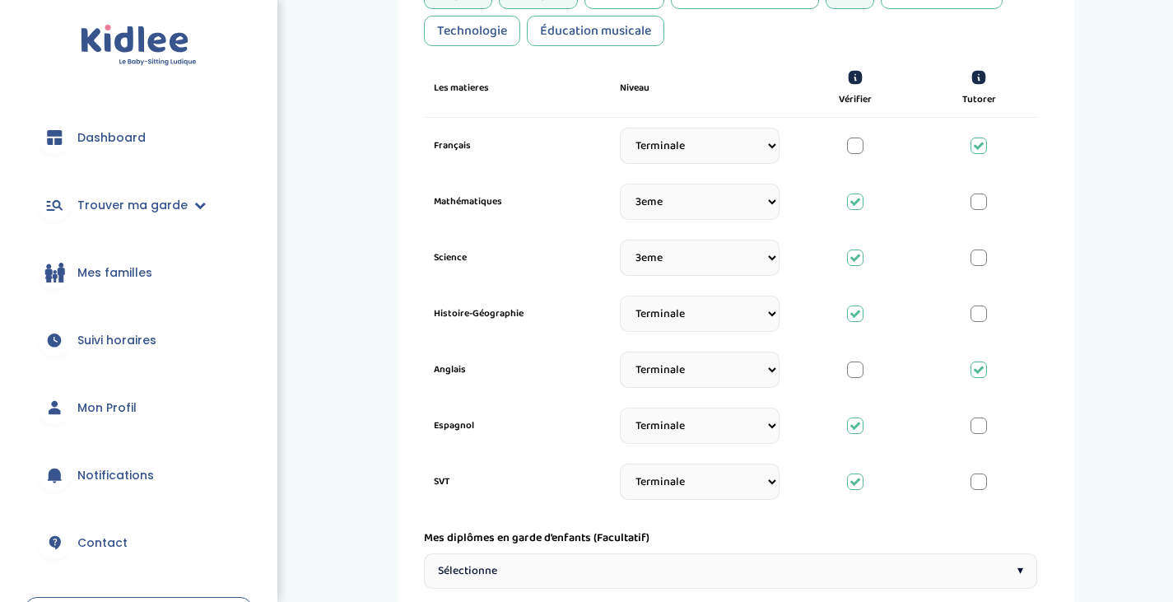
click at [764, 266] on select "Sélectionne CP [DATE] [DATE] CM1 CM2 6eme 5eme 4eme 3eme Seconde [GEOGRAPHIC_DA…" at bounding box center [700, 258] width 160 height 36
select select "Terminale"
click at [620, 241] on select "Sélectionne CP [DATE] [DATE] CM1 CM2 6eme 5eme 4eme 3eme Seconde [GEOGRAPHIC_DA…" at bounding box center [700, 258] width 160 height 36
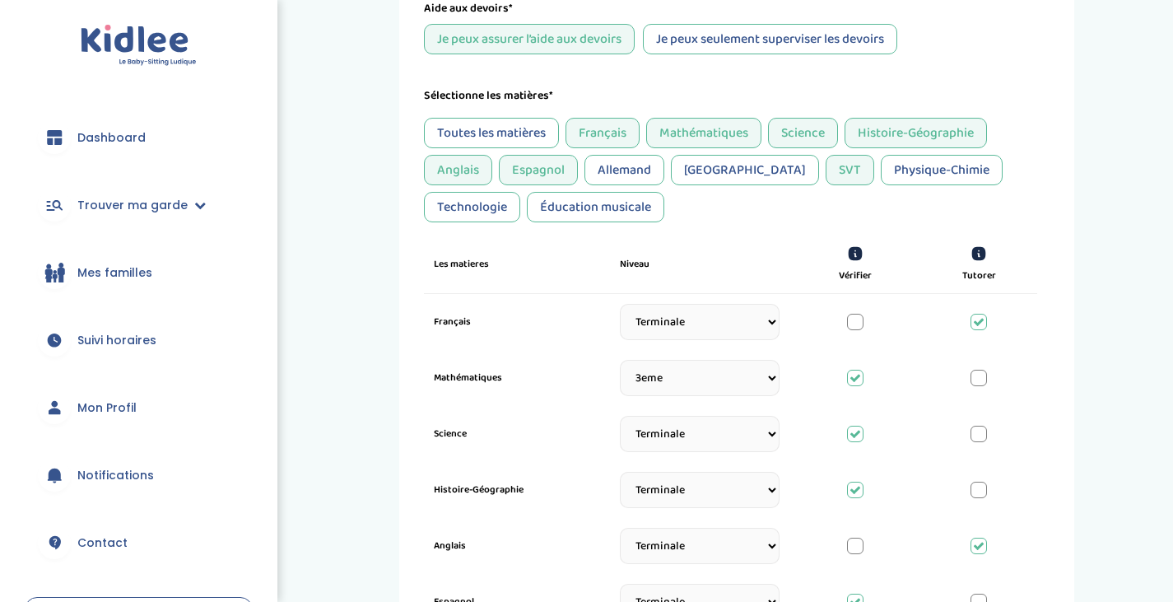
scroll to position [363, 0]
click at [881, 177] on div "Physique-Chimie" at bounding box center [942, 171] width 122 height 30
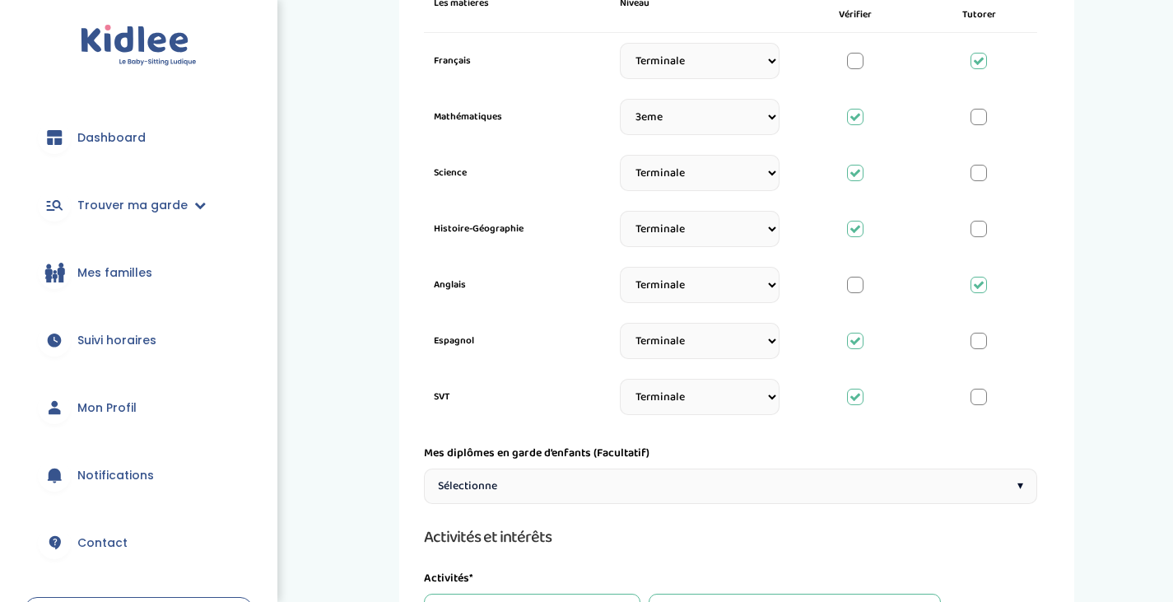
scroll to position [625, 0]
click at [735, 388] on select "Sélectionne CP [DATE] [DATE] CM1 CM2 6eme 5eme 4eme 3eme Seconde [GEOGRAPHIC_DA…" at bounding box center [700, 398] width 160 height 36
select select "Seconde"
click at [620, 381] on select "Sélectionne CP [DATE] [DATE] CM1 CM2 6eme 5eme 4eme 3eme Seconde [GEOGRAPHIC_DA…" at bounding box center [700, 398] width 160 height 36
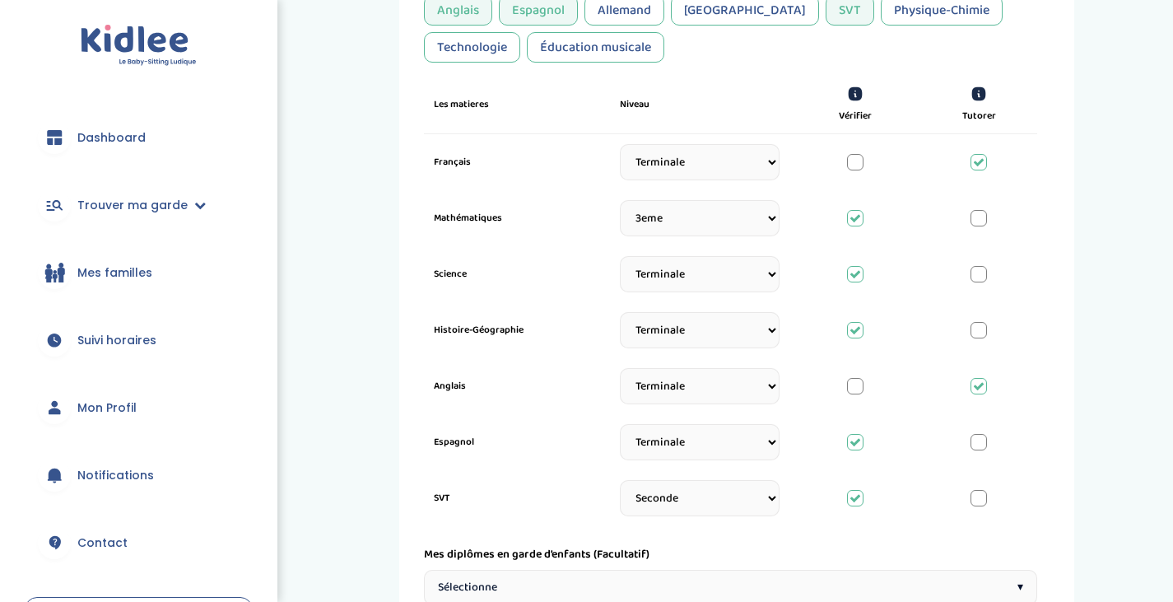
scroll to position [520, 0]
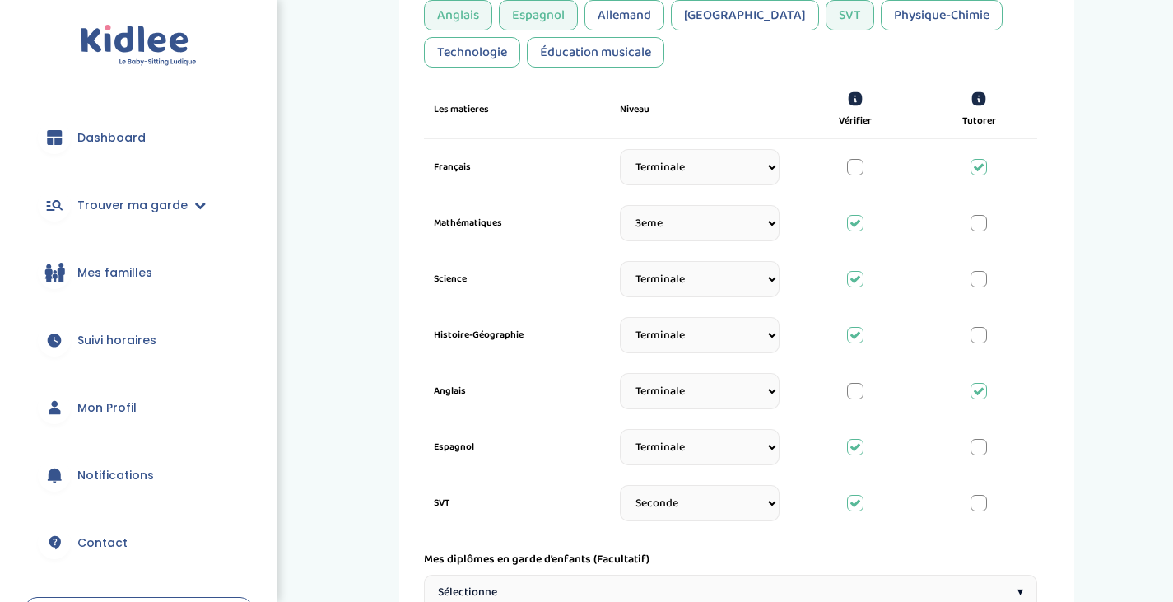
click at [673, 288] on select "Sélectionne CP [DATE] [DATE] CM1 CM2 6eme 5eme 4eme 3eme Seconde [GEOGRAPHIC_DA…" at bounding box center [700, 279] width 160 height 36
select select "Seconde"
click at [620, 263] on select "Sélectionne CP [DATE] [DATE] CM1 CM2 6eme 5eme 4eme 3eme Seconde [GEOGRAPHIC_DA…" at bounding box center [700, 279] width 160 height 36
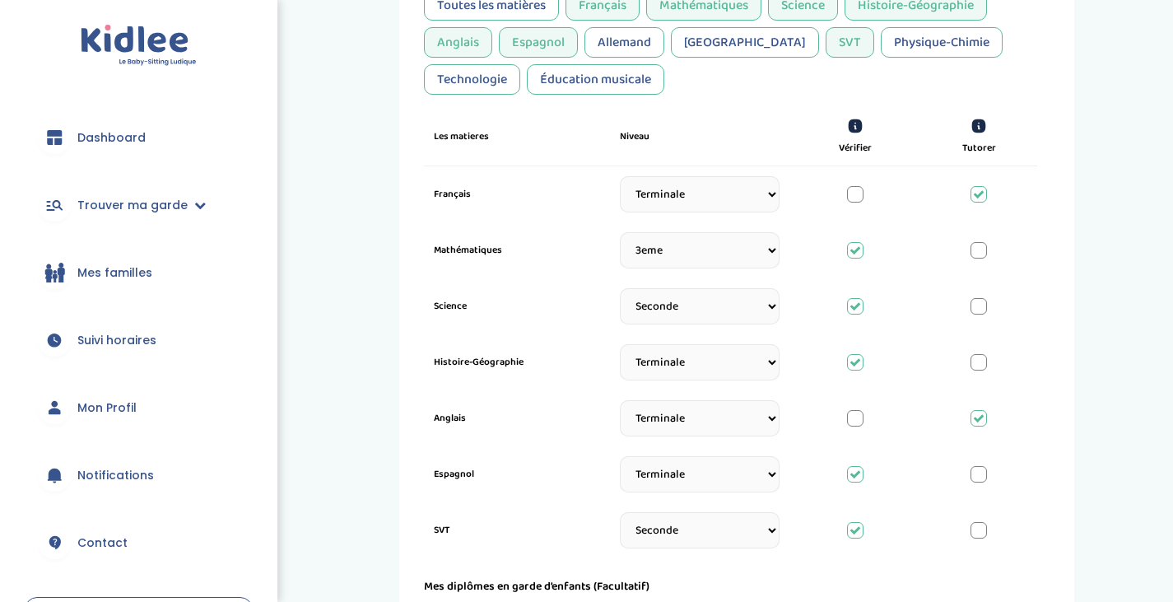
scroll to position [493, 0]
click at [881, 45] on div "Physique-Chimie" at bounding box center [942, 41] width 122 height 30
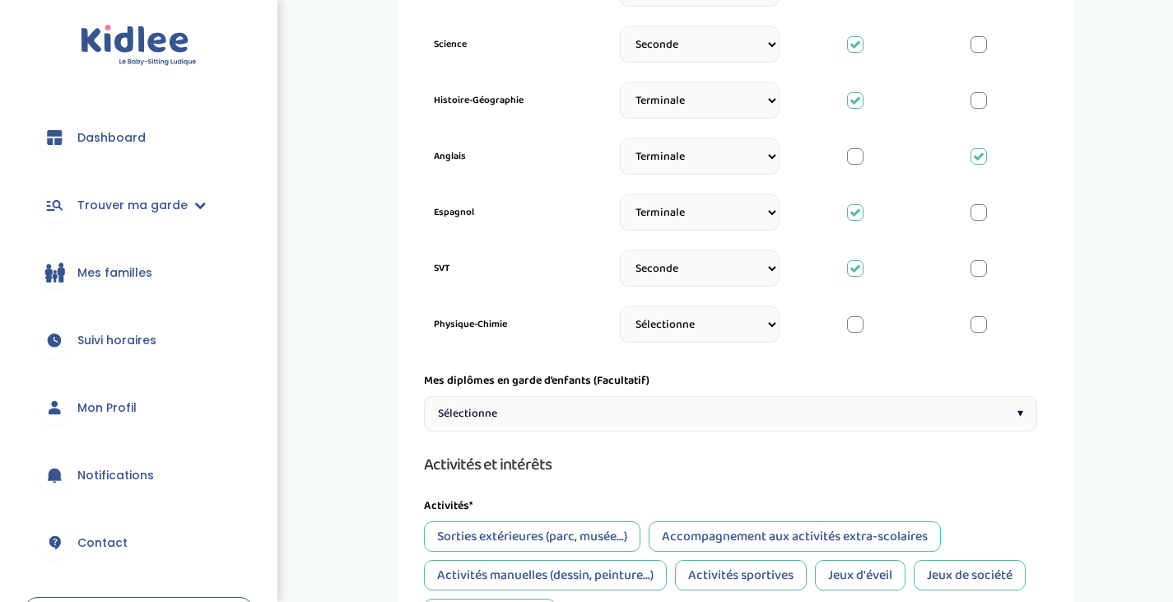
scroll to position [755, 0]
click at [854, 328] on div at bounding box center [855, 323] width 16 height 16
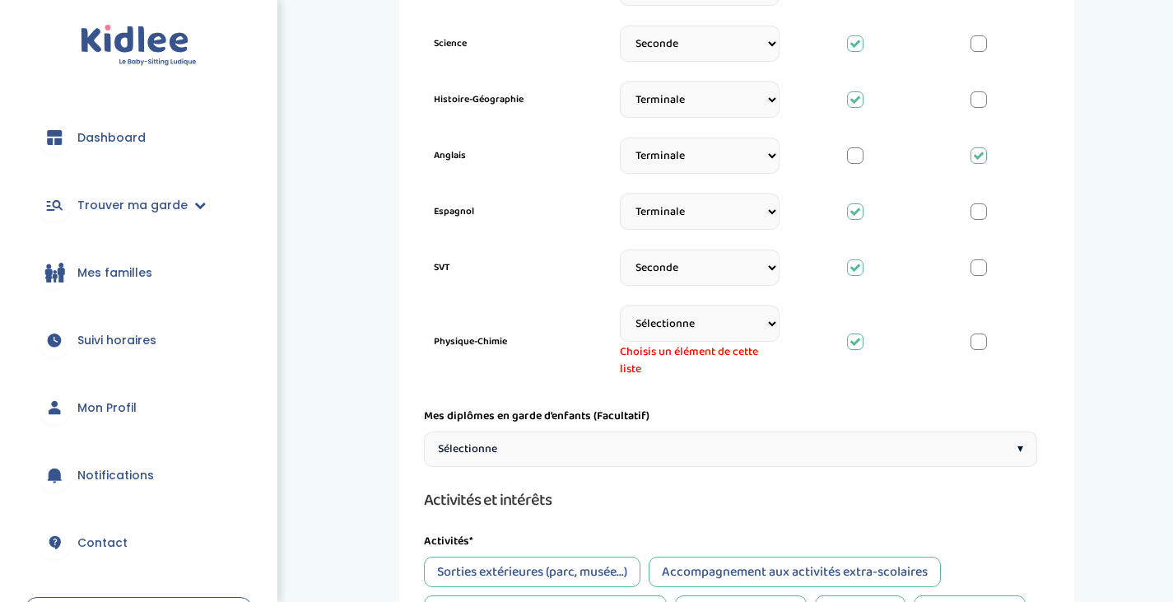
click at [683, 329] on select "Sélectionne CP [DATE] [DATE] CM1 CM2 6eme 5eme 4eme 3eme Seconde [GEOGRAPHIC_DA…" at bounding box center [700, 323] width 160 height 36
select select "Seconde"
click at [620, 307] on select "Sélectionne CP [DATE] [DATE] CM1 CM2 6eme 5eme 4eme 3eme Seconde [GEOGRAPHIC_DA…" at bounding box center [700, 323] width 160 height 36
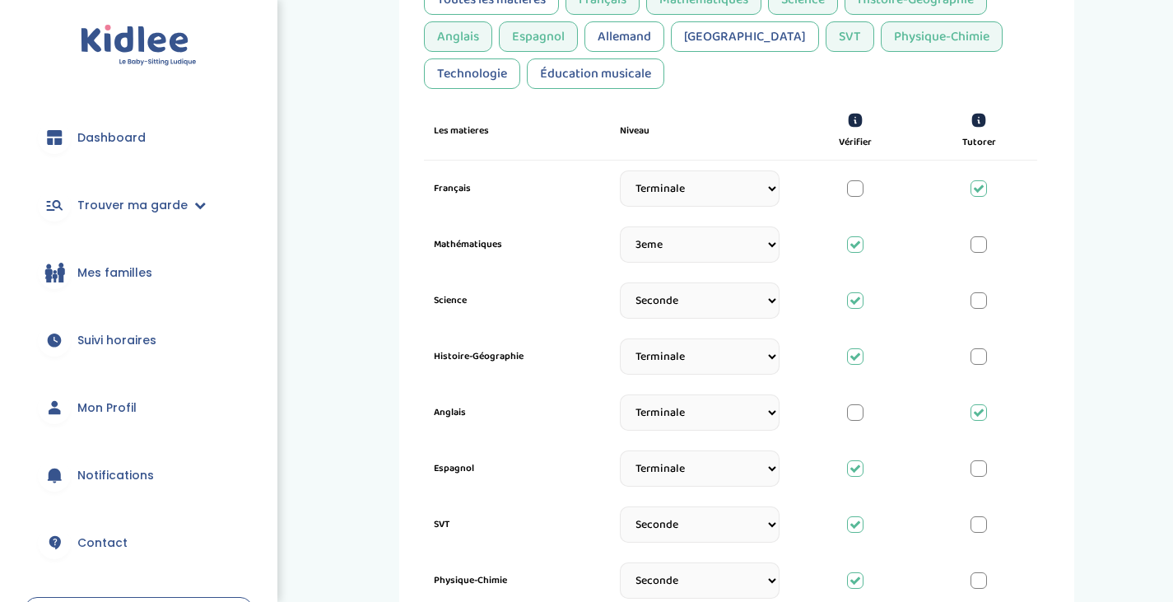
scroll to position [496, 0]
click at [520, 60] on div "Technologie" at bounding box center [472, 75] width 96 height 30
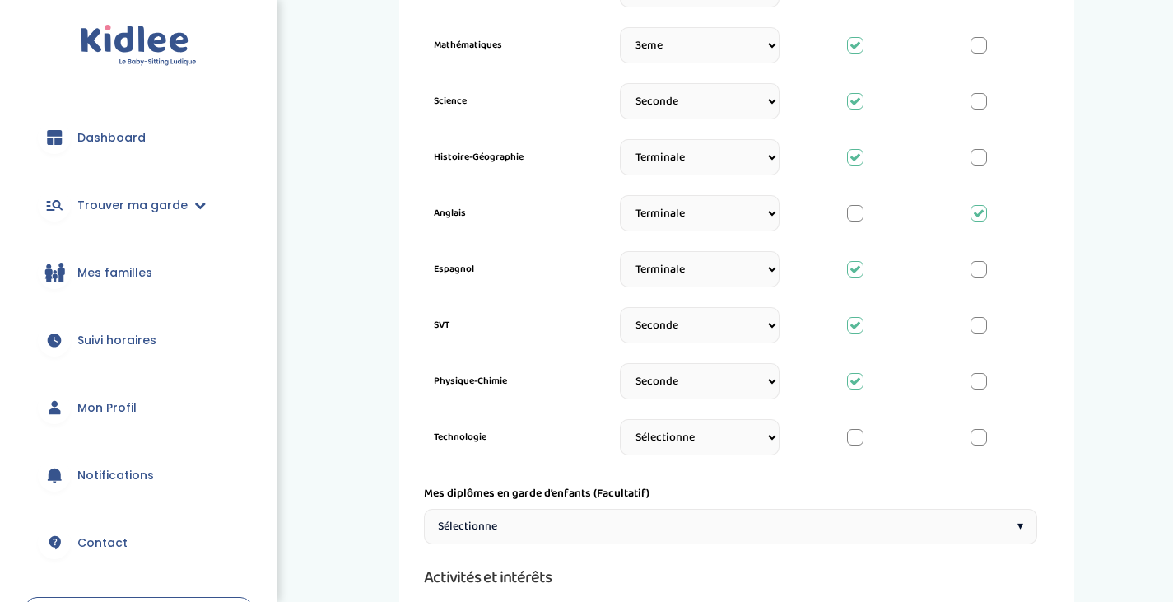
scroll to position [698, 0]
click at [645, 436] on select "Sélectionne CP [DATE] [DATE] CM1 CM2 6eme 5eme 4eme 3eme Seconde [GEOGRAPHIC_DA…" at bounding box center [700, 436] width 160 height 36
select select "3eme"
click at [620, 428] on select "Sélectionne CP [DATE] [DATE] CM1 CM2 6eme 5eme 4eme 3eme Seconde [GEOGRAPHIC_DA…" at bounding box center [700, 436] width 160 height 36
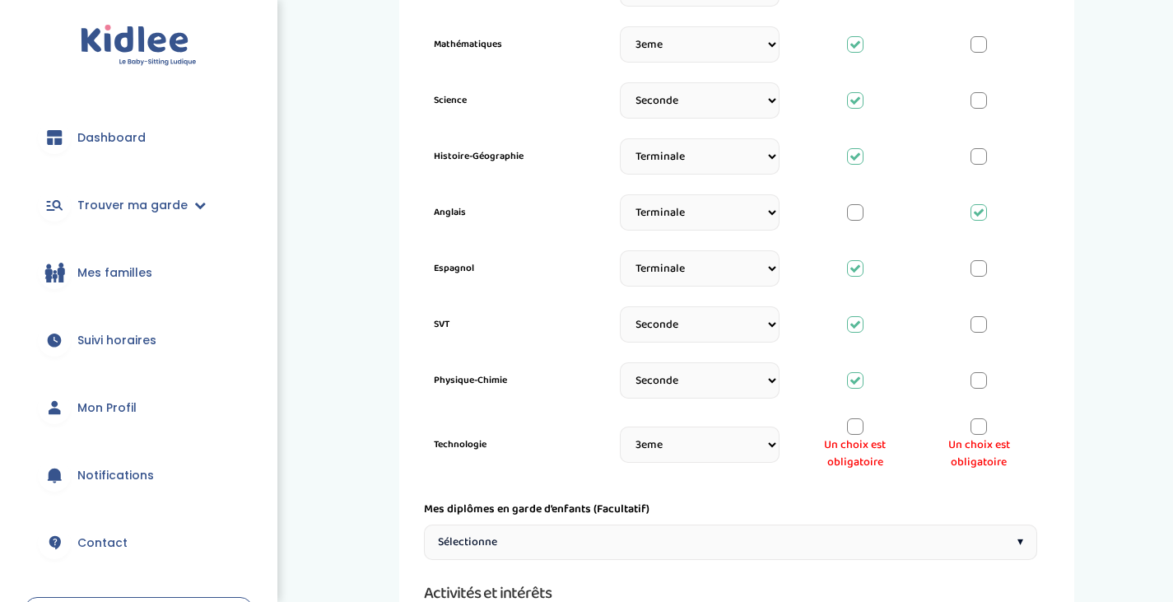
click at [859, 425] on div at bounding box center [855, 426] width 16 height 16
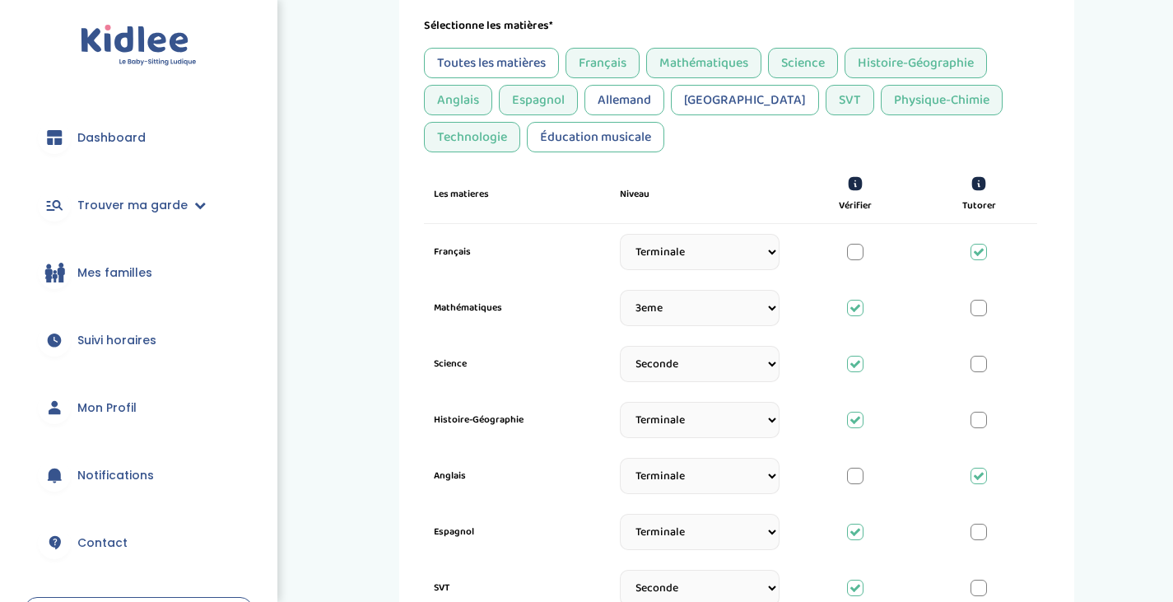
scroll to position [434, 0]
click at [527, 139] on div "Éducation musicale" at bounding box center [595, 138] width 137 height 30
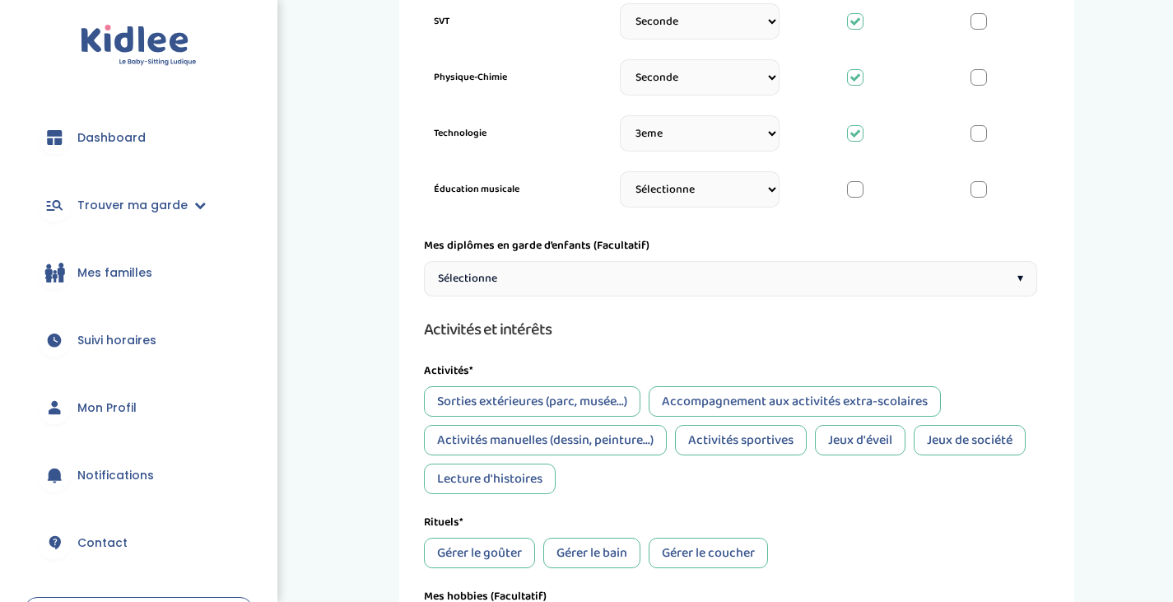
scroll to position [1024, 0]
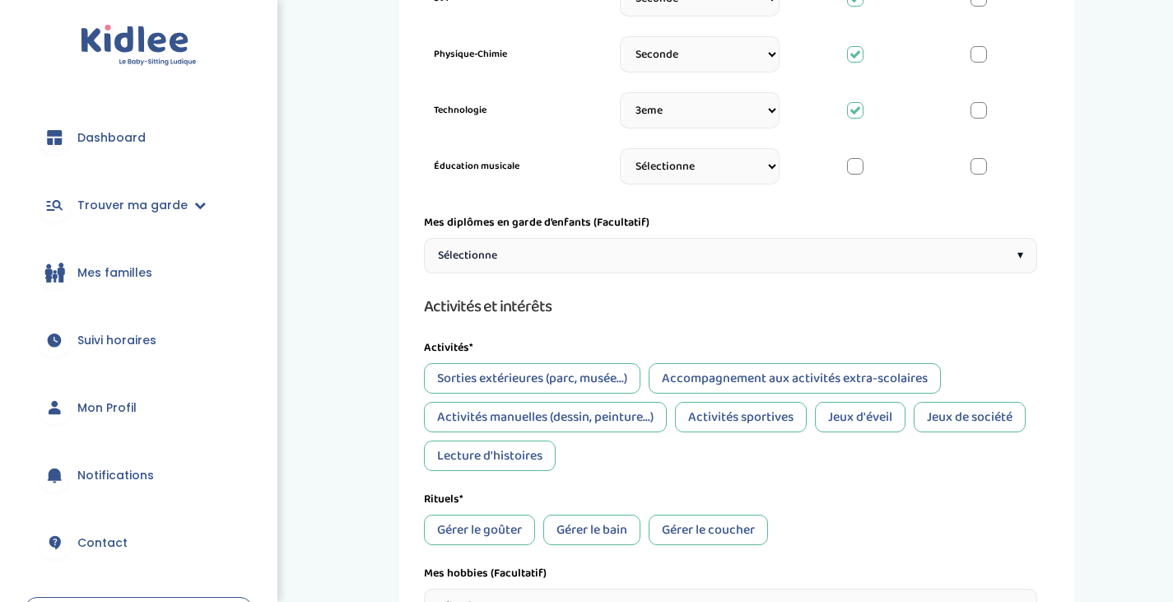
click at [745, 179] on select "Sélectionne CP [DATE] [DATE] CM1 CM2 6eme 5eme 4eme 3eme Seconde [GEOGRAPHIC_DA…" at bounding box center [700, 166] width 160 height 36
select select "Terminale"
click at [620, 158] on select "Sélectionne CP [DATE] [DATE] CM1 CM2 6eme 5eme 4eme 3eme Seconde [GEOGRAPHIC_DA…" at bounding box center [700, 166] width 160 height 36
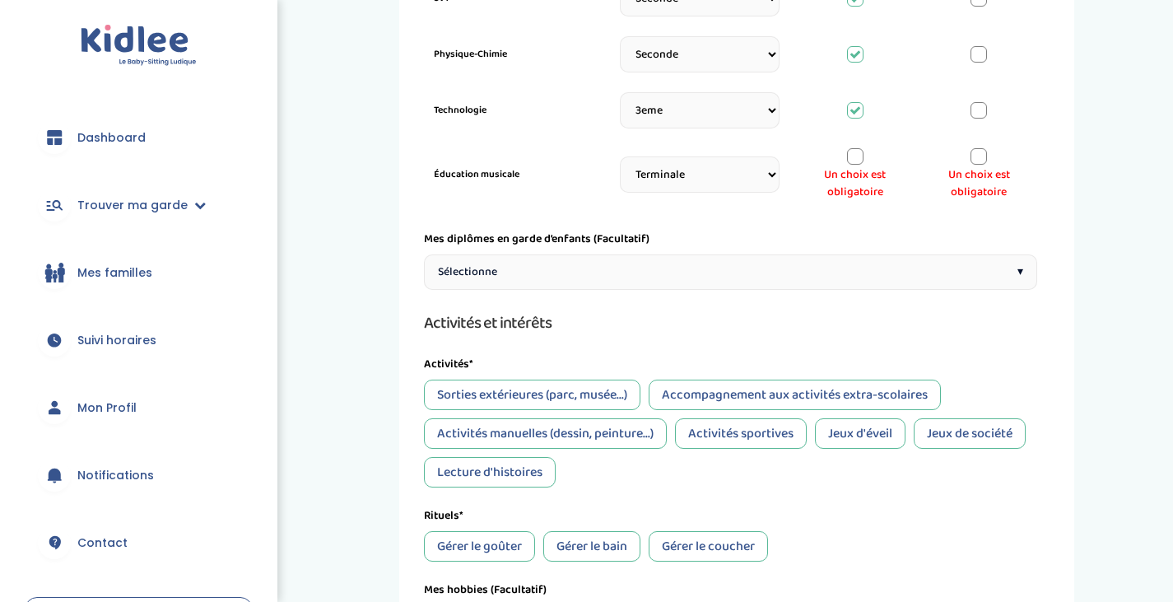
click at [974, 156] on div at bounding box center [979, 156] width 16 height 16
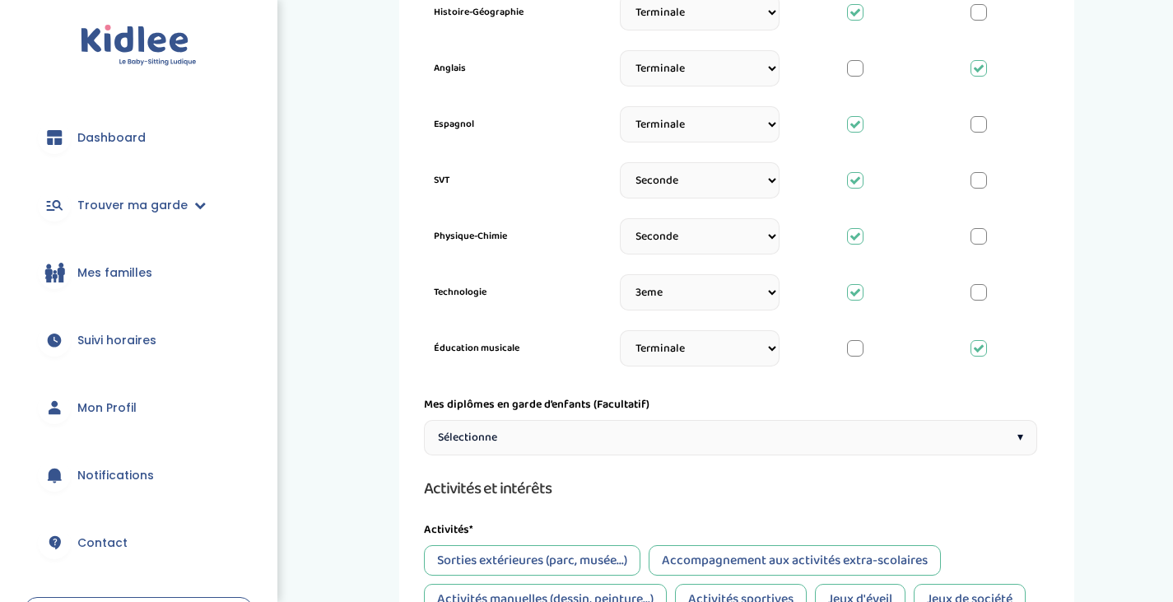
scroll to position [858, 0]
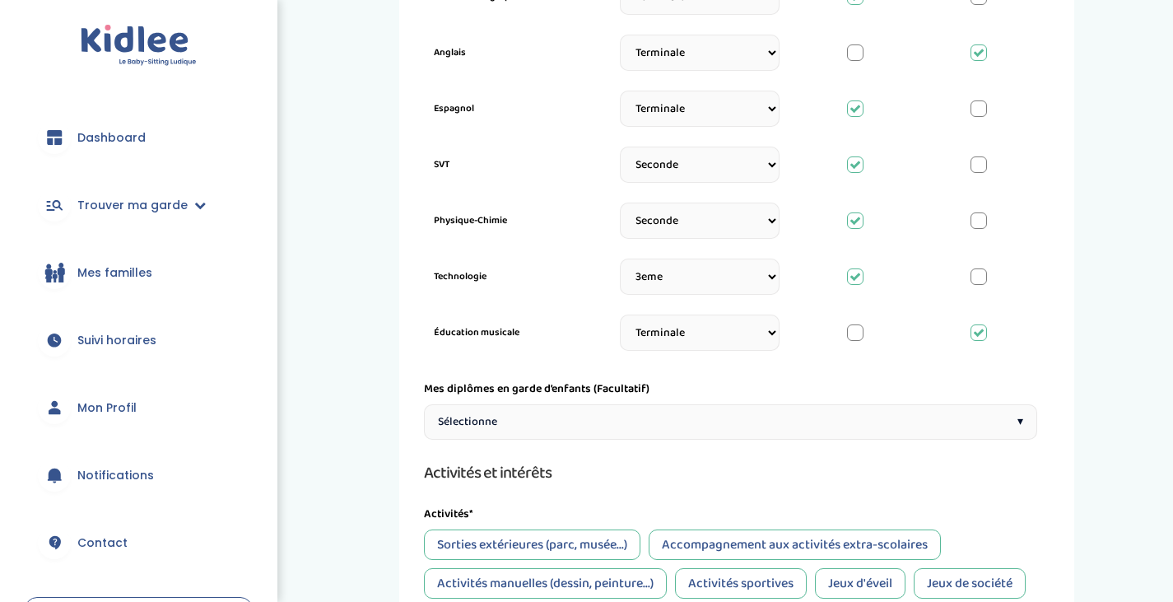
click at [853, 333] on div at bounding box center [855, 332] width 16 height 16
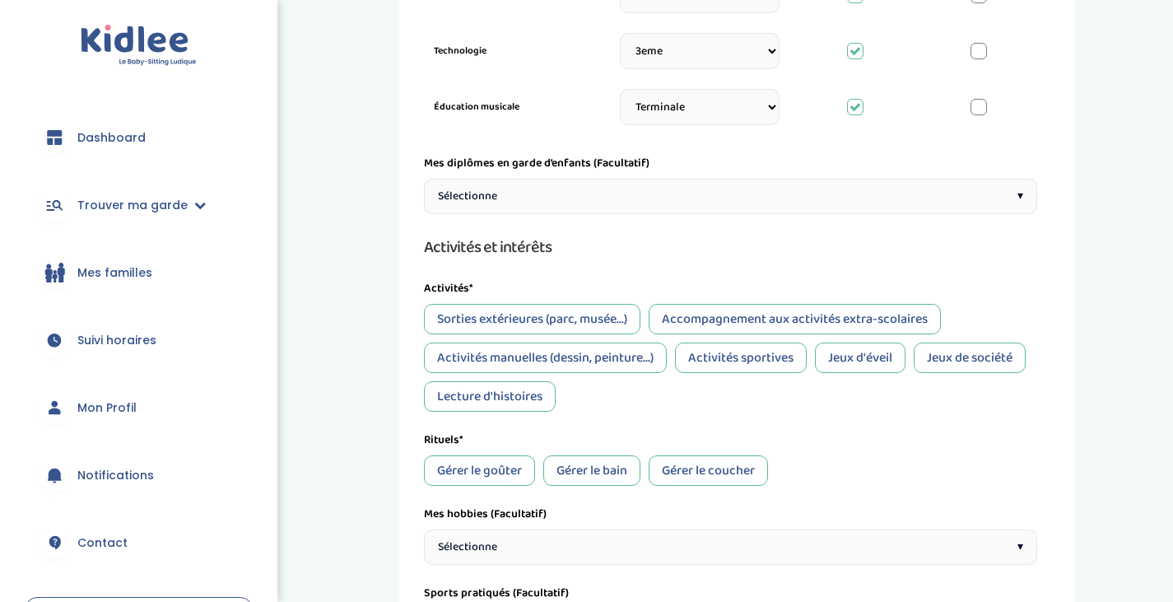
scroll to position [1111, 0]
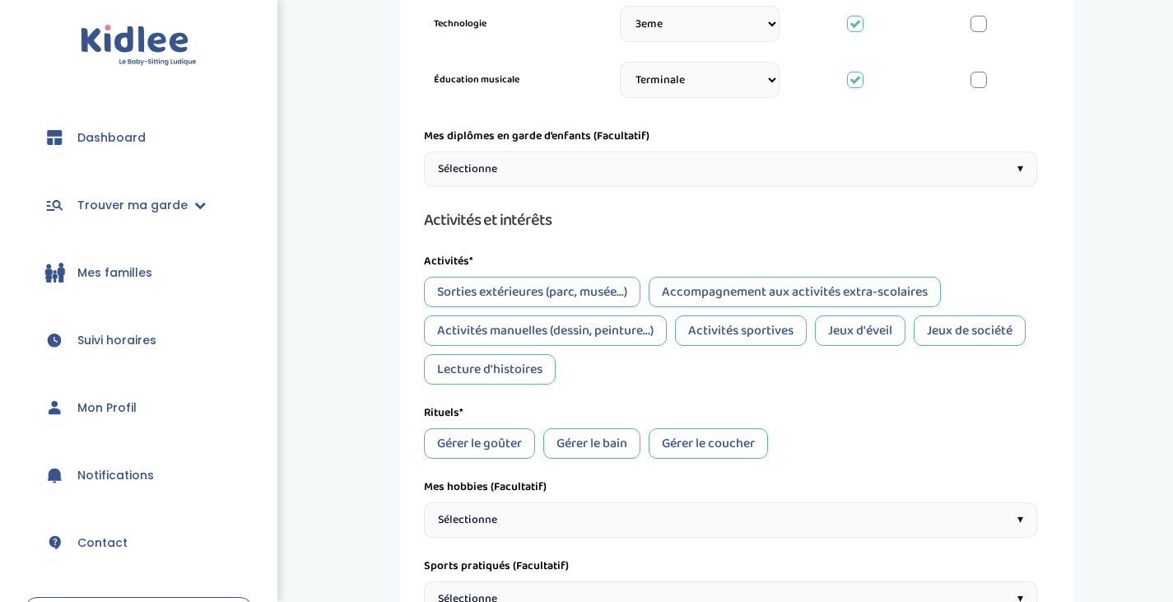
click at [567, 287] on div "Sorties extérieures (parc, musée...)" at bounding box center [532, 292] width 217 height 30
drag, startPoint x: 764, startPoint y: 300, endPoint x: 697, endPoint y: 299, distance: 66.7
click at [697, 299] on div "Accompagnement aux activités extra-scolaires" at bounding box center [795, 292] width 292 height 30
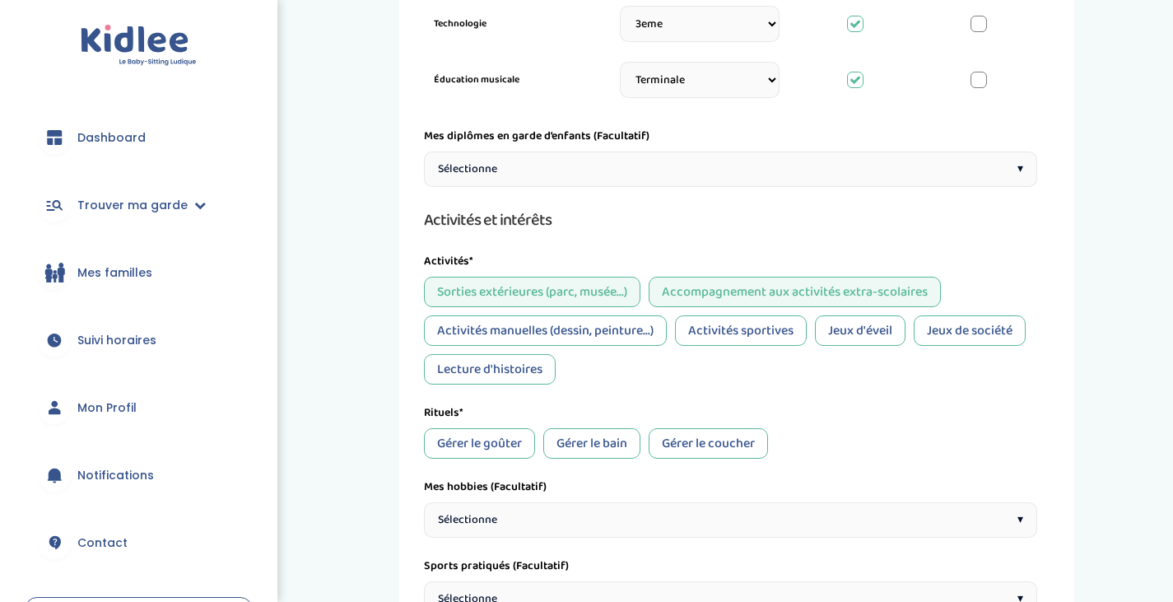
click at [574, 340] on div "Activités manuelles (dessin, peinture...)" at bounding box center [545, 330] width 243 height 30
click at [764, 339] on div "Activités sportives" at bounding box center [741, 330] width 132 height 30
click at [985, 326] on div "Jeux de société" at bounding box center [970, 330] width 112 height 30
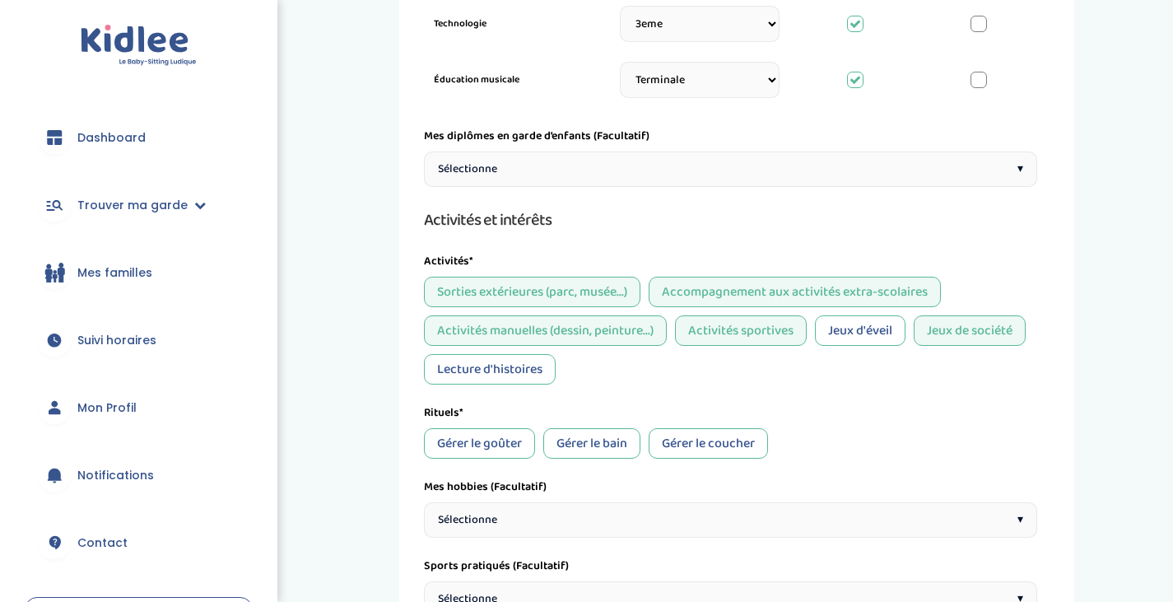
click at [480, 374] on div "Lecture d'histoires" at bounding box center [490, 369] width 132 height 30
drag, startPoint x: 879, startPoint y: 343, endPoint x: 822, endPoint y: 329, distance: 58.5
click at [822, 329] on div "Jeux d'éveil" at bounding box center [860, 330] width 91 height 30
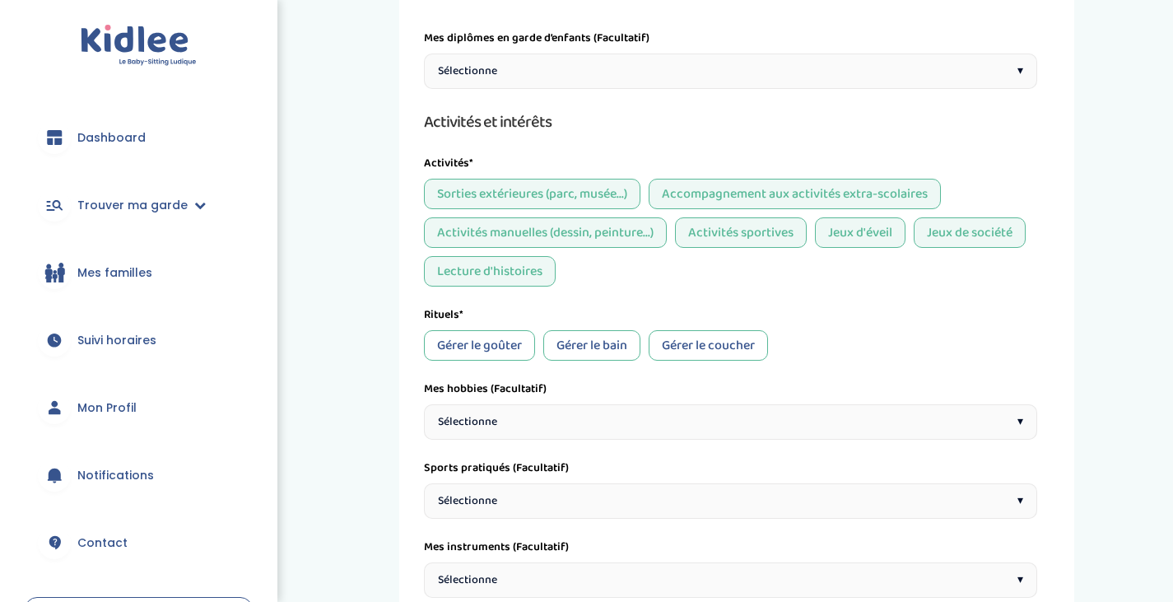
scroll to position [1223, 0]
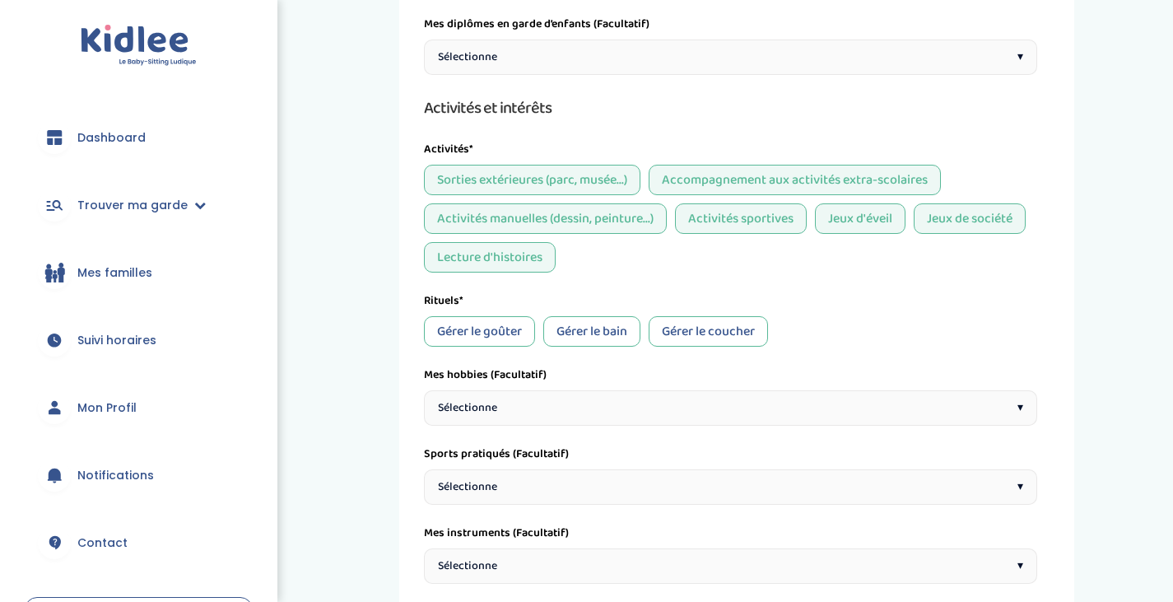
click at [514, 337] on div "Gérer le goûter" at bounding box center [479, 331] width 111 height 30
click at [627, 334] on div "Gérer le bain" at bounding box center [591, 331] width 97 height 30
click at [720, 327] on div "Gérer le coucher" at bounding box center [708, 331] width 119 height 30
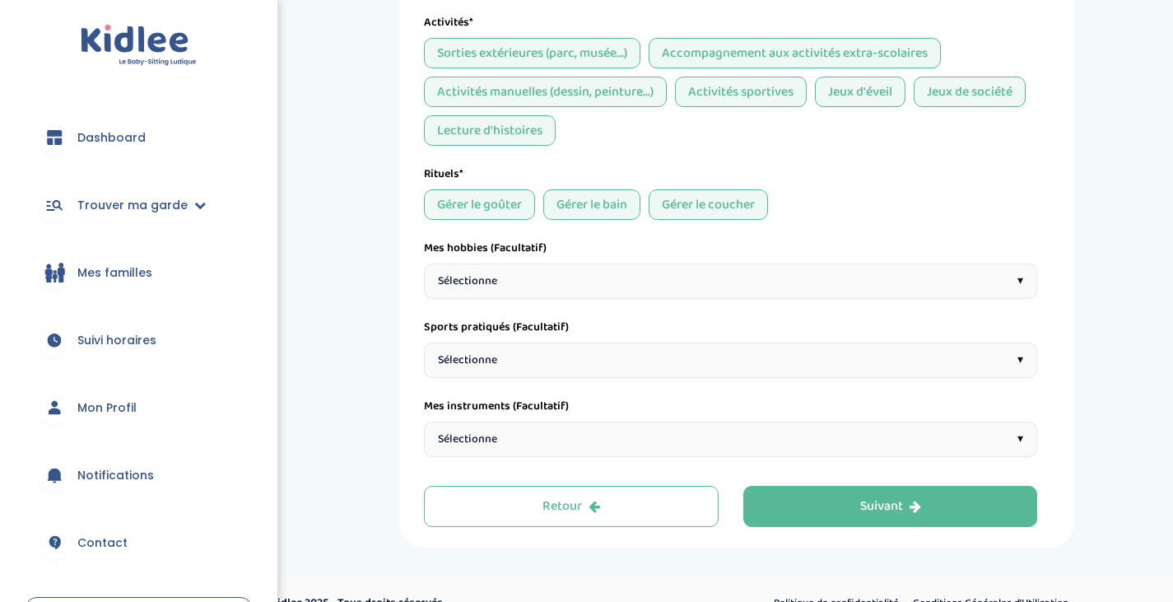
scroll to position [1381, 0]
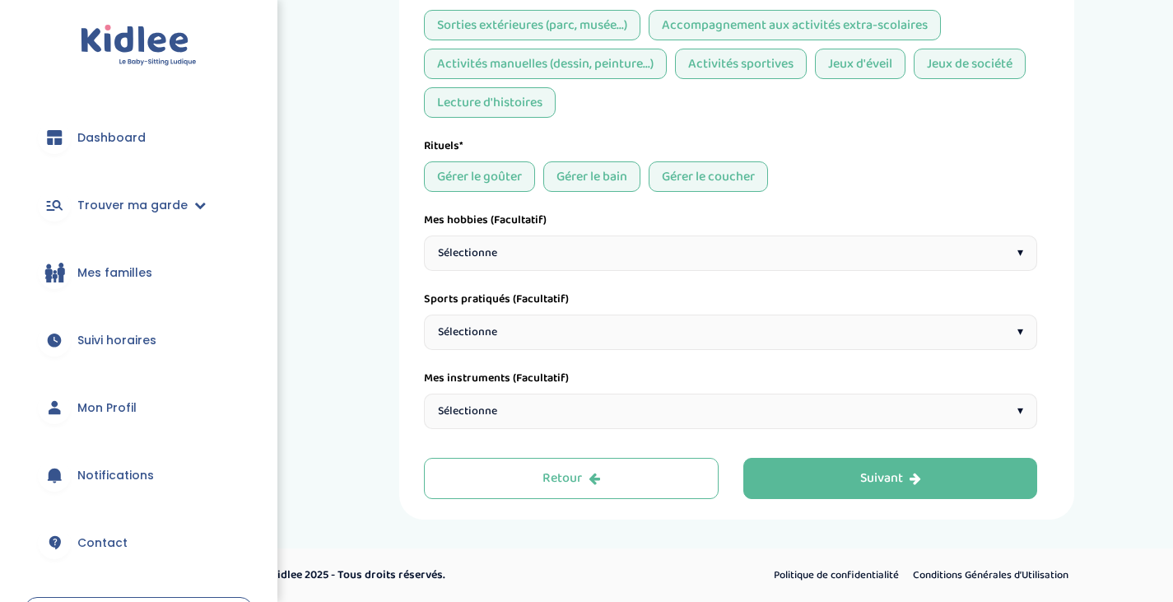
click at [617, 243] on div "Sélectionne ▾" at bounding box center [730, 252] width 613 height 35
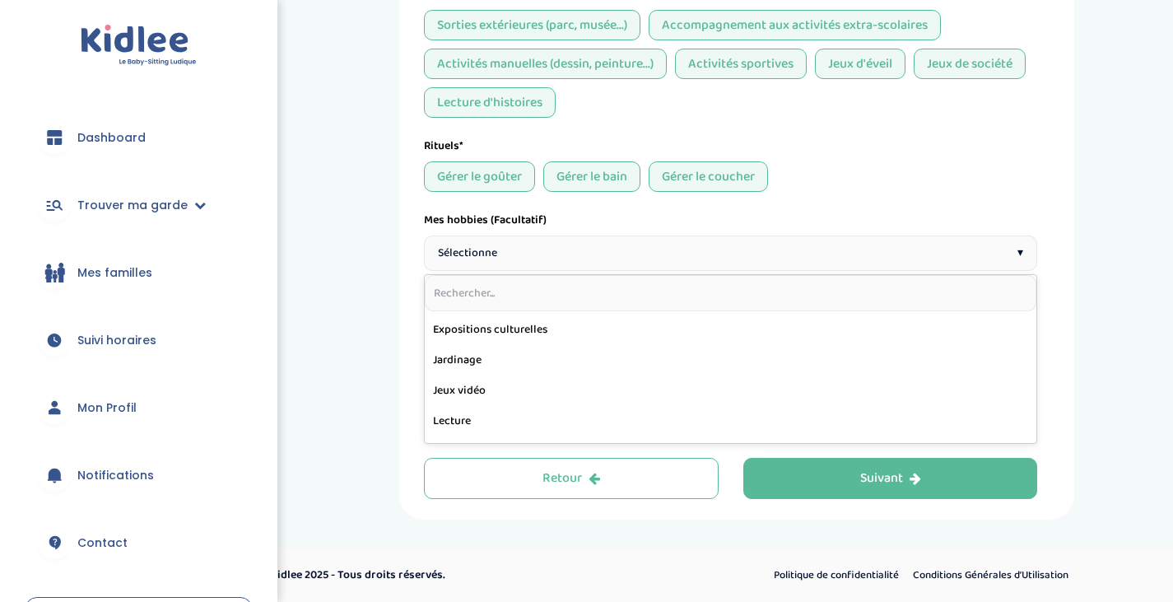
scroll to position [934, 0]
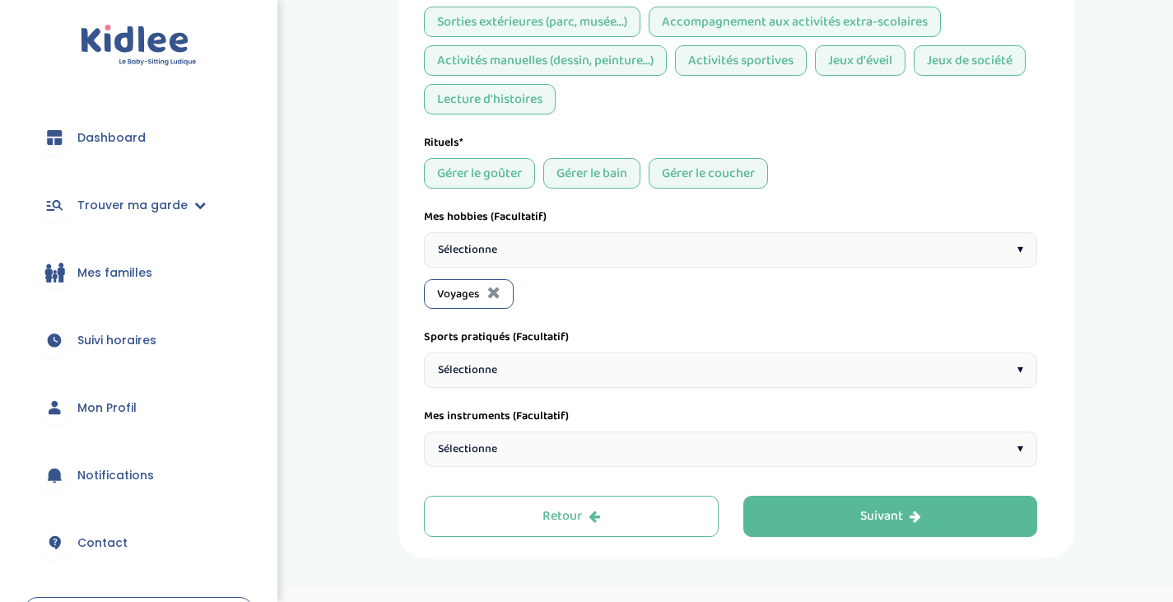
click at [489, 251] on span "Sélectionne" at bounding box center [467, 249] width 59 height 17
click at [513, 258] on div "Sélectionne ▾" at bounding box center [730, 249] width 613 height 35
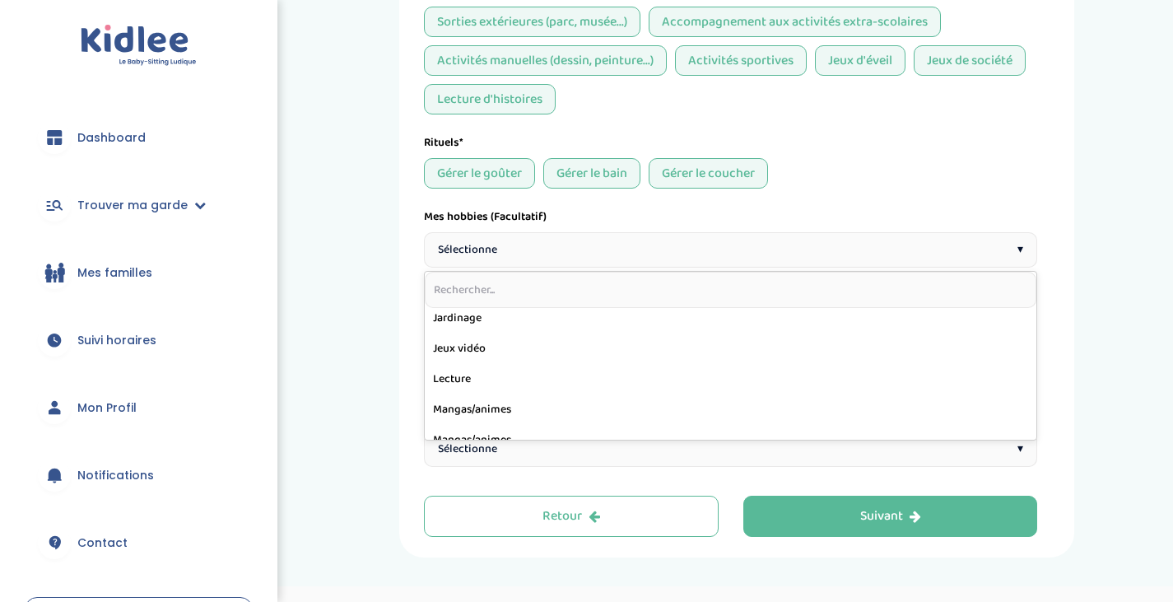
scroll to position [524, 0]
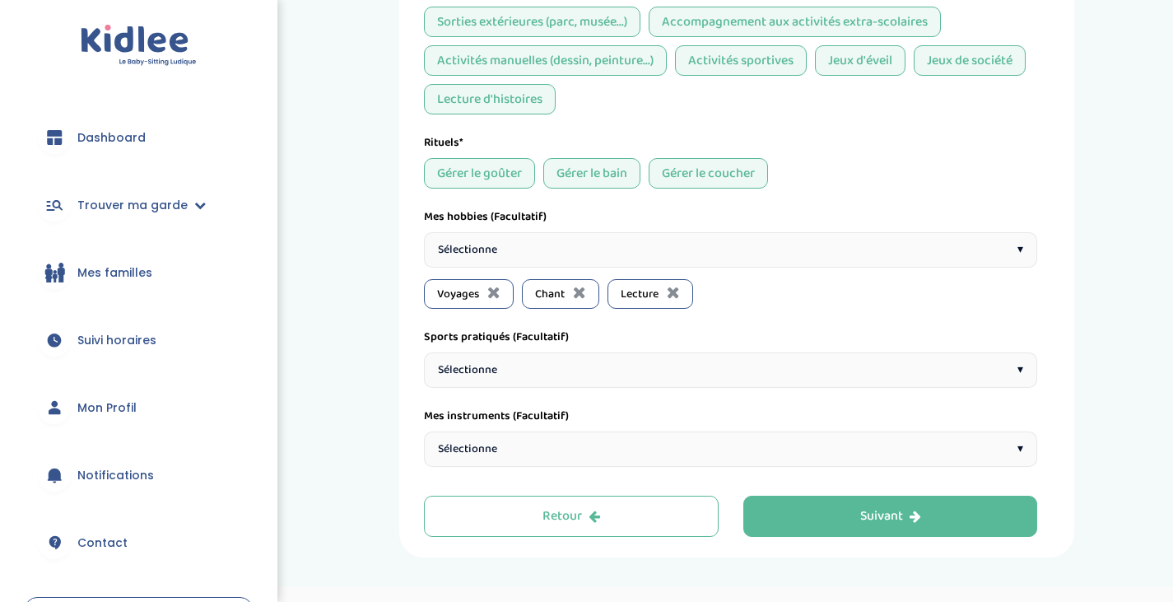
drag, startPoint x: 460, startPoint y: 387, endPoint x: 678, endPoint y: 428, distance: 222.0
click at [678, 428] on div "Mes instruments (Facultatif) Sélectionne ▾" at bounding box center [730, 437] width 613 height 59
click at [609, 256] on div "Sélectionne ▾" at bounding box center [730, 249] width 613 height 35
click at [626, 258] on div "Sélectionne ▾" at bounding box center [730, 249] width 613 height 35
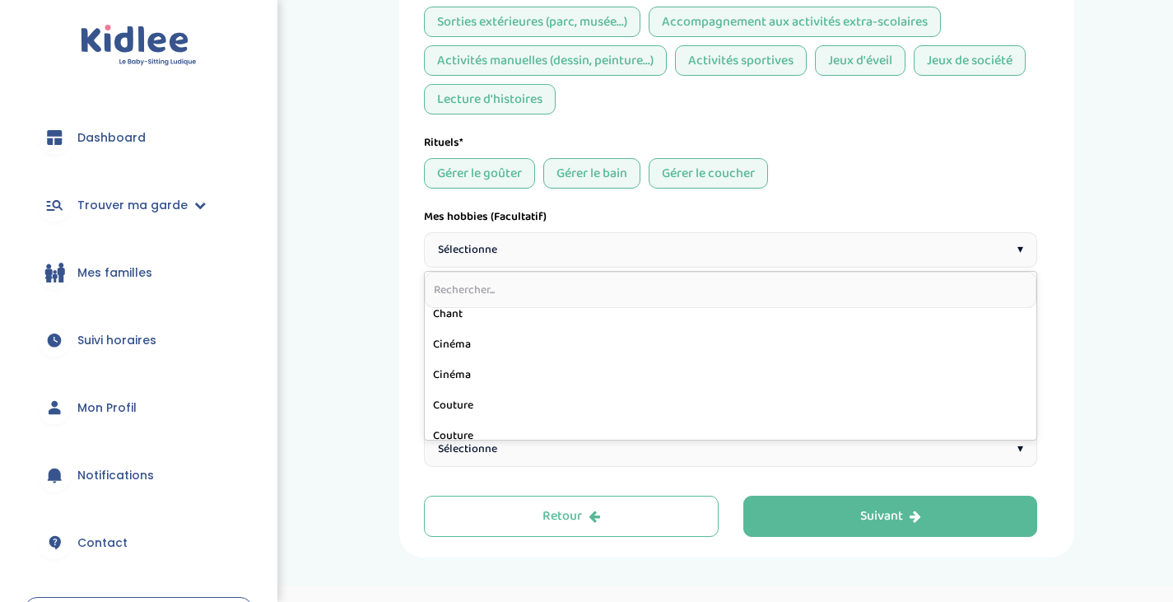
scroll to position [40, 0]
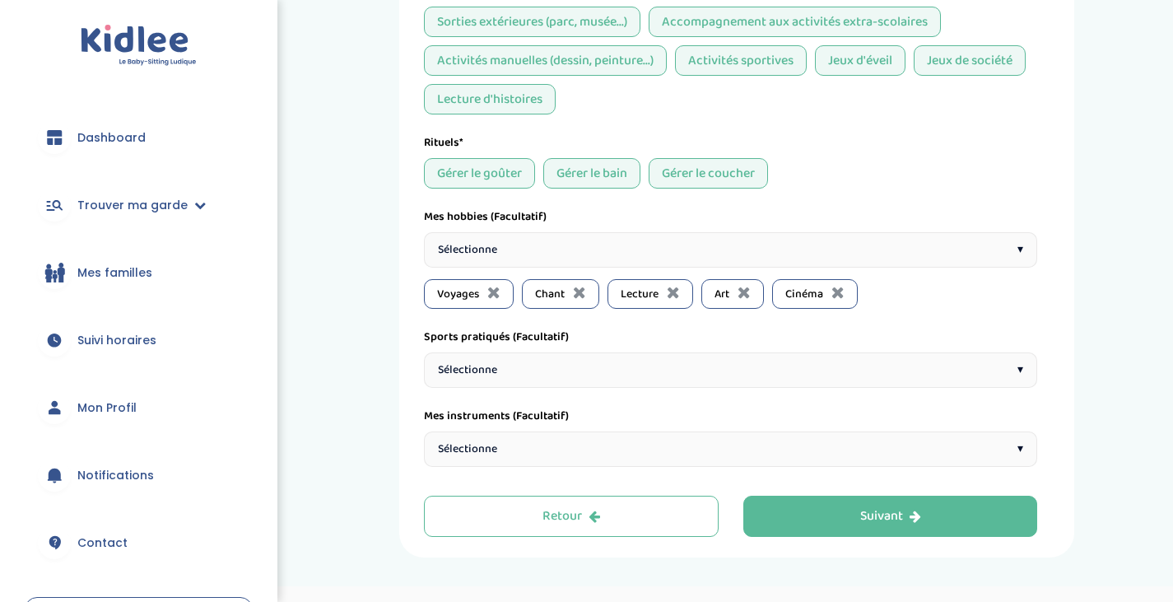
drag, startPoint x: 478, startPoint y: 363, endPoint x: 868, endPoint y: 296, distance: 395.2
click at [868, 296] on div "Voyages Chant Lecture Art Cinéma" at bounding box center [730, 294] width 613 height 30
click at [492, 245] on span "Sélectionne" at bounding box center [467, 249] width 59 height 17
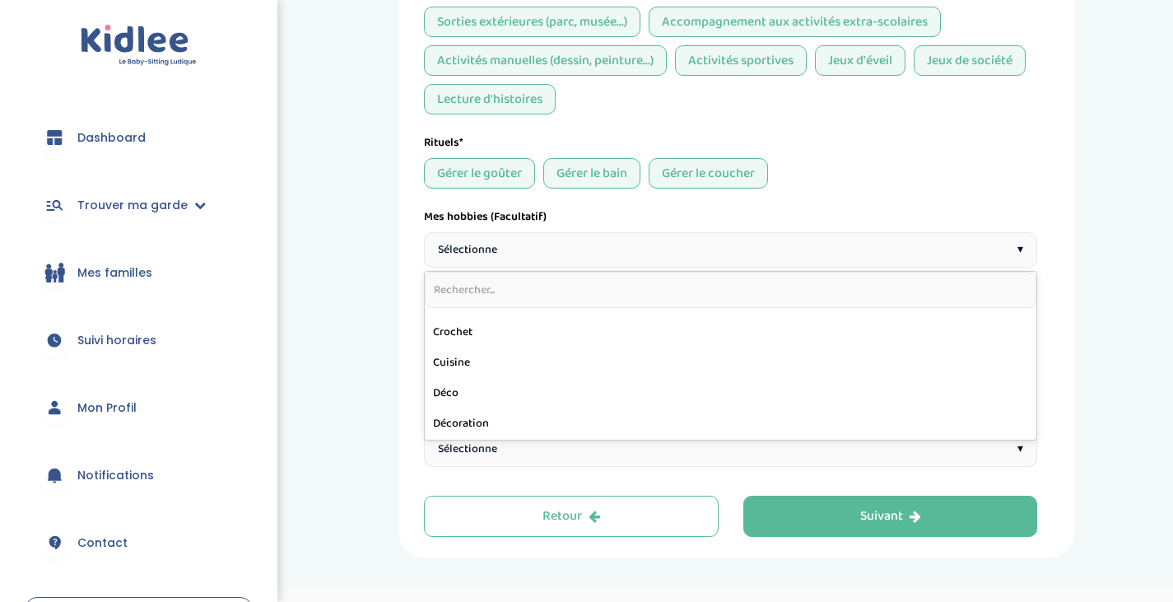
scroll to position [203, 0]
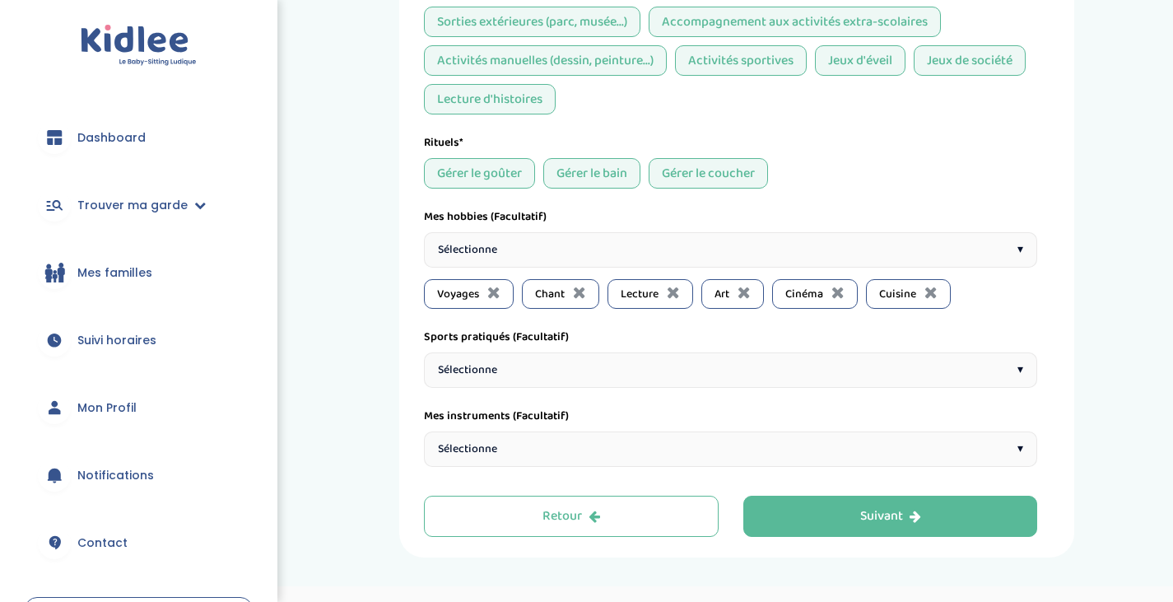
click at [682, 254] on div "Sélectionne ▾" at bounding box center [730, 249] width 613 height 35
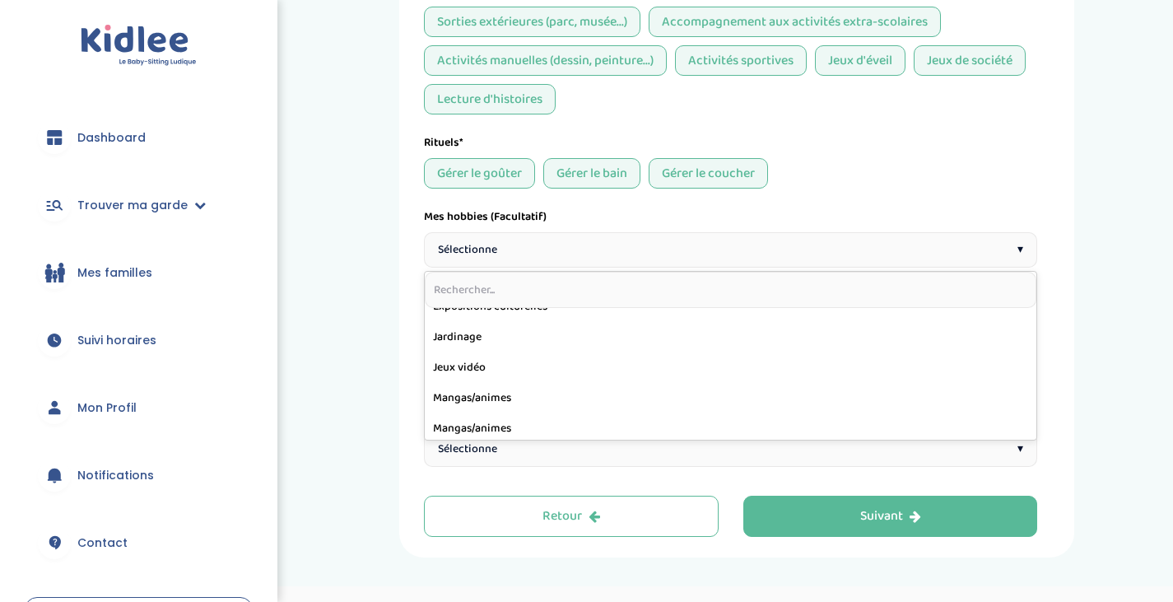
scroll to position [413, 0]
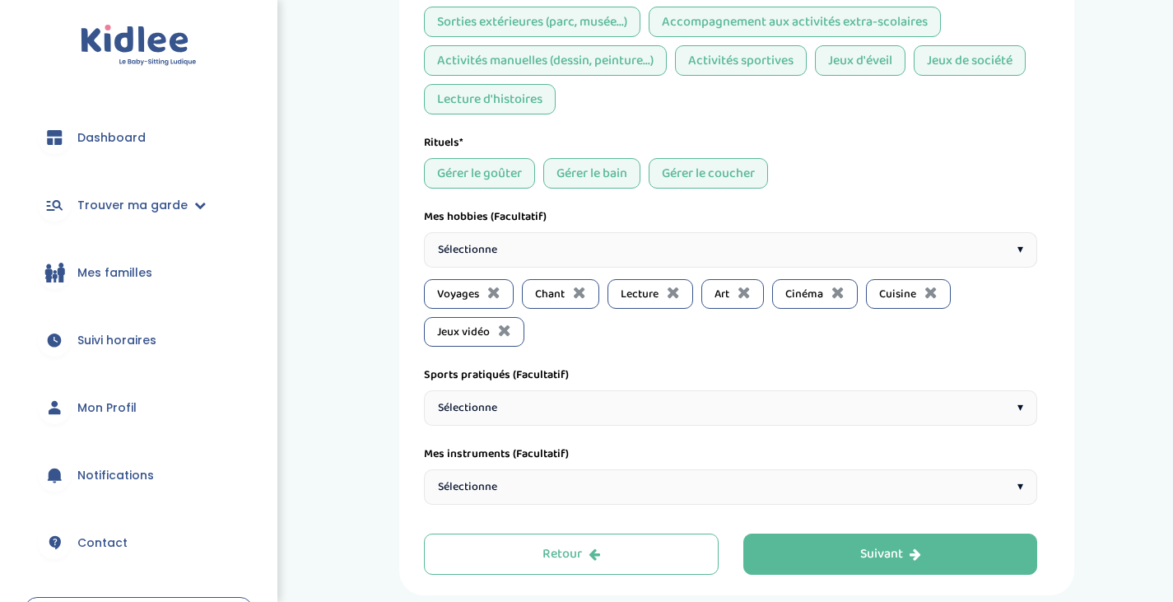
click at [674, 255] on div "Sélectionne ▾" at bounding box center [730, 249] width 613 height 35
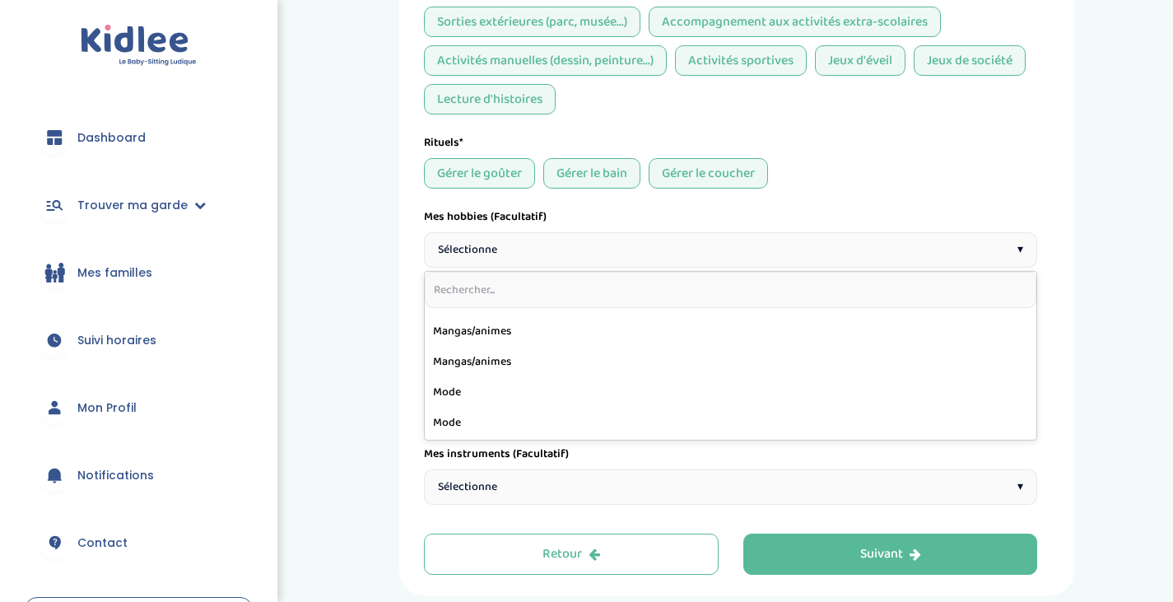
scroll to position [450, 0]
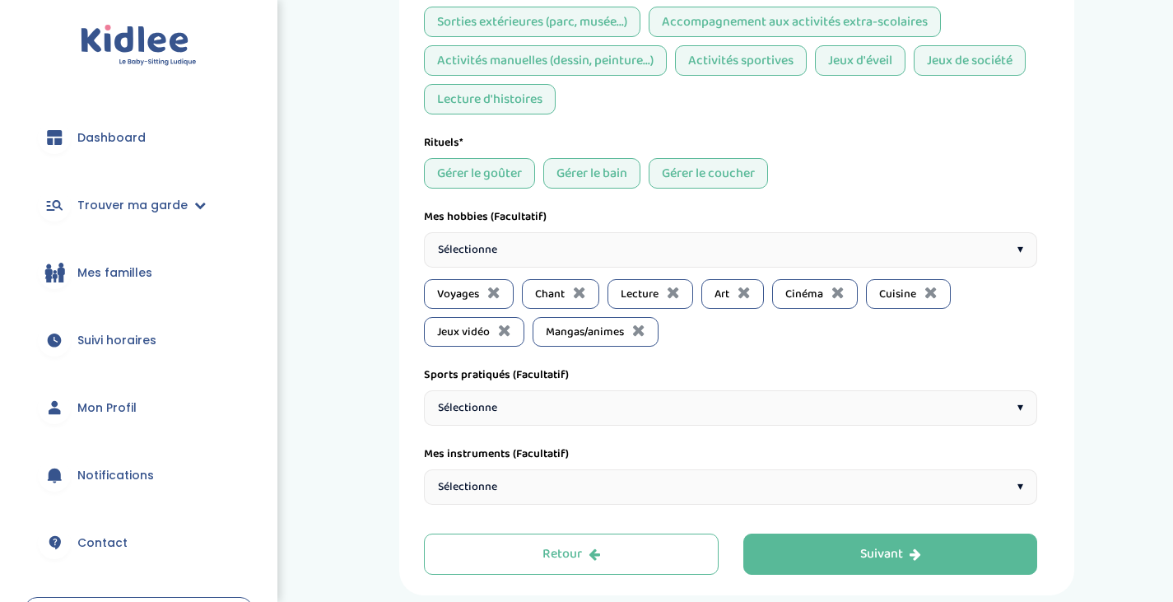
click at [506, 247] on div "Sélectionne ▾" at bounding box center [730, 249] width 613 height 35
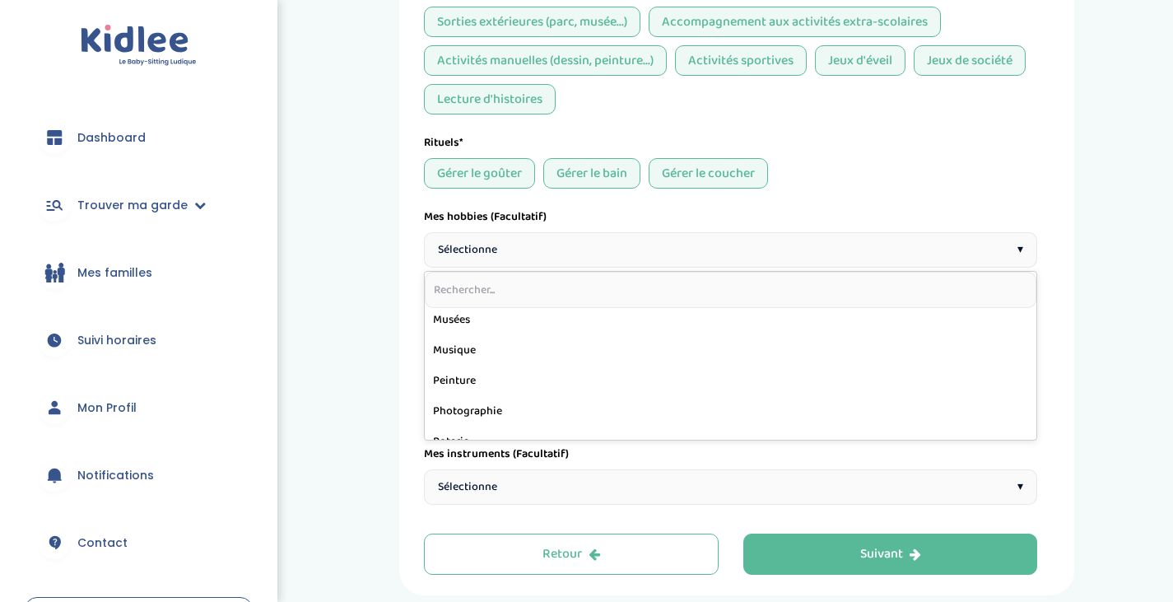
scroll to position [583, 0]
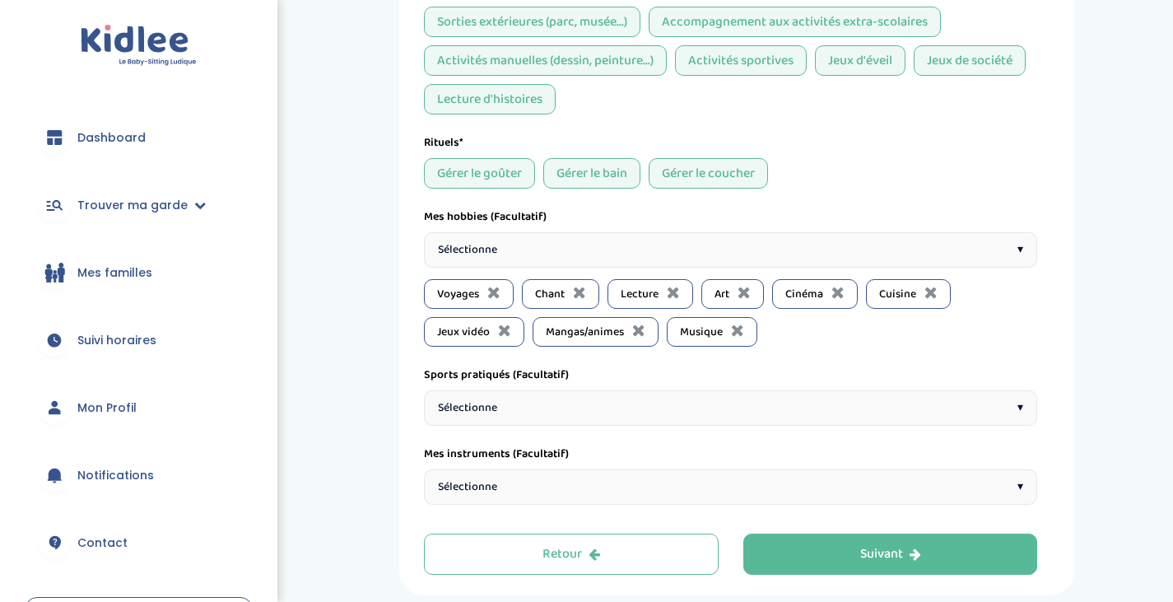
drag, startPoint x: 476, startPoint y: 354, endPoint x: 813, endPoint y: 372, distance: 337.2
click at [813, 372] on div "Sports pratiqués (Facultatif)" at bounding box center [730, 374] width 613 height 17
click at [461, 259] on span "Sélectionne" at bounding box center [467, 249] width 59 height 17
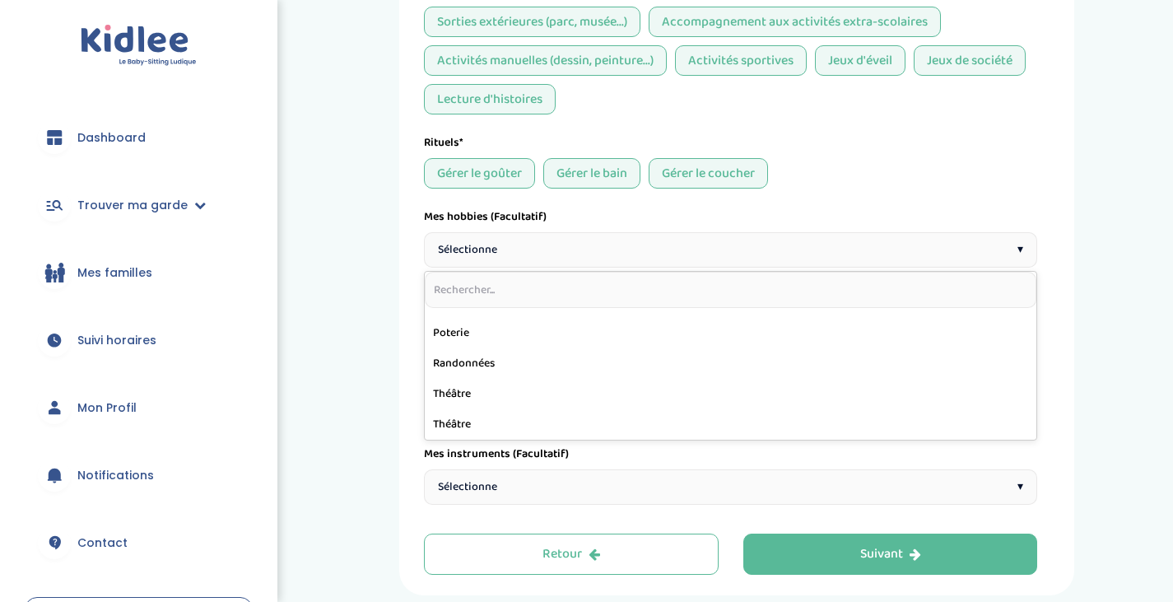
scroll to position [1379, 0]
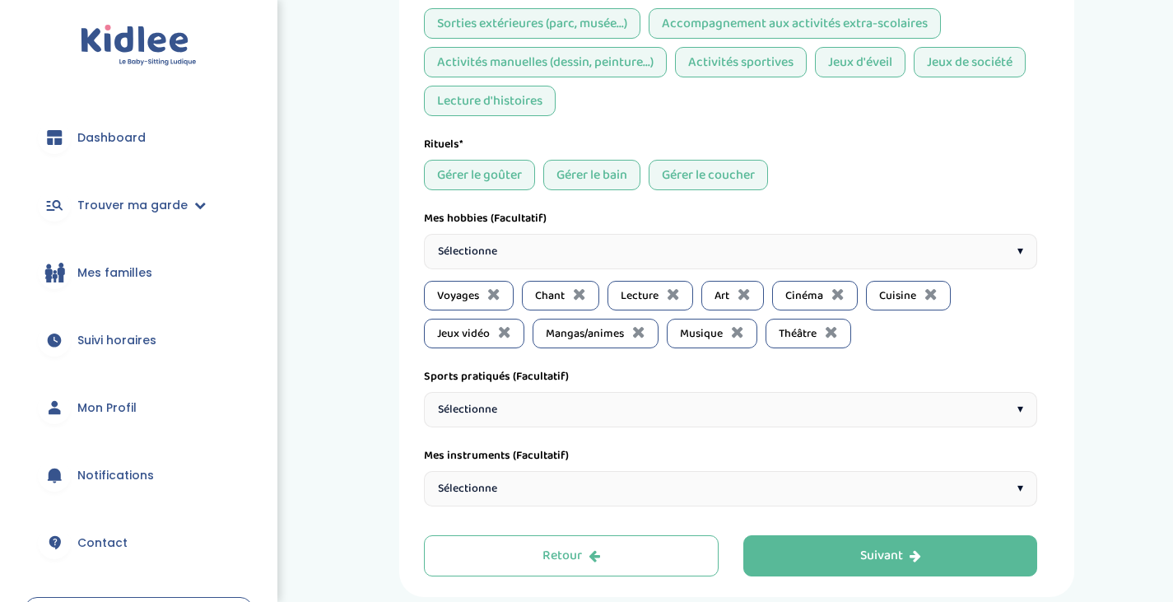
click at [538, 251] on div "Sélectionne ▾" at bounding box center [730, 251] width 613 height 35
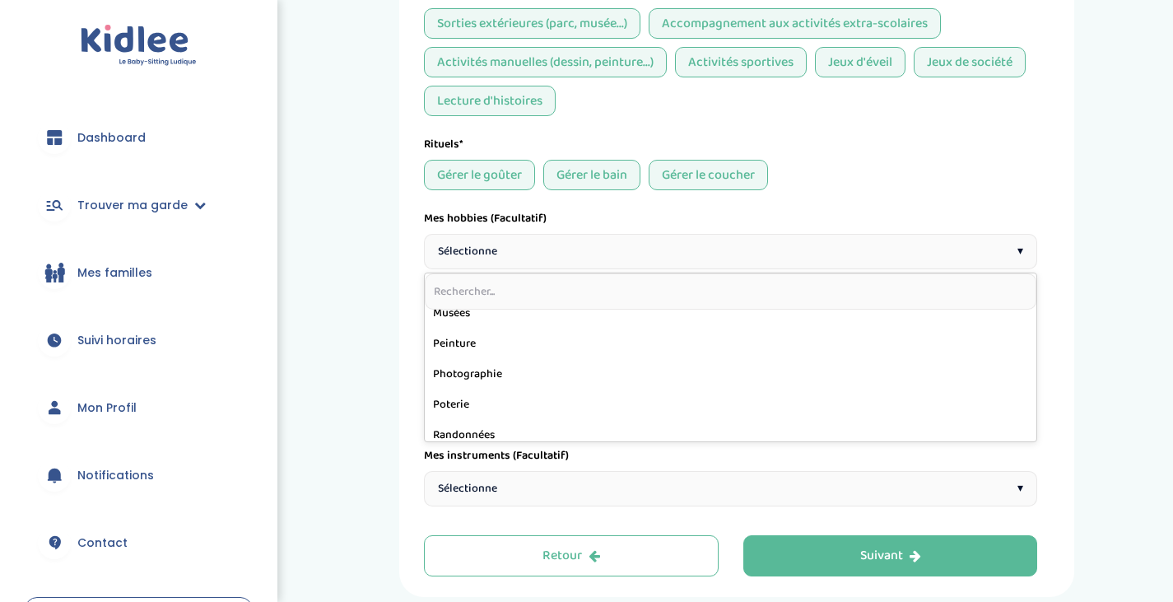
scroll to position [630, 0]
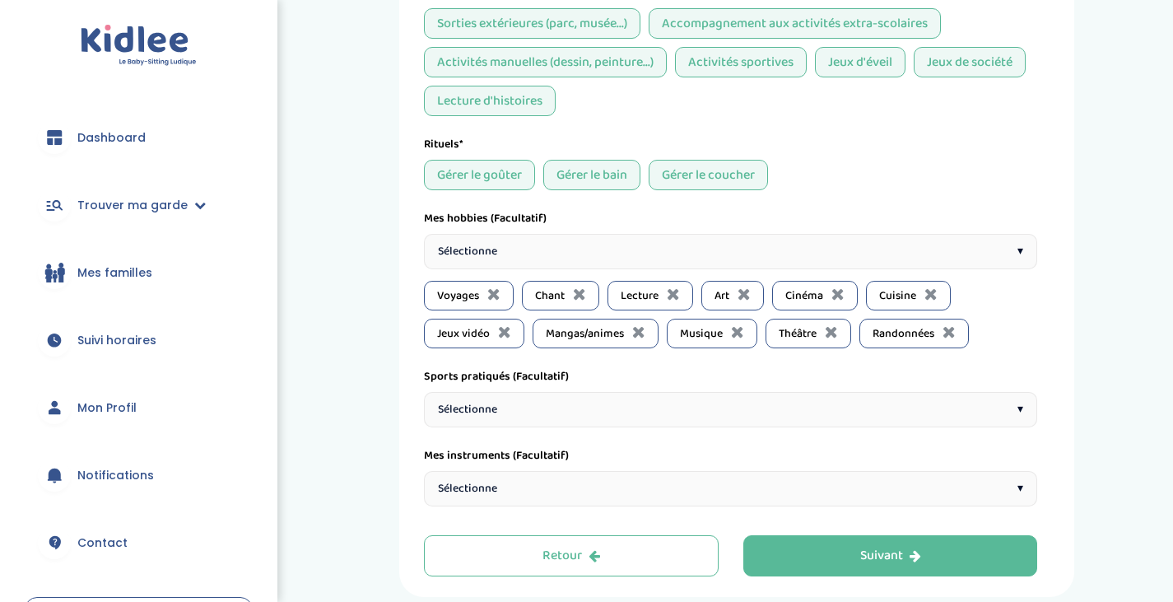
click at [579, 257] on div "Sélectionne ▾" at bounding box center [730, 251] width 613 height 35
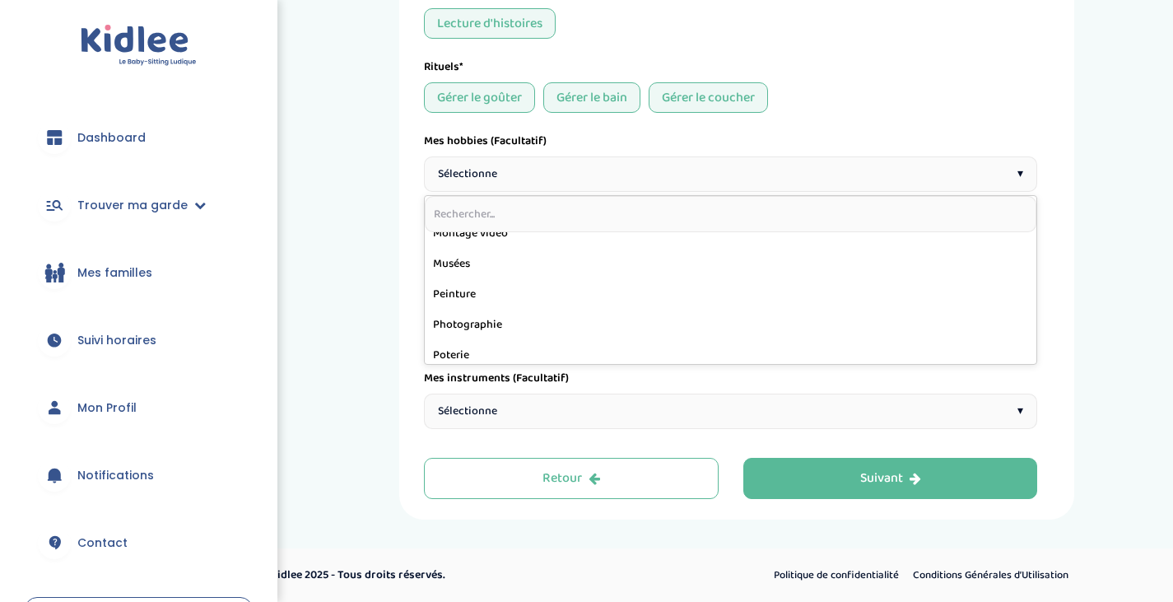
scroll to position [561, 0]
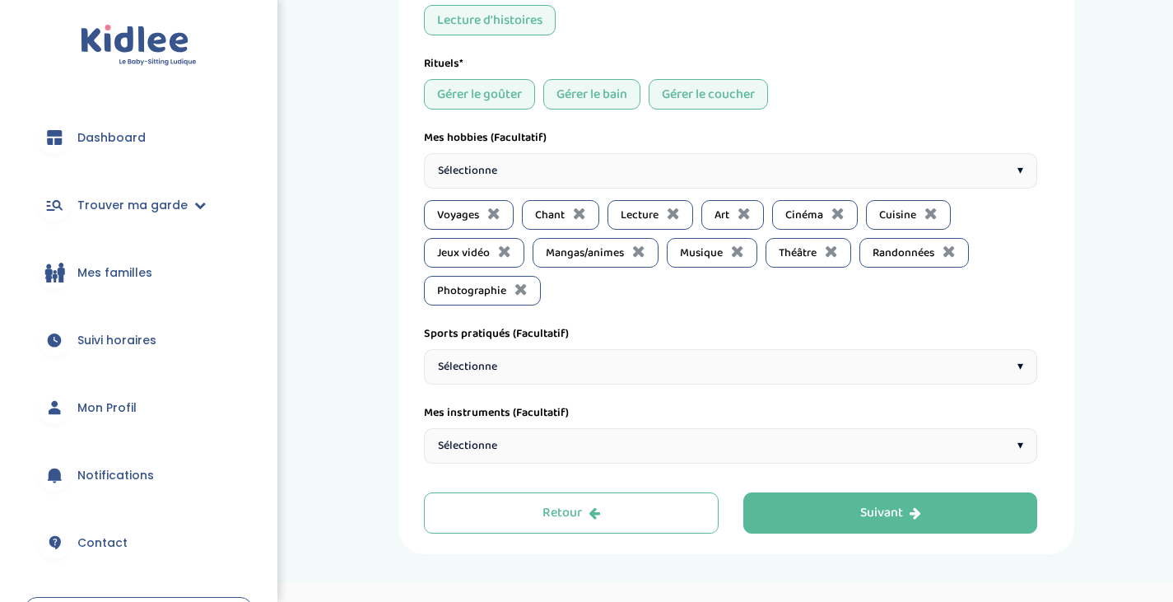
click at [561, 175] on div "Sélectionne ▾" at bounding box center [730, 170] width 613 height 35
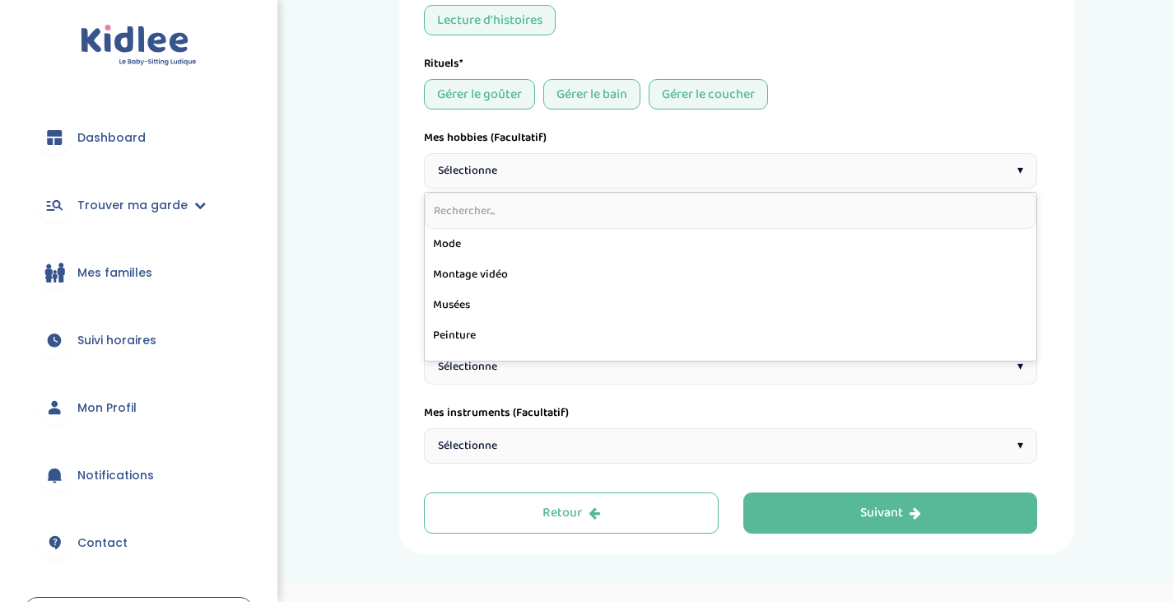
scroll to position [516, 0]
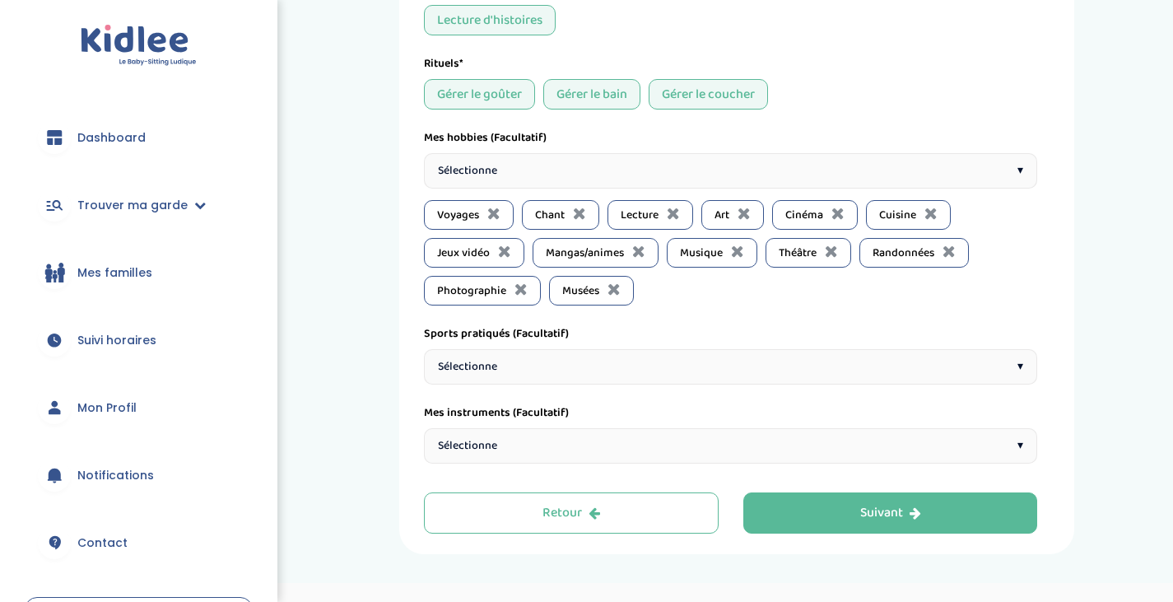
click at [513, 176] on div "Sélectionne ▾" at bounding box center [730, 170] width 613 height 35
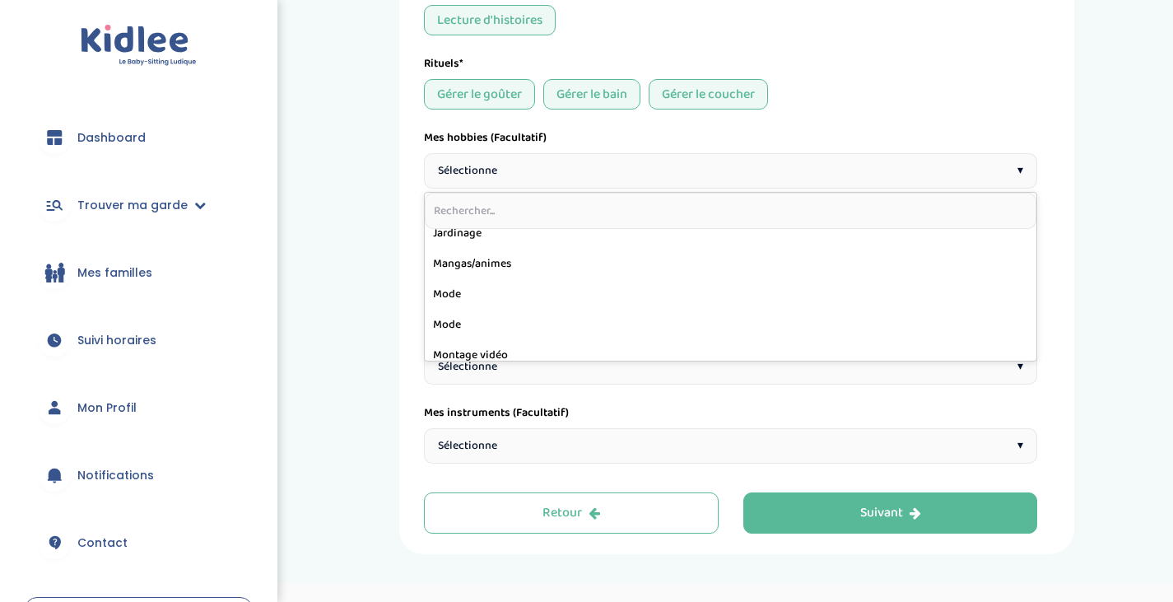
scroll to position [432, 0]
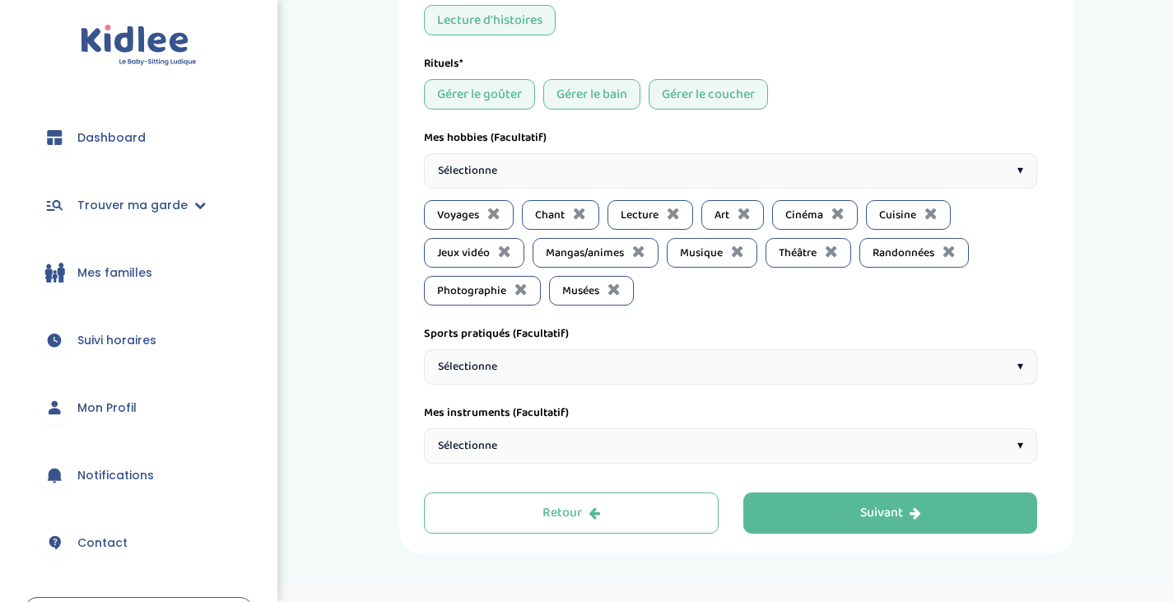
scroll to position [1498, 0]
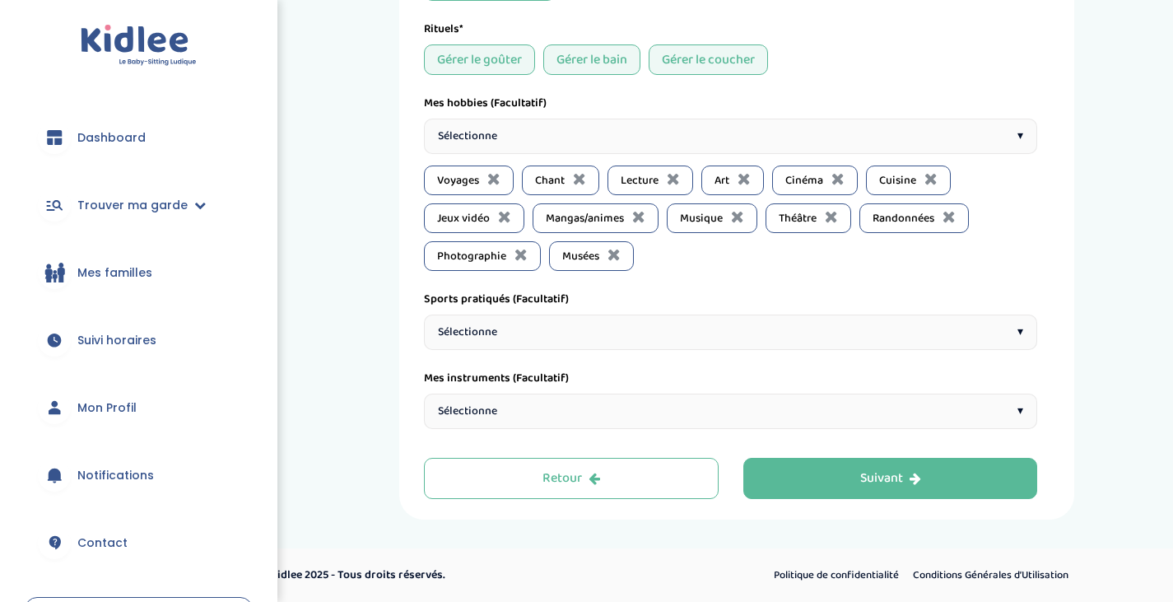
click at [515, 325] on div "Sélectionne ▾" at bounding box center [730, 331] width 613 height 35
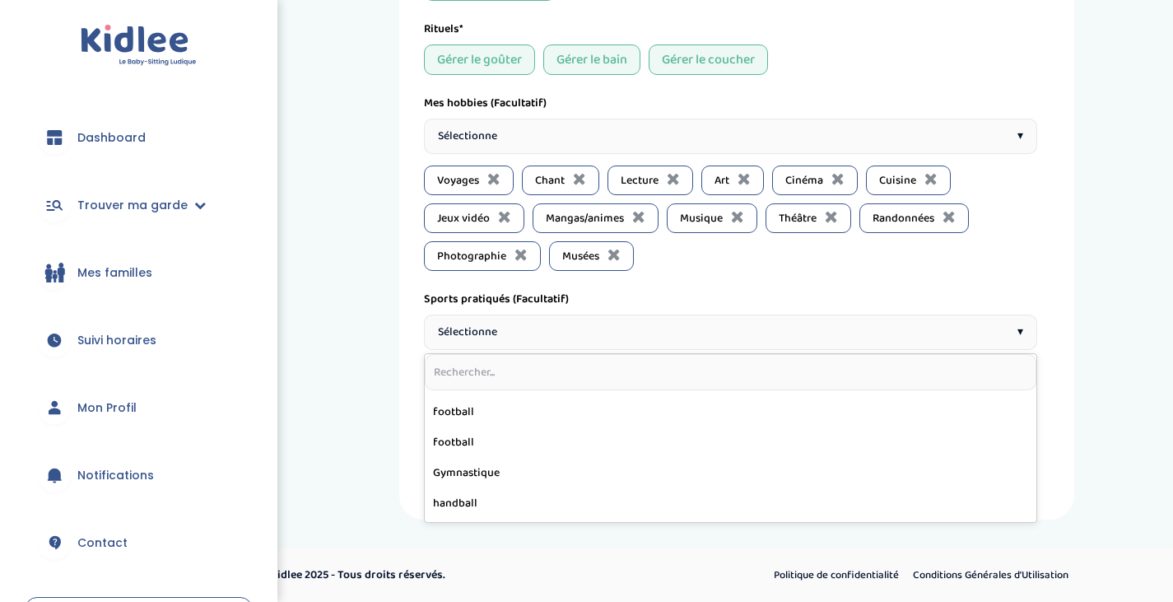
scroll to position [273, 0]
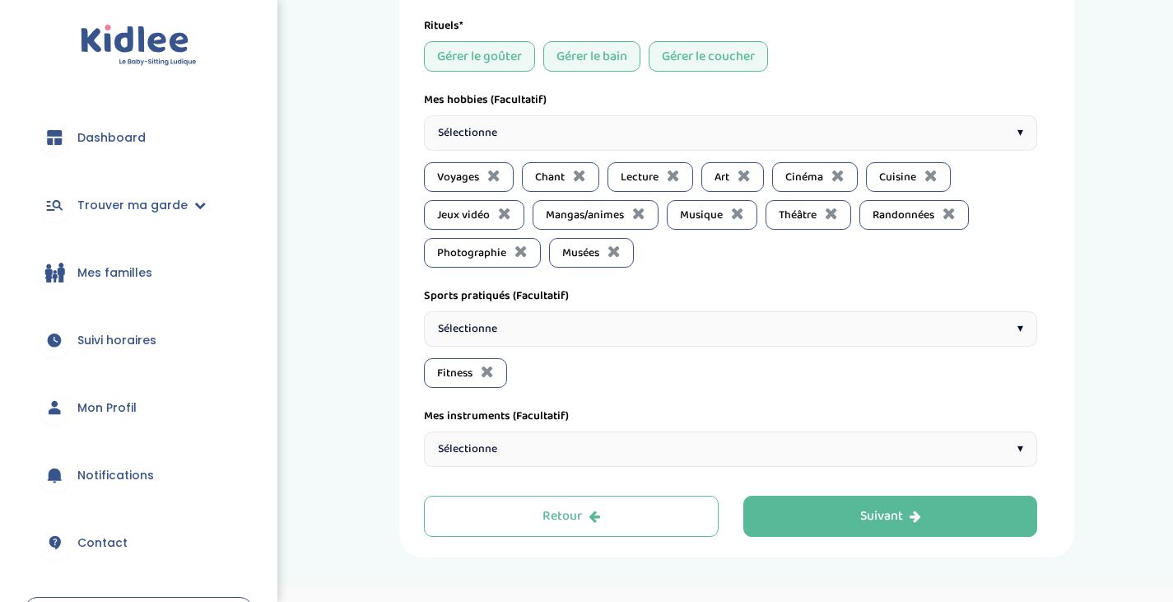
click at [513, 325] on div "Sélectionne ▾" at bounding box center [730, 328] width 613 height 35
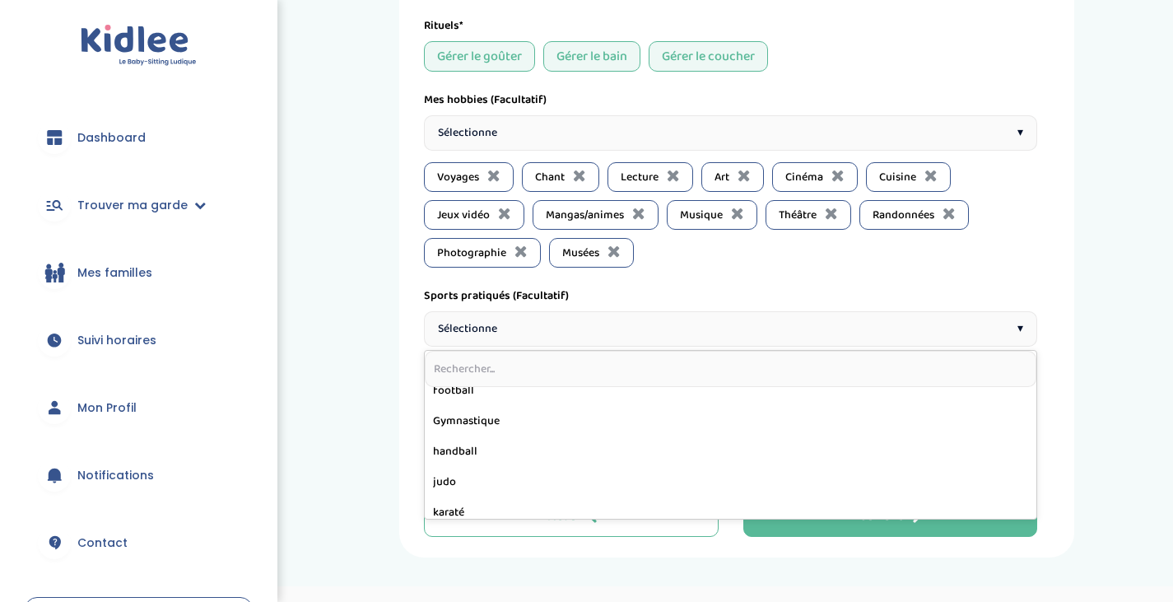
scroll to position [317, 0]
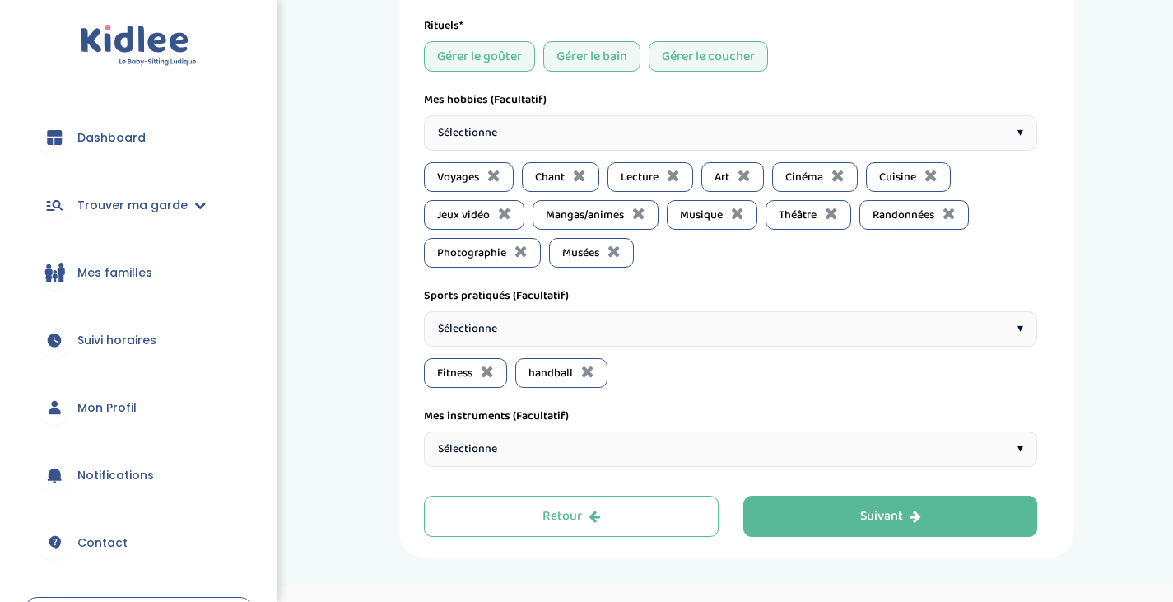
click at [533, 453] on div "Sélectionne ▾" at bounding box center [730, 448] width 613 height 35
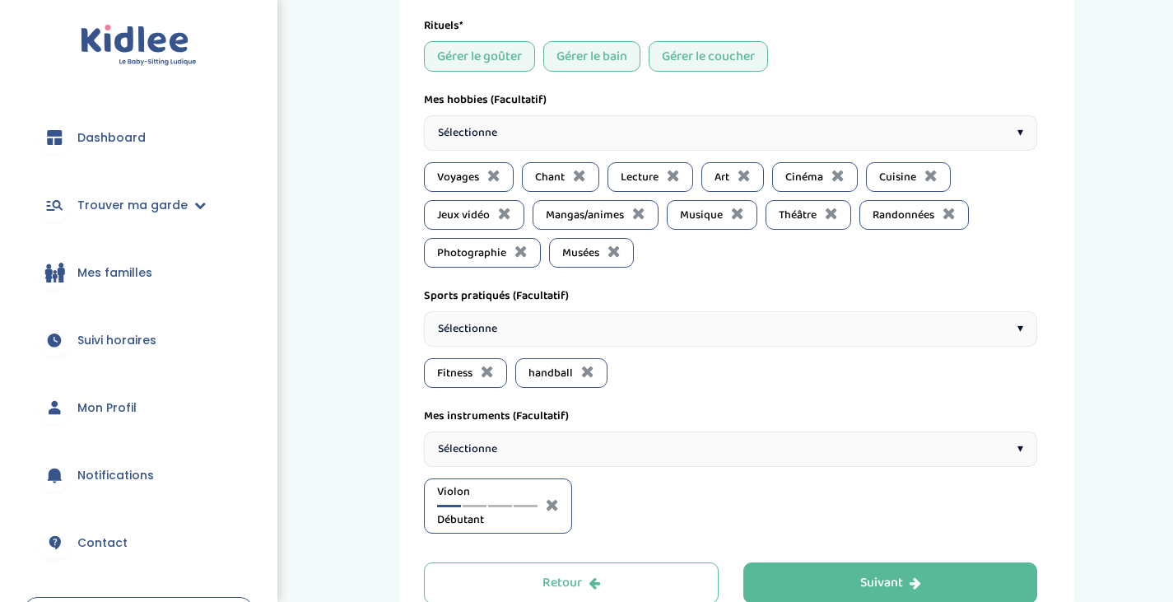
scroll to position [1605, 0]
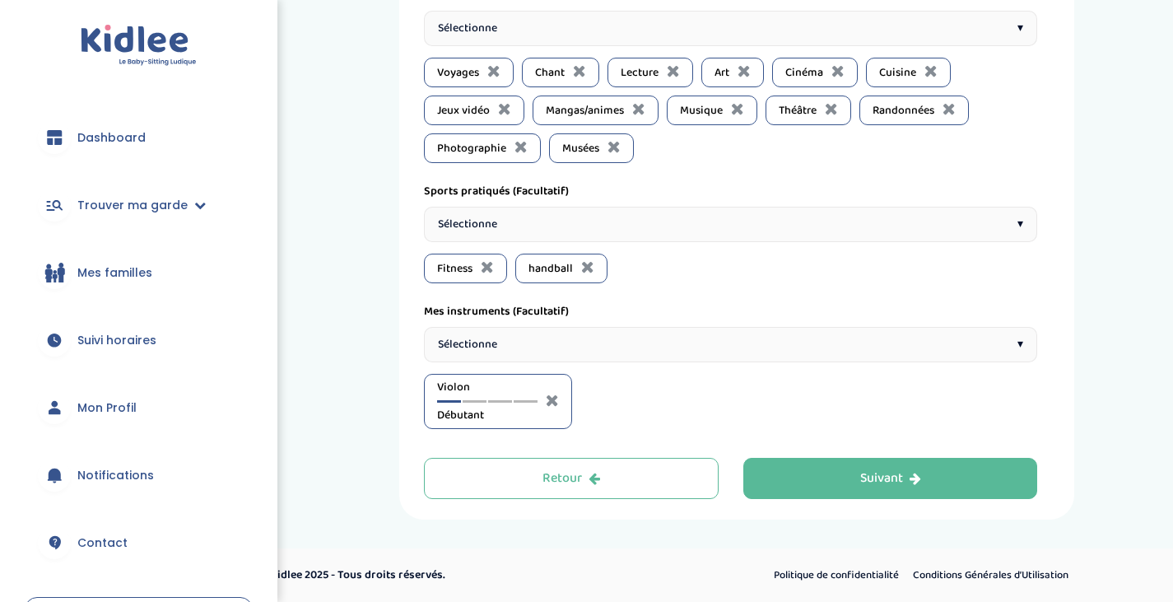
click at [475, 400] on div at bounding box center [475, 401] width 24 height 2
click at [444, 398] on div "Violon Intermédiaire" at bounding box center [487, 401] width 100 height 45
click at [454, 398] on div "Violon Intermédiaire" at bounding box center [487, 401] width 100 height 45
click at [452, 402] on div at bounding box center [449, 401] width 24 height 2
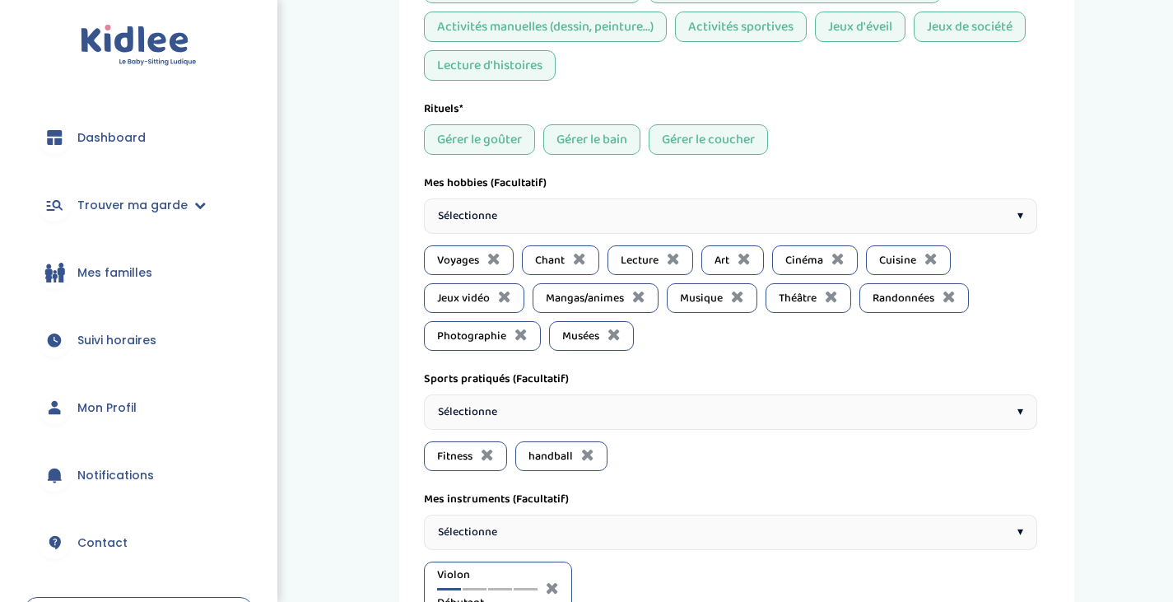
scroll to position [1414, 0]
click at [618, 343] on icon at bounding box center [614, 335] width 13 height 16
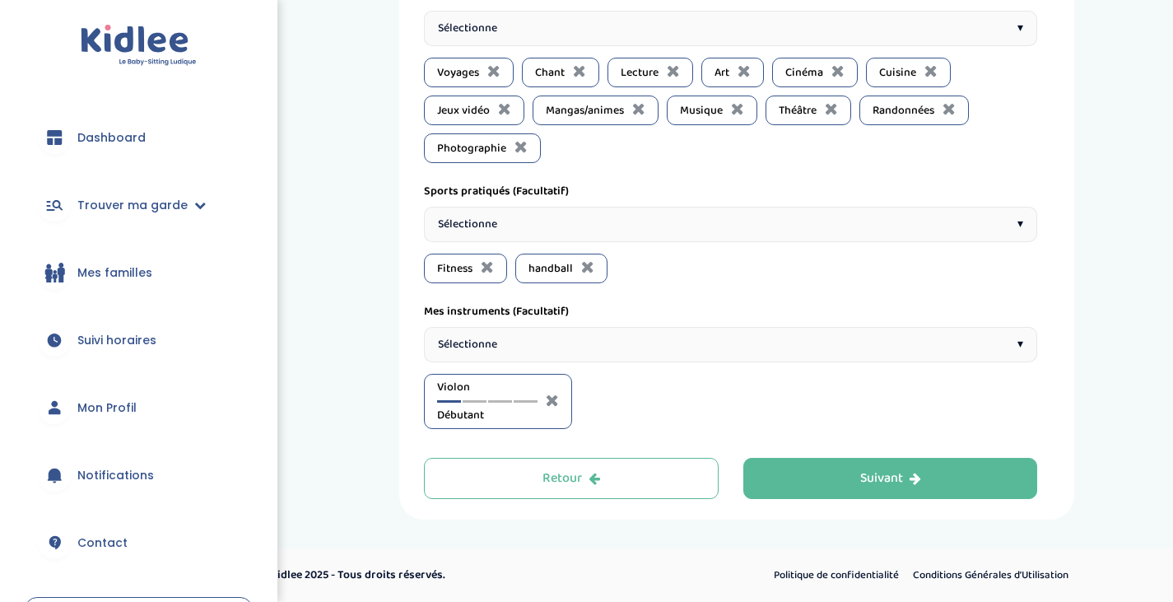
click at [837, 476] on button "Suivant" at bounding box center [890, 478] width 295 height 41
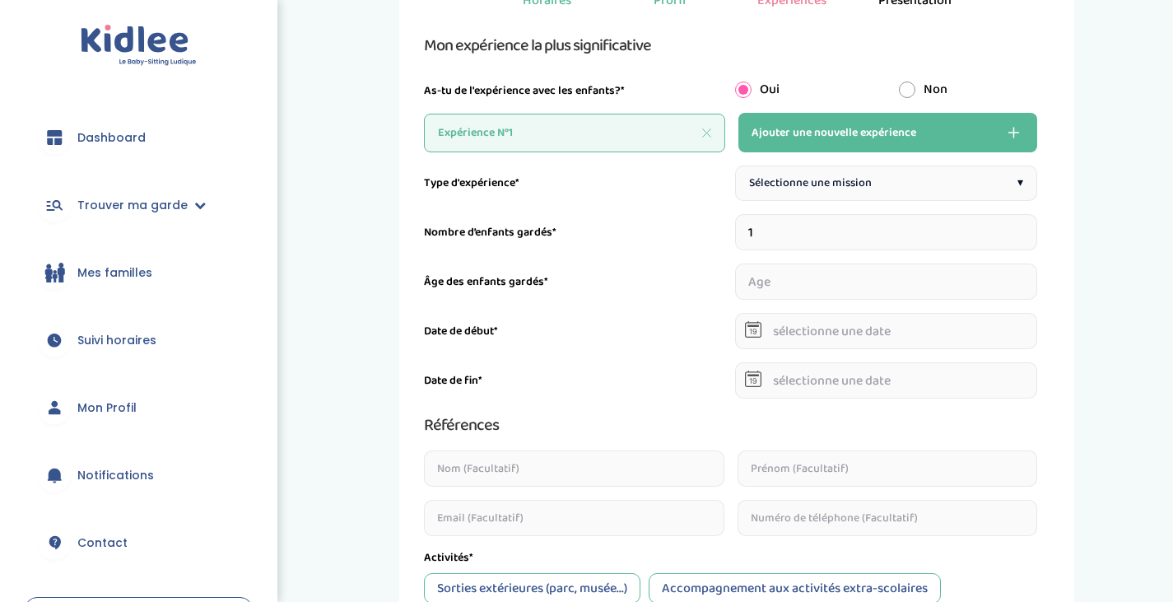
scroll to position [172, 0]
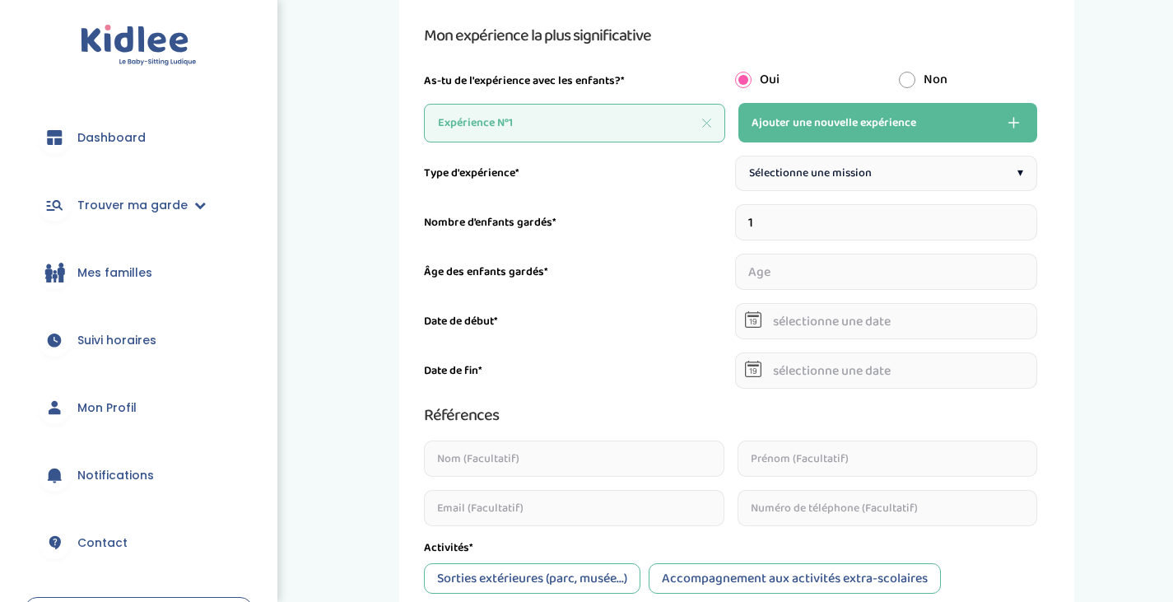
click at [785, 184] on div "Sélectionne une mission ▾" at bounding box center [886, 173] width 303 height 35
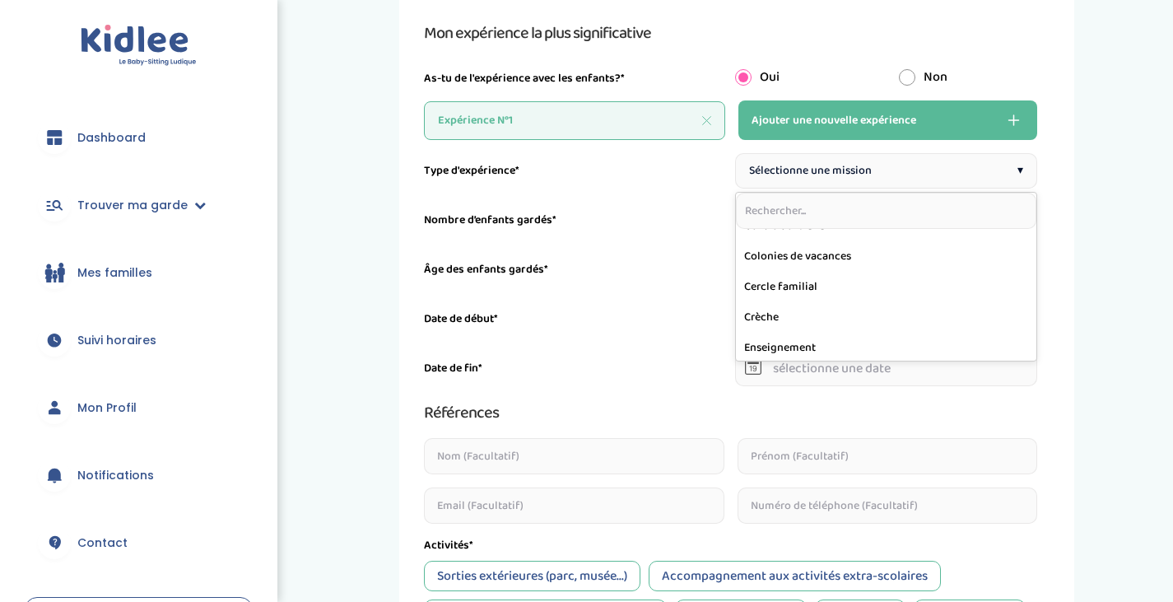
scroll to position [0, 0]
click at [538, 280] on div "Âge des enfants gardés*" at bounding box center [730, 269] width 613 height 36
click at [797, 179] on span "Sélectionne une mission" at bounding box center [810, 170] width 123 height 17
click at [781, 226] on input "1" at bounding box center [886, 220] width 303 height 36
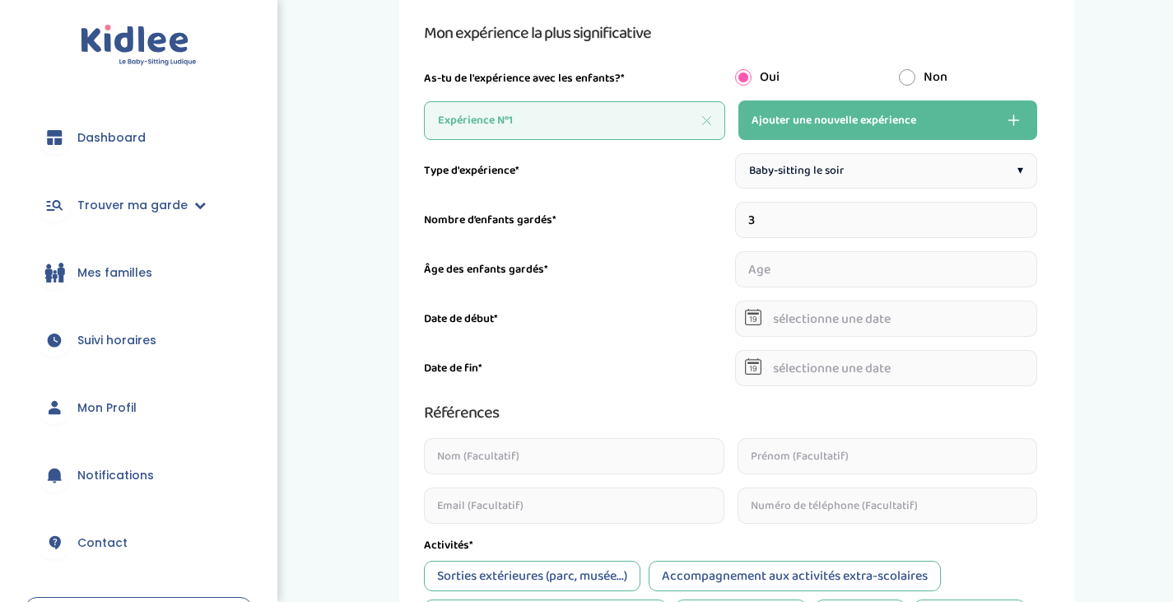
type input "3"
click at [678, 245] on div "Type d'expérience* Baby-sitting le soir ▾ Nombre d’enfants gardés* 3 Âge des en…" at bounding box center [730, 544] width 613 height 783
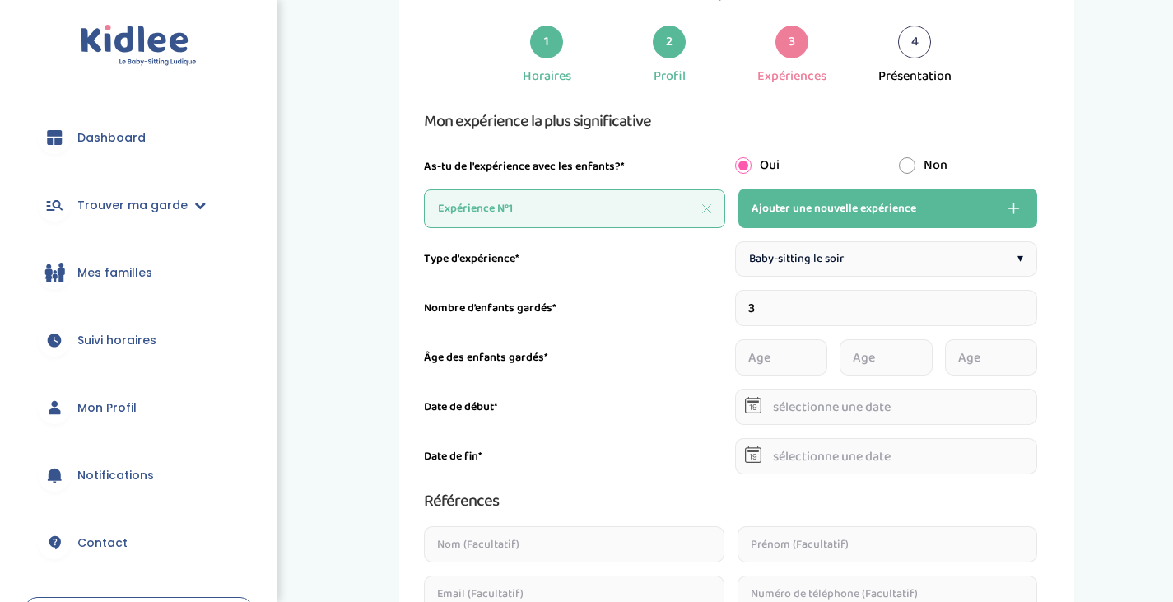
scroll to position [0, 0]
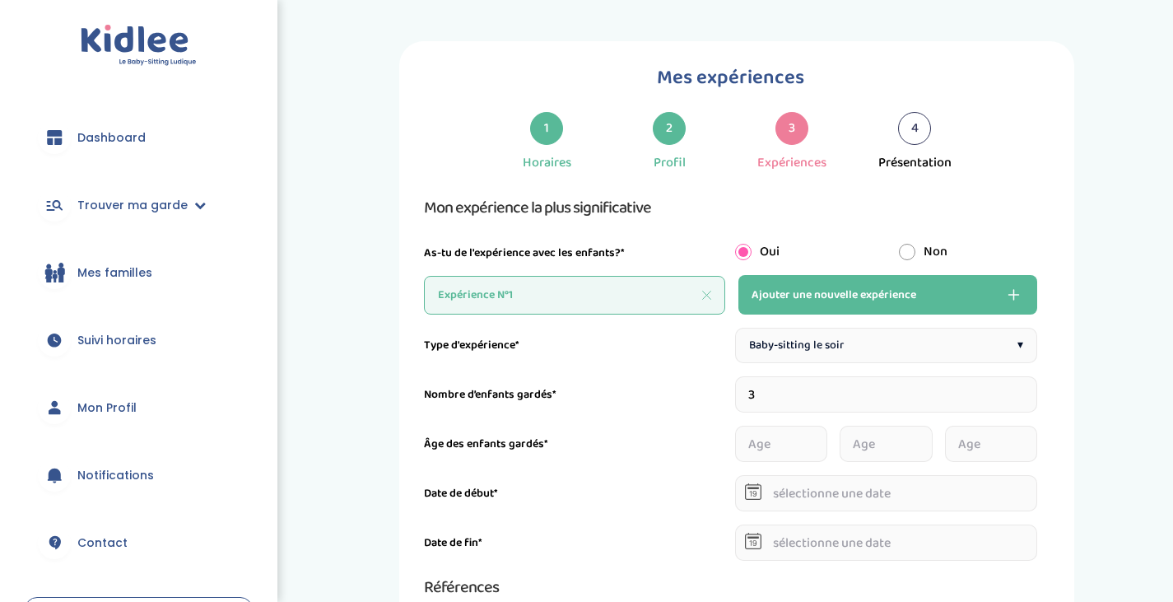
click at [681, 128] on div "2" at bounding box center [669, 128] width 33 height 33
click at [673, 133] on div "2" at bounding box center [669, 128] width 33 height 33
